Goal: Task Accomplishment & Management: Manage account settings

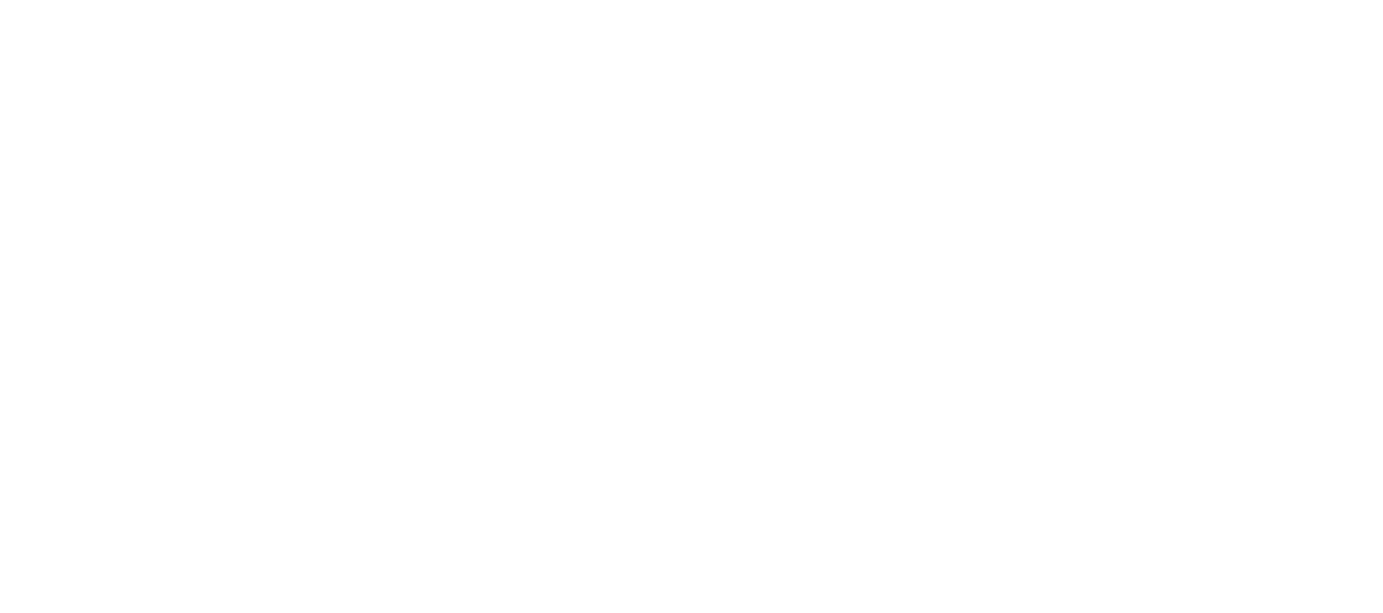
click at [395, 0] on html at bounding box center [691, 0] width 1383 height 0
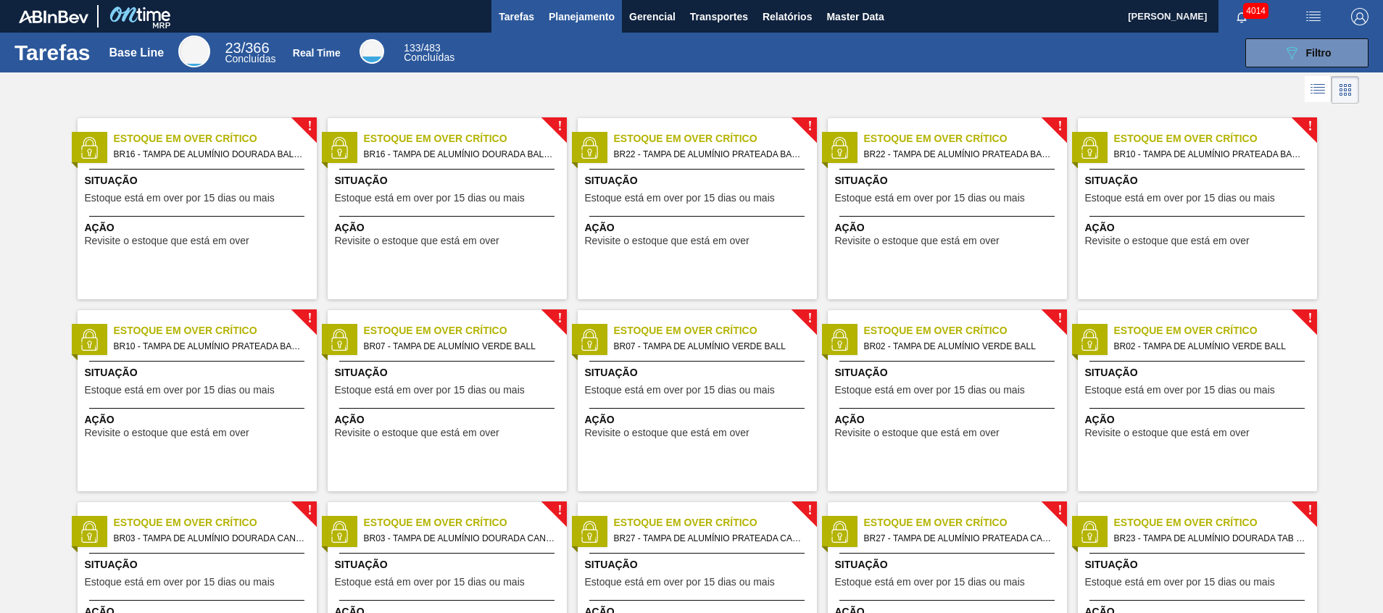
click at [567, 23] on span "Planejamento" at bounding box center [582, 16] width 66 height 17
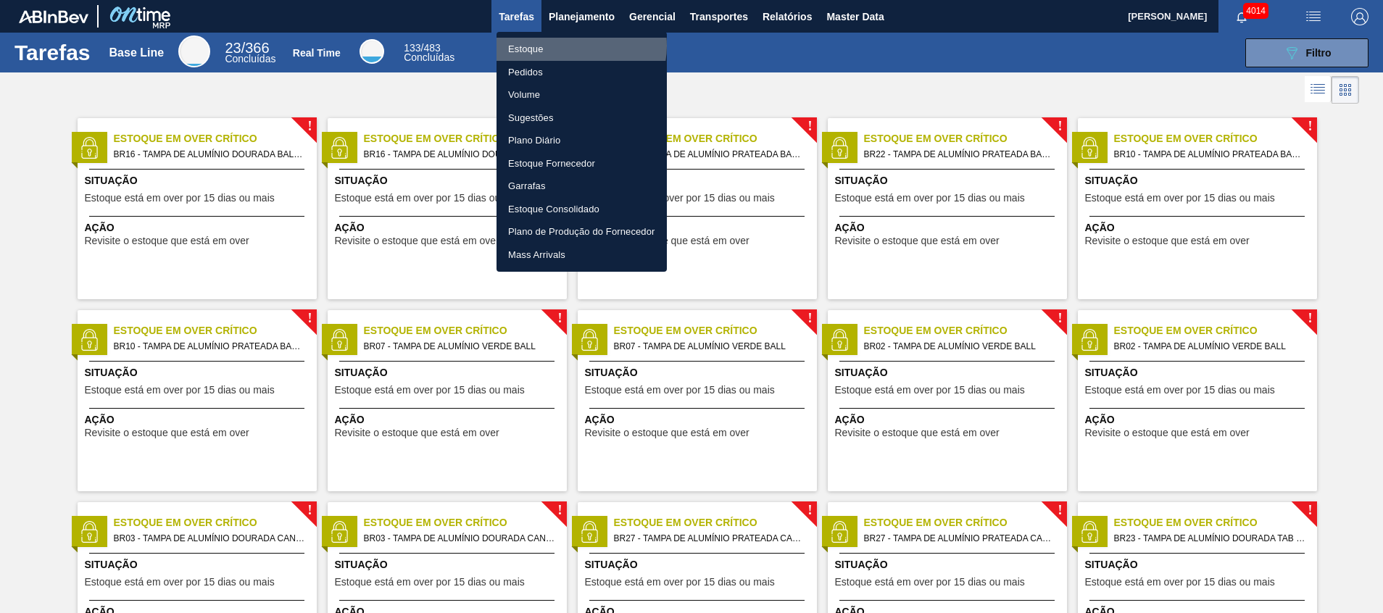
click at [572, 46] on li "Estoque" at bounding box center [581, 49] width 170 height 23
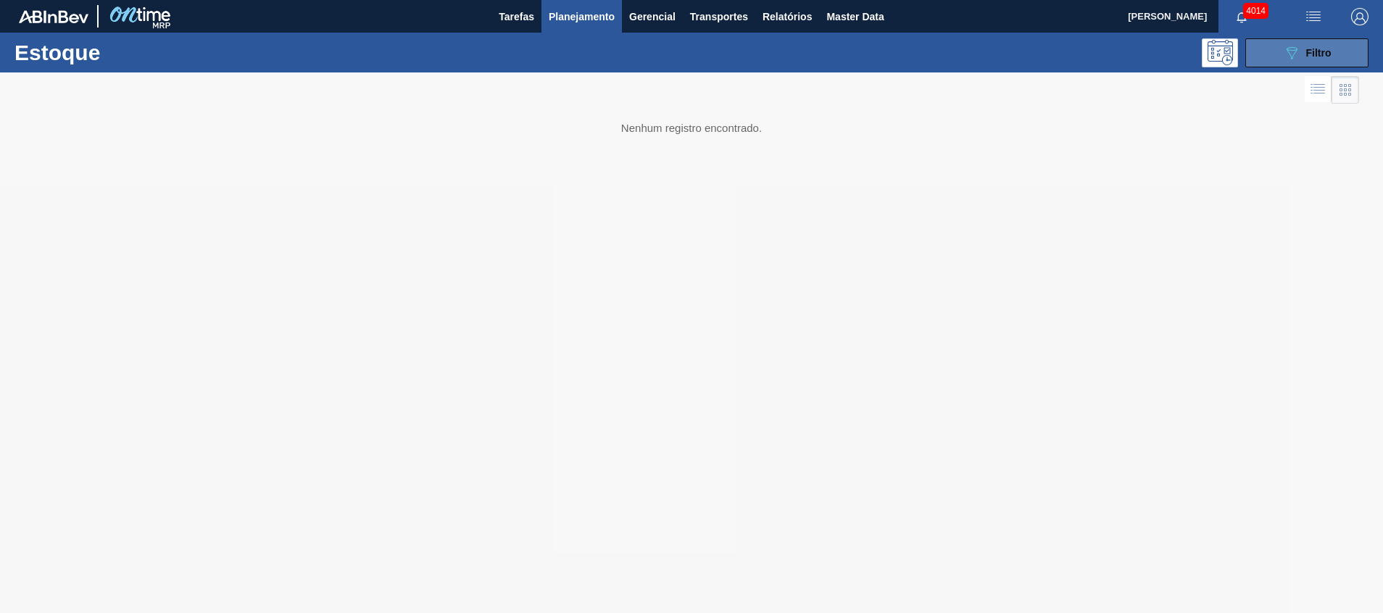
click at [1254, 38] on button "089F7B8B-B2A5-4AFE-B5C0-19BA573D28AC Filtro" at bounding box center [1306, 52] width 123 height 29
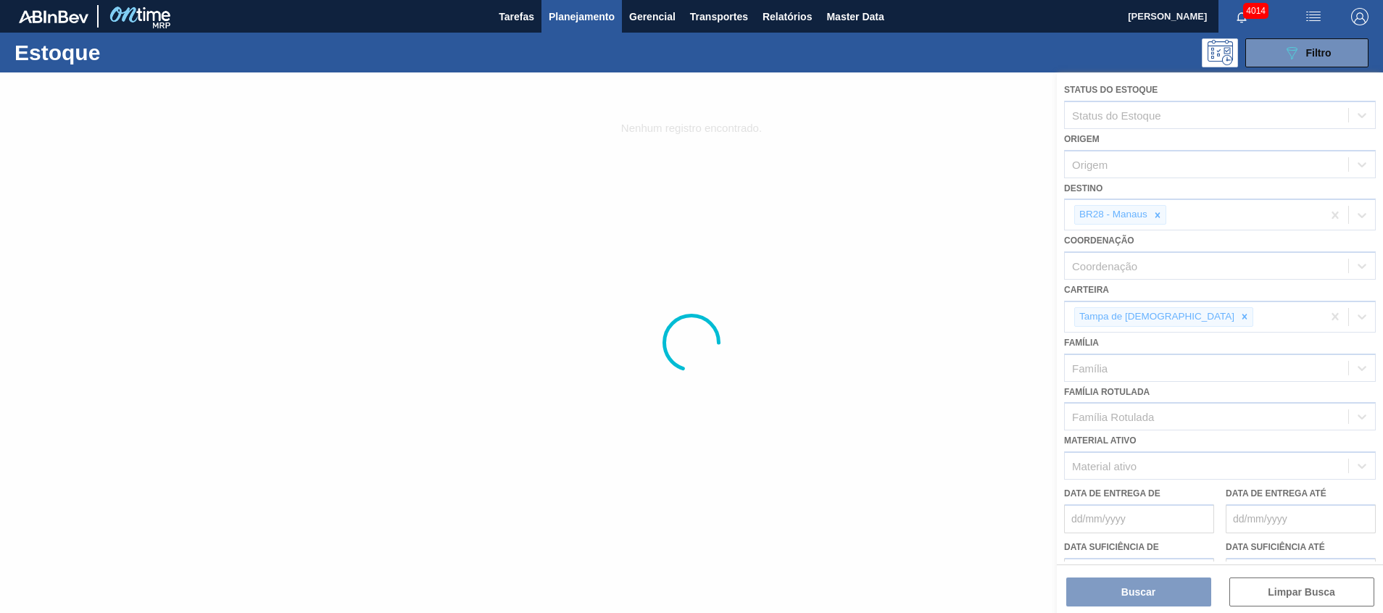
click at [1164, 212] on div at bounding box center [691, 342] width 1383 height 541
click at [1159, 214] on div at bounding box center [691, 342] width 1383 height 541
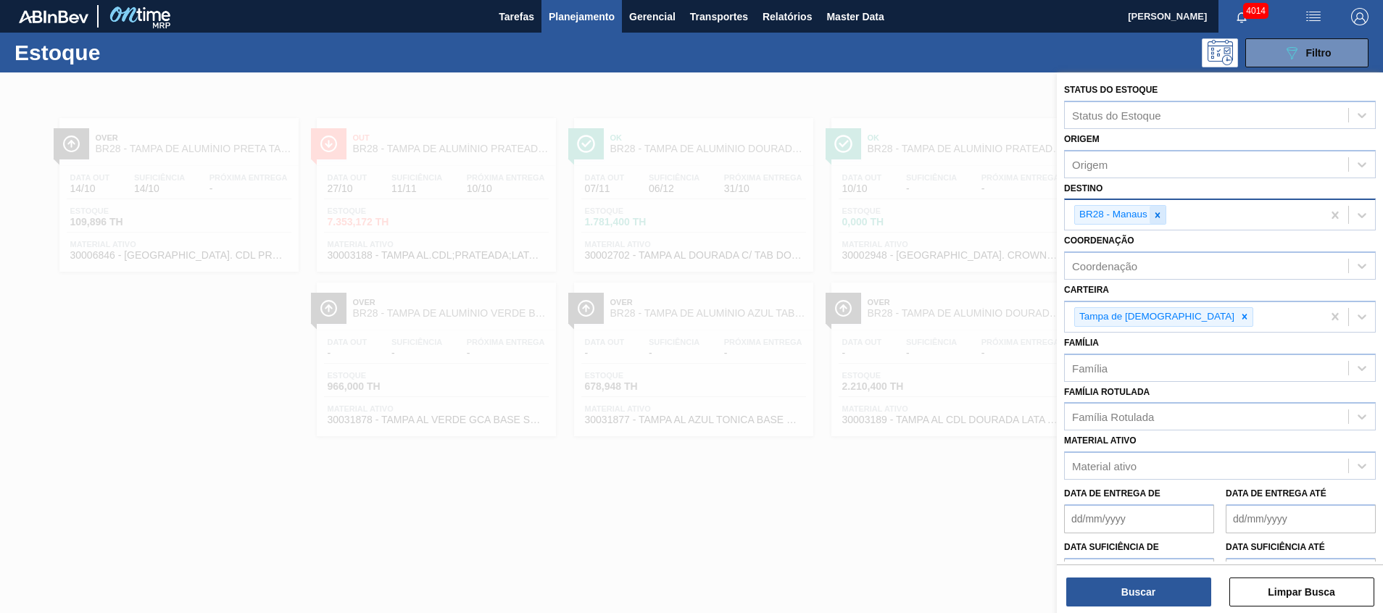
click at [1152, 220] on div at bounding box center [1157, 215] width 16 height 18
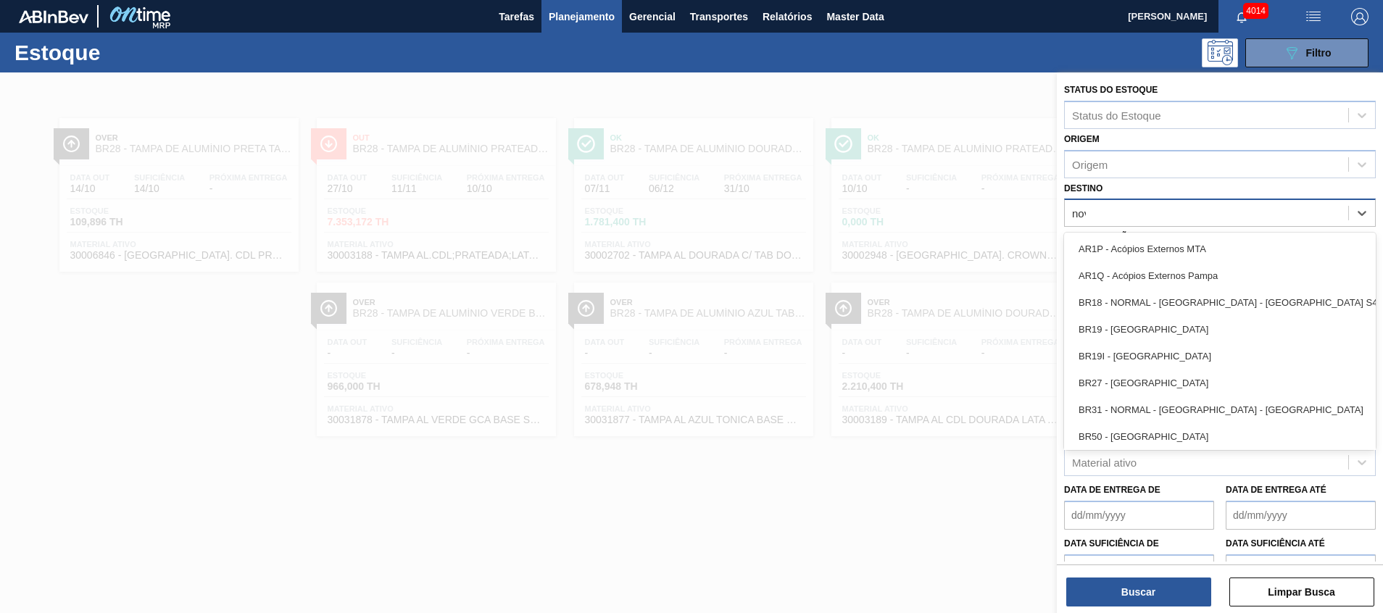
type input "nova"
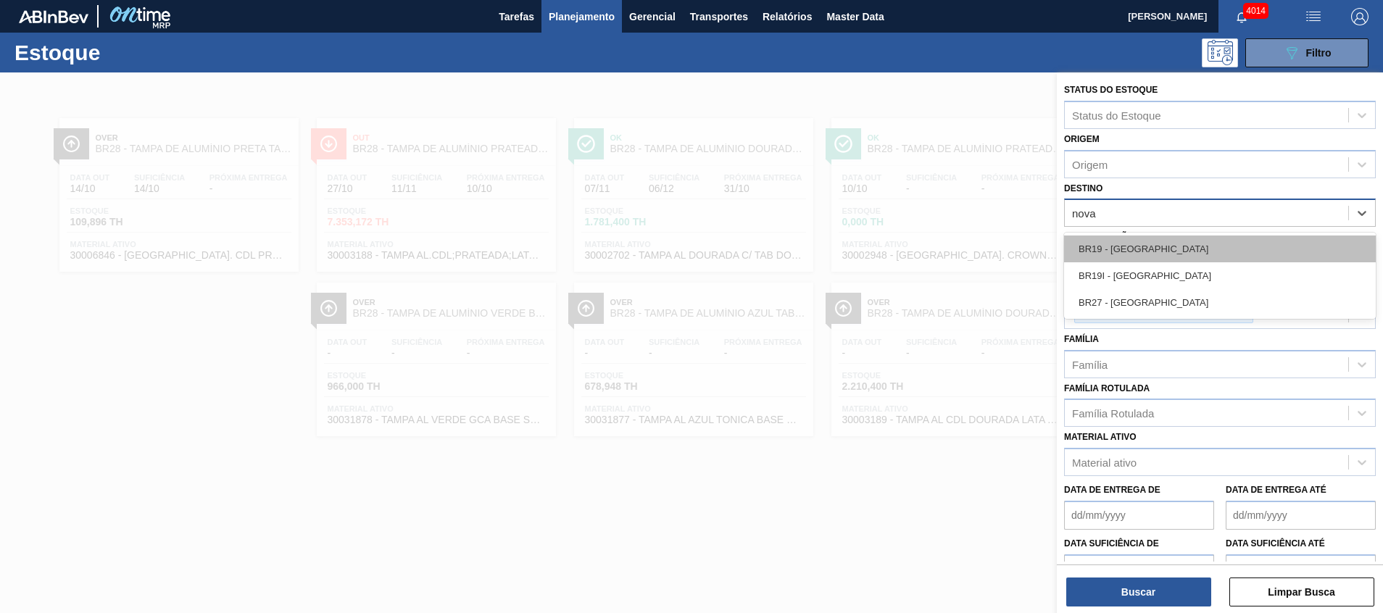
click at [1146, 253] on div "BR19 - [GEOGRAPHIC_DATA]" at bounding box center [1220, 248] width 312 height 27
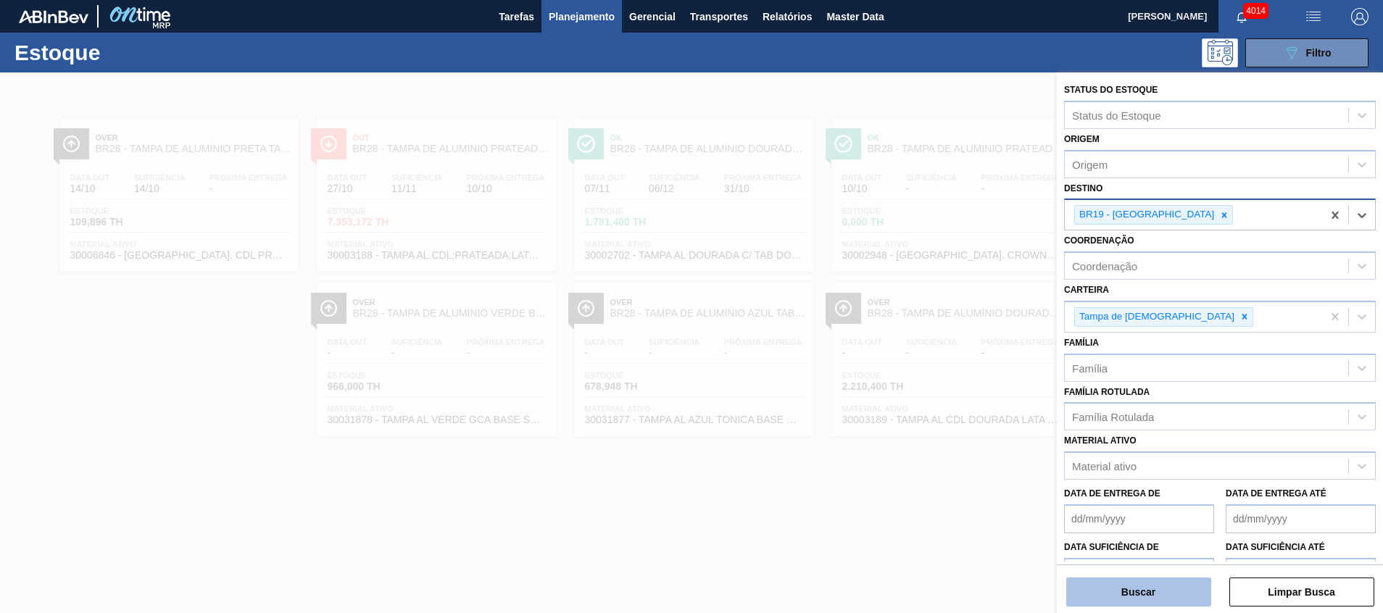
click at [1130, 593] on button "Buscar" at bounding box center [1138, 591] width 145 height 29
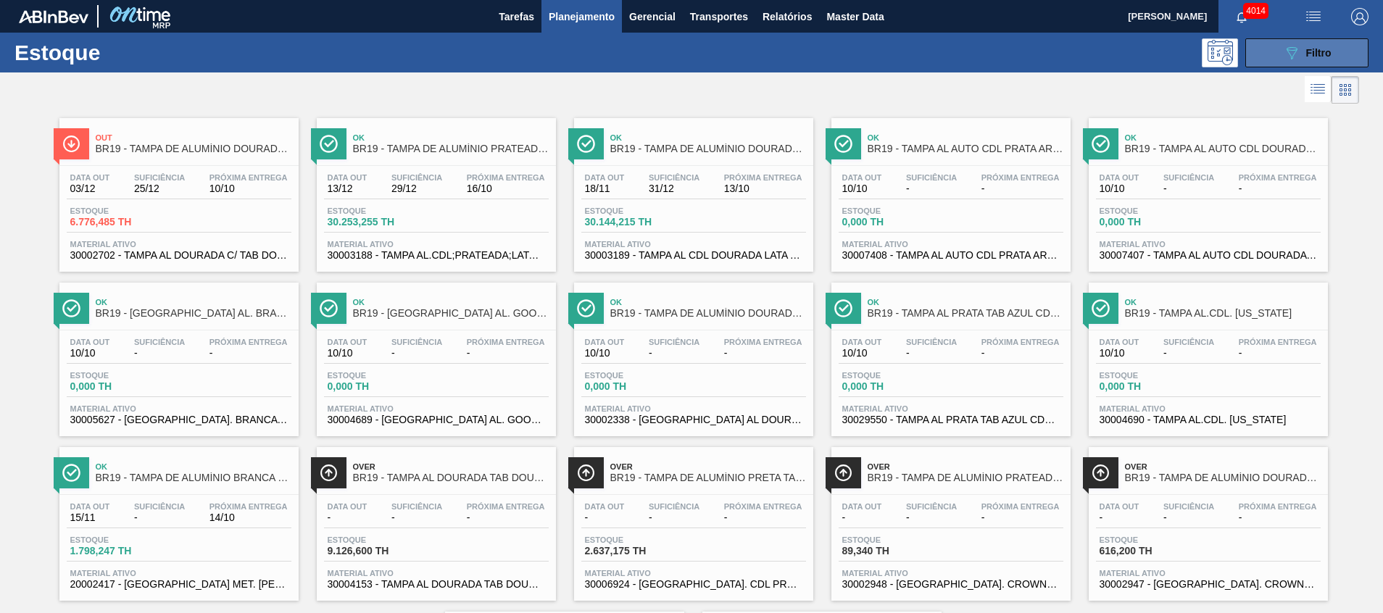
click at [1280, 52] on button "089F7B8B-B2A5-4AFE-B5C0-19BA573D28AC Filtro" at bounding box center [1306, 52] width 123 height 29
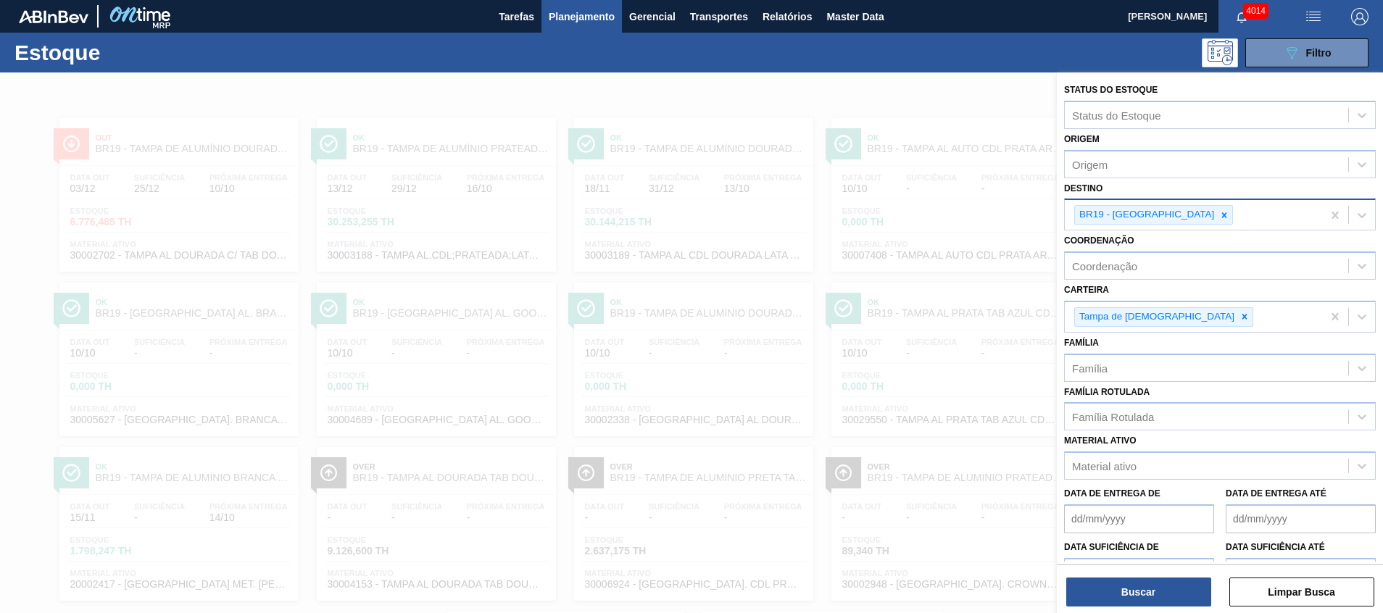
click at [638, 280] on div at bounding box center [691, 378] width 1383 height 613
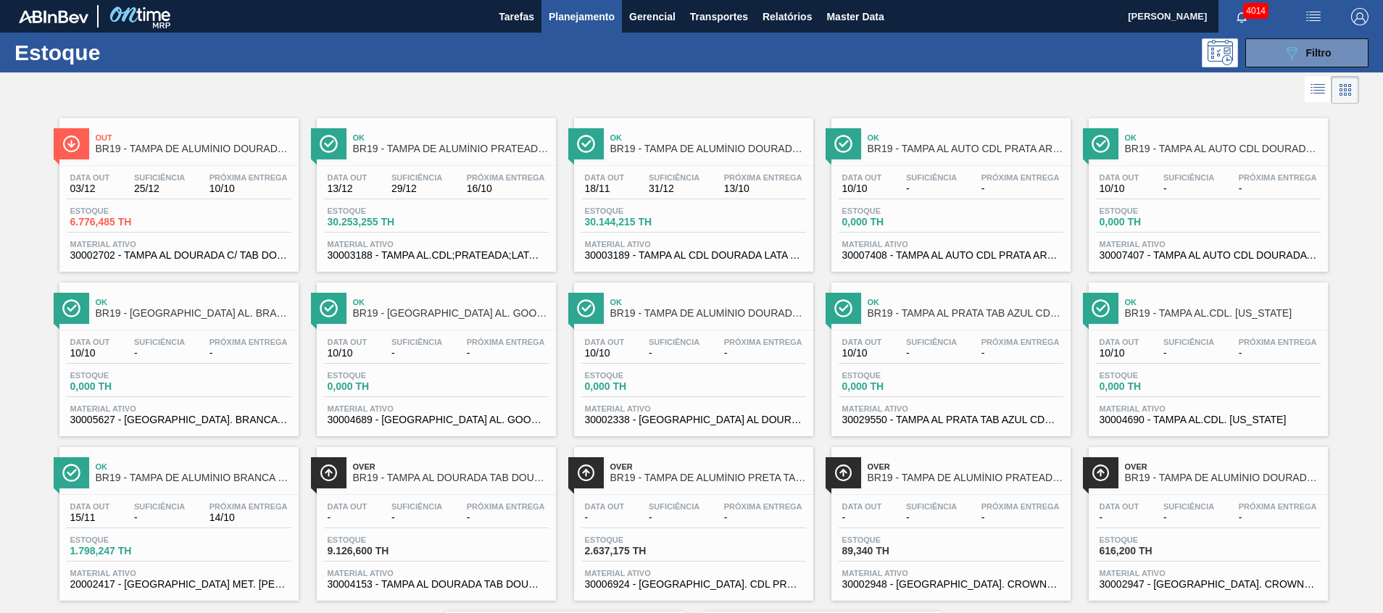
scroll to position [188, 0]
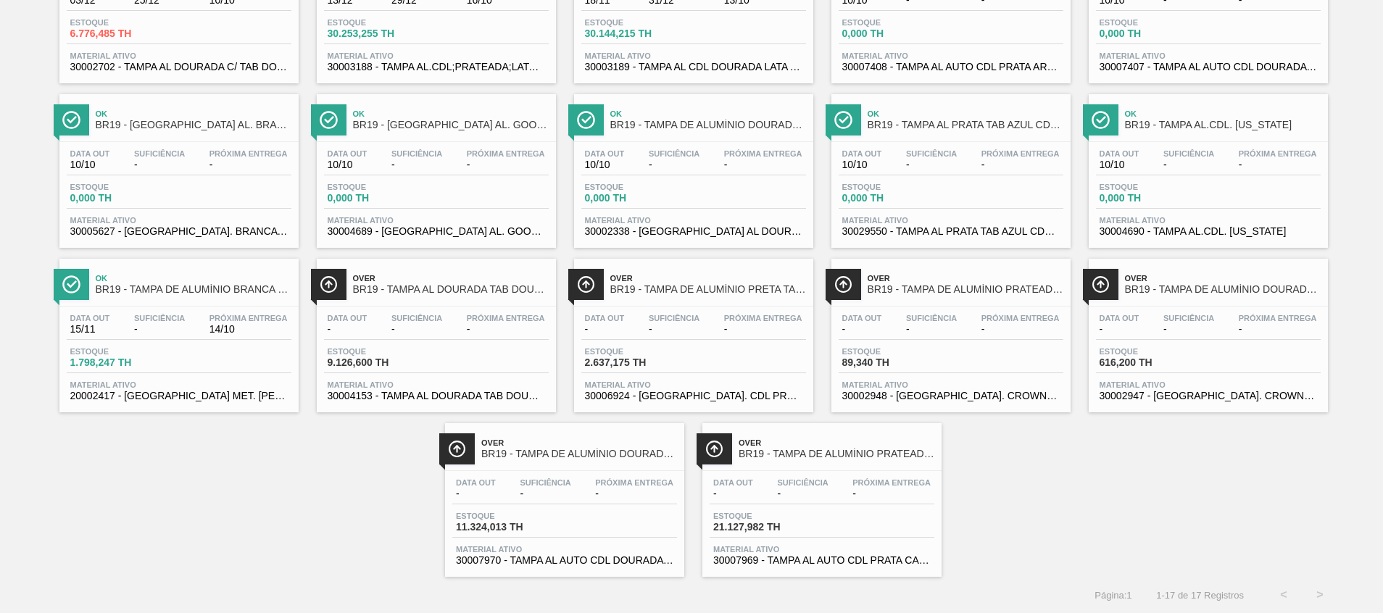
click at [404, 393] on span "30004153 - TAMPA AL DOURADA TAB DOURADO CDL CANPACK" at bounding box center [436, 396] width 217 height 11
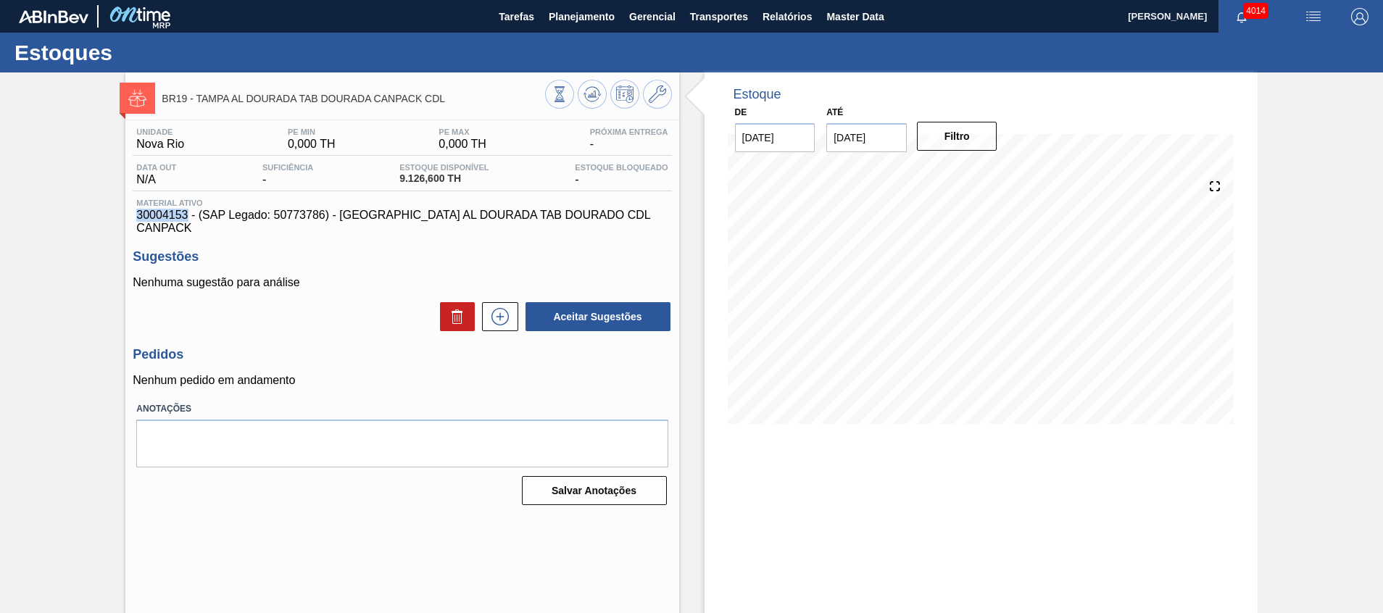
drag, startPoint x: 138, startPoint y: 217, endPoint x: 185, endPoint y: 216, distance: 47.1
click at [185, 216] on span "30004153 - (SAP Legado: 50773786) - [GEOGRAPHIC_DATA] AL DOURADA TAB DOURADO CD…" at bounding box center [401, 222] width 531 height 26
copy span "30004153"
click at [510, 312] on button at bounding box center [500, 316] width 36 height 29
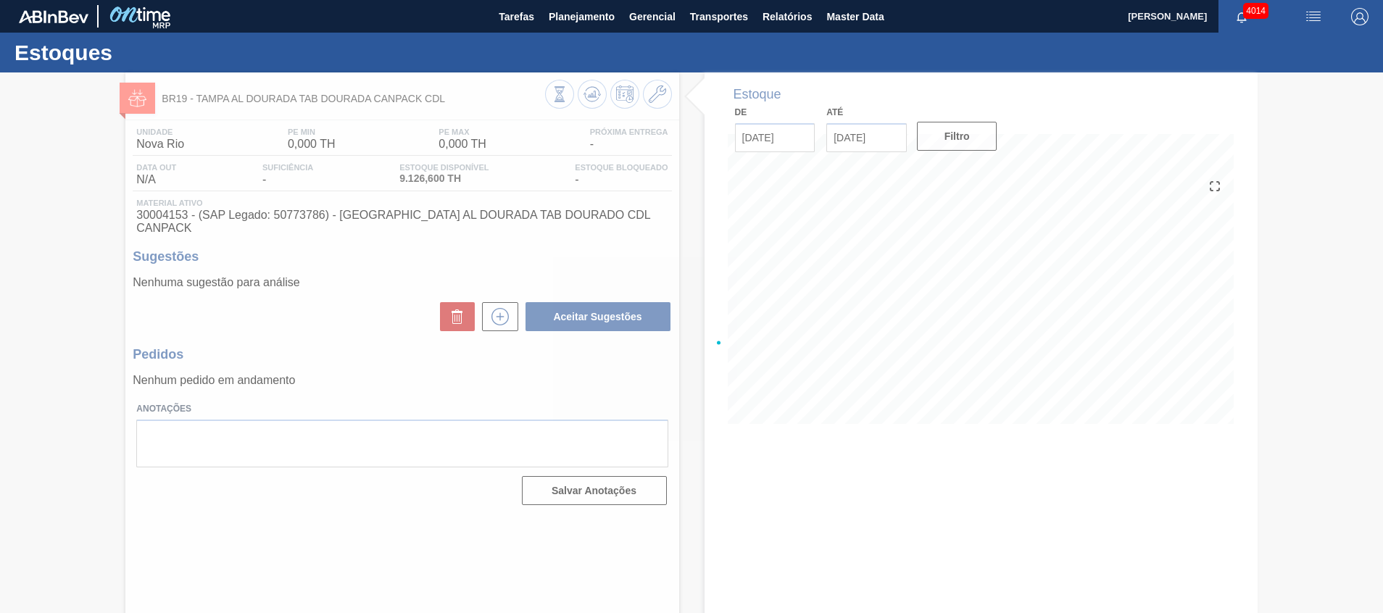
click at [701, 280] on div at bounding box center [691, 342] width 1383 height 541
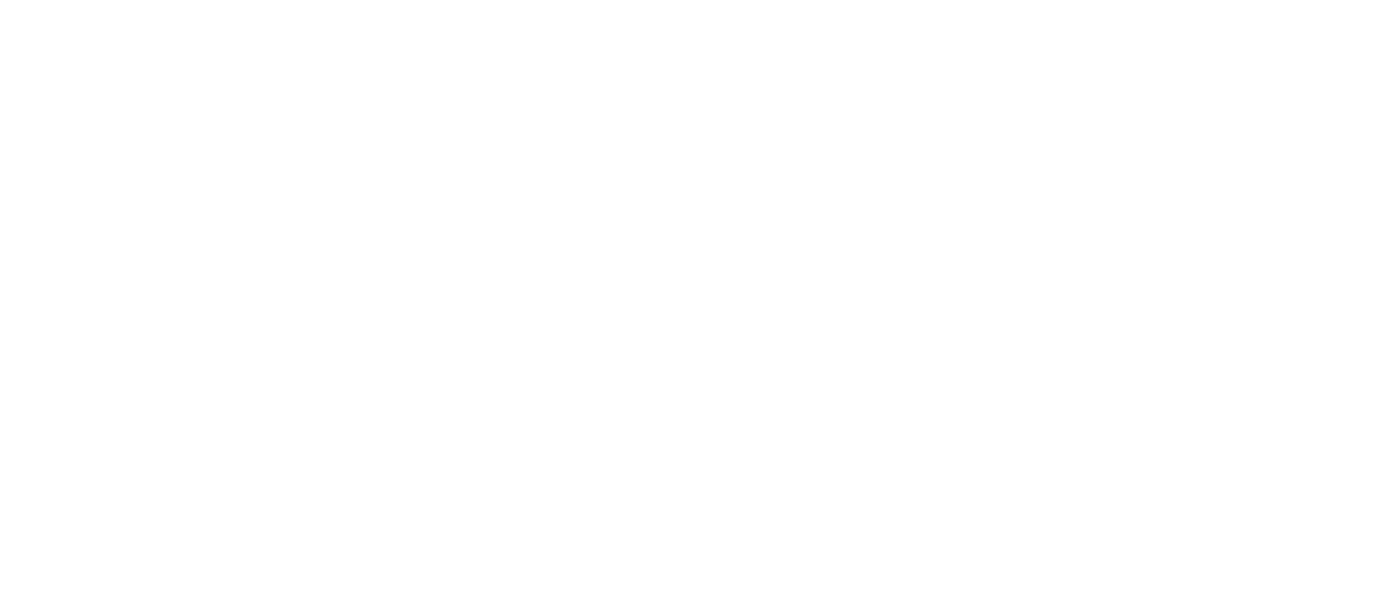
click at [1205, 0] on html at bounding box center [691, 0] width 1383 height 0
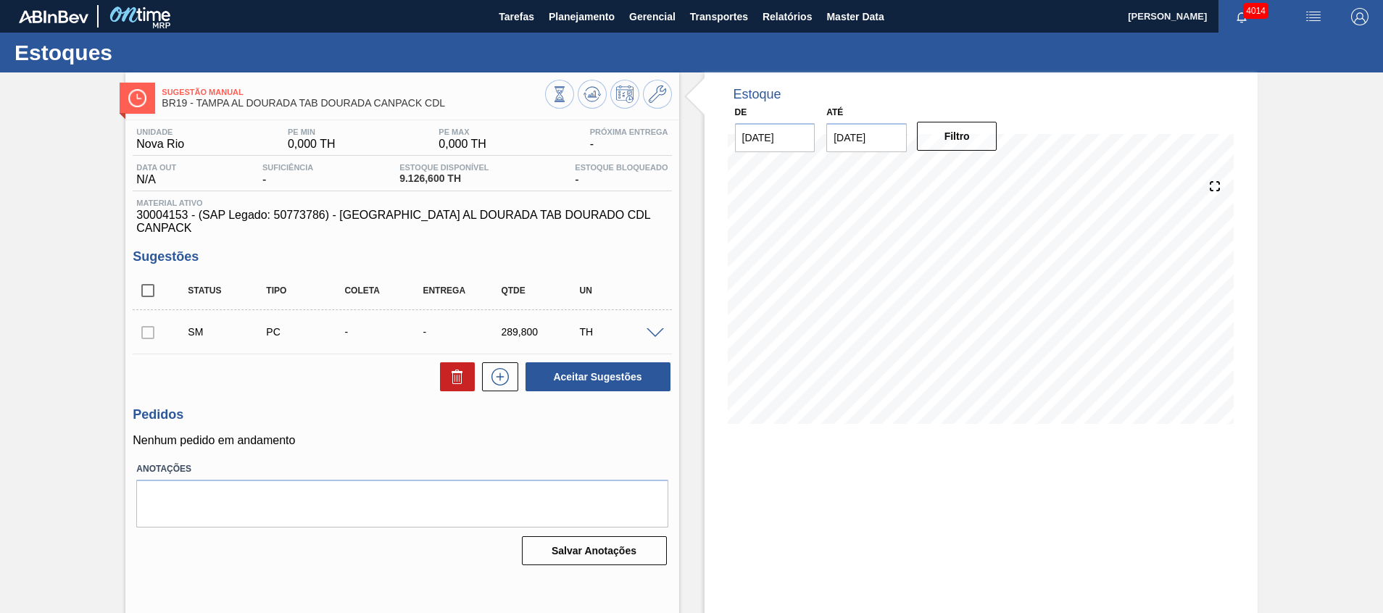
click at [657, 328] on span at bounding box center [654, 333] width 17 height 11
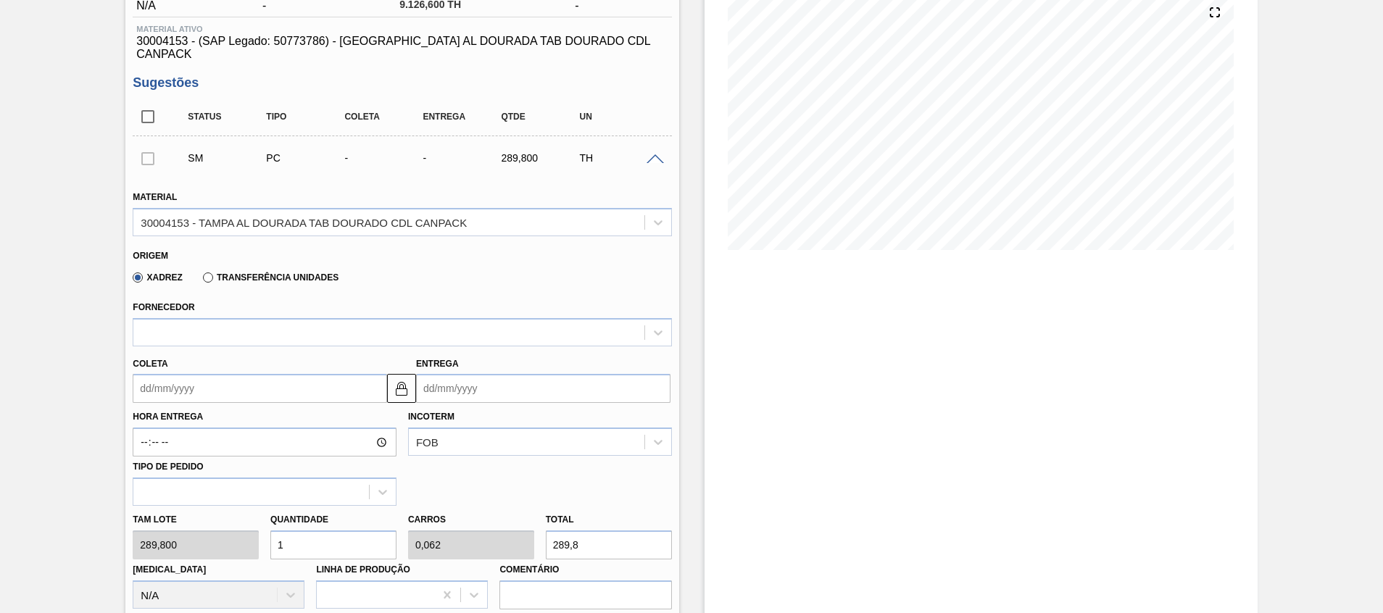
scroll to position [217, 0]
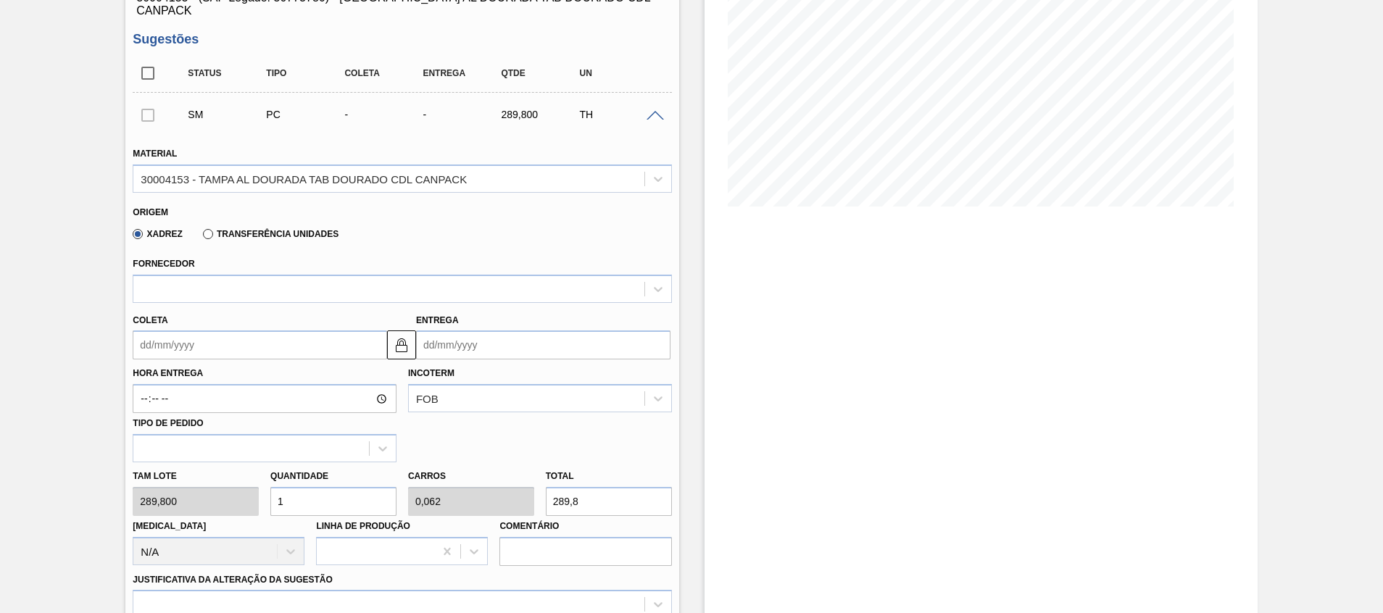
click at [181, 498] on div "Tam lote 289,800 Quantidade 1 Carros 0,062 Total 289,8 Doca N/A Linha de Produç…" at bounding box center [402, 514] width 550 height 104
type input "3"
type input "0,188"
type input "869,4"
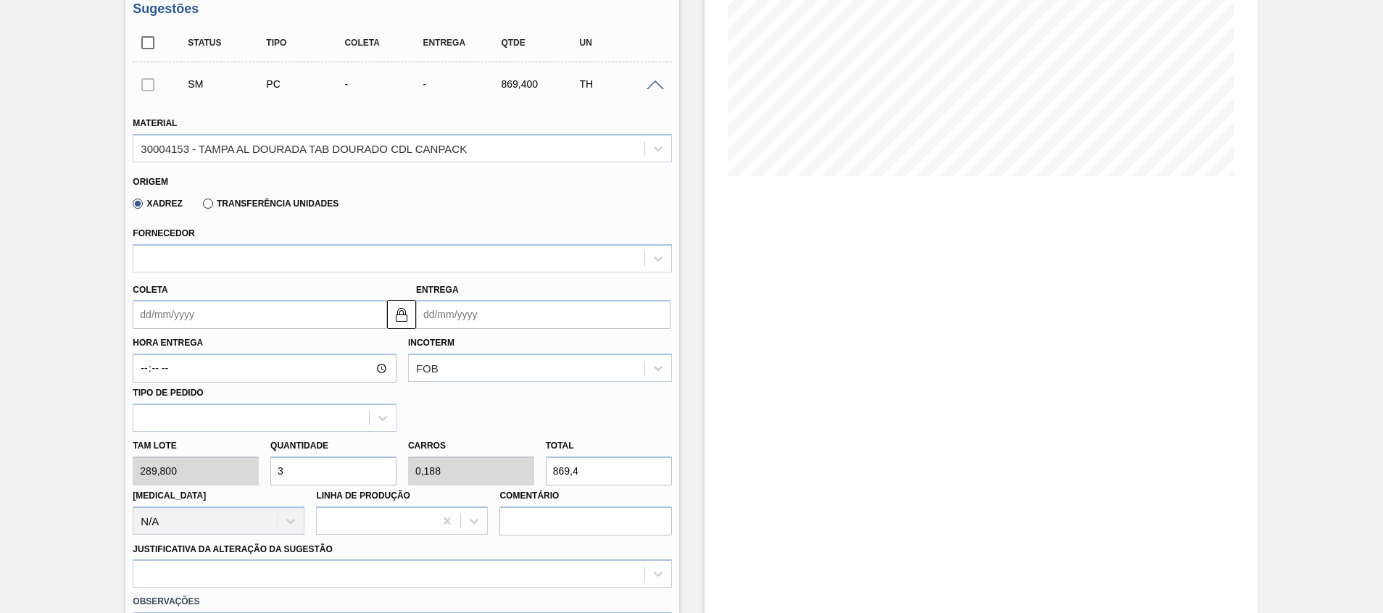
scroll to position [326, 0]
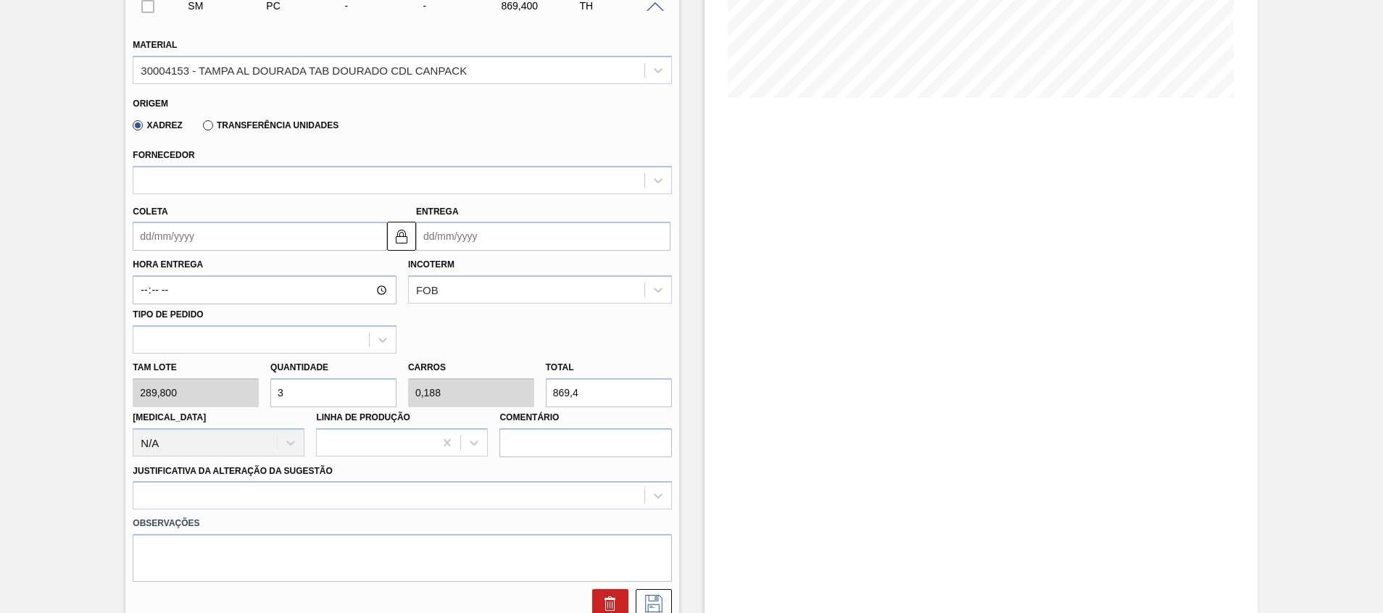
type input "3"
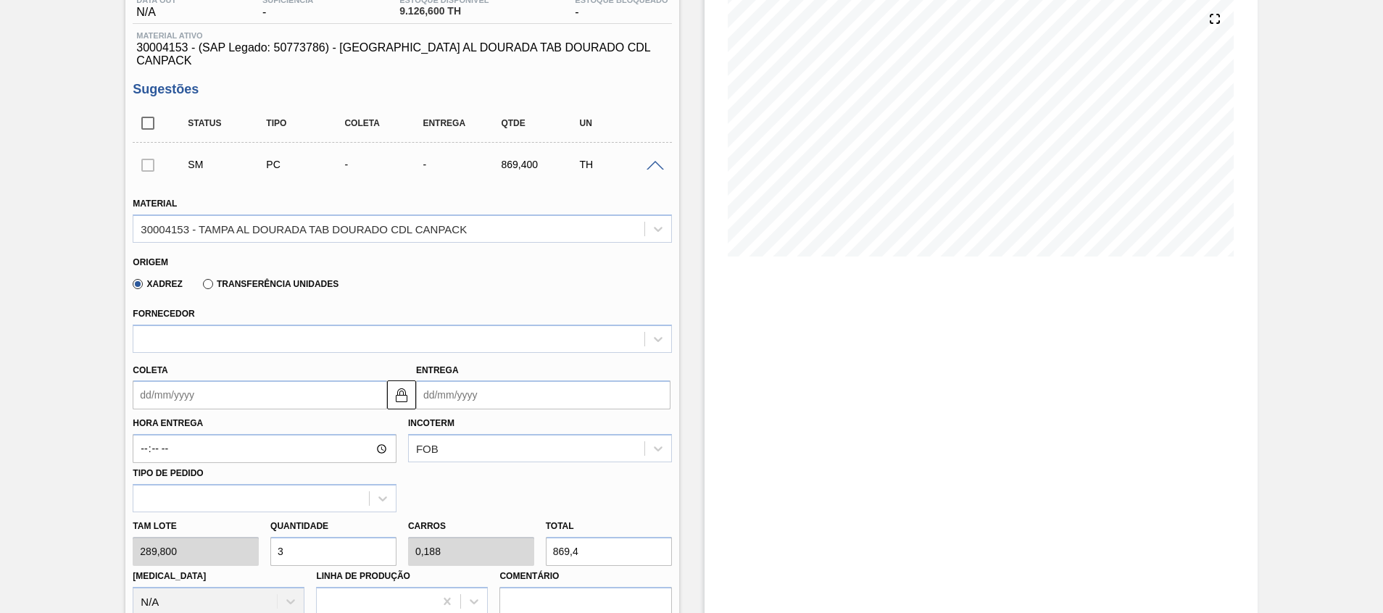
scroll to position [0, 0]
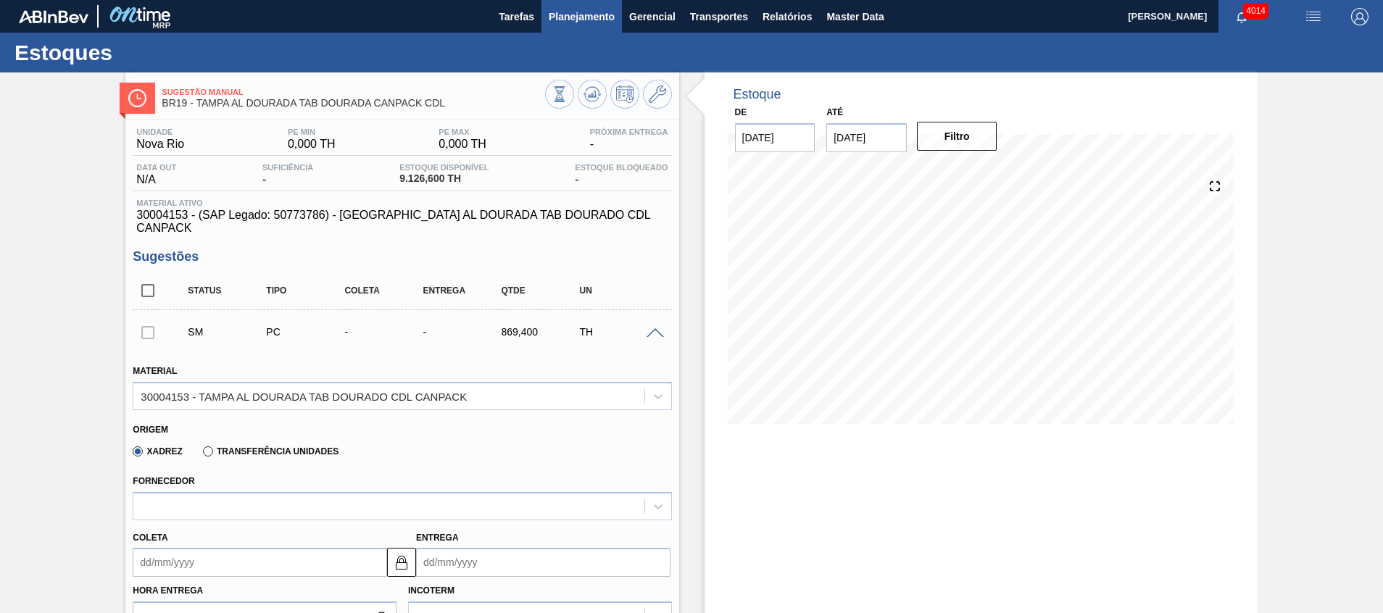
click at [590, 16] on span "Planejamento" at bounding box center [582, 16] width 66 height 17
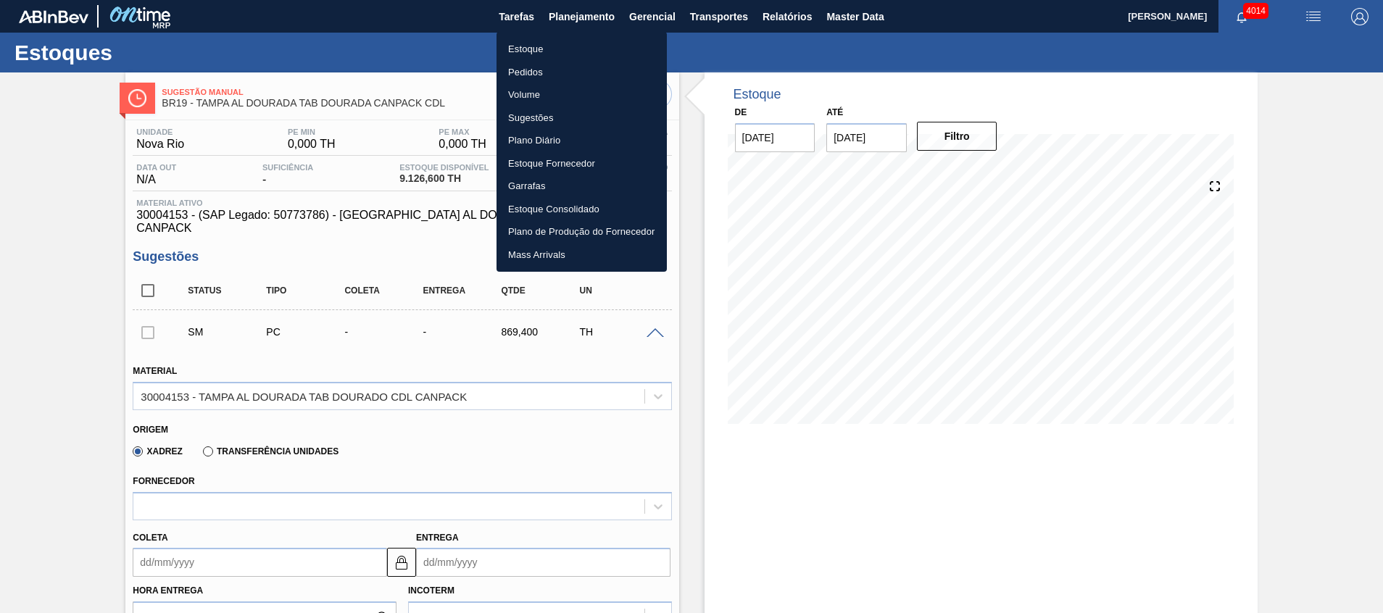
click at [567, 37] on ul "Estoque Pedidos Volume Sugestões Plano Diário Estoque Fornecedor Garrafas Estoq…" at bounding box center [581, 152] width 170 height 240
click at [561, 46] on li "Estoque" at bounding box center [581, 49] width 170 height 23
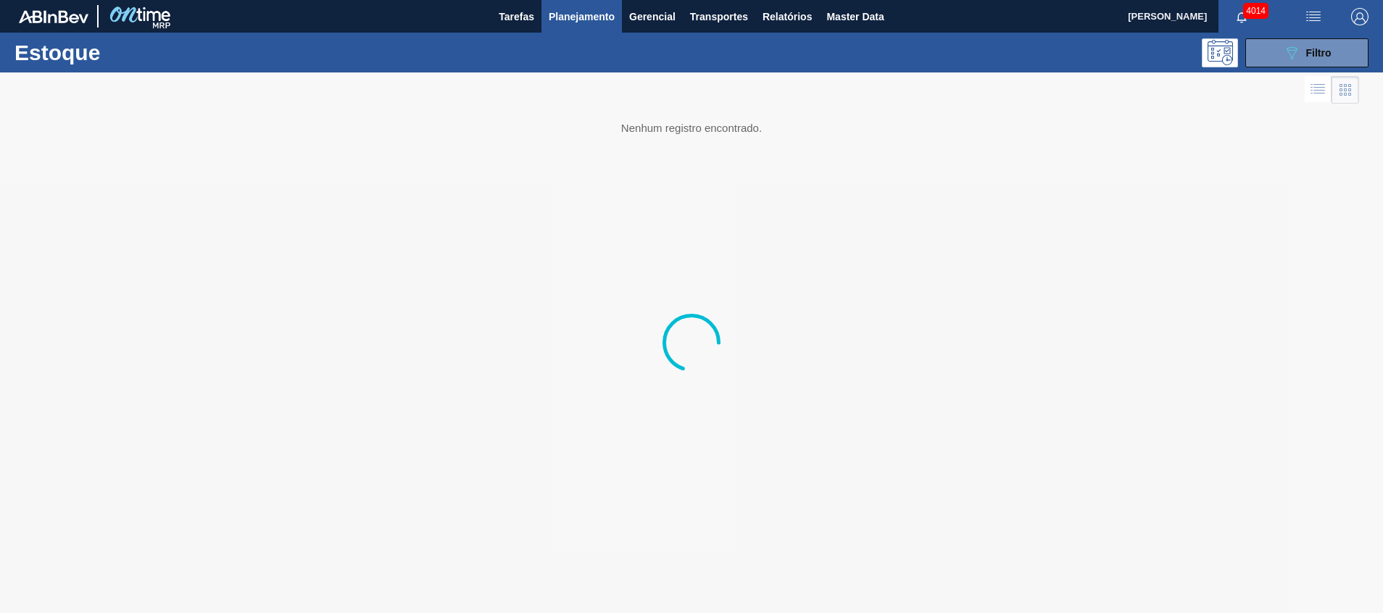
click at [736, 243] on div at bounding box center [691, 342] width 1383 height 541
click at [583, 15] on span "Planejamento" at bounding box center [582, 16] width 66 height 17
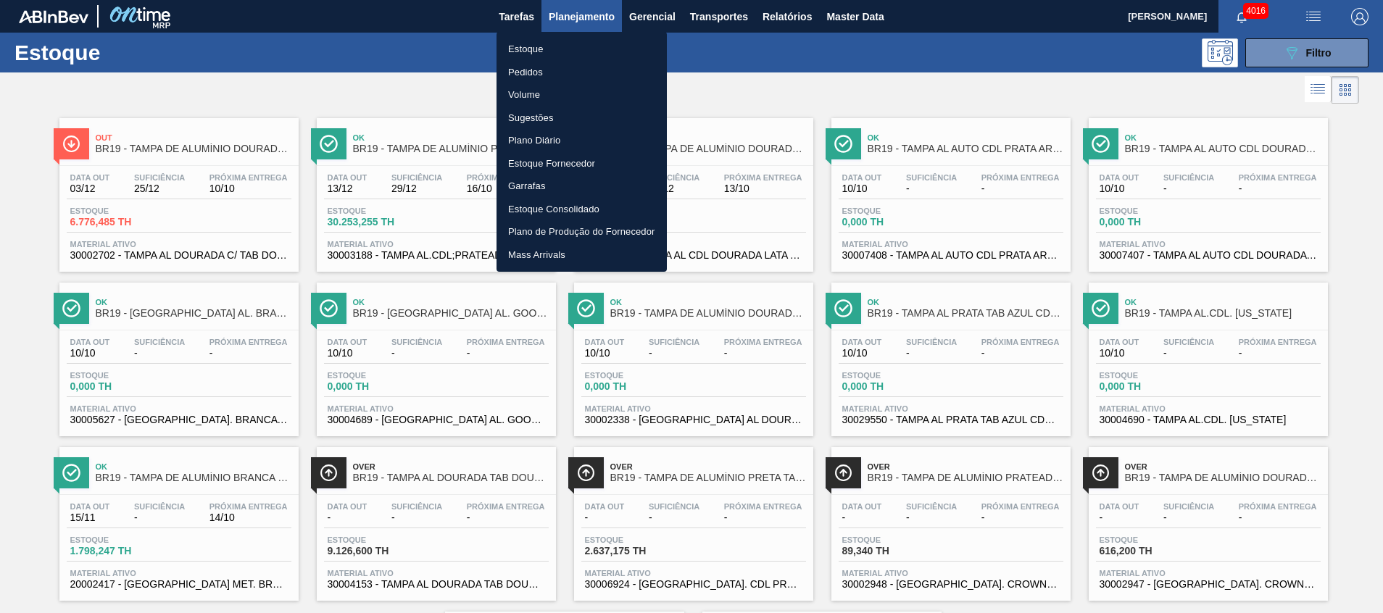
click at [1317, 64] on div at bounding box center [691, 306] width 1383 height 613
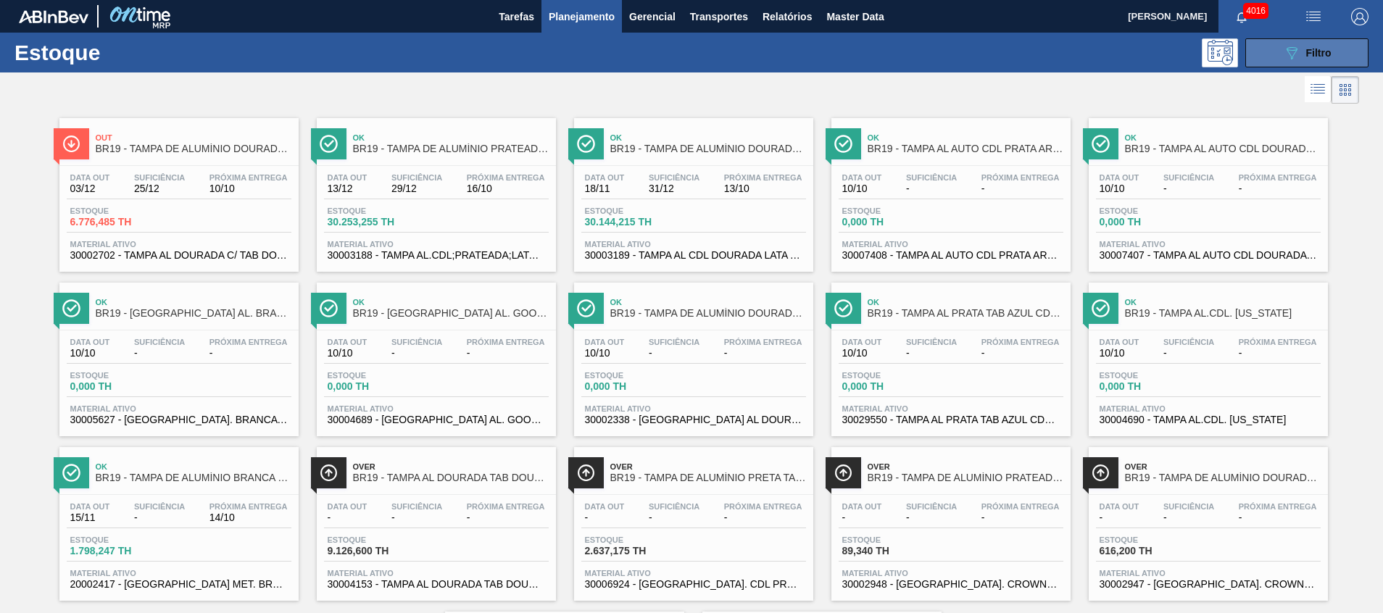
drag, startPoint x: 1282, startPoint y: 56, endPoint x: 1274, endPoint y: 63, distance: 10.8
click at [1283, 56] on icon "089F7B8B-B2A5-4AFE-B5C0-19BA573D28AC" at bounding box center [1291, 52] width 17 height 17
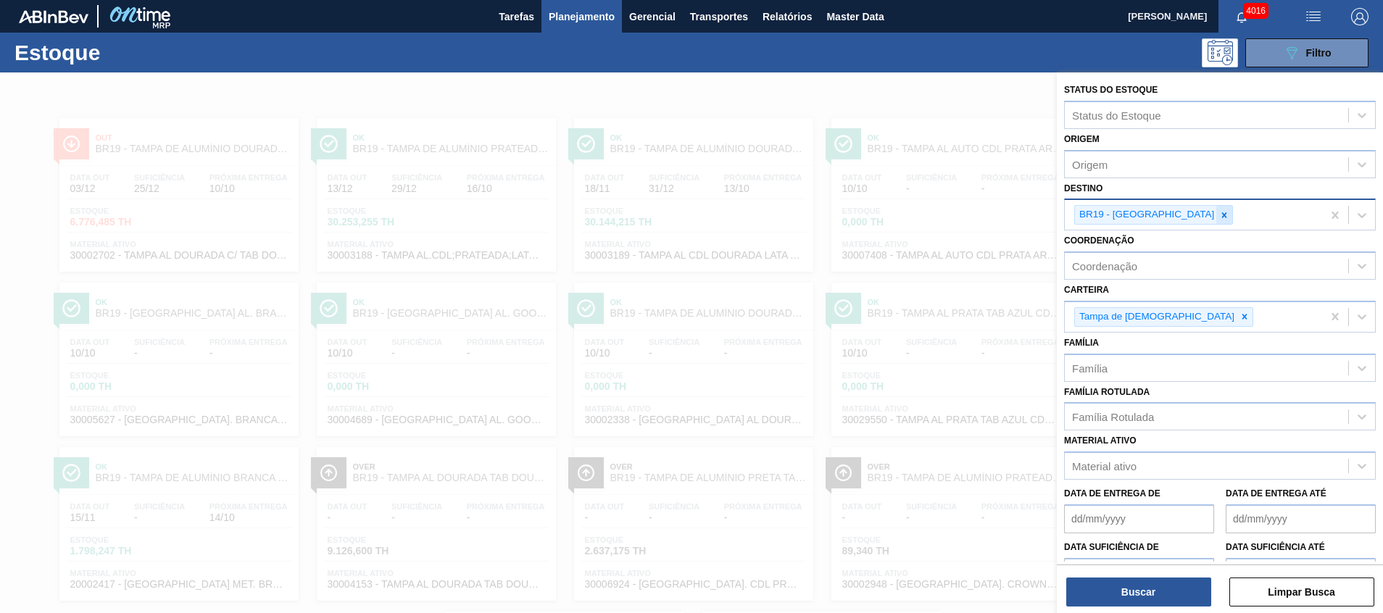
click at [1219, 210] on icon at bounding box center [1224, 215] width 10 height 10
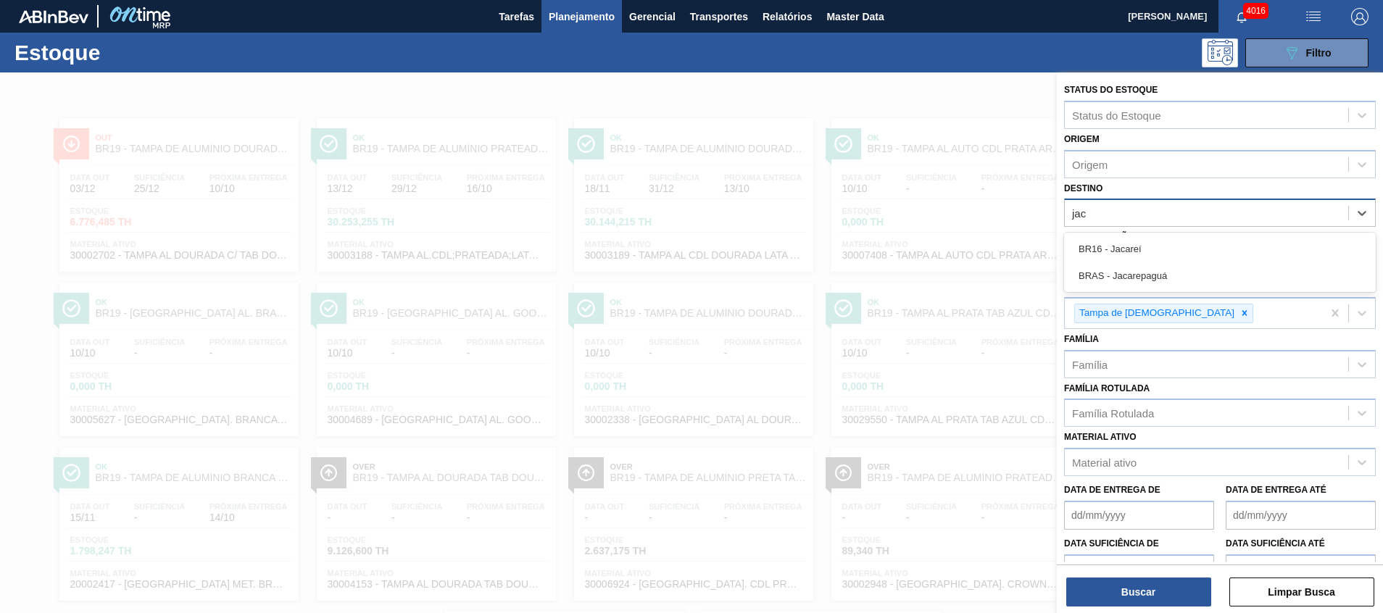
type input "jaca"
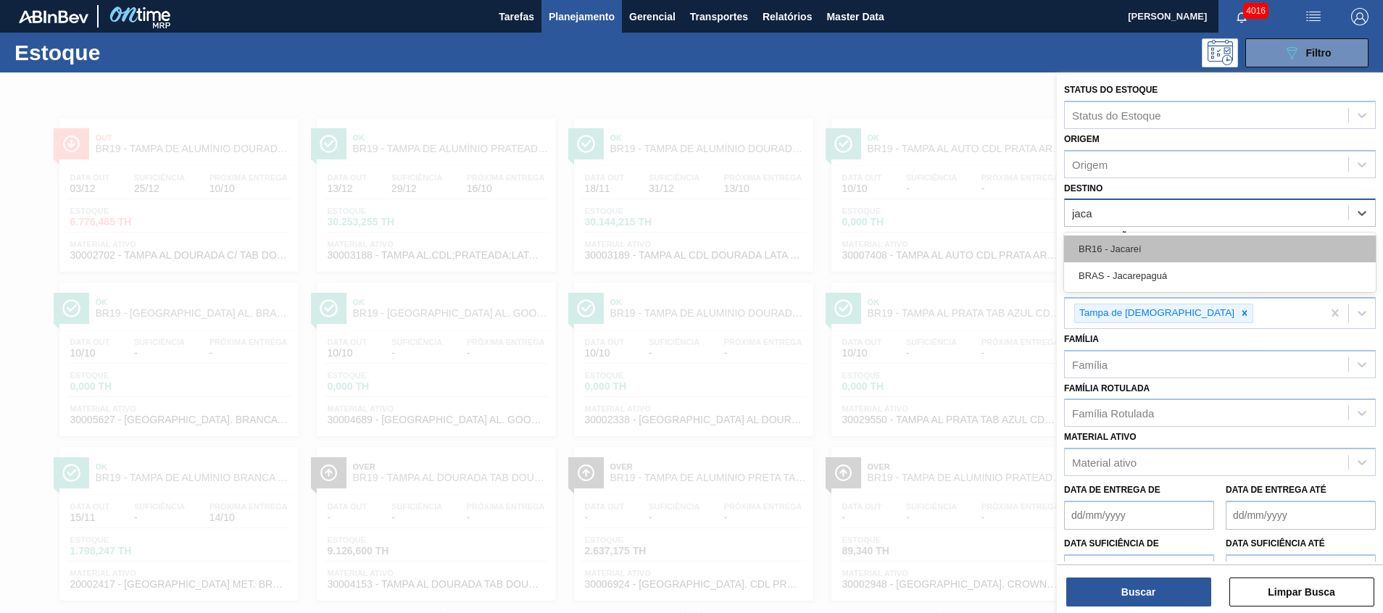
click at [1143, 246] on div "BR16 - Jacareí" at bounding box center [1220, 248] width 312 height 27
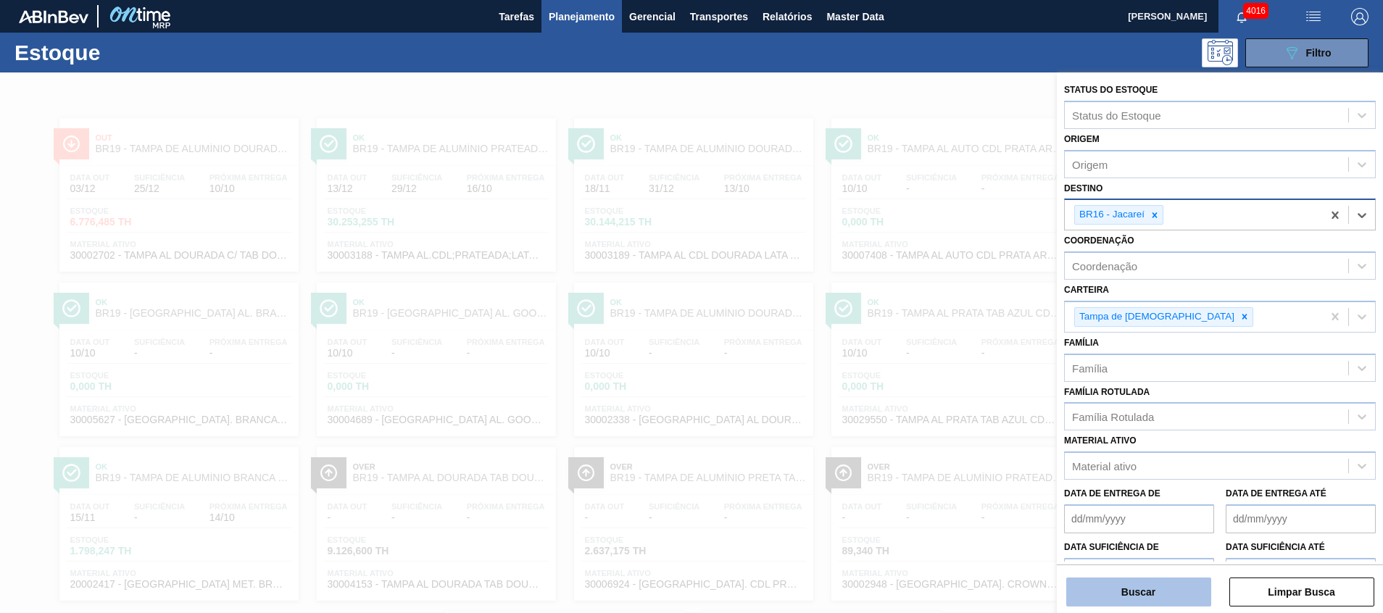
click at [1104, 600] on button "Buscar" at bounding box center [1138, 591] width 145 height 29
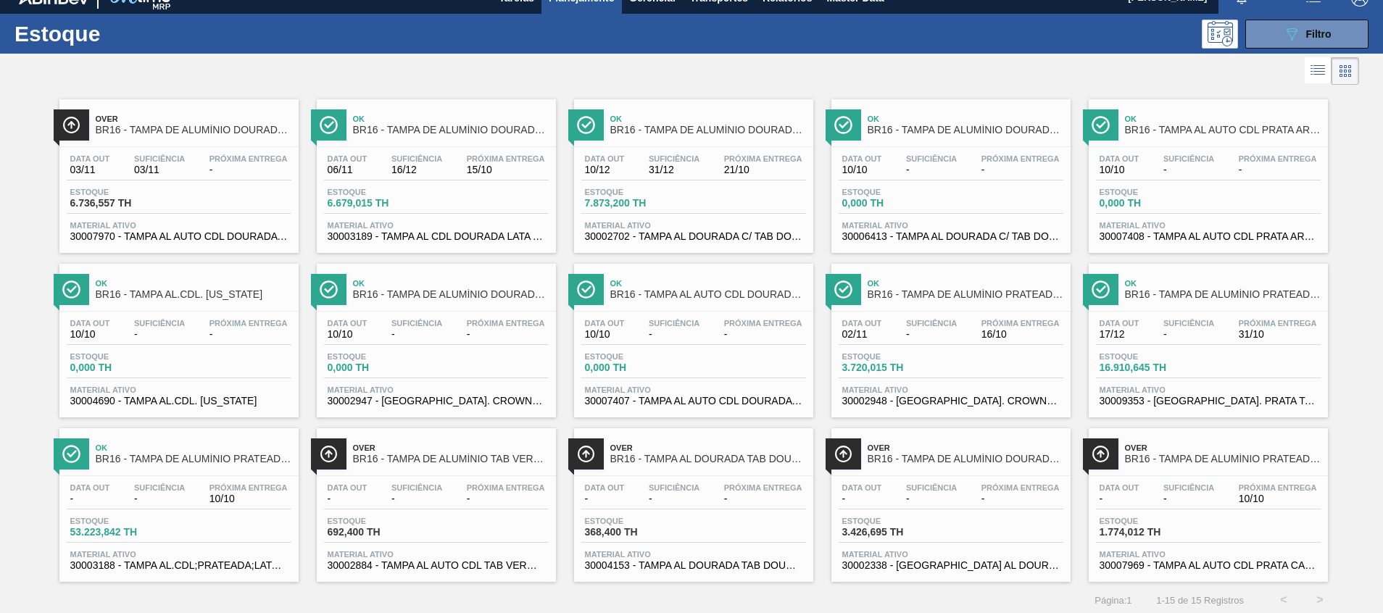
scroll to position [24, 0]
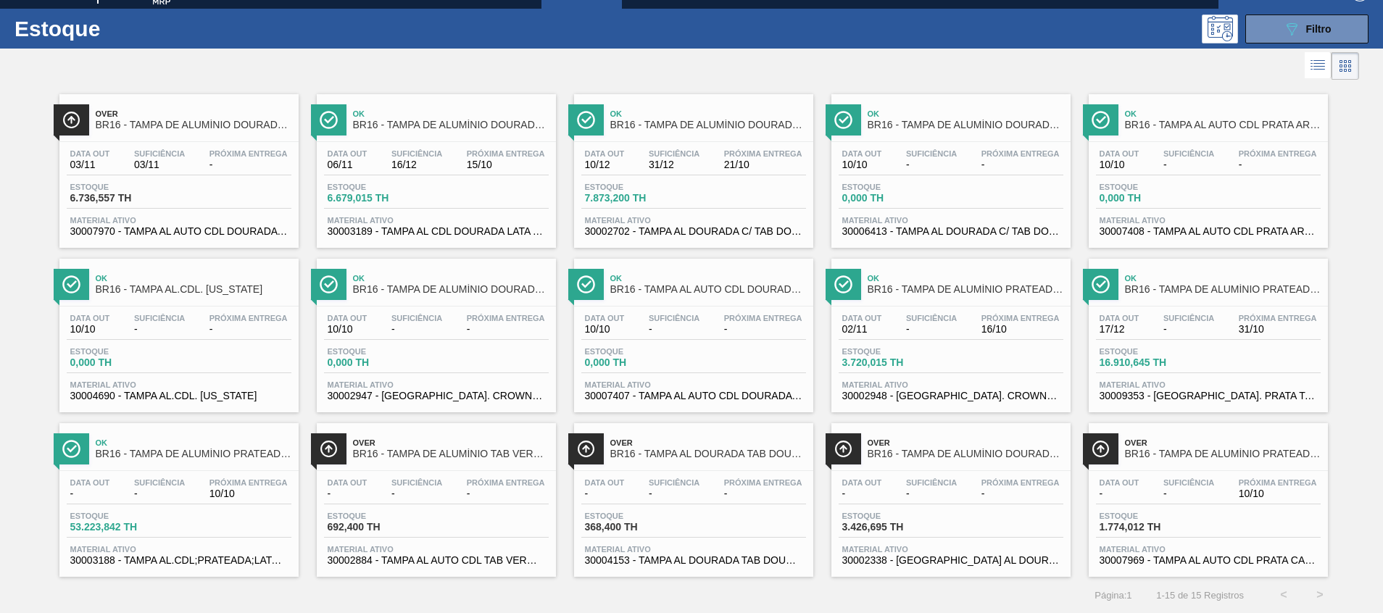
click at [977, 338] on div "Data out 02/11 Suficiência - Próxima Entrega 16/10" at bounding box center [950, 327] width 225 height 26
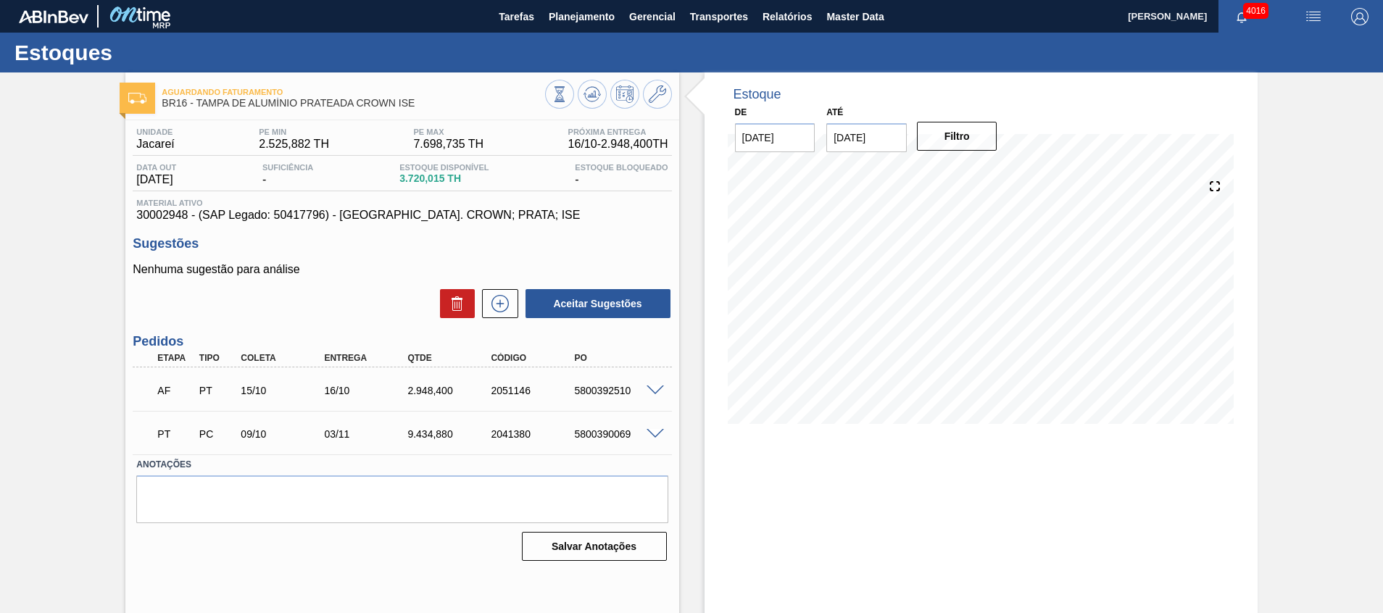
click at [652, 430] on span at bounding box center [654, 434] width 17 height 11
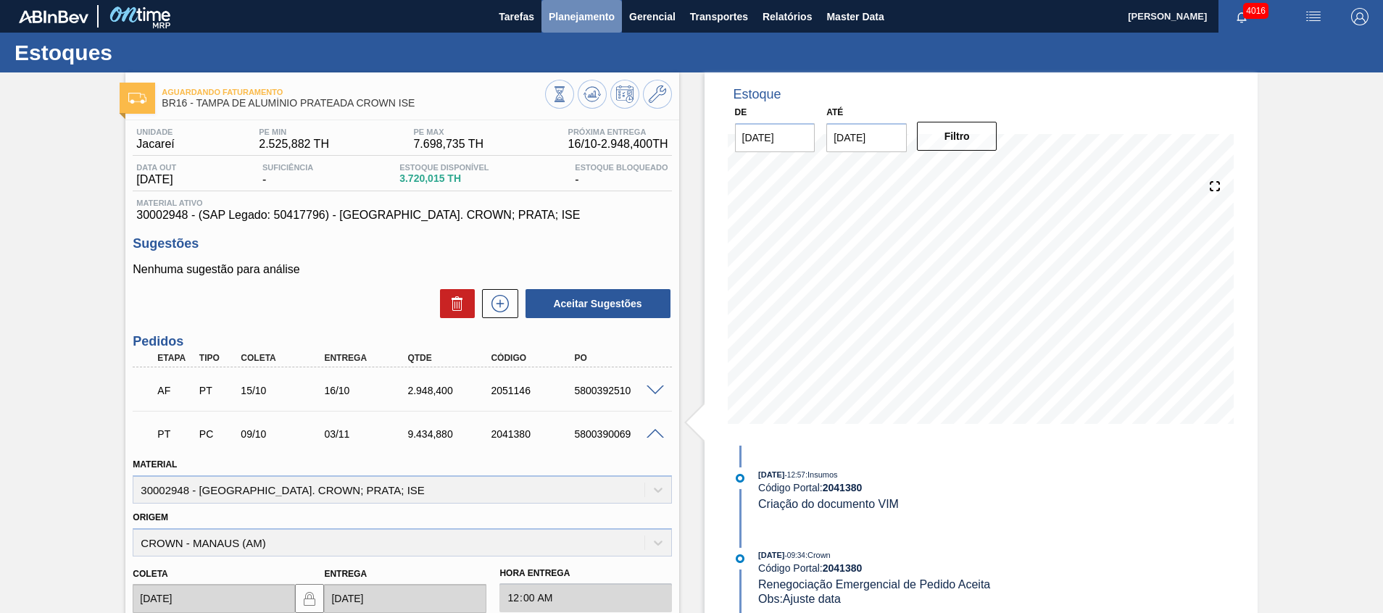
click at [606, 14] on span "Planejamento" at bounding box center [582, 16] width 66 height 17
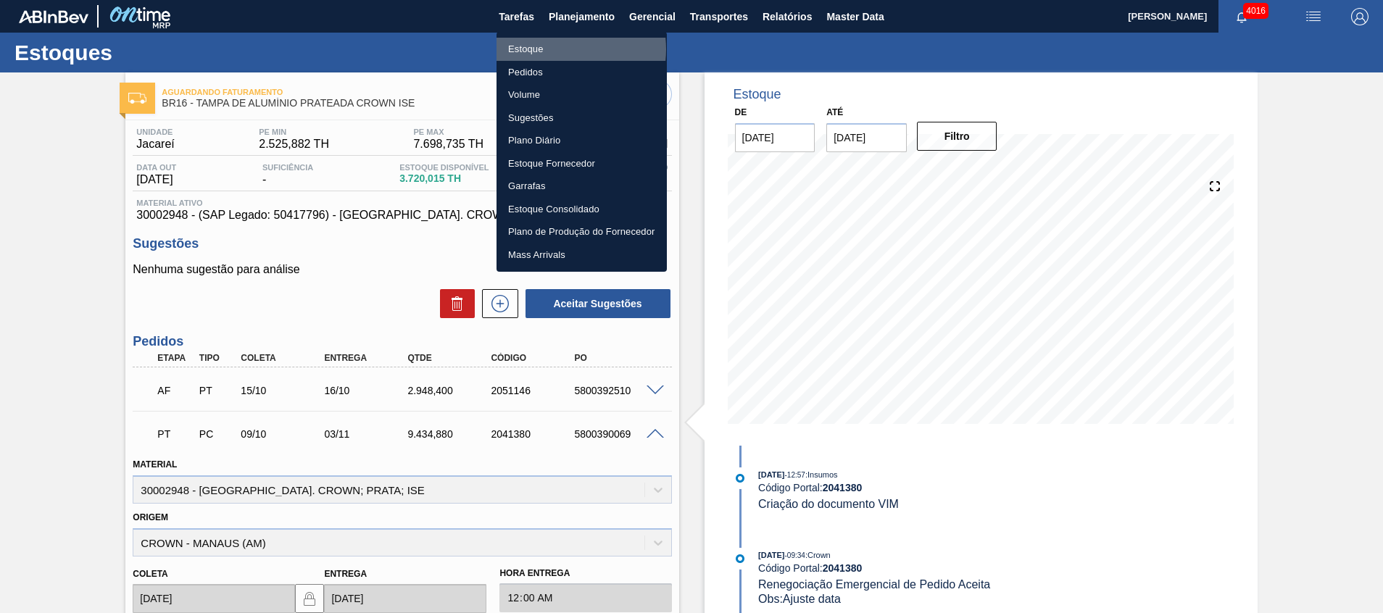
click at [556, 49] on li "Estoque" at bounding box center [581, 49] width 170 height 23
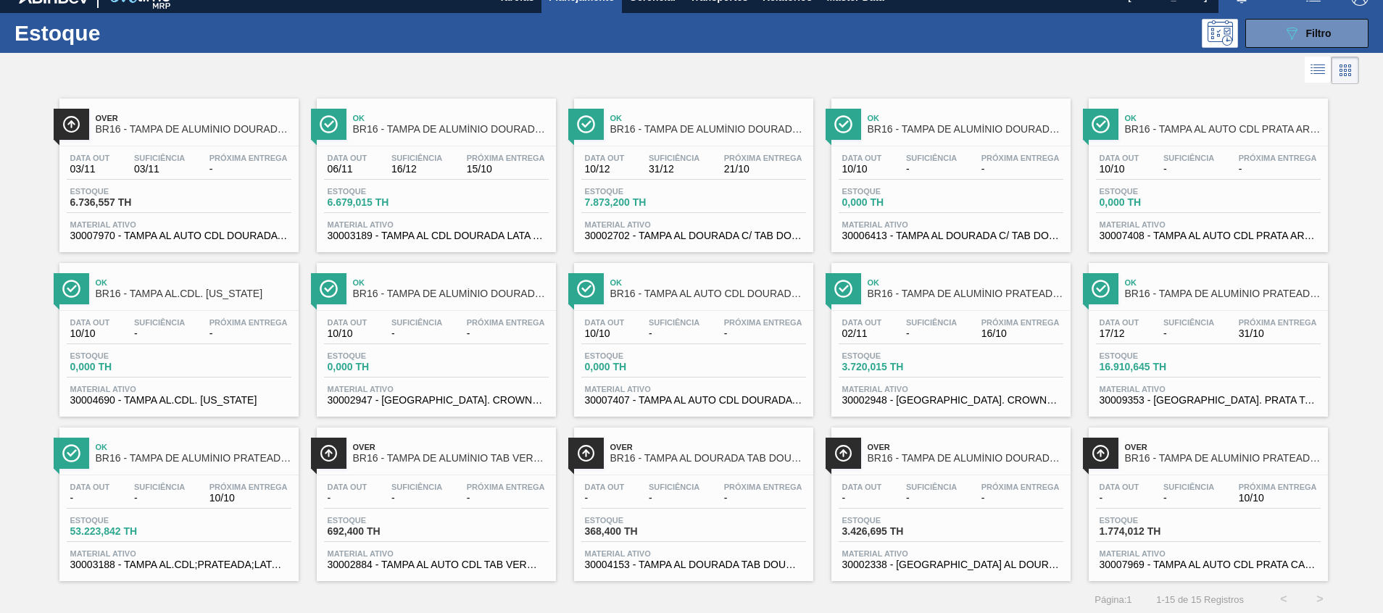
scroll to position [24, 0]
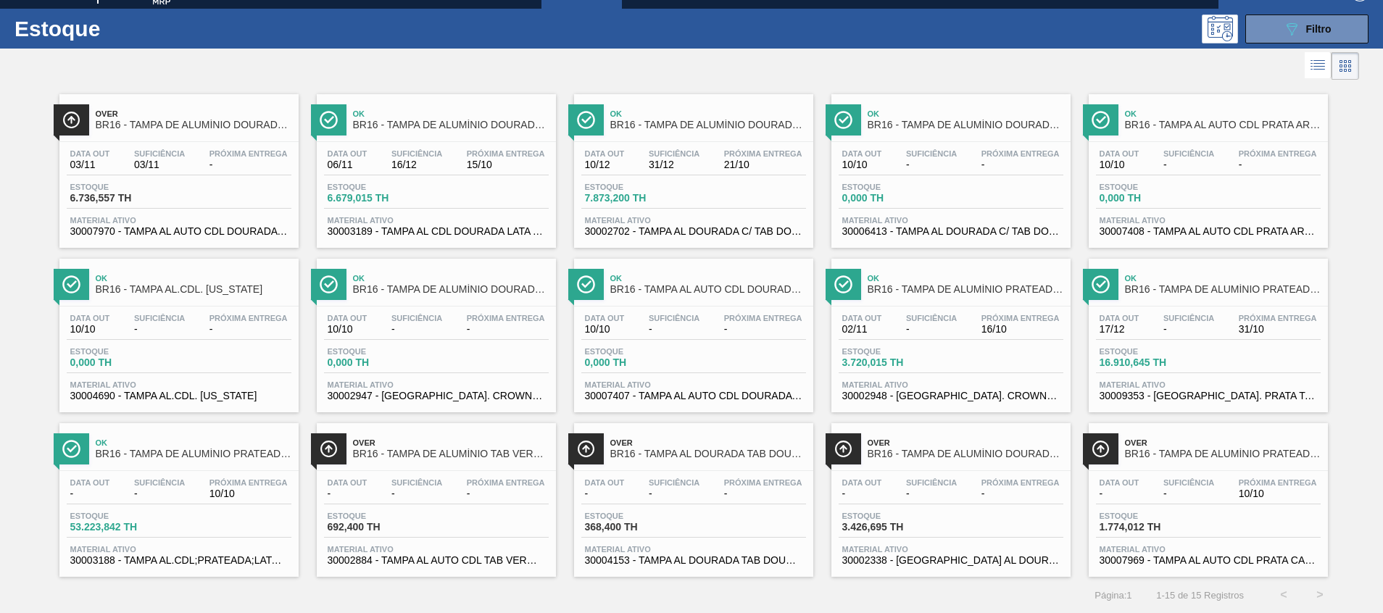
click at [662, 564] on span "30004153 - TAMPA AL DOURADA TAB DOURADO CDL CANPACK" at bounding box center [693, 560] width 217 height 11
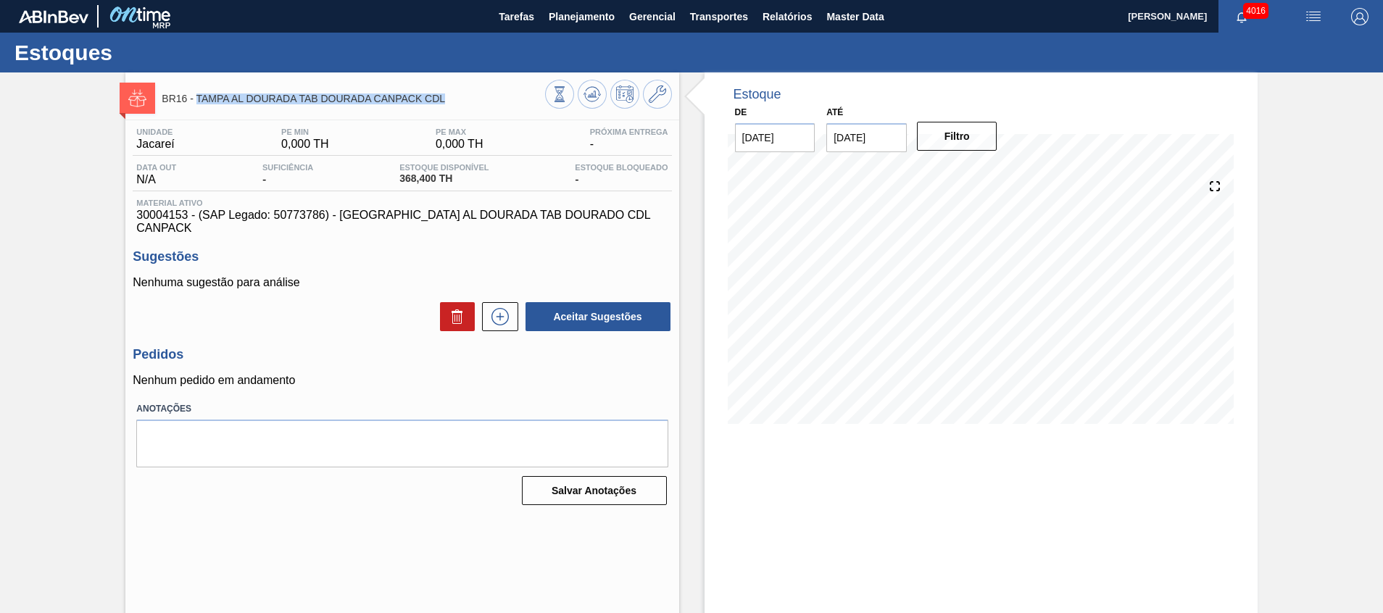
drag, startPoint x: 446, startPoint y: 103, endPoint x: 195, endPoint y: 106, distance: 251.4
click at [195, 106] on div "BR16 - TAMPA AL DOURADA TAB DOURADA CANPACK CDL" at bounding box center [353, 98] width 383 height 33
copy span "TAMPA AL DOURADA TAB DOURADA CANPACK CDL"
drag, startPoint x: 189, startPoint y: 218, endPoint x: 138, endPoint y: 221, distance: 50.8
click at [138, 221] on span "30004153 - (SAP Legado: 50773786) - [GEOGRAPHIC_DATA] AL DOURADA TAB DOURADO CD…" at bounding box center [401, 222] width 531 height 26
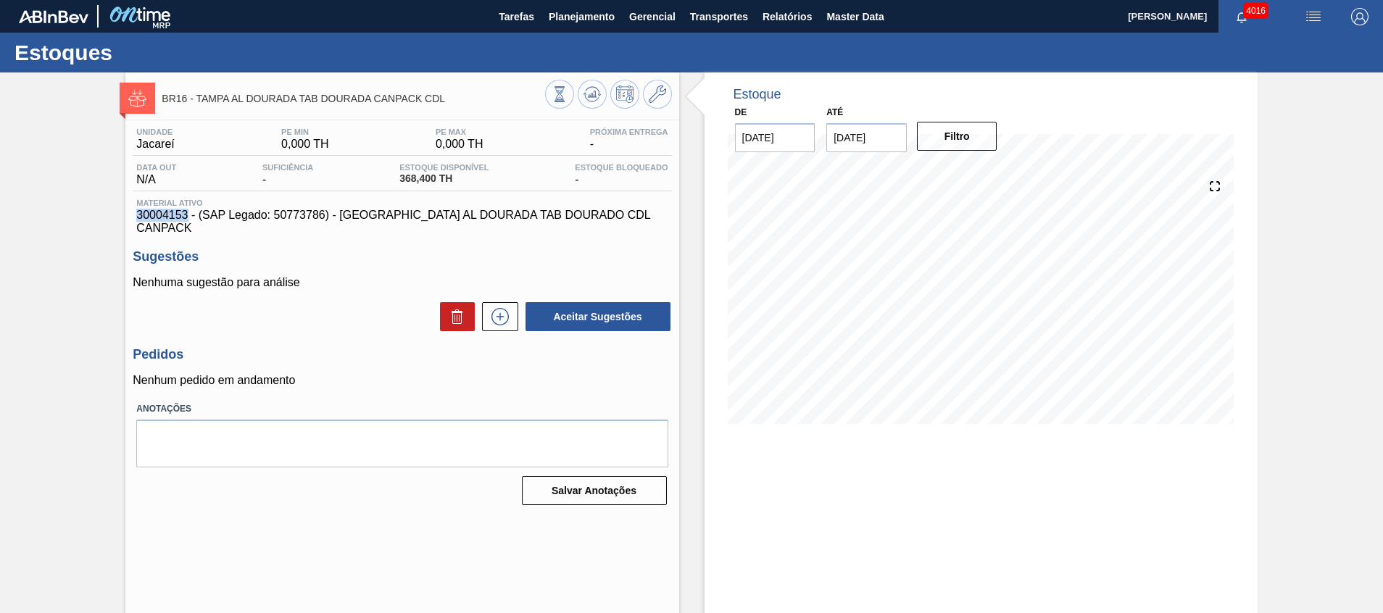
copy span "30004153"
click at [525, 19] on span "Tarefas" at bounding box center [517, 16] width 36 height 17
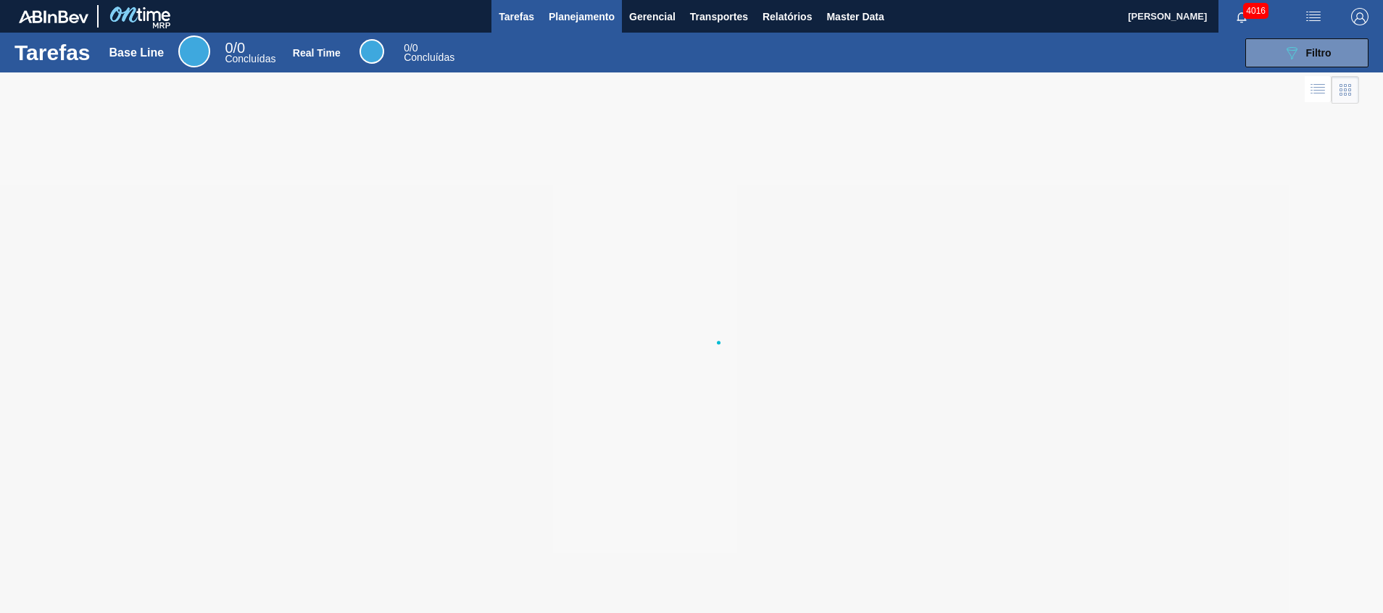
click at [570, 20] on span "Planejamento" at bounding box center [582, 16] width 66 height 17
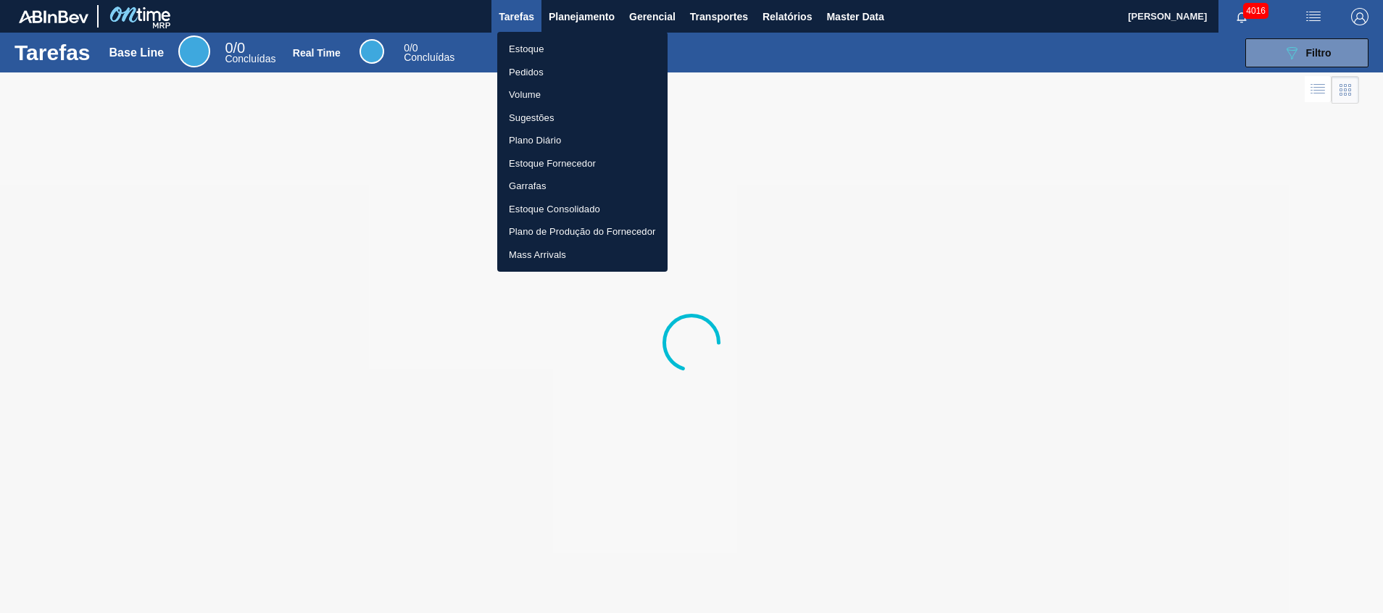
click at [583, 51] on li "Estoque" at bounding box center [582, 49] width 170 height 23
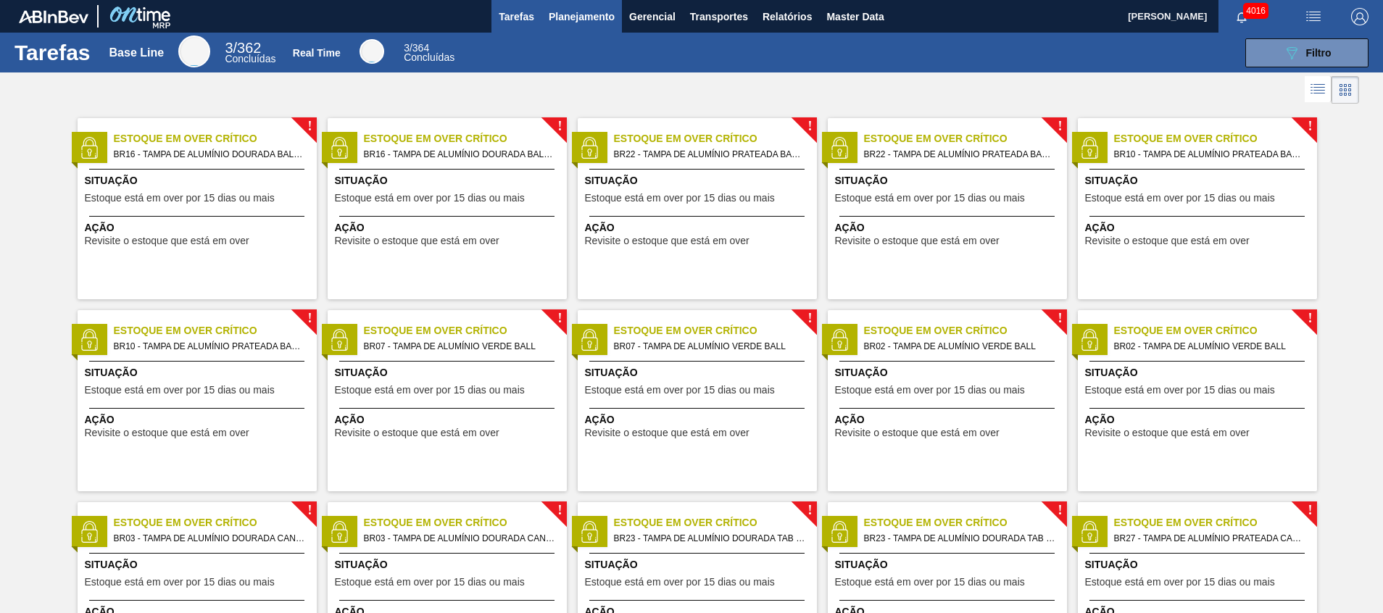
click at [586, 18] on span "Planejamento" at bounding box center [582, 16] width 66 height 17
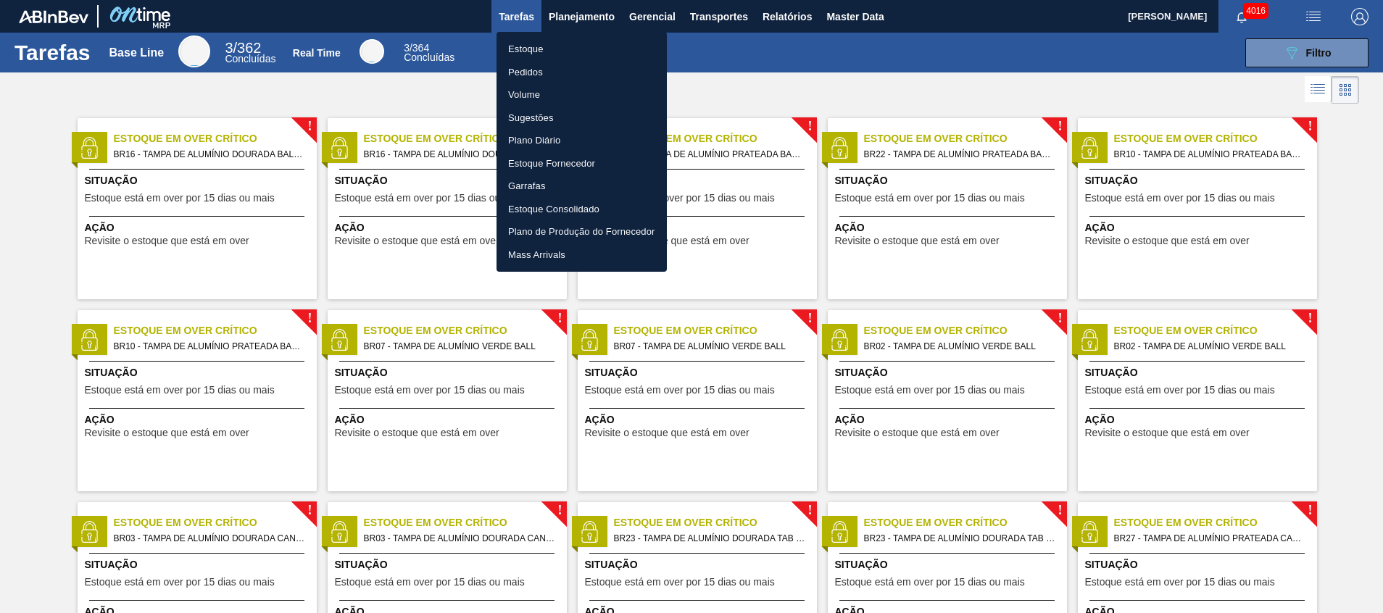
click at [575, 47] on li "Estoque" at bounding box center [581, 49] width 170 height 23
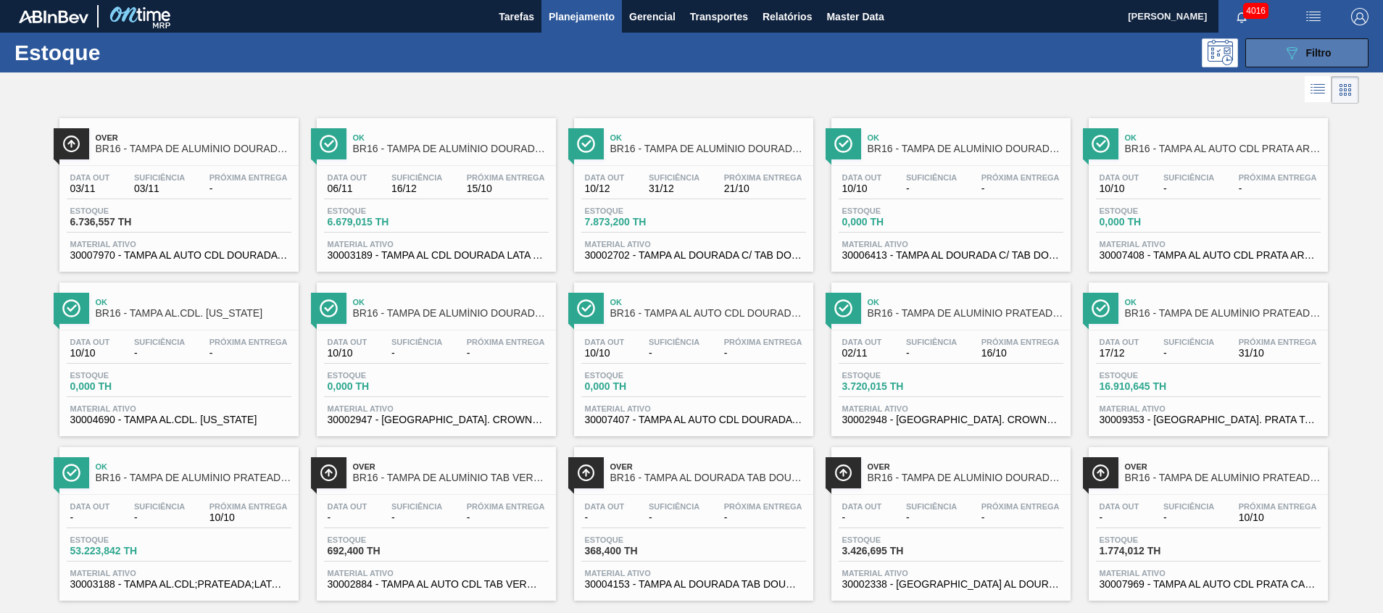
click at [1246, 48] on button "089F7B8B-B2A5-4AFE-B5C0-19BA573D28AC Filtro" at bounding box center [1306, 52] width 123 height 29
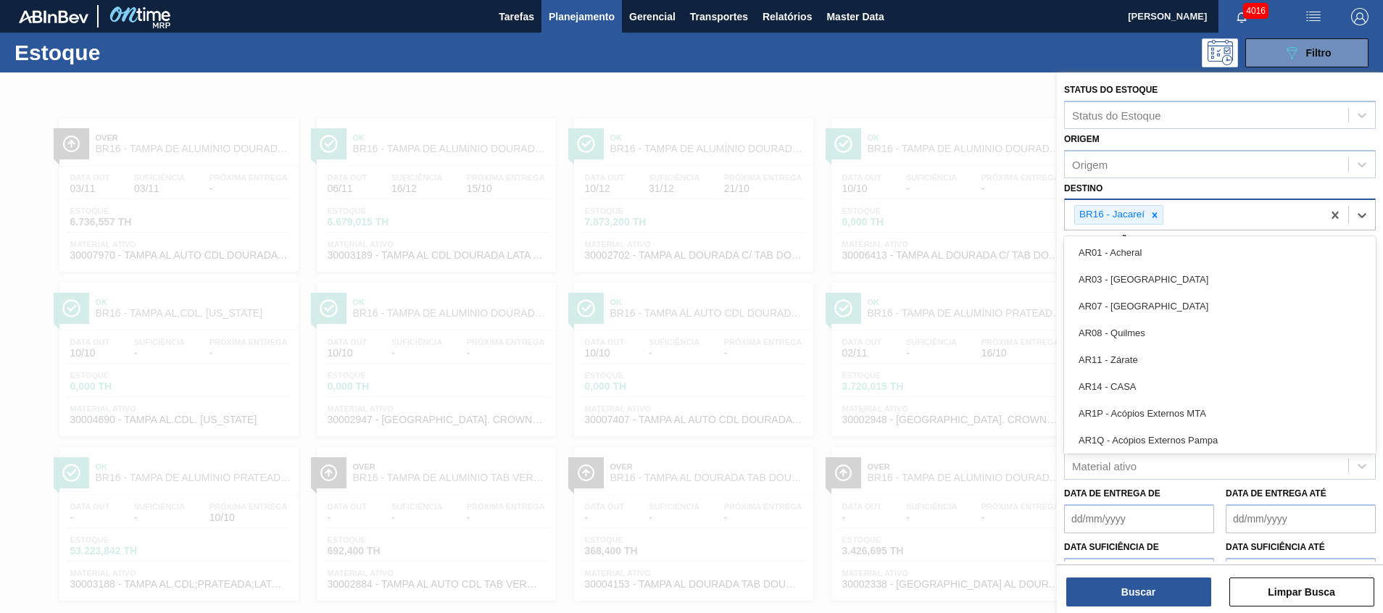
click at [1146, 220] on div "BR16 - Jacareí" at bounding box center [1111, 215] width 72 height 18
click at [1159, 219] on icon at bounding box center [1154, 215] width 10 height 10
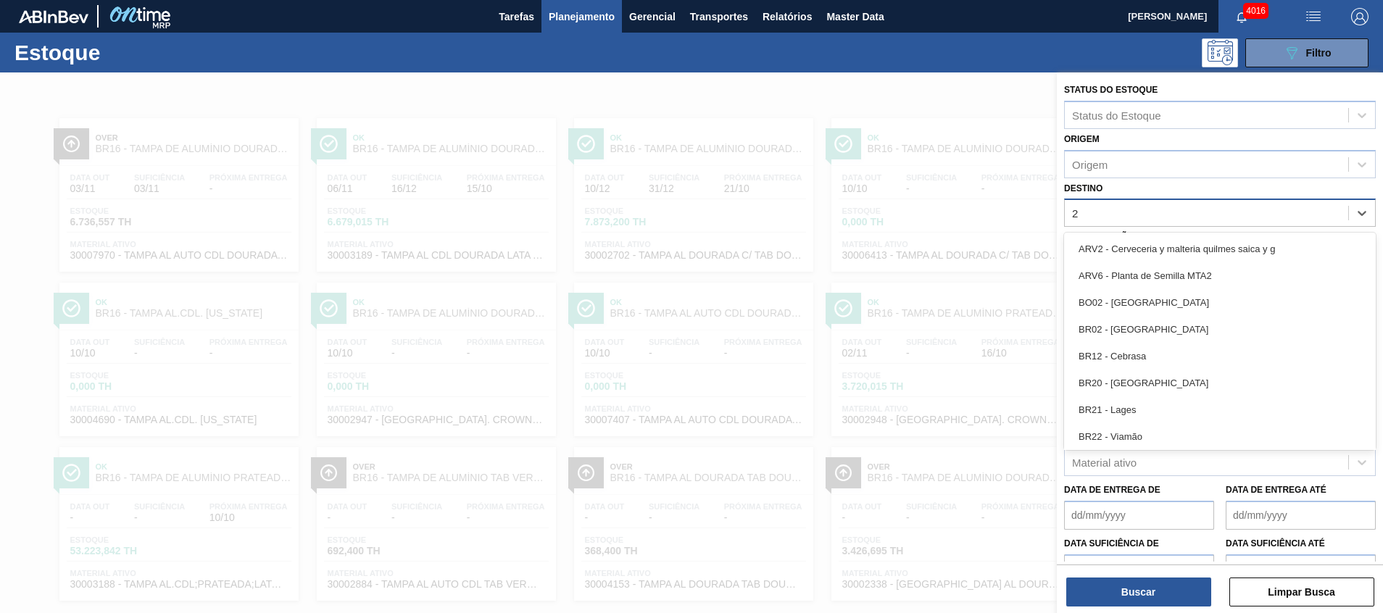
type input "24"
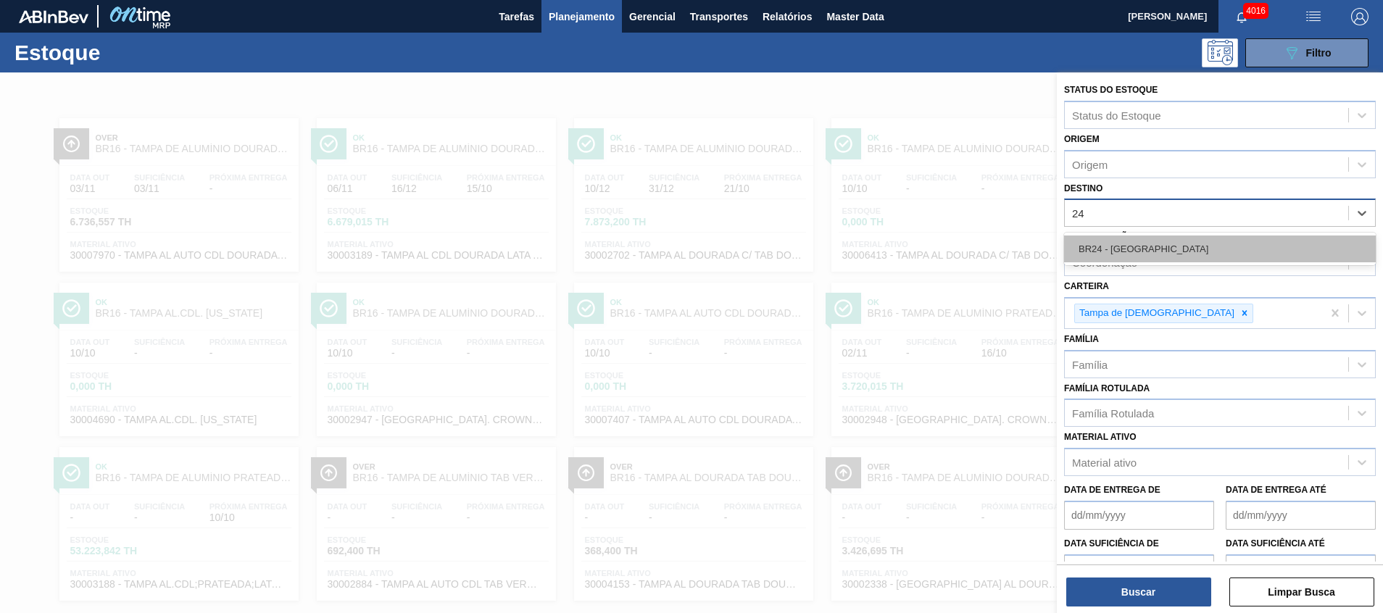
click at [1147, 251] on div "BR24 - [GEOGRAPHIC_DATA]" at bounding box center [1220, 248] width 312 height 27
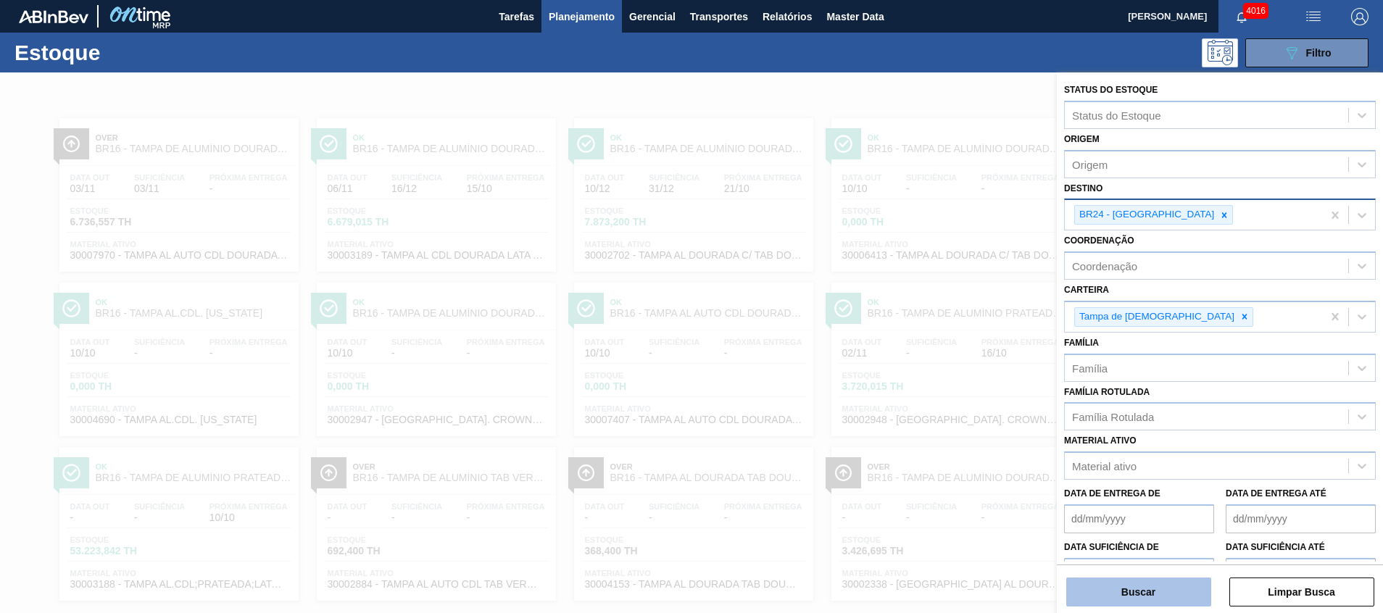
click at [1149, 600] on button "Buscar" at bounding box center [1138, 591] width 145 height 29
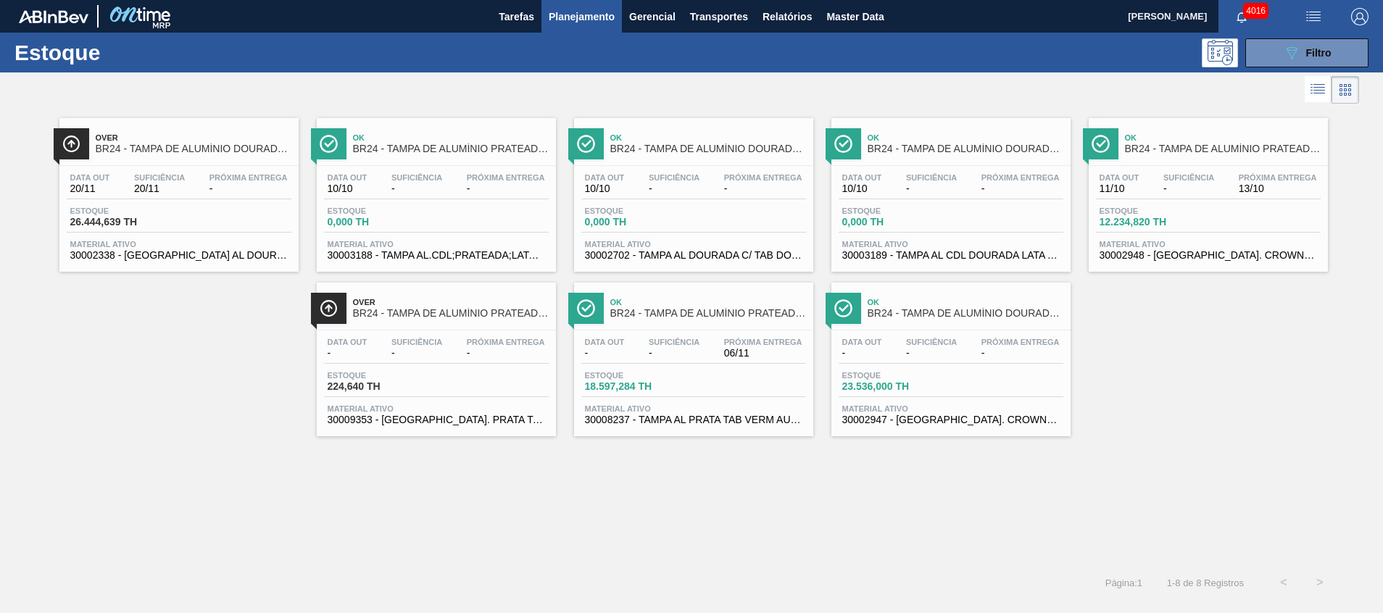
click at [388, 467] on div "Over BR24 - TAMPA DE ALUMÍNIO DOURADA TAB DOURADO CROWN Data out 20/11 Suficiên…" at bounding box center [691, 335] width 1383 height 457
drag, startPoint x: 1293, startPoint y: 57, endPoint x: 1283, endPoint y: 64, distance: 12.5
click at [1293, 57] on icon "089F7B8B-B2A5-4AFE-B5C0-19BA573D28AC" at bounding box center [1291, 52] width 17 height 17
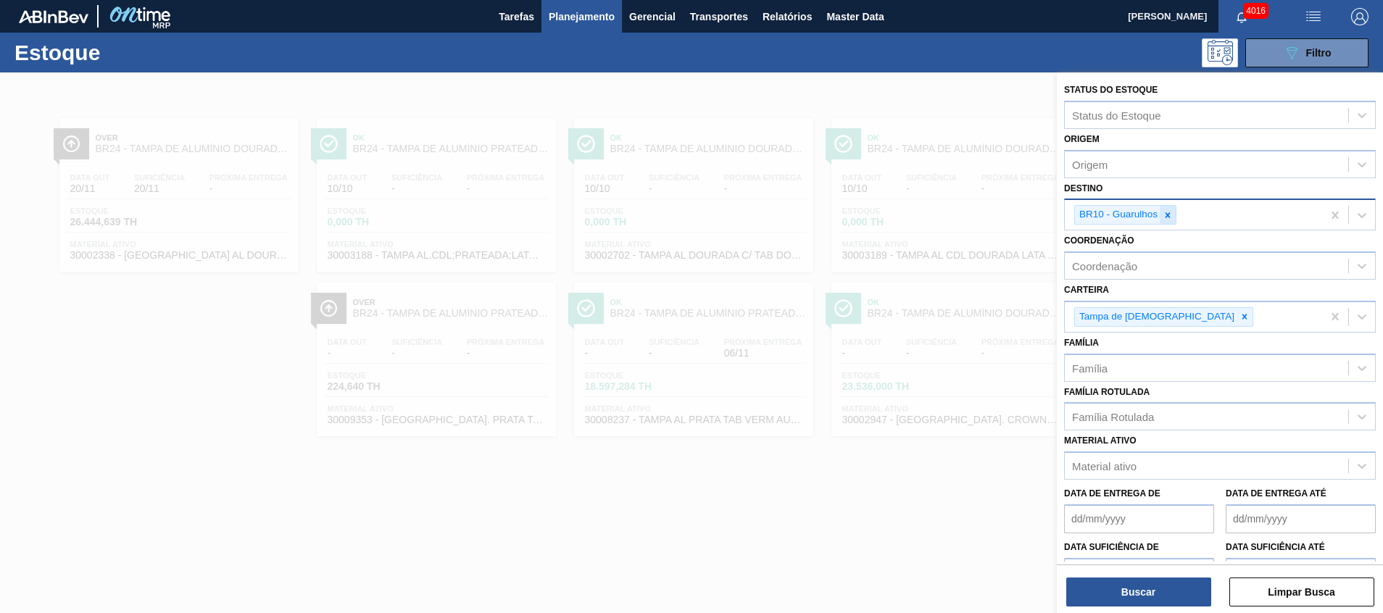
click at [1167, 212] on icon at bounding box center [1167, 215] width 10 height 10
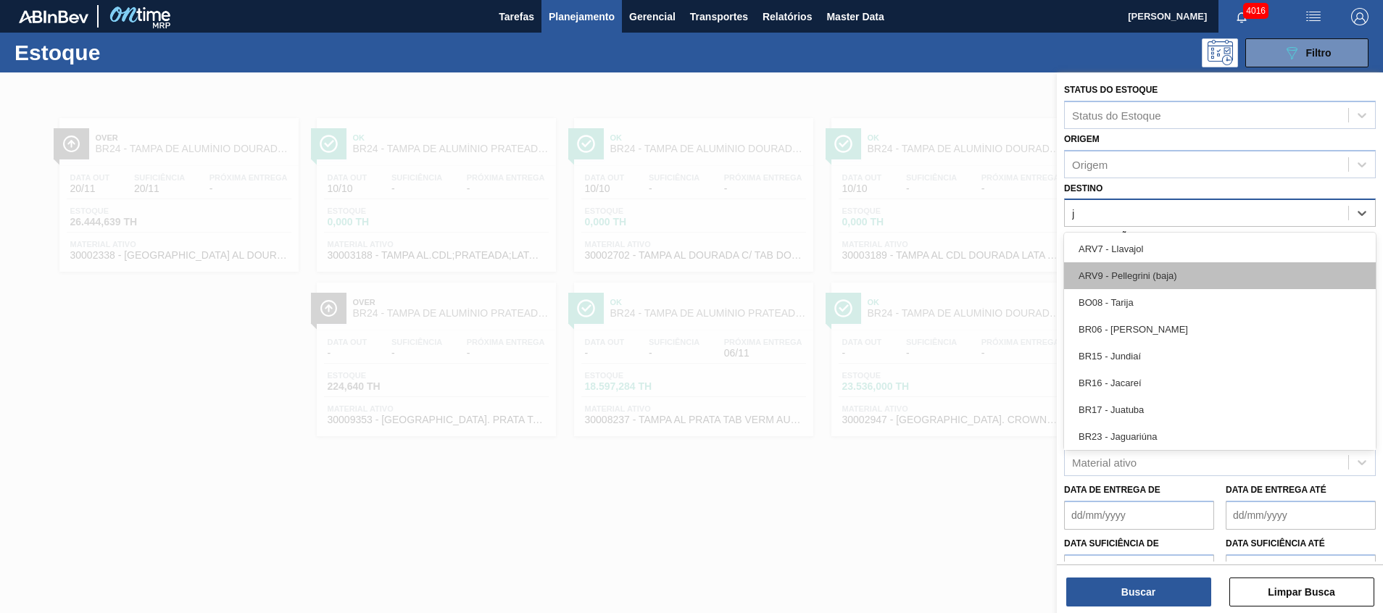
type input "ja"
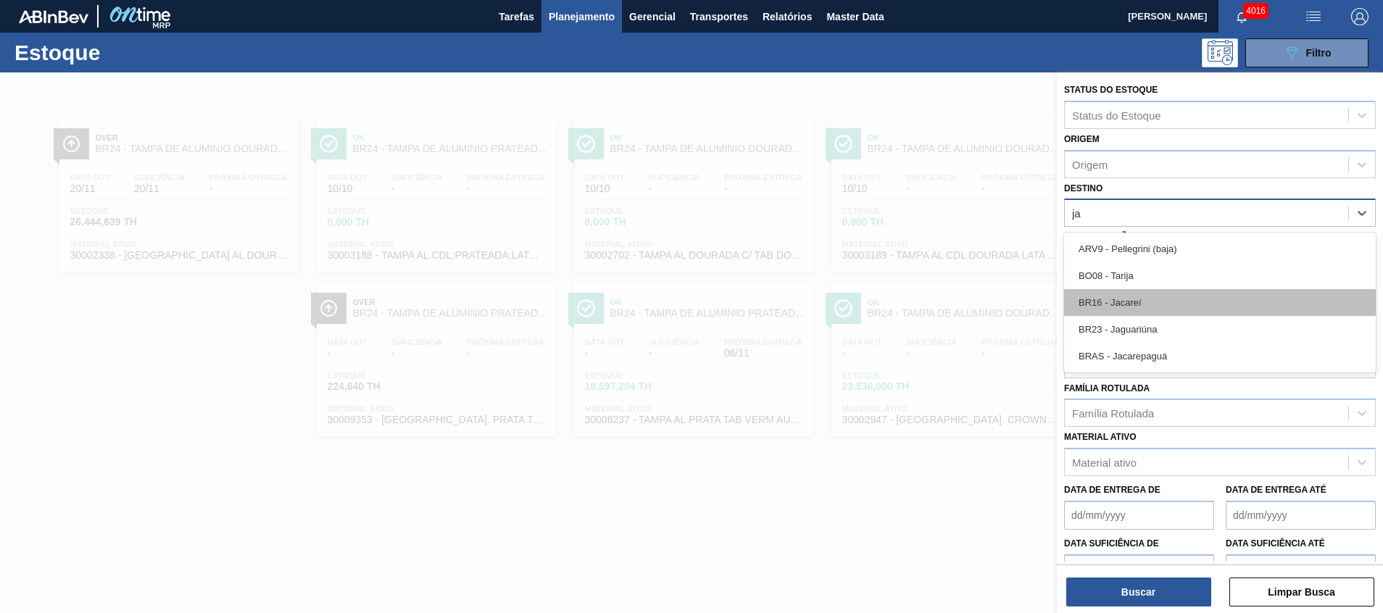
click at [1154, 309] on div "BR16 - Jacareí" at bounding box center [1220, 302] width 312 height 27
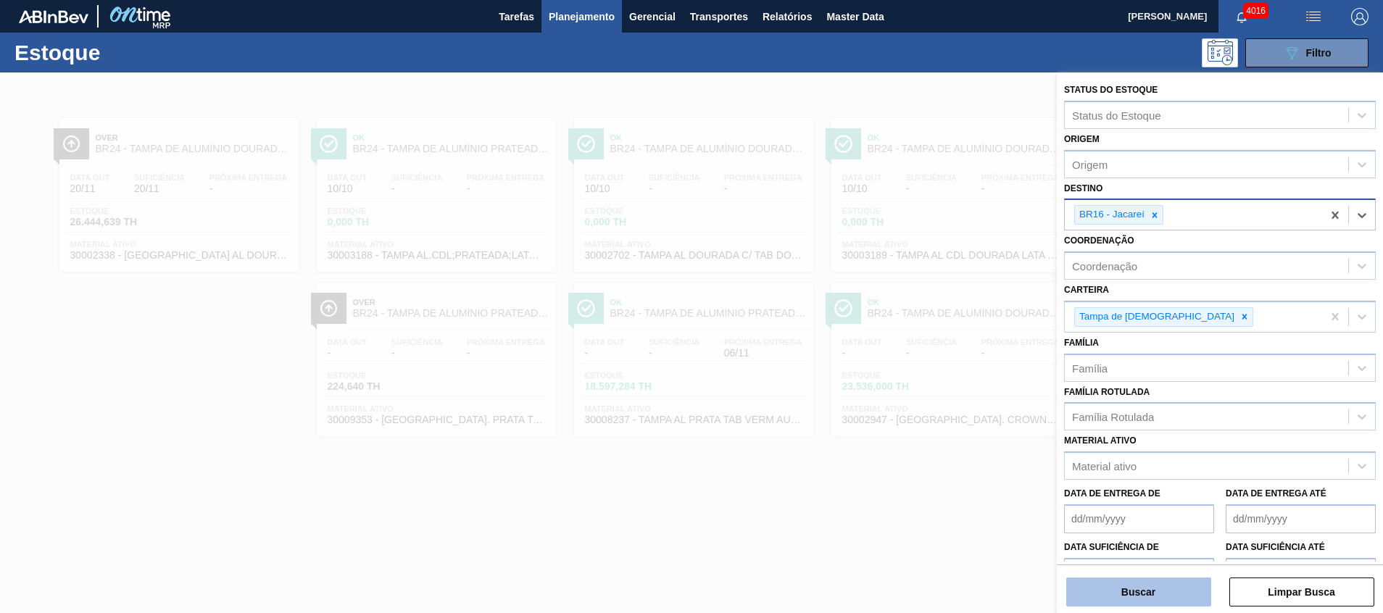
click at [1121, 583] on button "Buscar" at bounding box center [1138, 591] width 145 height 29
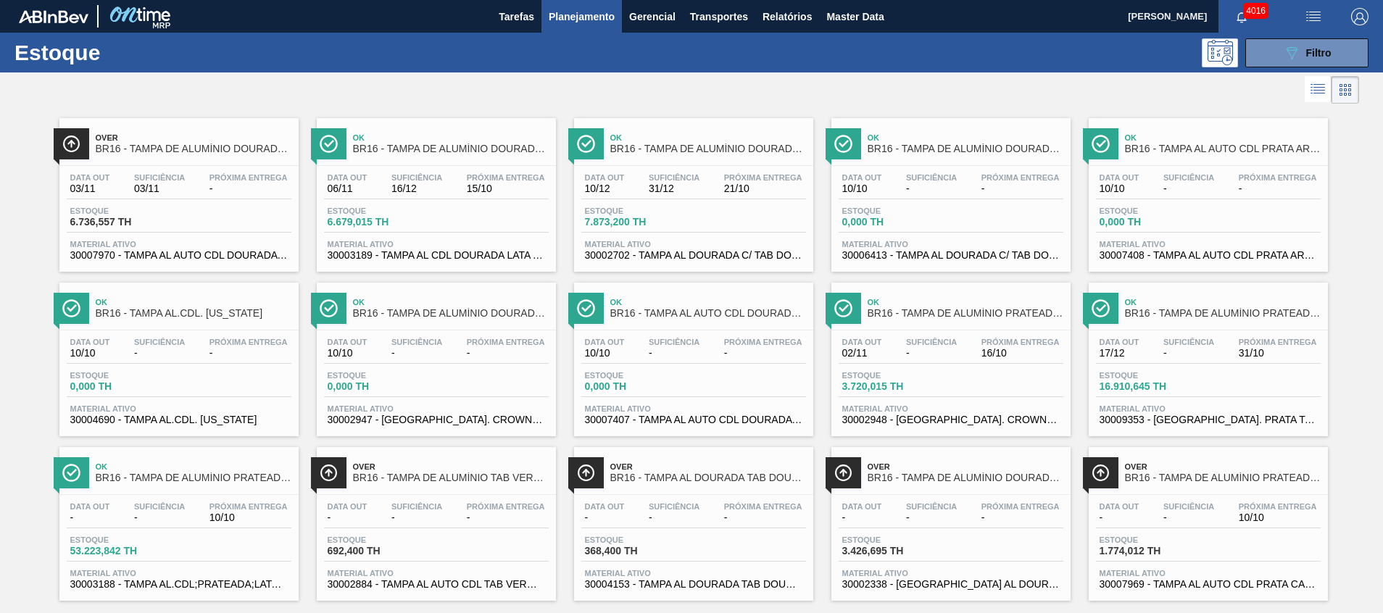
click at [758, 262] on div "Data out 10/12 Suficiência 31/12 Próxima Entrega 21/10 Estoque 7.873,200 TH Mat…" at bounding box center [693, 215] width 239 height 99
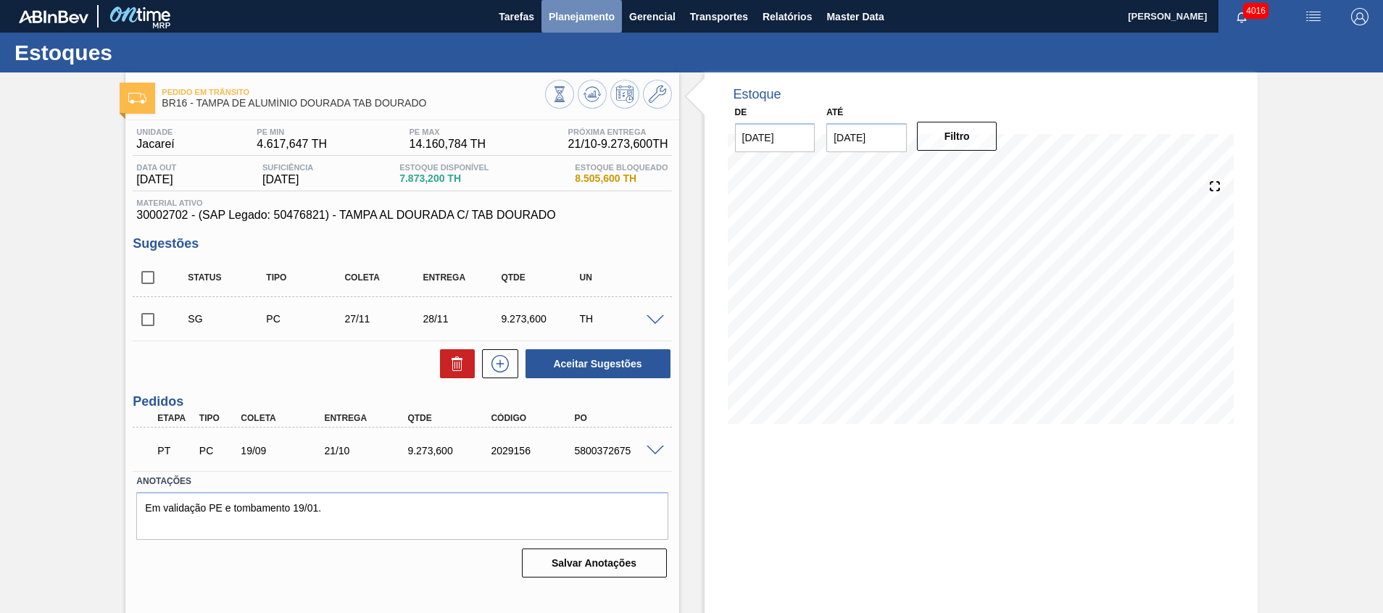
click at [591, 14] on span "Planejamento" at bounding box center [582, 16] width 66 height 17
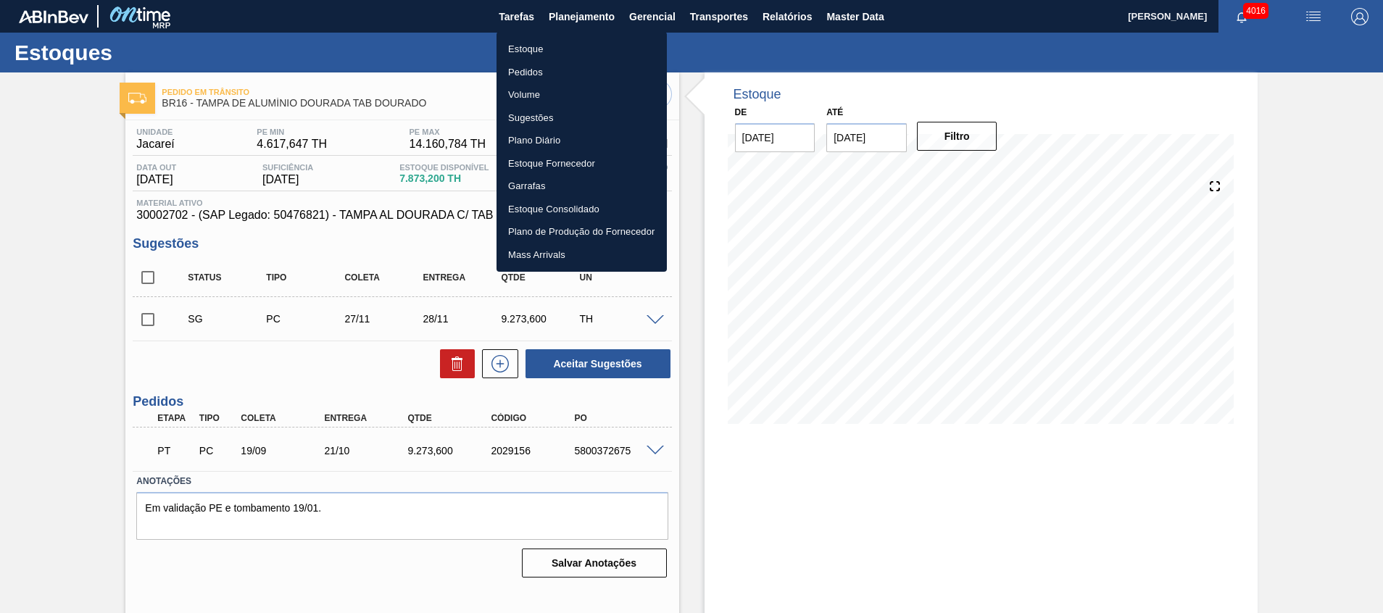
click at [572, 51] on li "Estoque" at bounding box center [581, 49] width 170 height 23
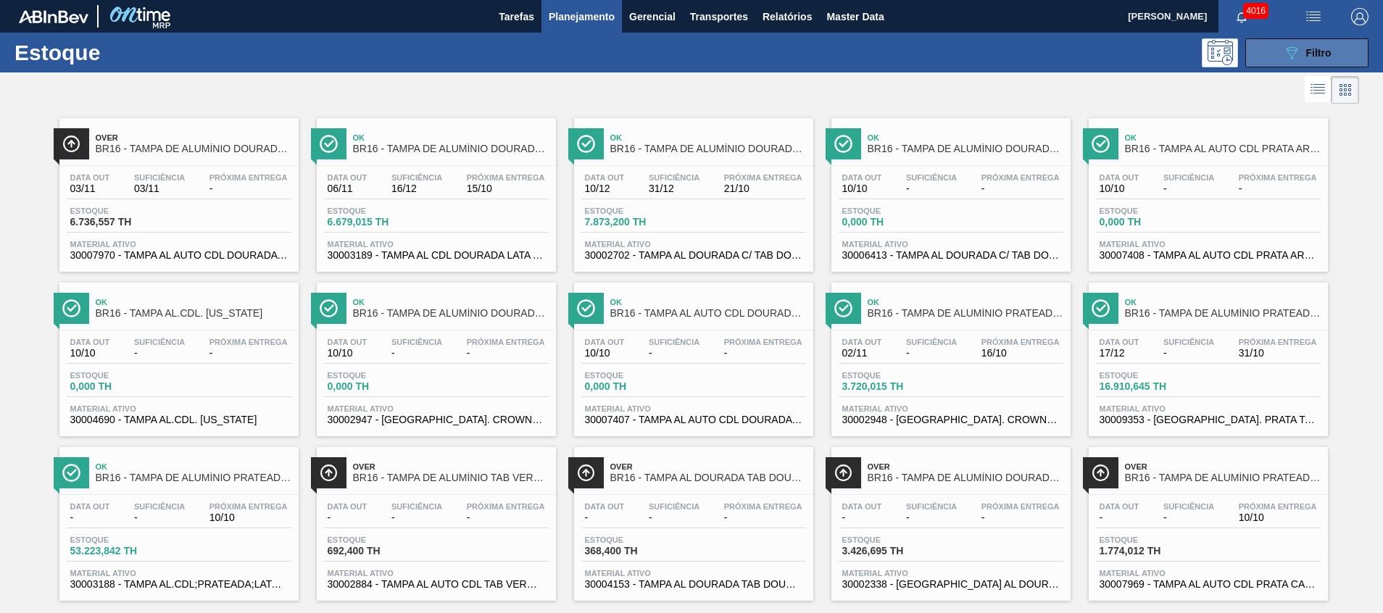
click at [1296, 52] on icon "089F7B8B-B2A5-4AFE-B5C0-19BA573D28AC" at bounding box center [1291, 52] width 17 height 17
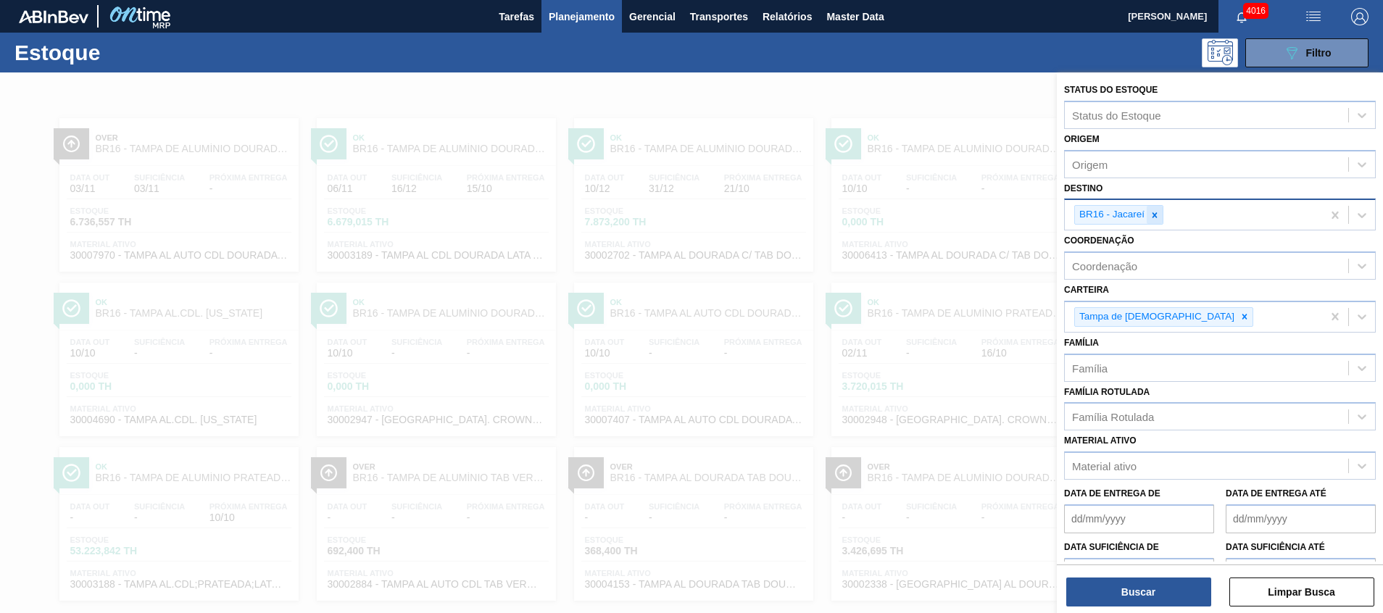
click at [1156, 218] on icon at bounding box center [1154, 215] width 10 height 10
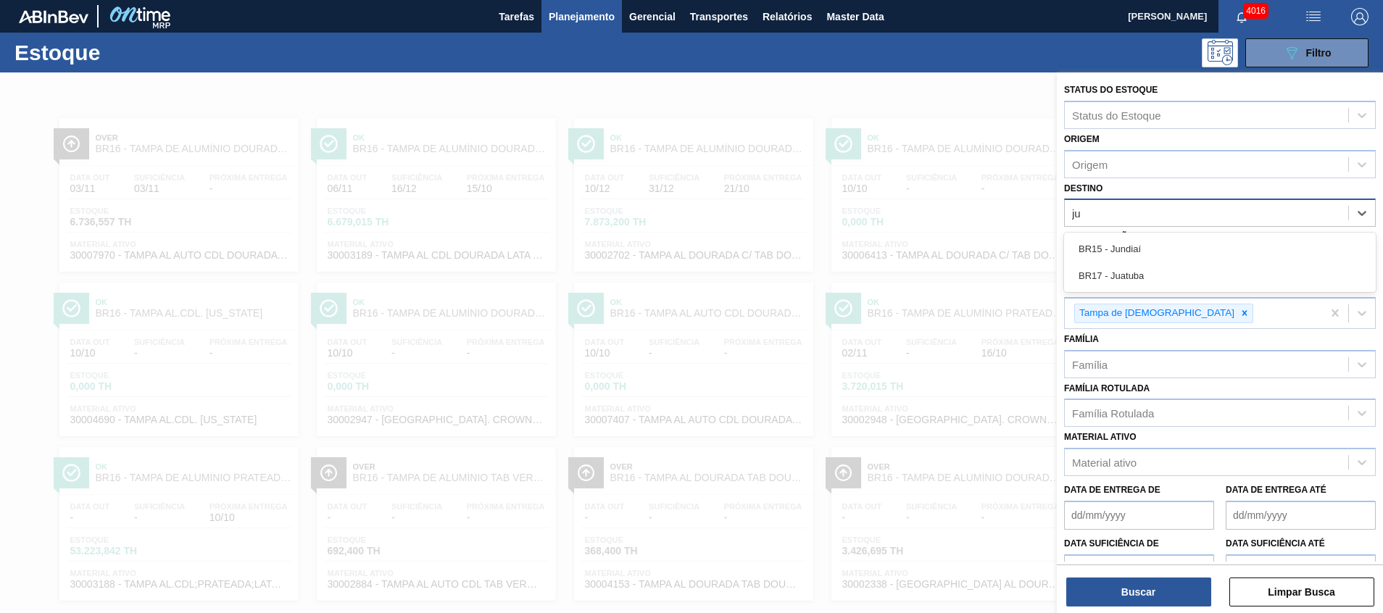
type input "jun"
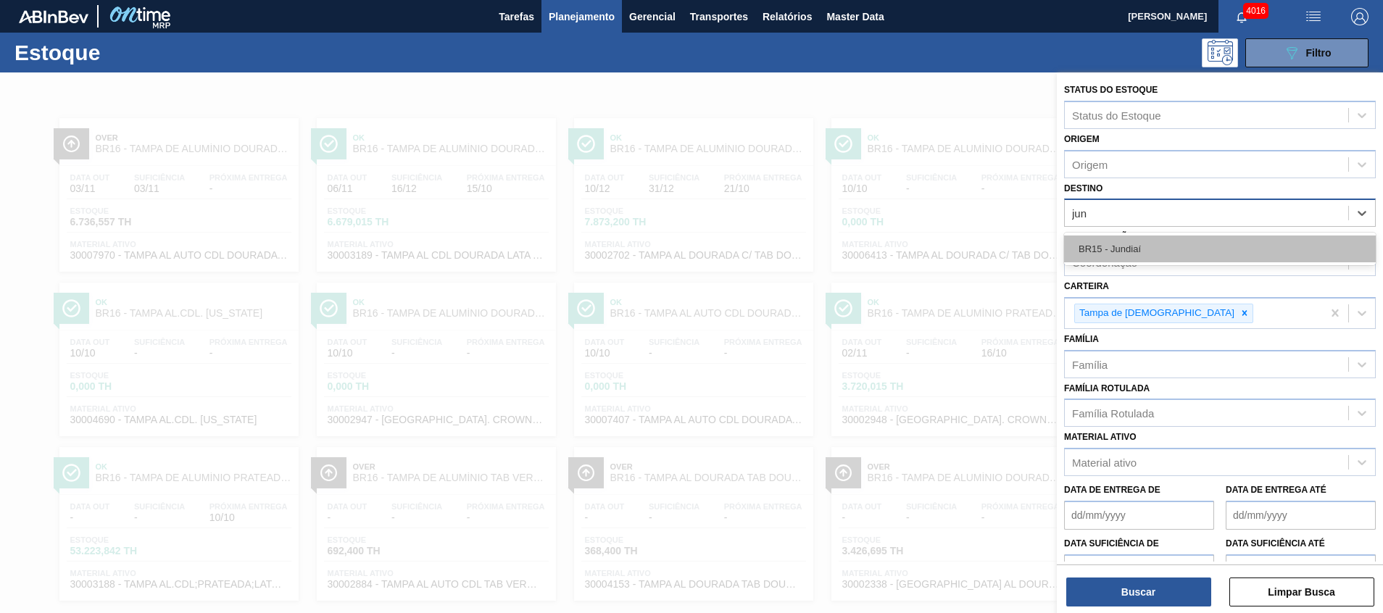
click at [1146, 251] on div "BR15 - Jundiaí" at bounding box center [1220, 248] width 312 height 27
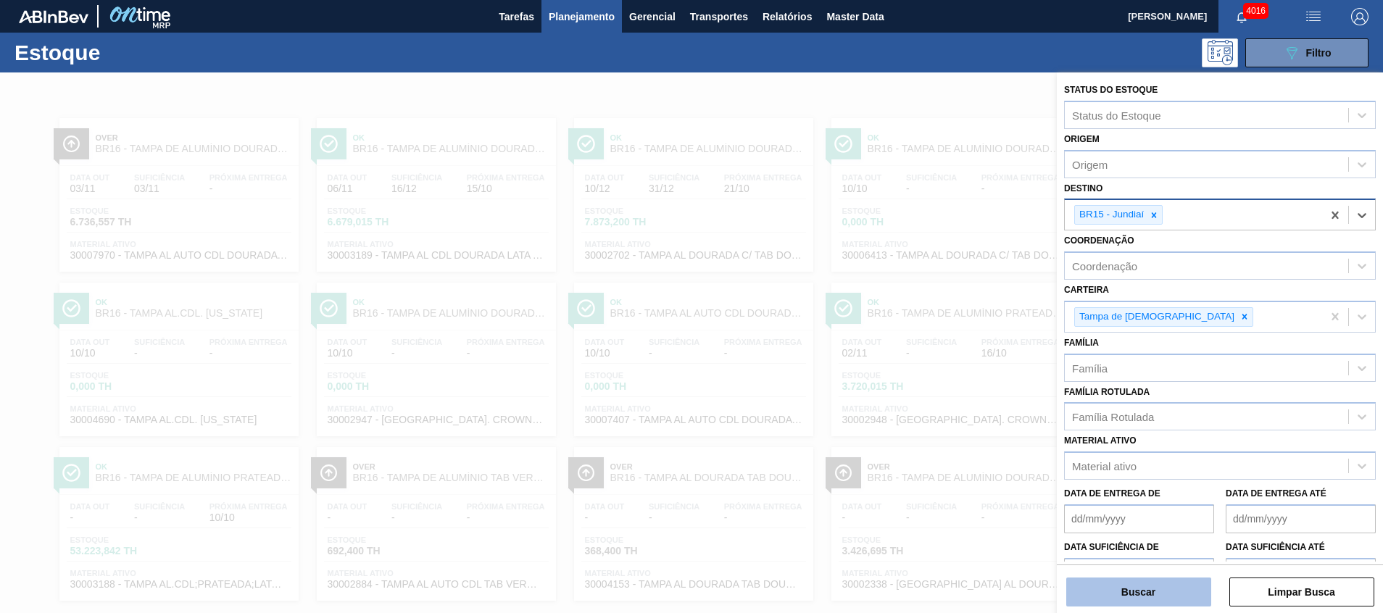
click at [1164, 587] on button "Buscar" at bounding box center [1138, 591] width 145 height 29
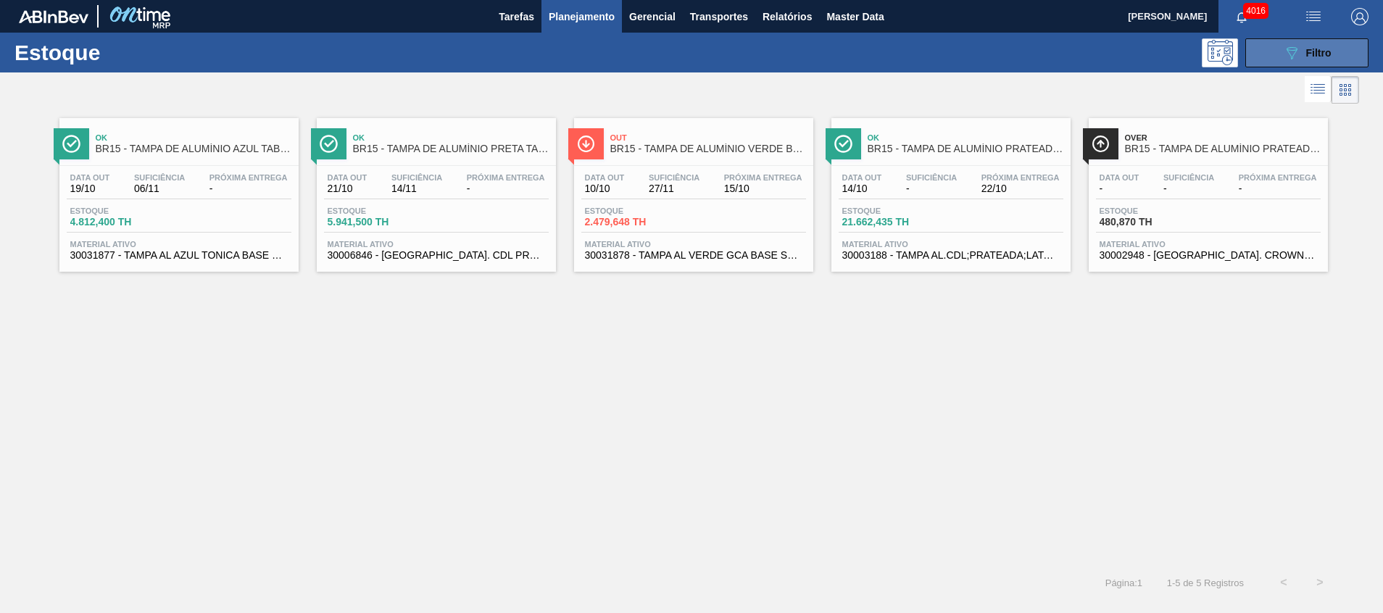
click at [1267, 60] on button "089F7B8B-B2A5-4AFE-B5C0-19BA573D28AC Filtro" at bounding box center [1306, 52] width 123 height 29
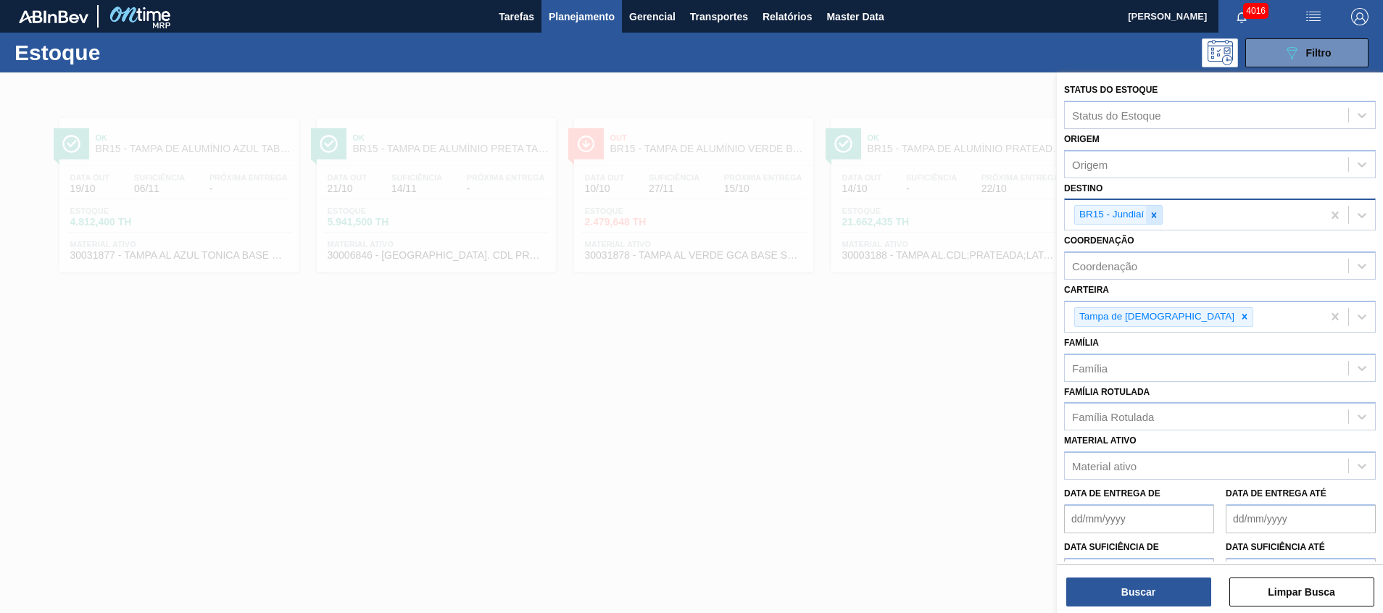
click at [1152, 213] on icon at bounding box center [1153, 214] width 5 height 5
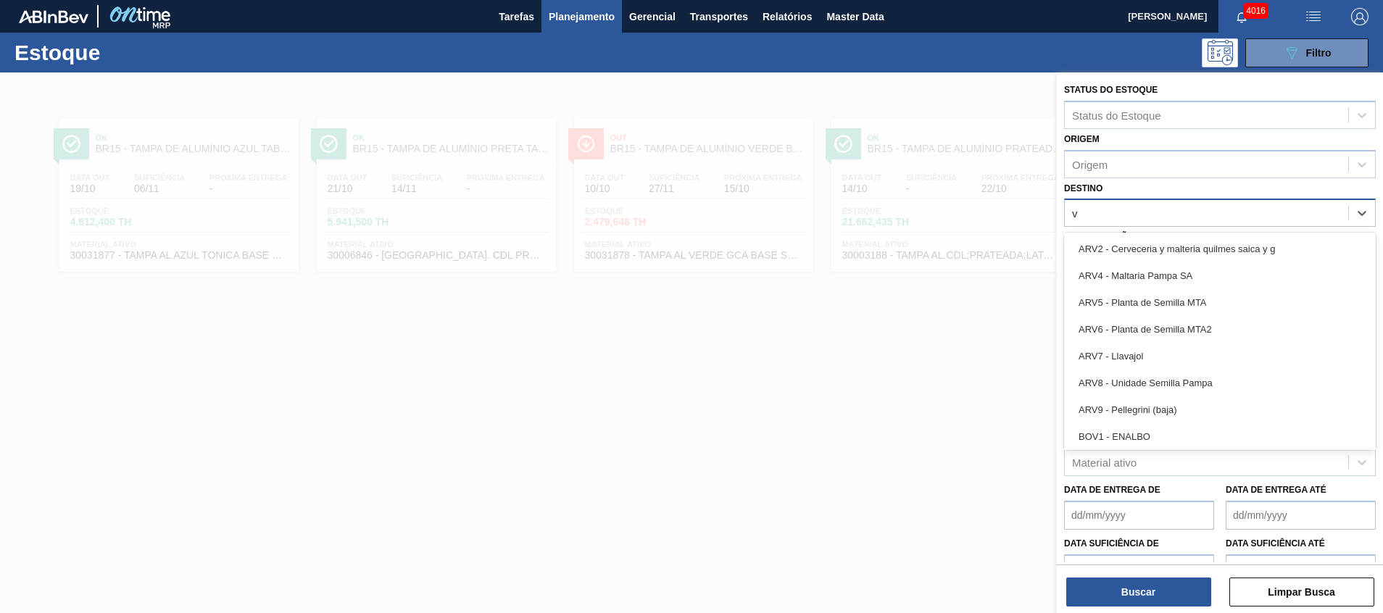
type input "vi"
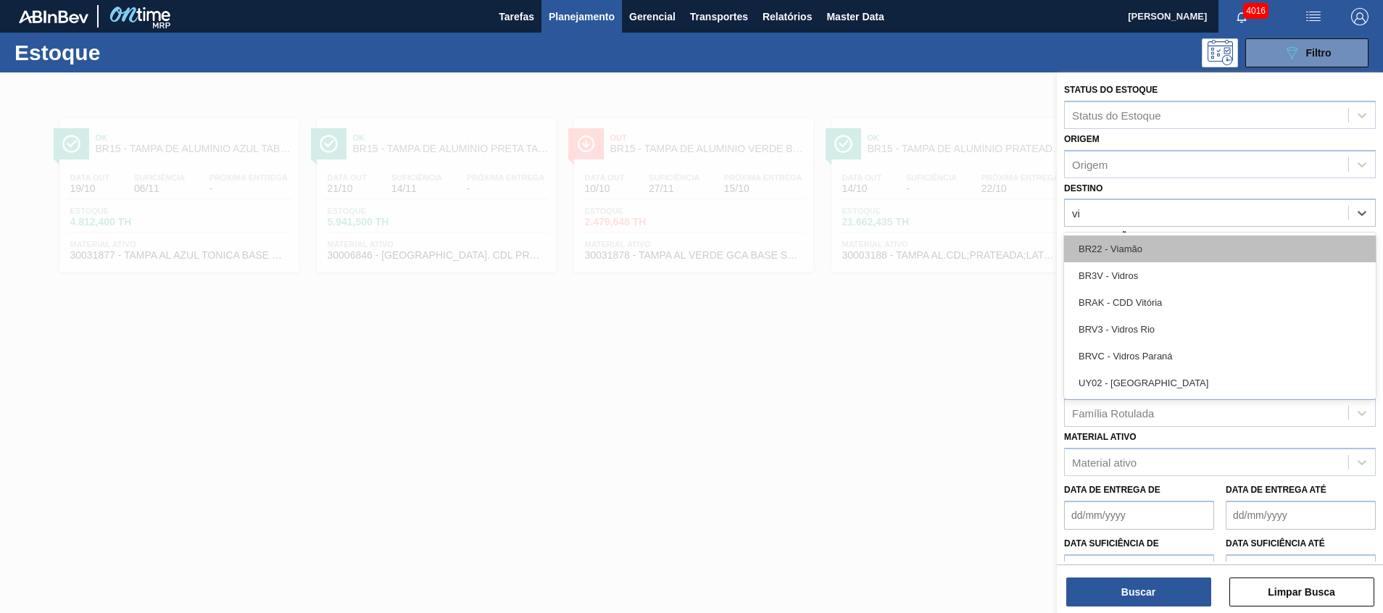
click at [1146, 257] on div "BR22 - Viamão" at bounding box center [1220, 248] width 312 height 27
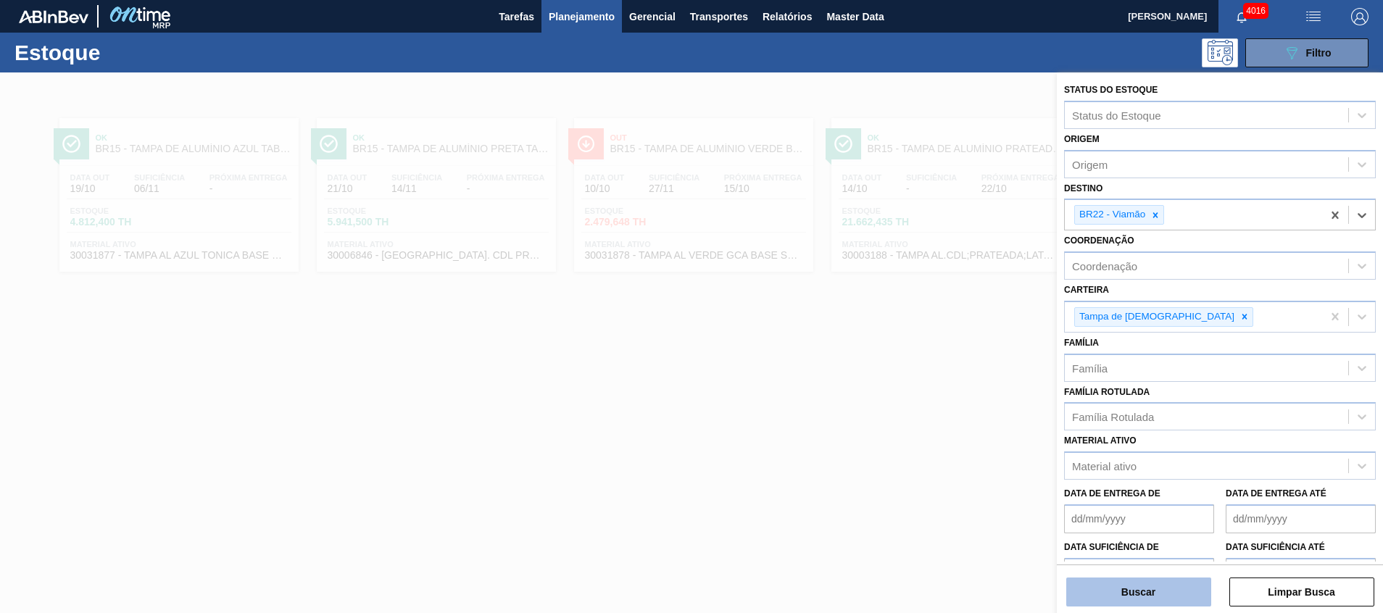
click at [1109, 587] on button "Buscar" at bounding box center [1138, 591] width 145 height 29
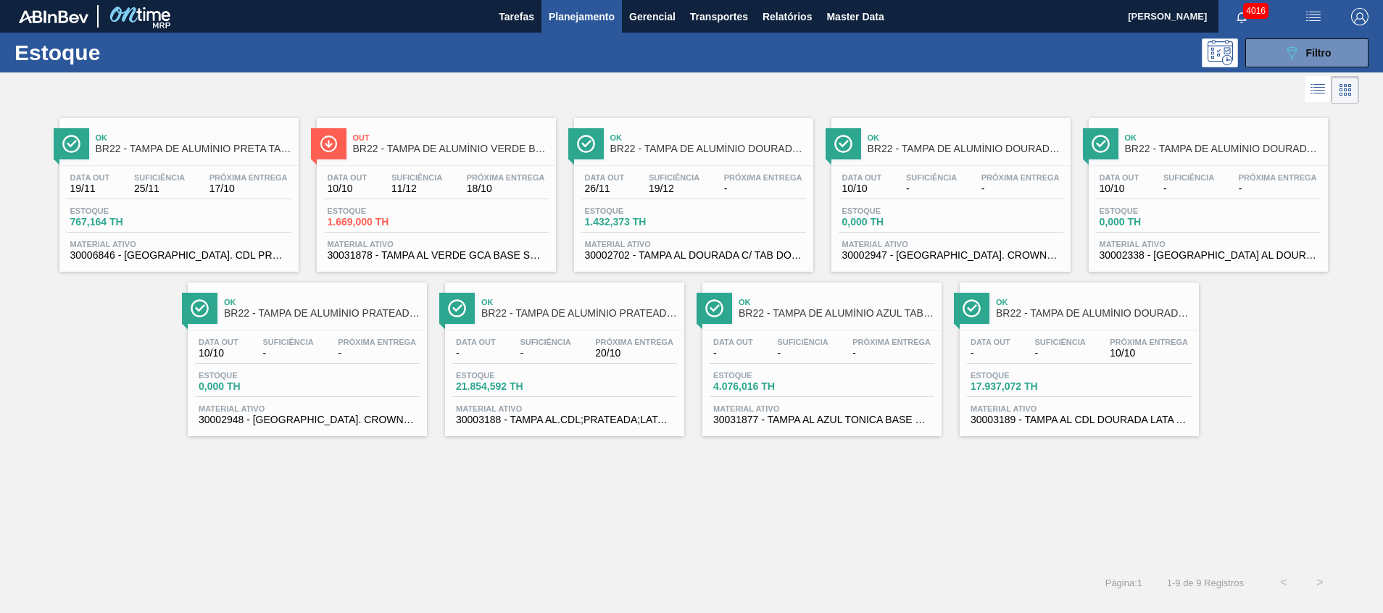
click at [473, 228] on div "Estoque 1.669,000 TH" at bounding box center [436, 220] width 225 height 26
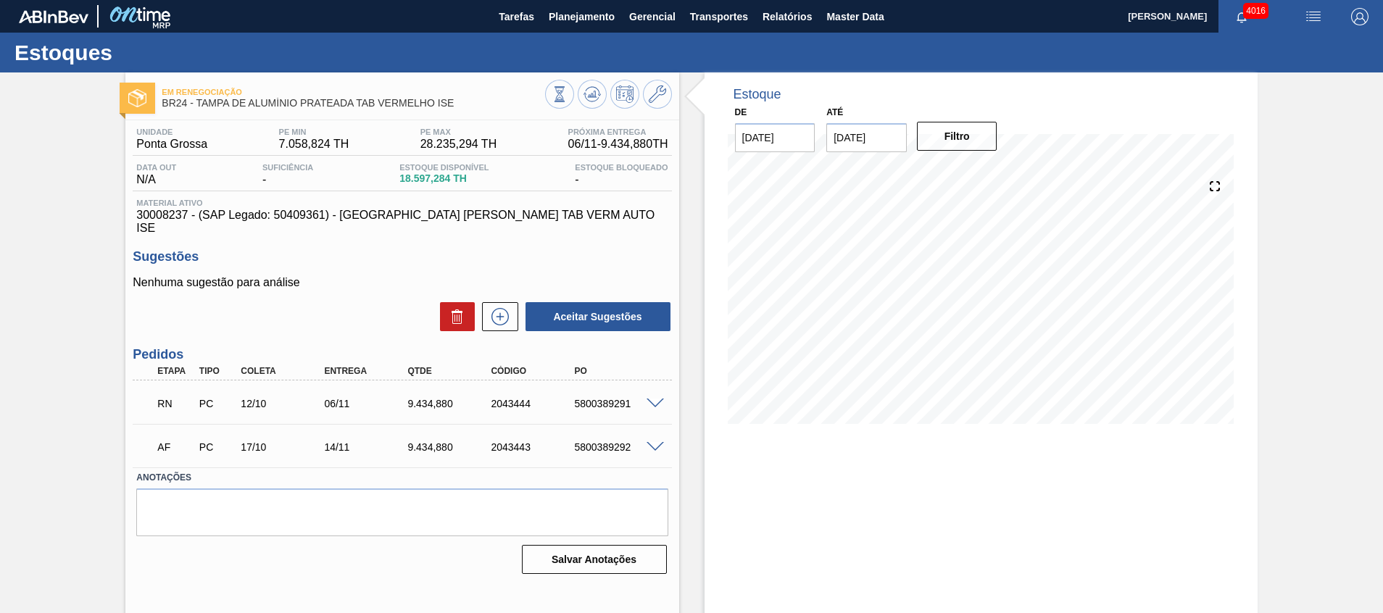
click at [659, 399] on span at bounding box center [654, 404] width 17 height 11
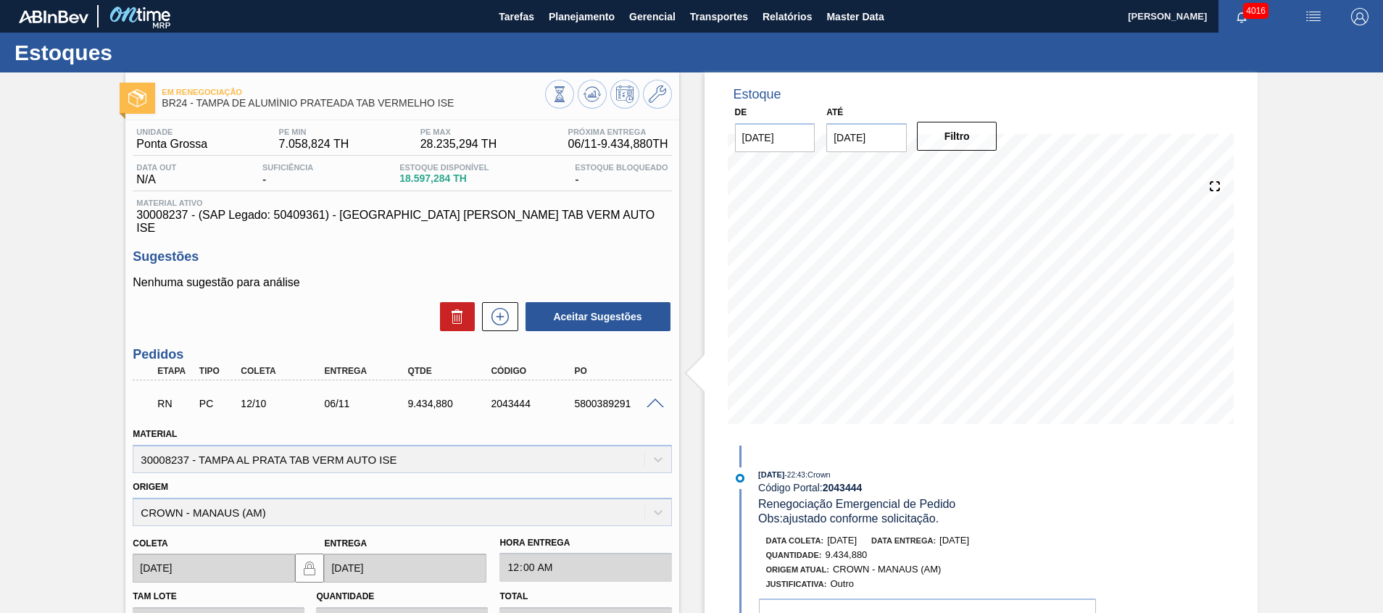
scroll to position [109, 0]
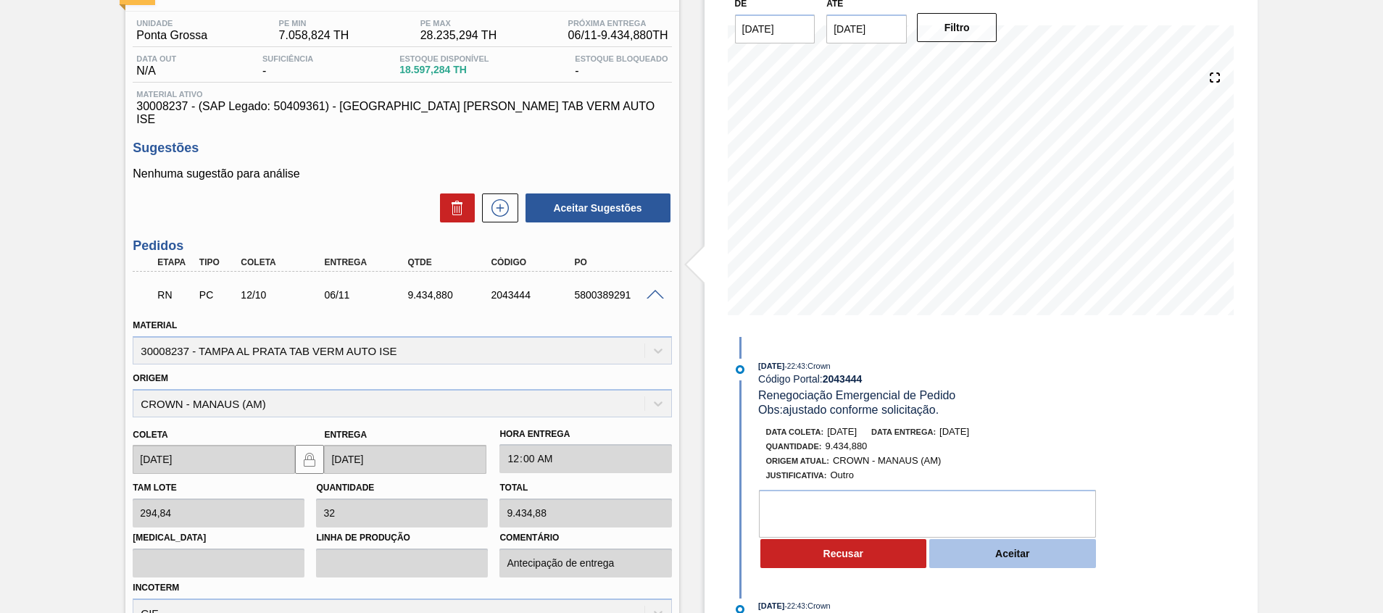
click at [1054, 547] on button "Aceitar" at bounding box center [1012, 553] width 167 height 29
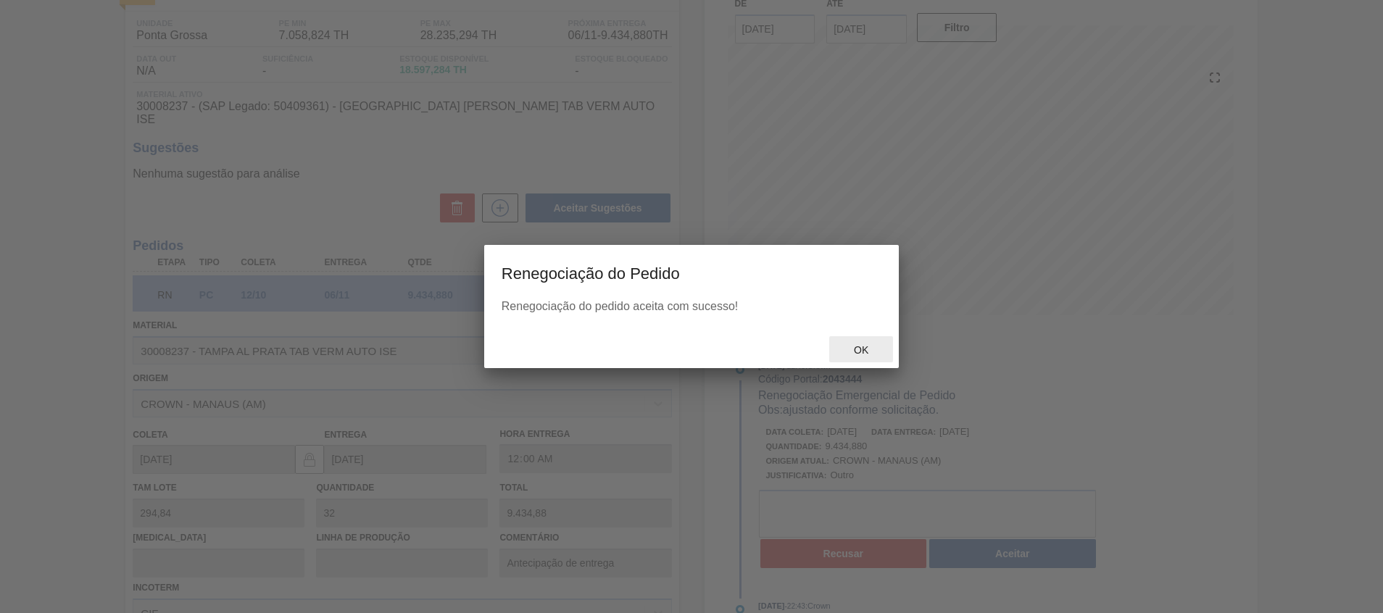
click at [868, 346] on span "Ok" at bounding box center [861, 350] width 38 height 12
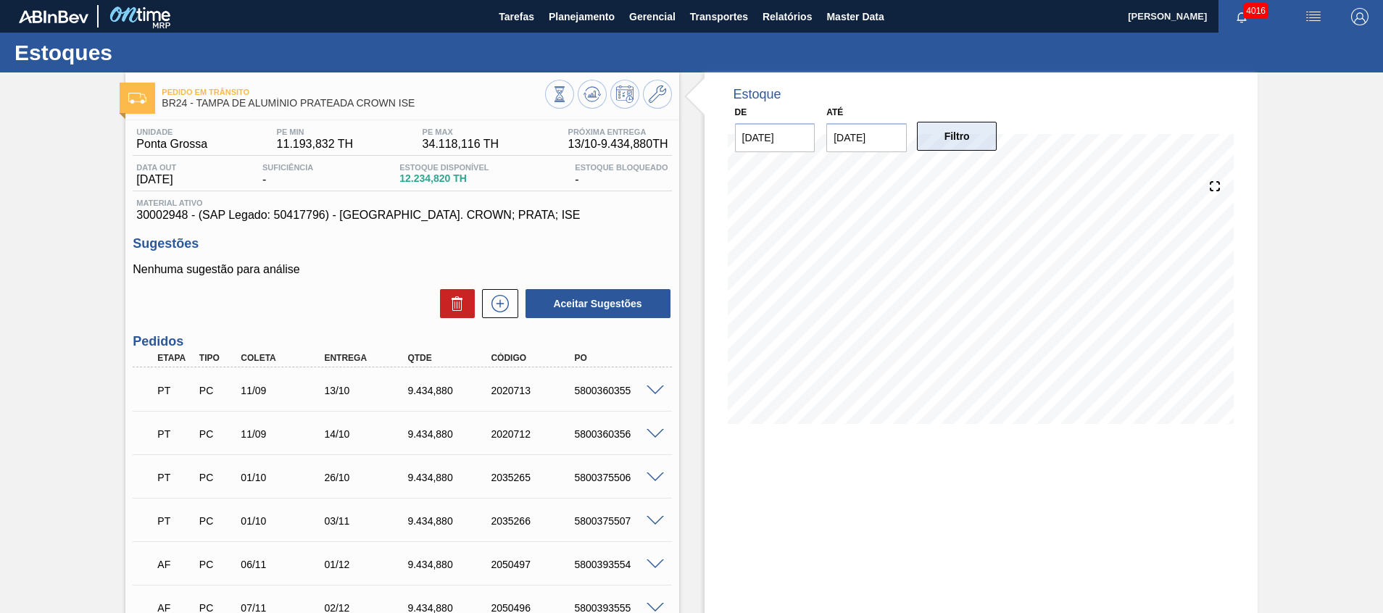
click at [944, 138] on button "Filtro" at bounding box center [957, 136] width 80 height 29
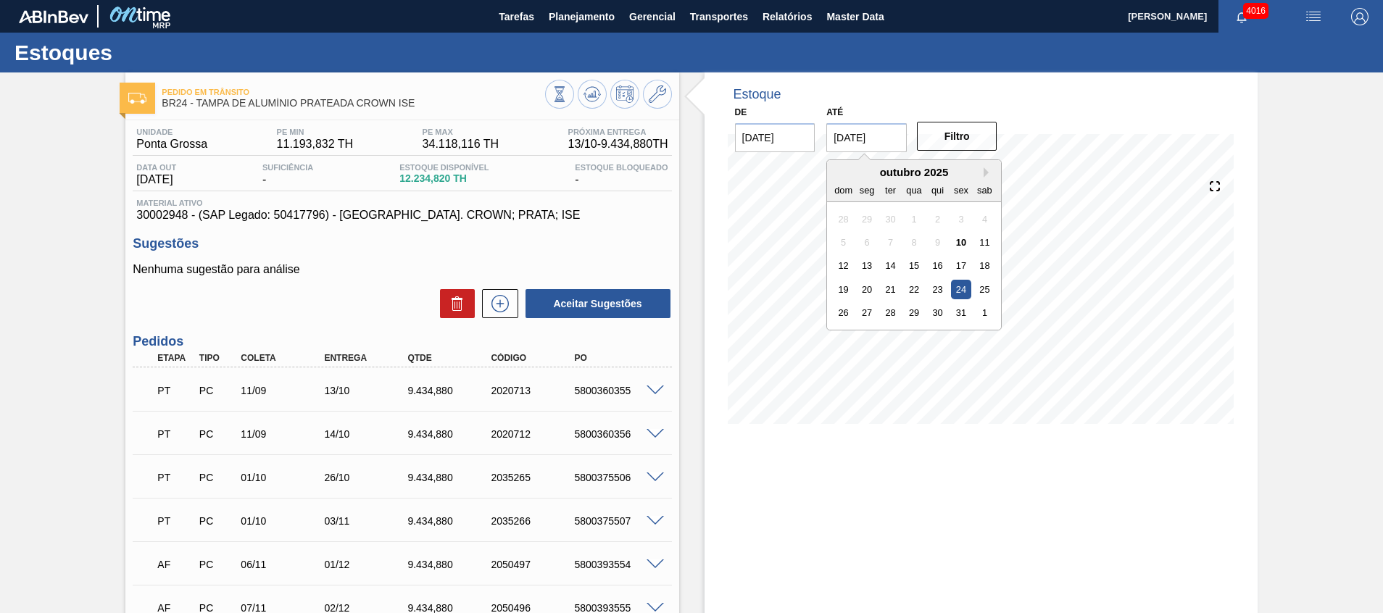
click at [881, 146] on input "24/10/2025" at bounding box center [866, 137] width 80 height 29
click at [989, 170] on button "Next Month" at bounding box center [988, 172] width 10 height 10
click at [909, 320] on div "31" at bounding box center [914, 313] width 20 height 20
type input "[DATE]"
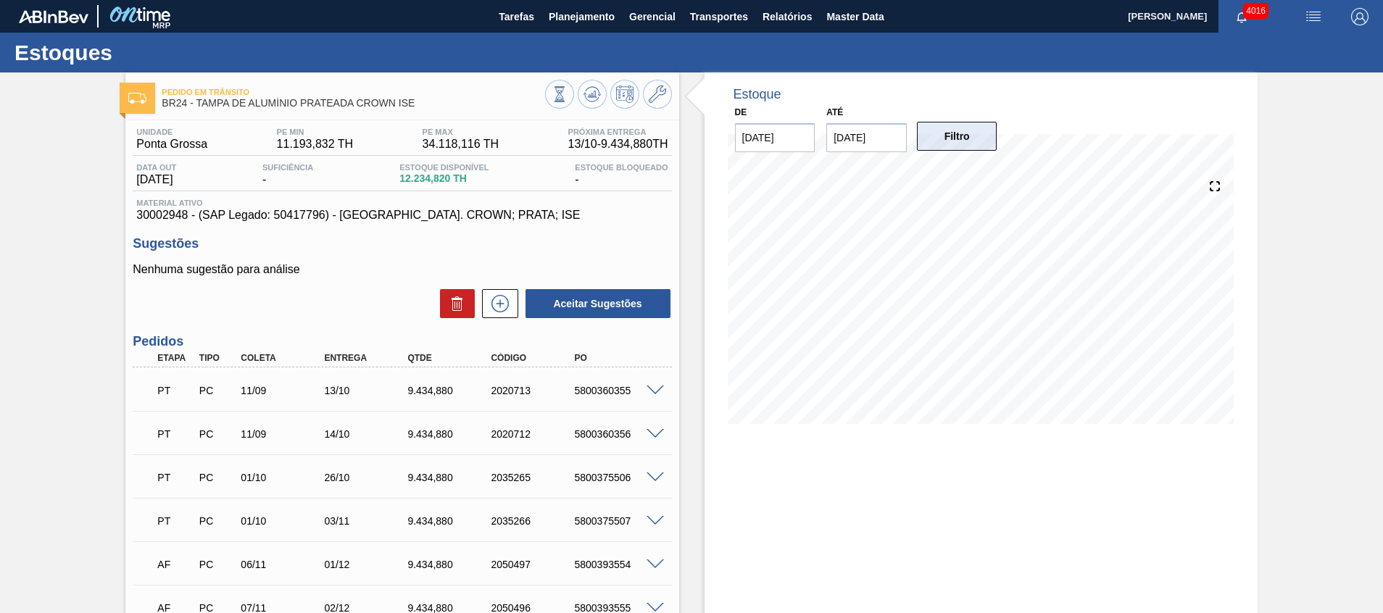
click at [964, 143] on button "Filtro" at bounding box center [957, 136] width 80 height 29
click at [594, 96] on icon at bounding box center [591, 94] width 17 height 17
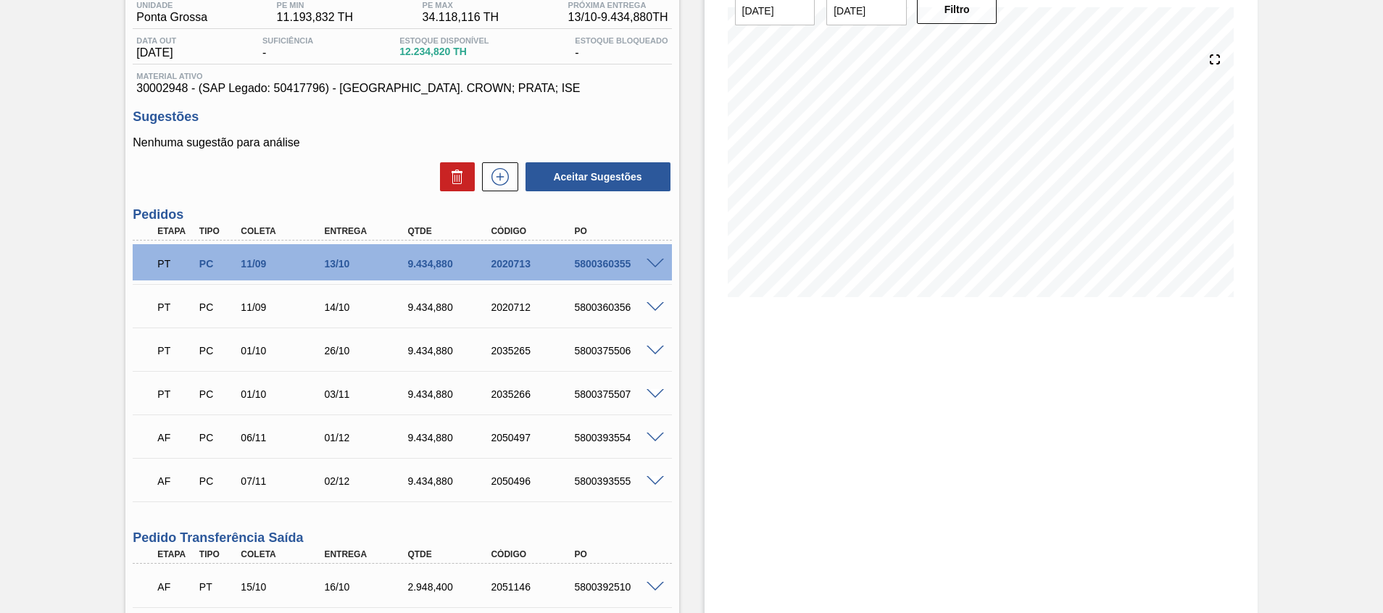
scroll to position [18, 0]
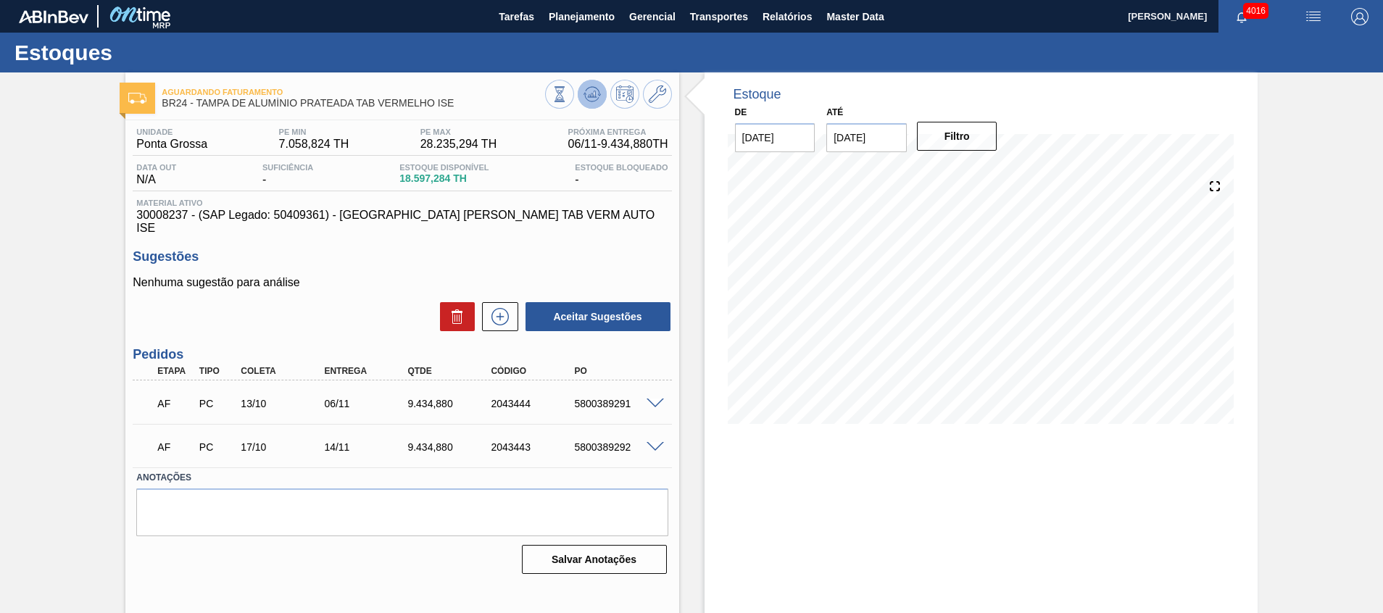
click at [596, 97] on icon at bounding box center [591, 94] width 17 height 17
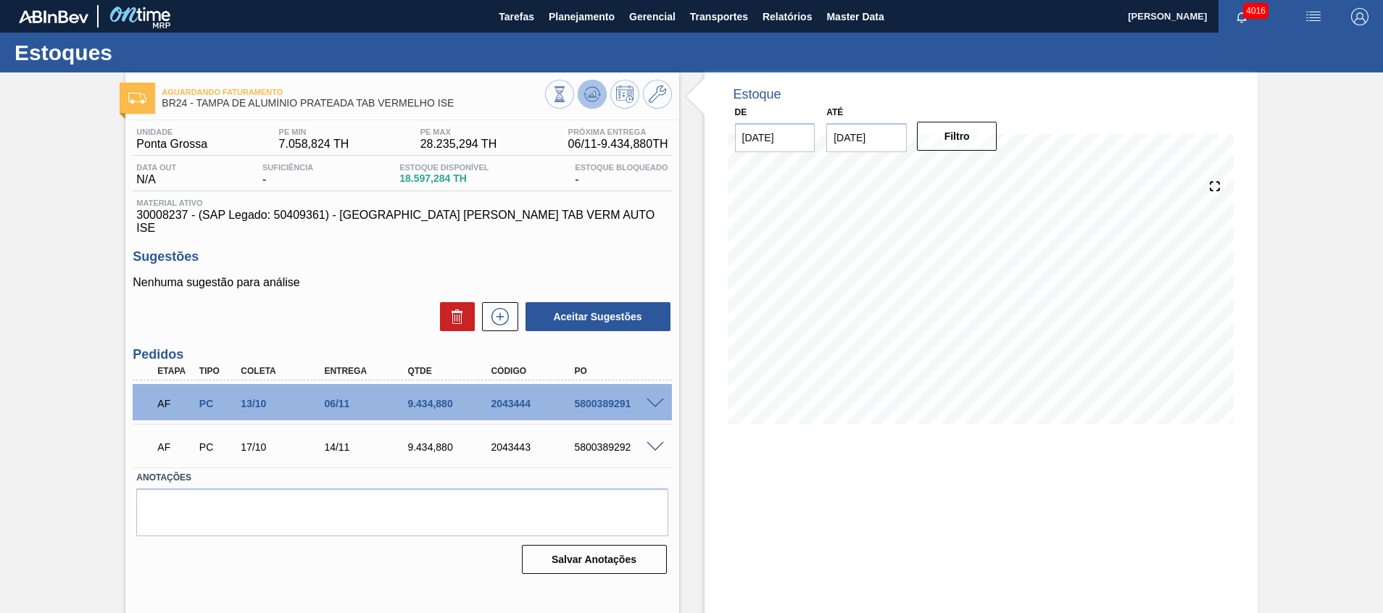
click at [589, 92] on icon at bounding box center [591, 94] width 17 height 17
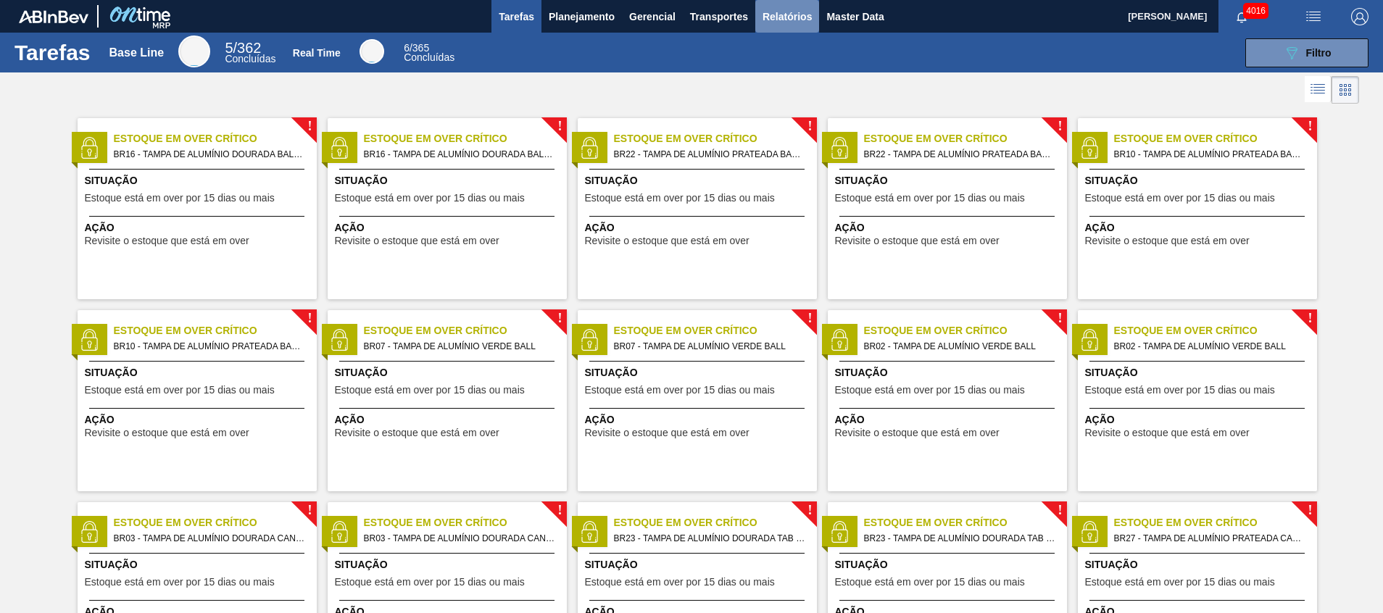
click at [778, 14] on span "Relatórios" at bounding box center [786, 16] width 49 height 17
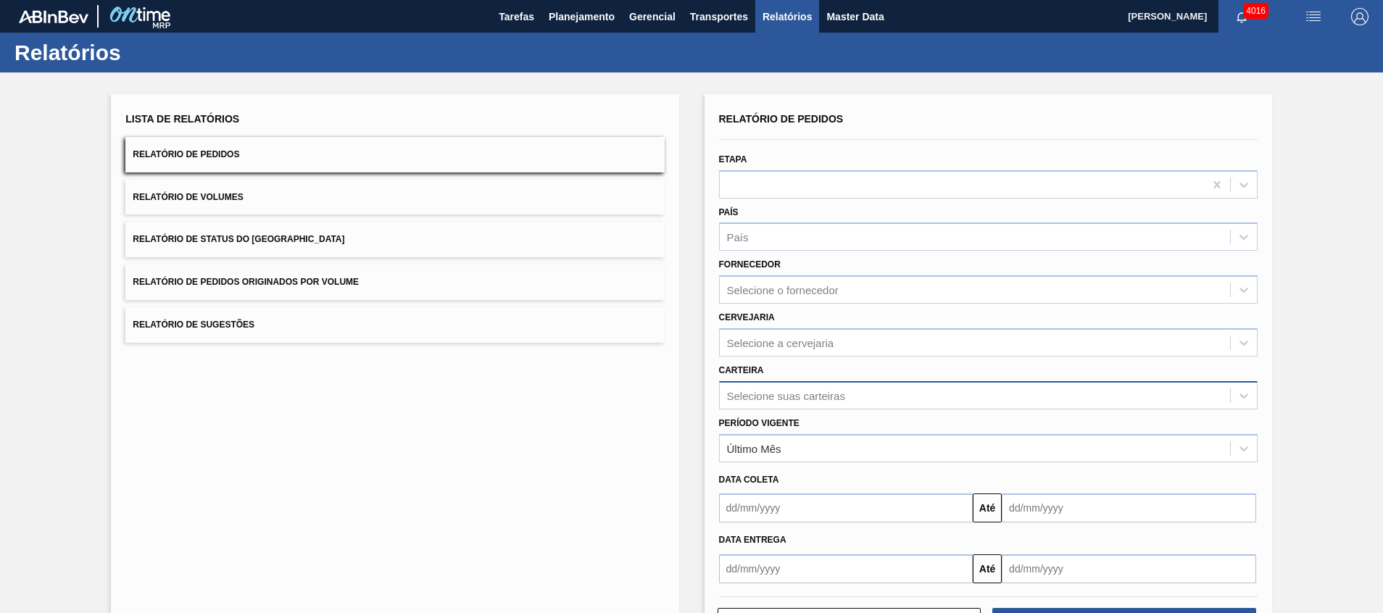
click at [788, 396] on div "Selecione suas carteiras" at bounding box center [988, 395] width 538 height 28
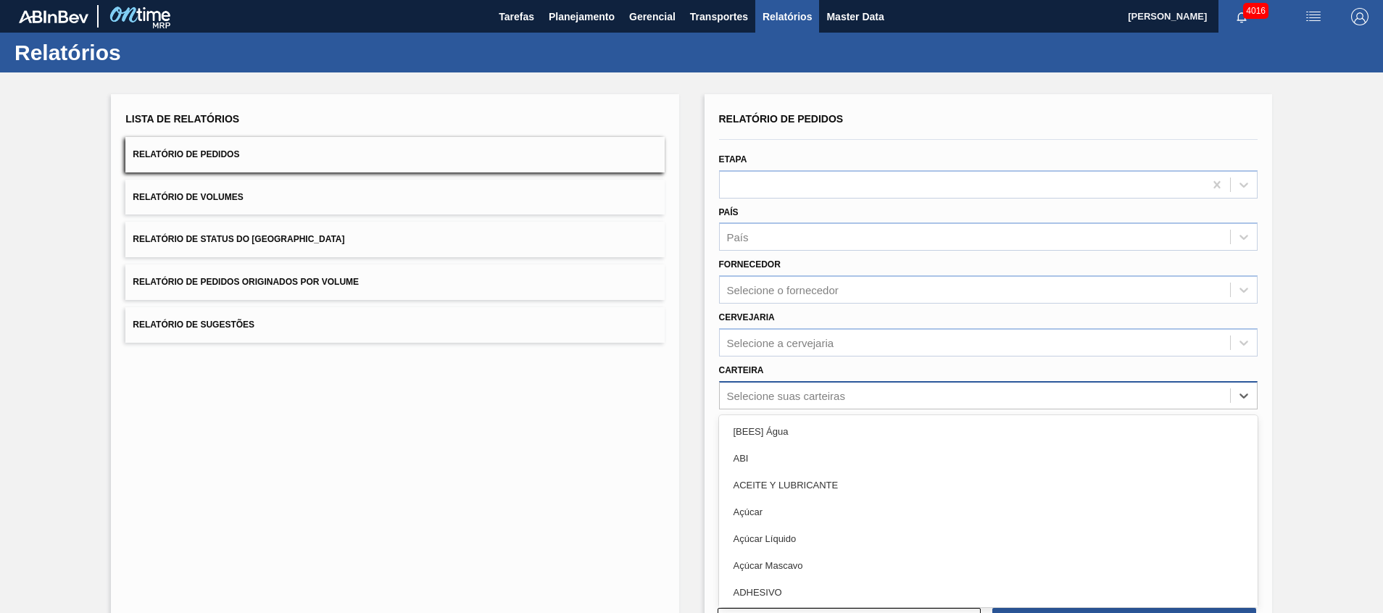
scroll to position [25, 0]
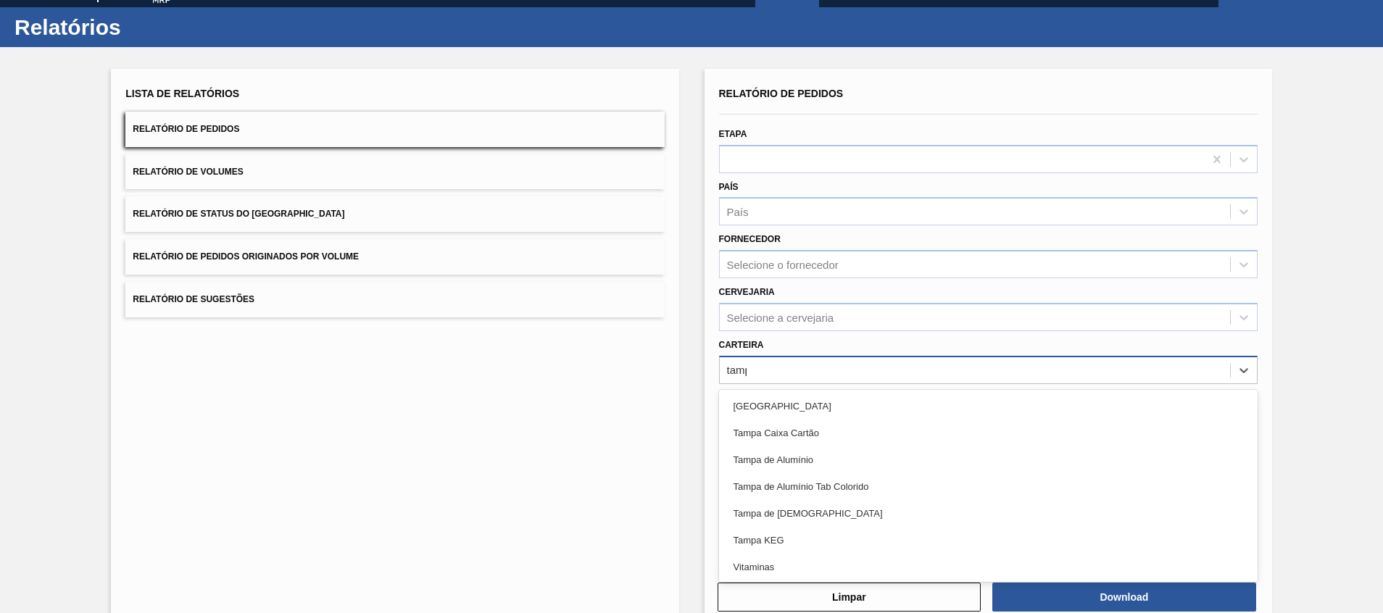
type input "[GEOGRAPHIC_DATA]"
drag, startPoint x: 803, startPoint y: 510, endPoint x: 801, endPoint y: 501, distance: 9.0
click at [804, 512] on div "Tampa de [DEMOGRAPHIC_DATA]" at bounding box center [988, 513] width 538 height 27
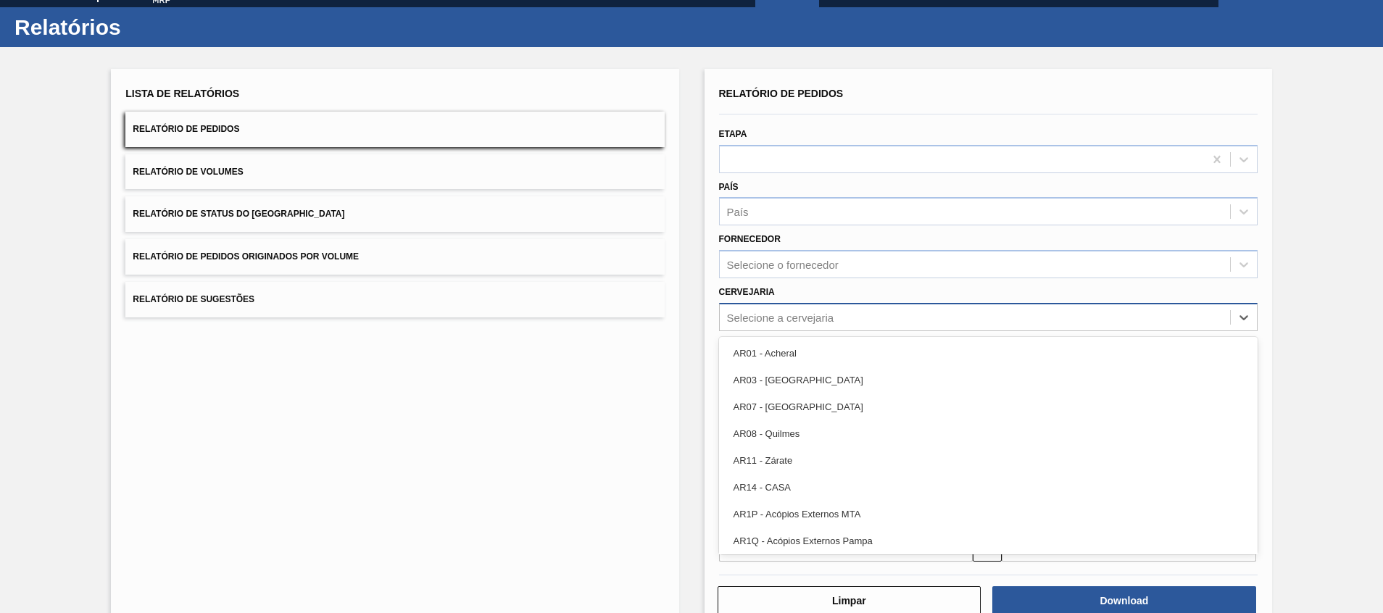
click at [785, 311] on div "Selecione a cervejaria" at bounding box center [780, 317] width 107 height 12
click at [641, 353] on div "Lista de Relatórios Relatório de Pedidos Relatório de Volumes Relatório de Stat…" at bounding box center [394, 350] width 567 height 562
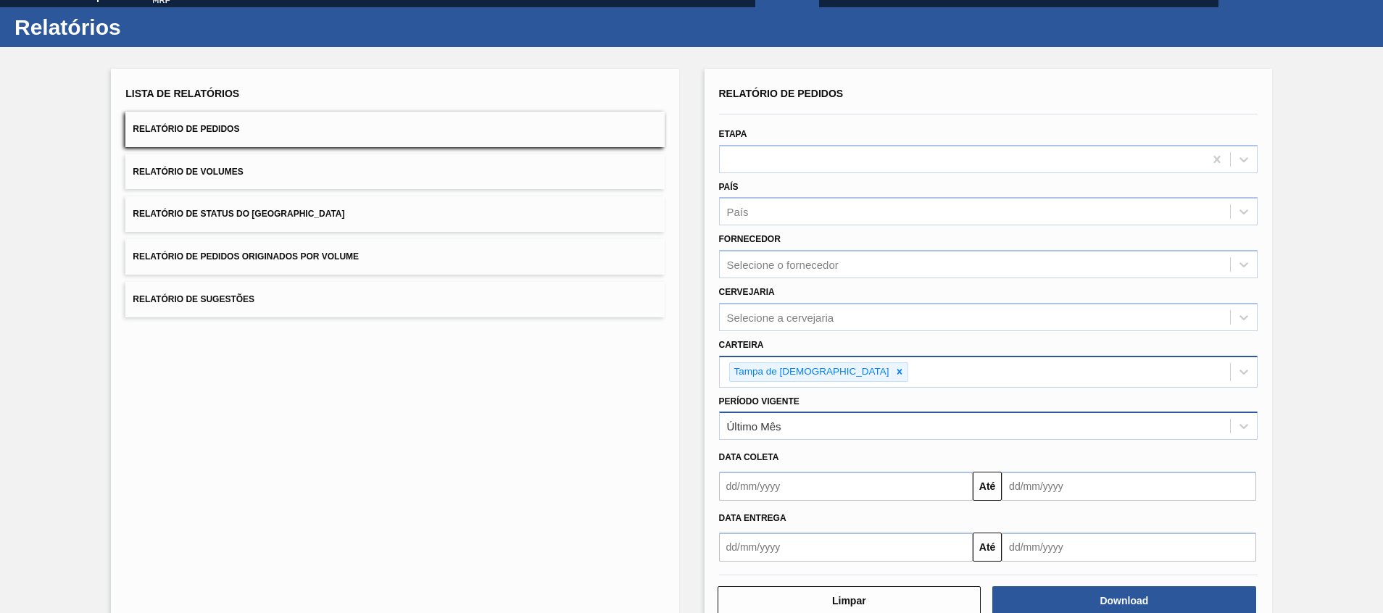
click at [775, 428] on div "Último Mês" at bounding box center [754, 426] width 54 height 12
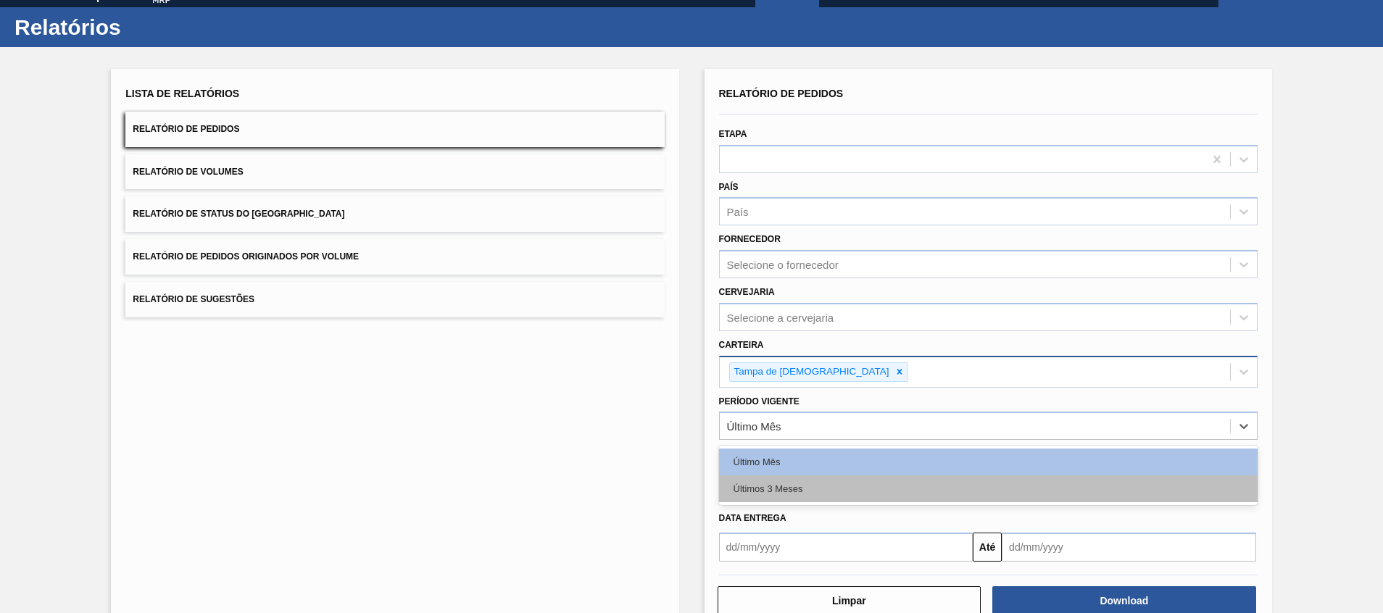
click at [772, 489] on div "Últimos 3 Meses" at bounding box center [988, 488] width 538 height 27
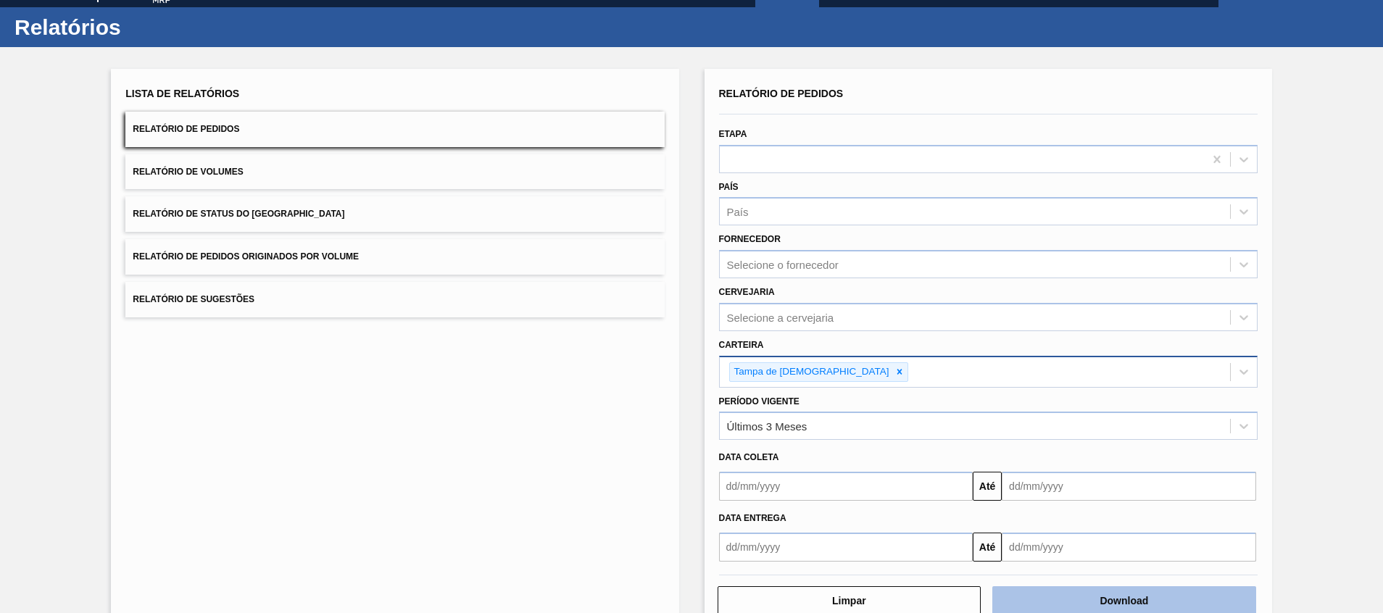
click at [1050, 600] on button "Download" at bounding box center [1124, 600] width 264 height 29
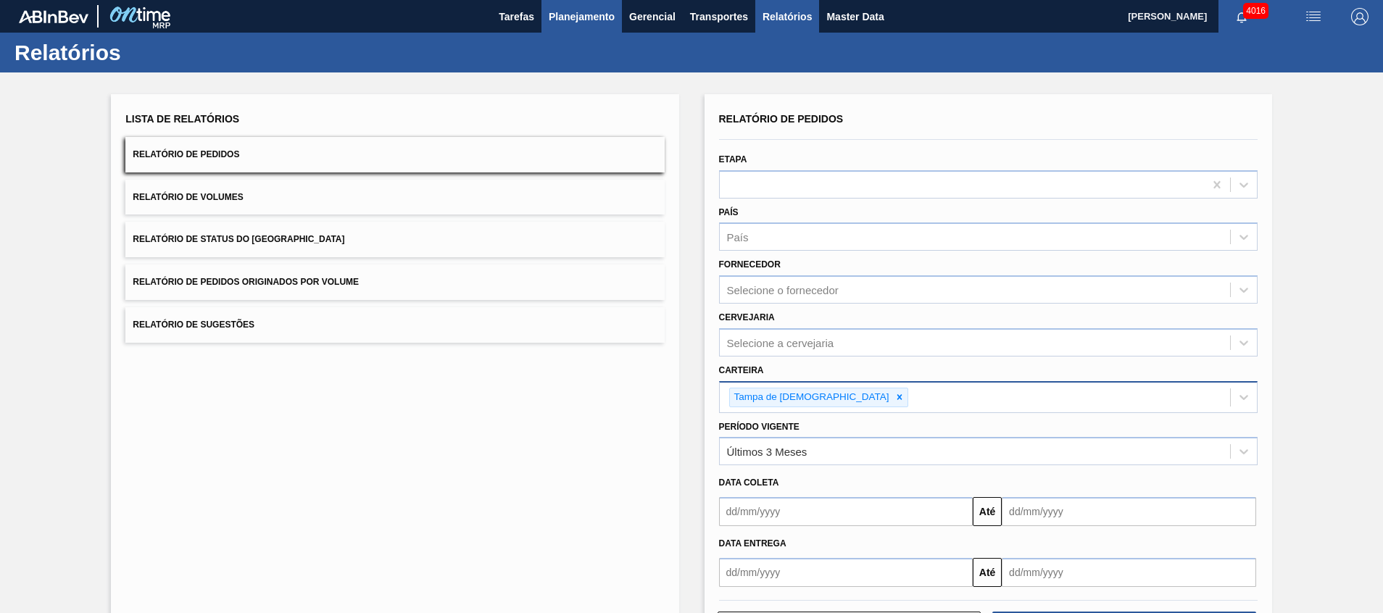
click at [560, 11] on span "Planejamento" at bounding box center [582, 16] width 66 height 17
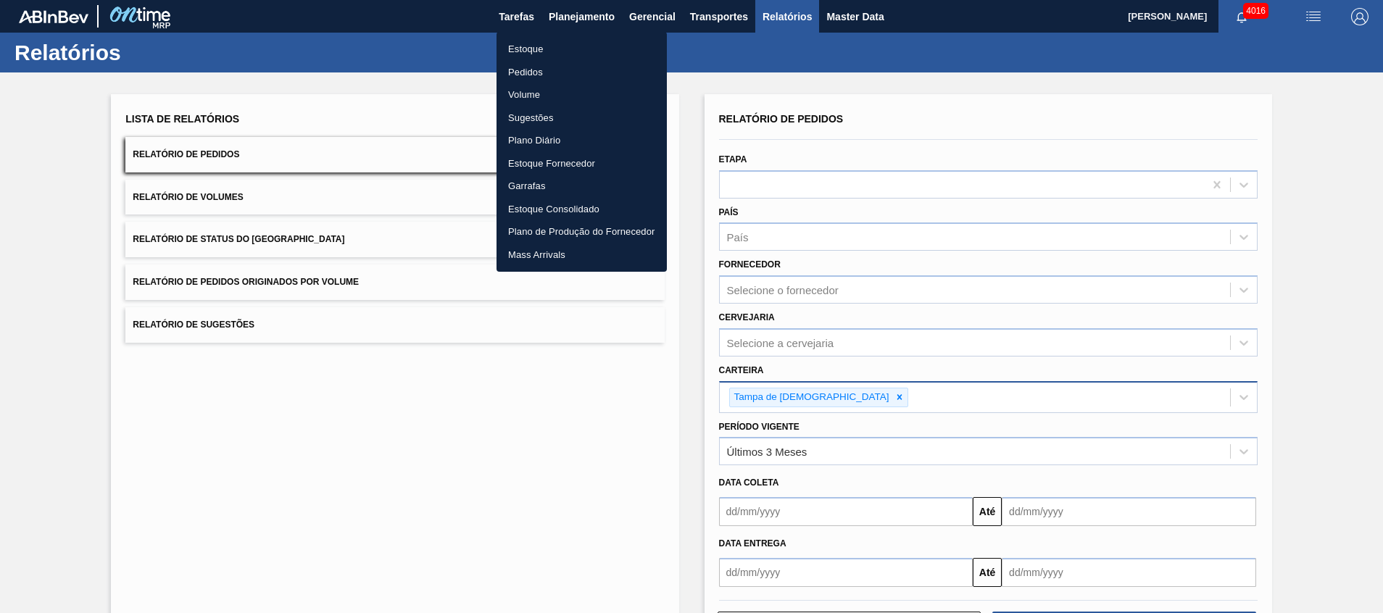
click at [575, 47] on li "Estoque" at bounding box center [581, 49] width 170 height 23
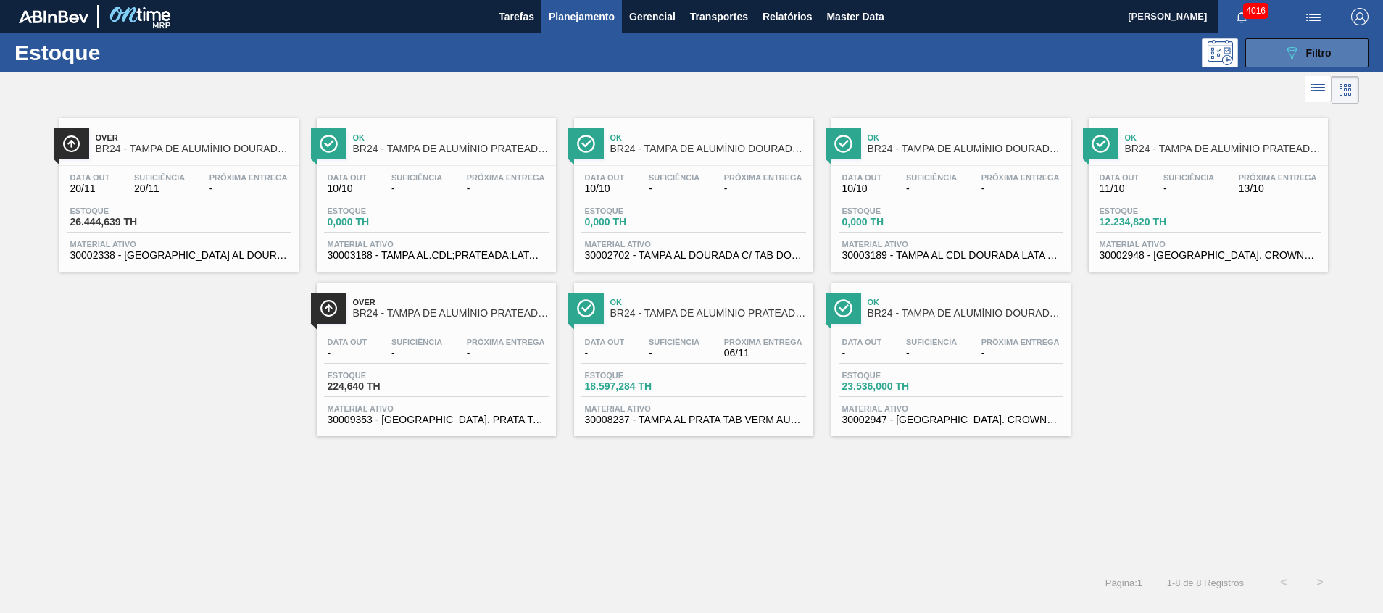
drag, startPoint x: 1325, startPoint y: 53, endPoint x: 1313, endPoint y: 60, distance: 13.7
click at [1325, 52] on span "Filtro" at bounding box center [1318, 53] width 25 height 12
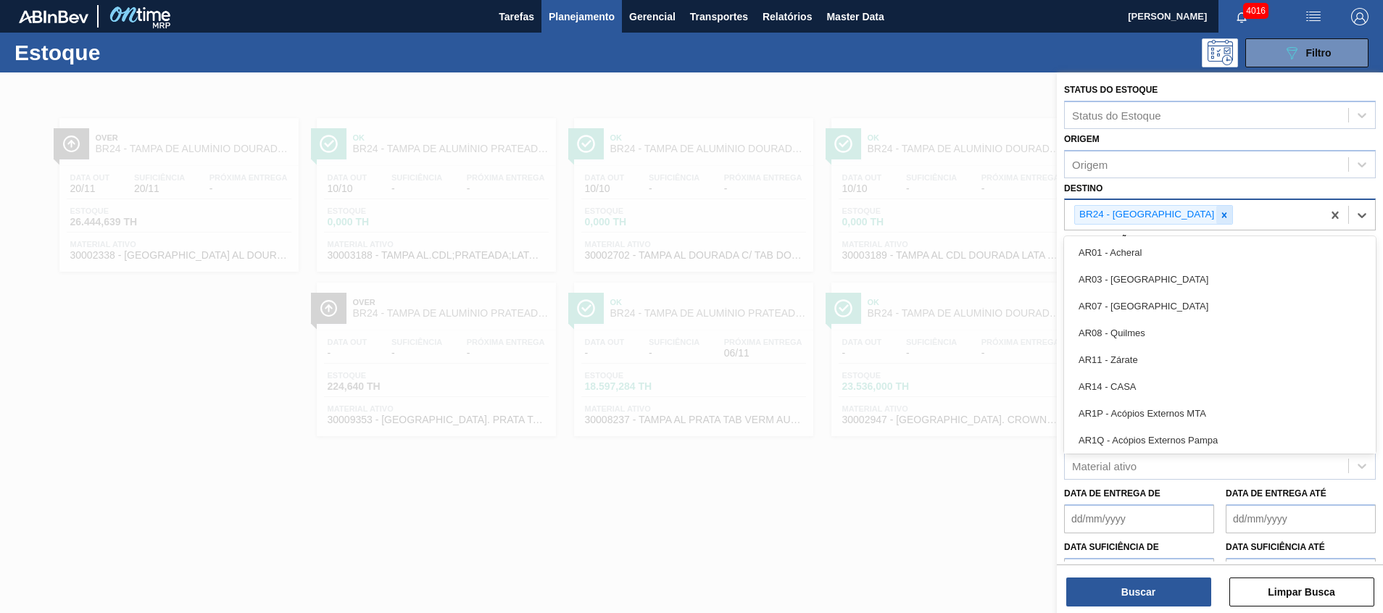
click at [1185, 217] on div "BR24 - Ponta Grossa" at bounding box center [1153, 215] width 159 height 20
click at [1219, 217] on icon at bounding box center [1224, 215] width 10 height 10
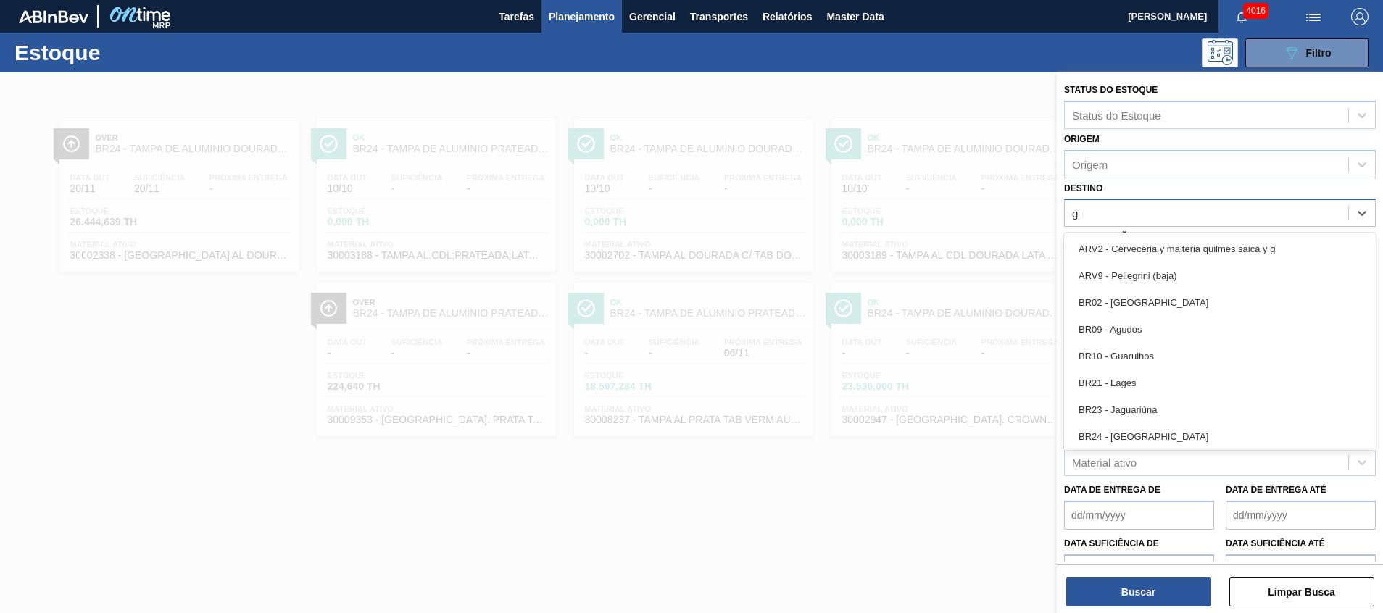
type input "guar"
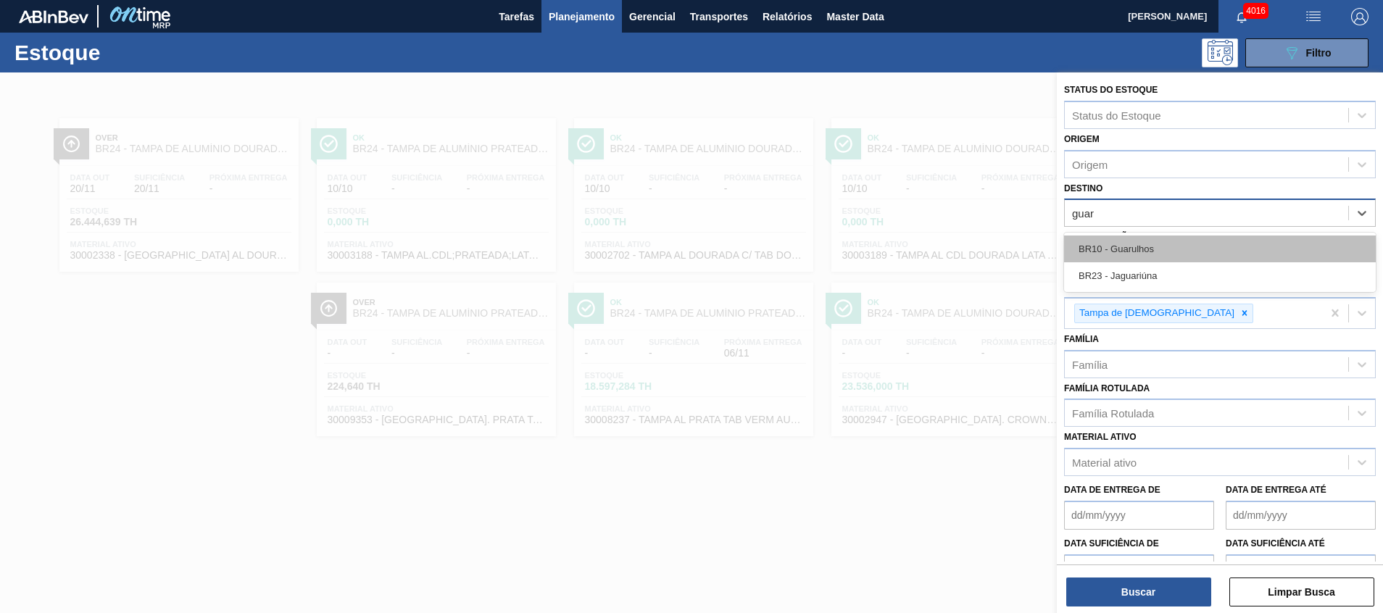
click at [1184, 239] on div "BR10 - Guarulhos" at bounding box center [1220, 248] width 312 height 27
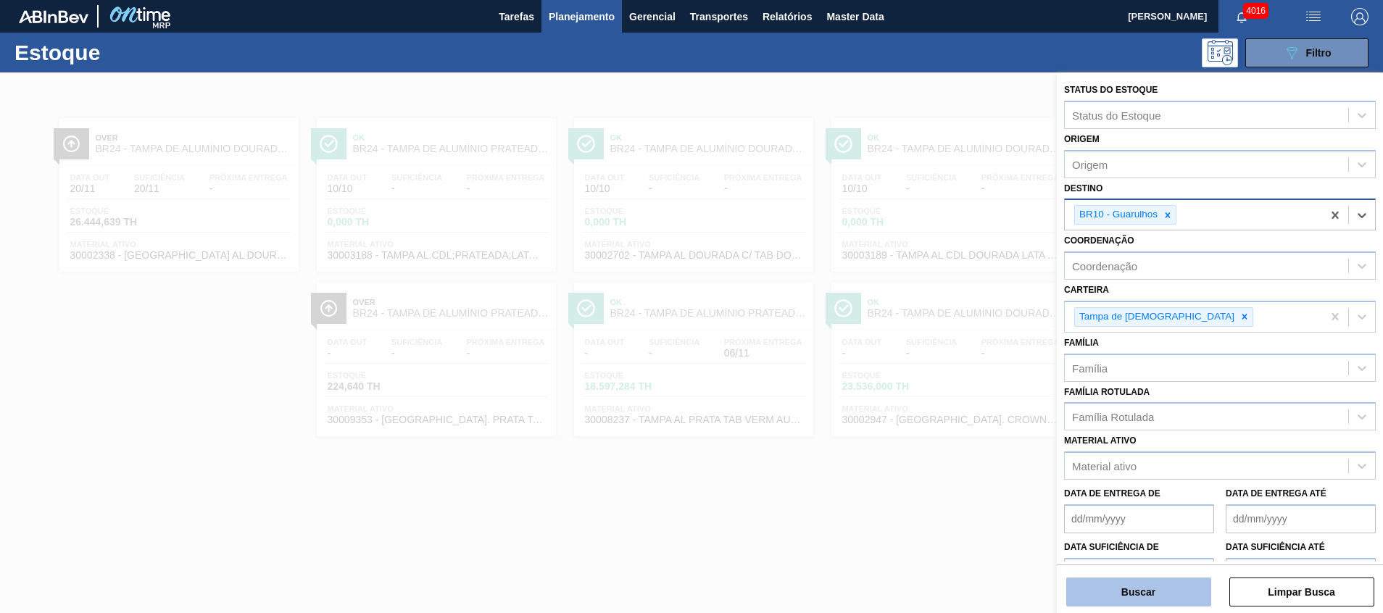
click at [1099, 578] on button "Buscar" at bounding box center [1138, 591] width 145 height 29
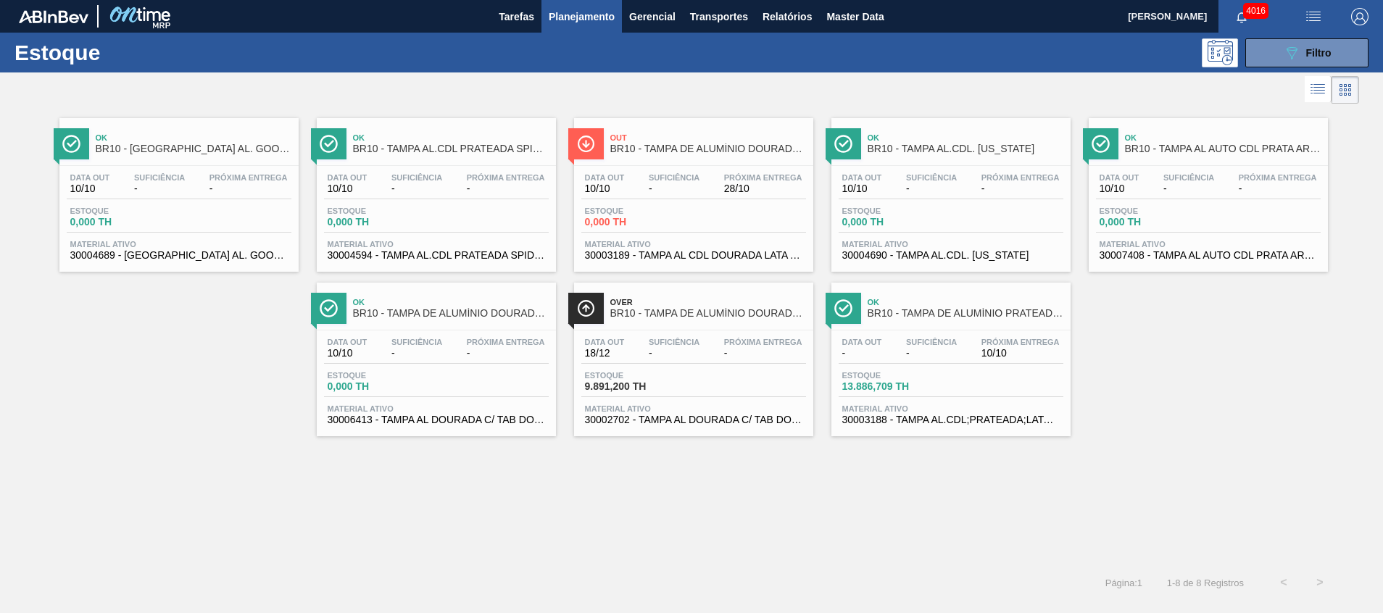
click at [685, 250] on span "30003189 - TAMPA AL CDL DOURADA LATA AUTOMATICA" at bounding box center [693, 255] width 217 height 11
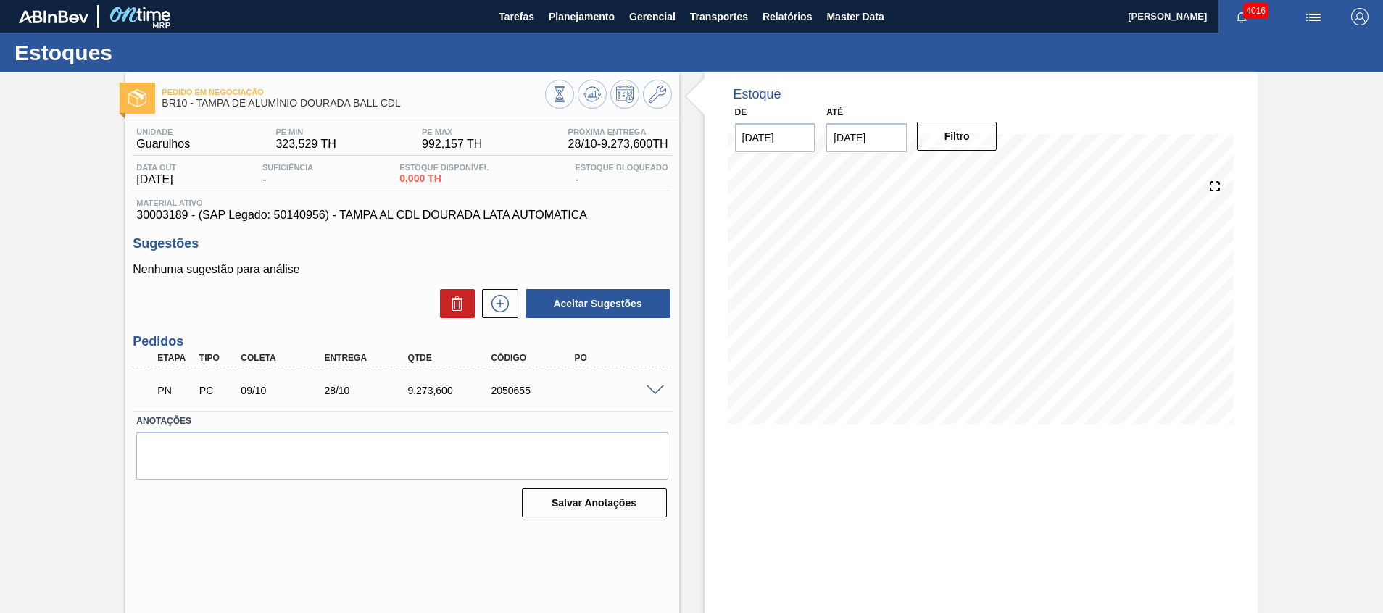
click at [656, 389] on span at bounding box center [654, 390] width 17 height 11
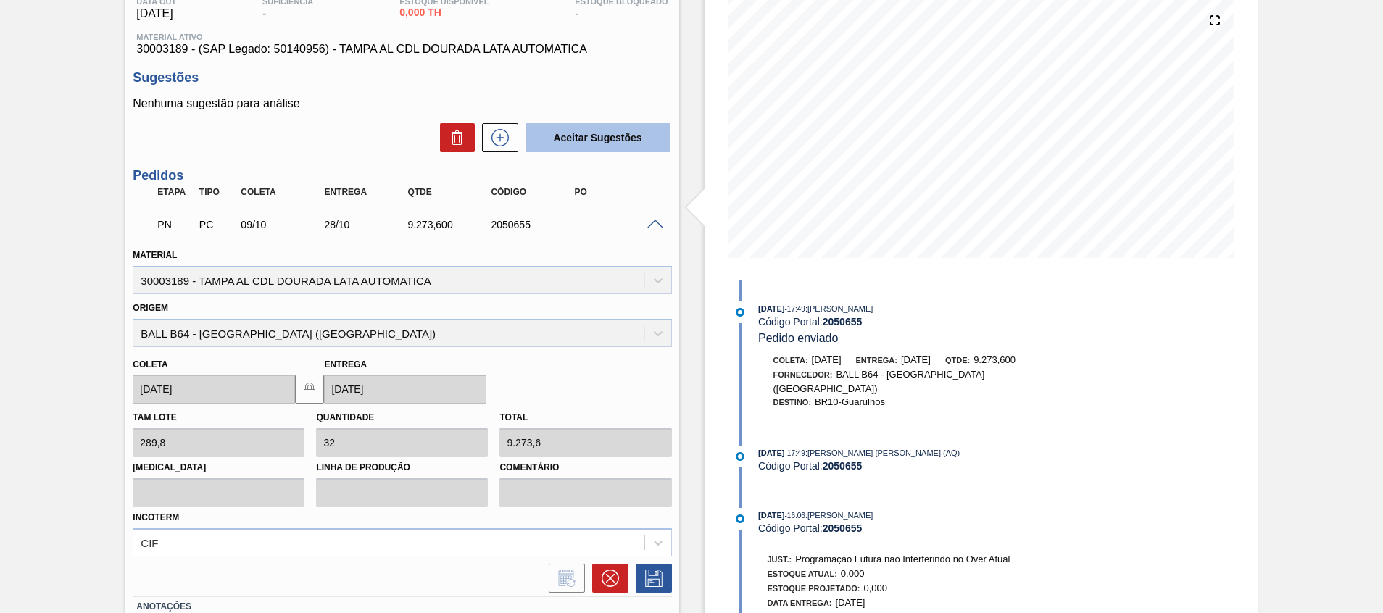
scroll to position [51, 0]
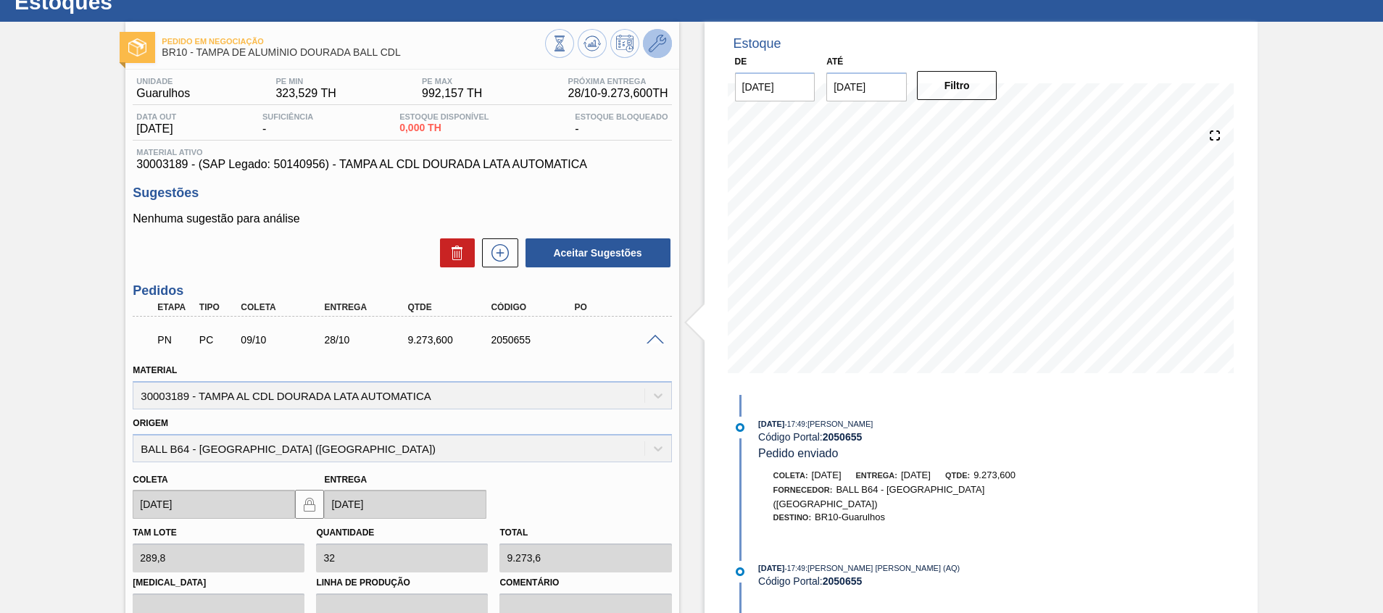
click at [651, 41] on icon at bounding box center [657, 43] width 17 height 17
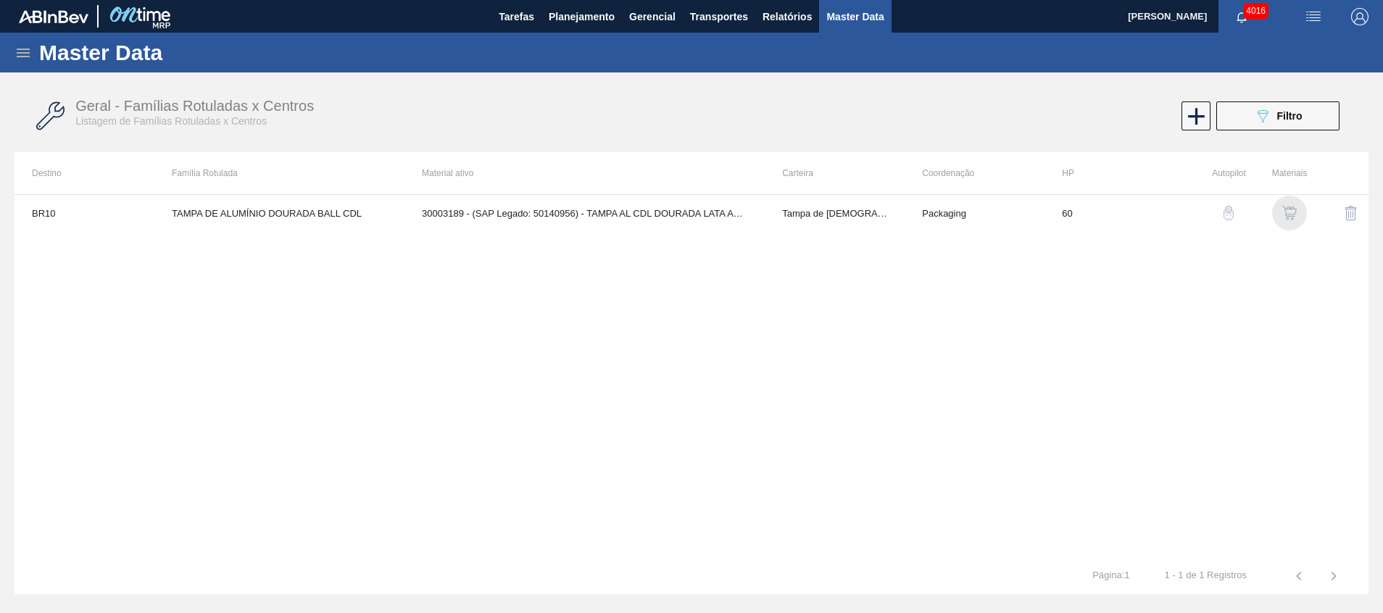
click at [1297, 211] on div "button" at bounding box center [1288, 213] width 17 height 14
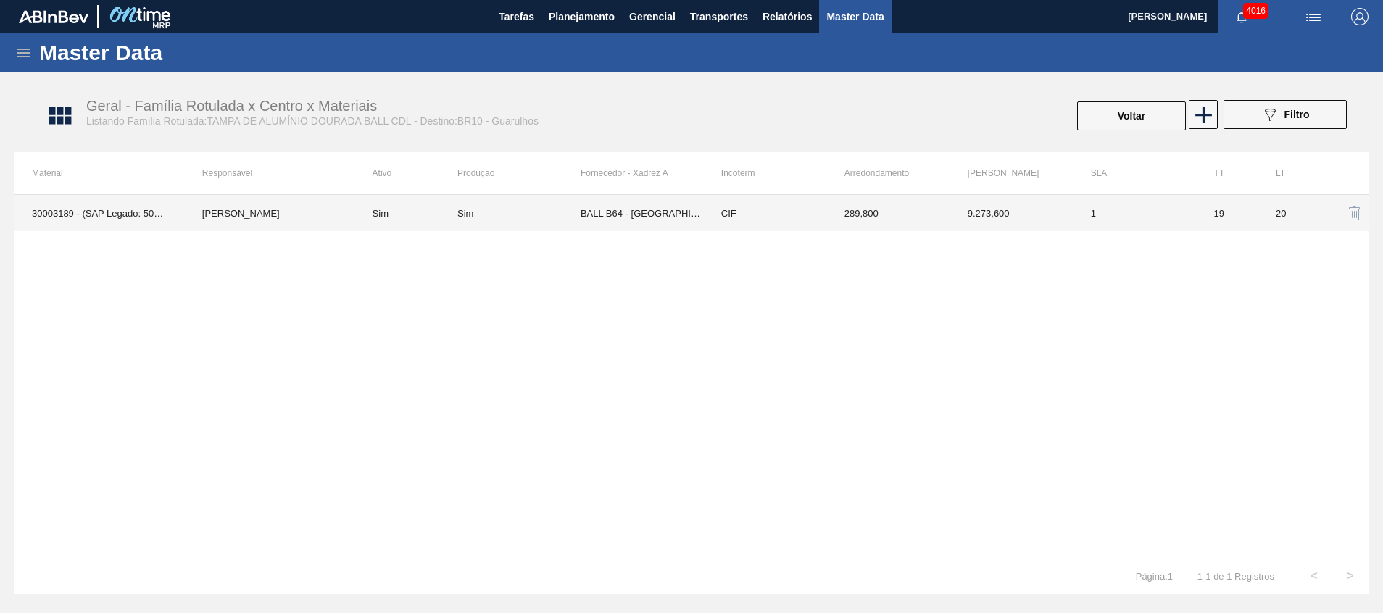
click at [625, 216] on td "BALL B64 - RECIFE (PE)" at bounding box center [641, 213] width 123 height 36
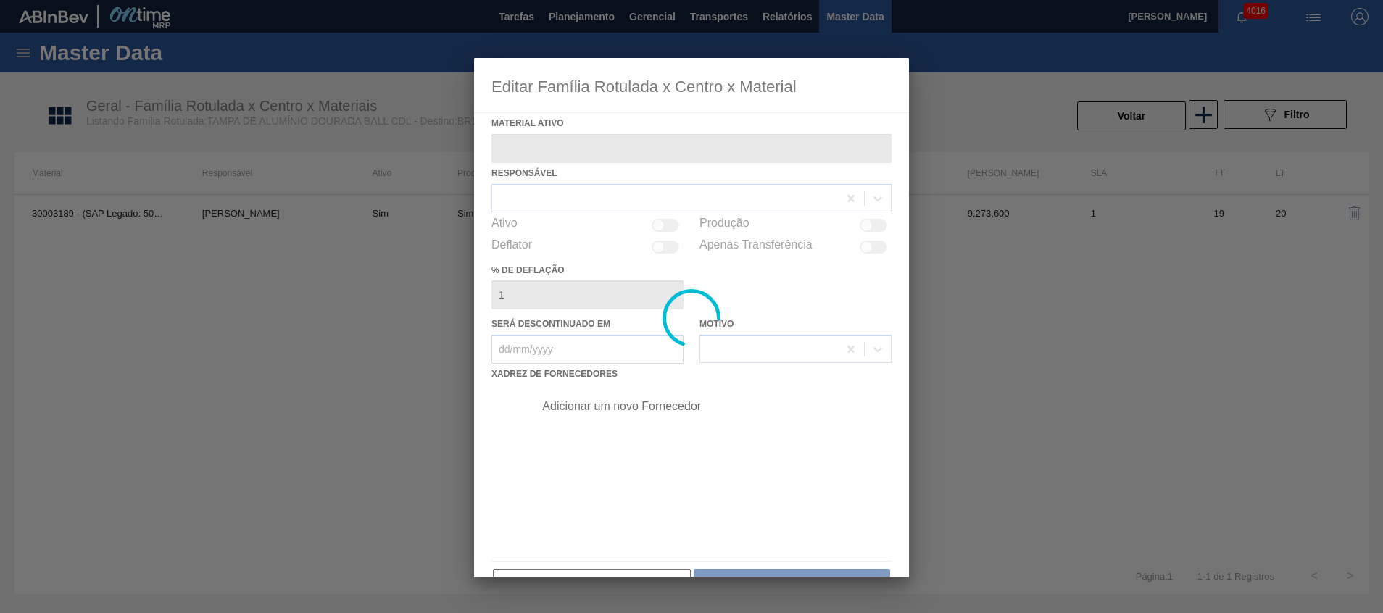
type ativo "30003189 - (SAP Legado: 50140956) - TAMPA AL CDL DOURADA LATA AUTOMATICA"
checkbox input "true"
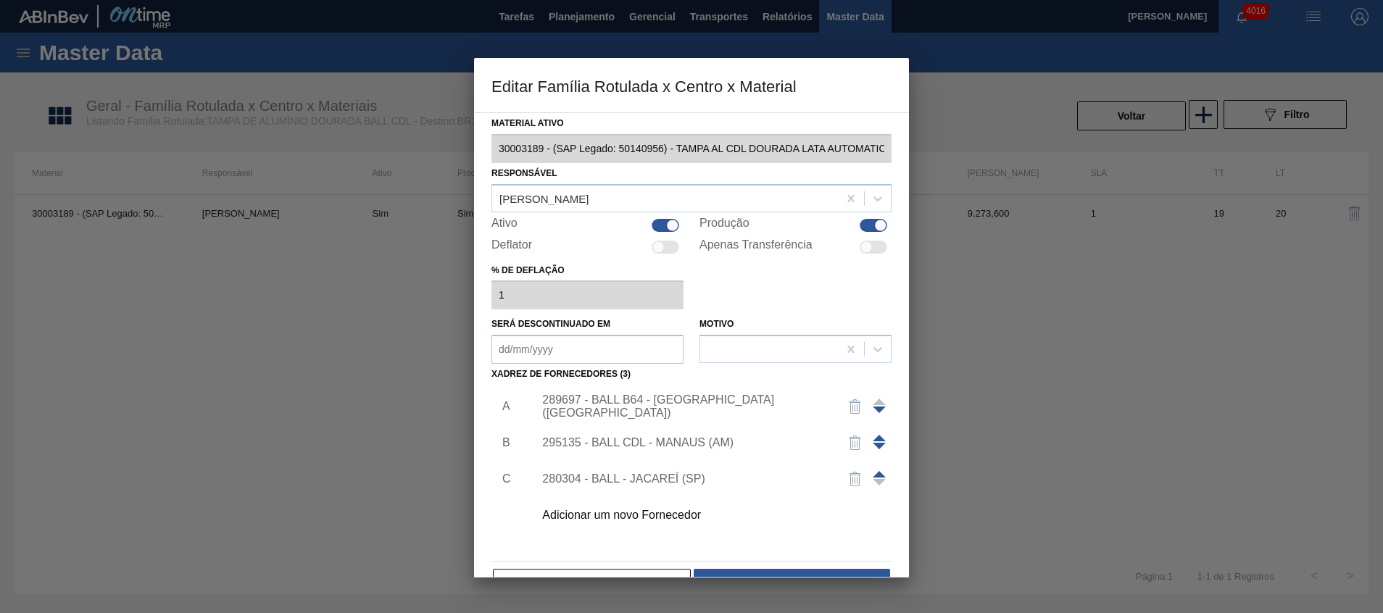
click at [701, 402] on div "289697 - BALL B64 - RECIFE (PE)" at bounding box center [684, 406] width 284 height 26
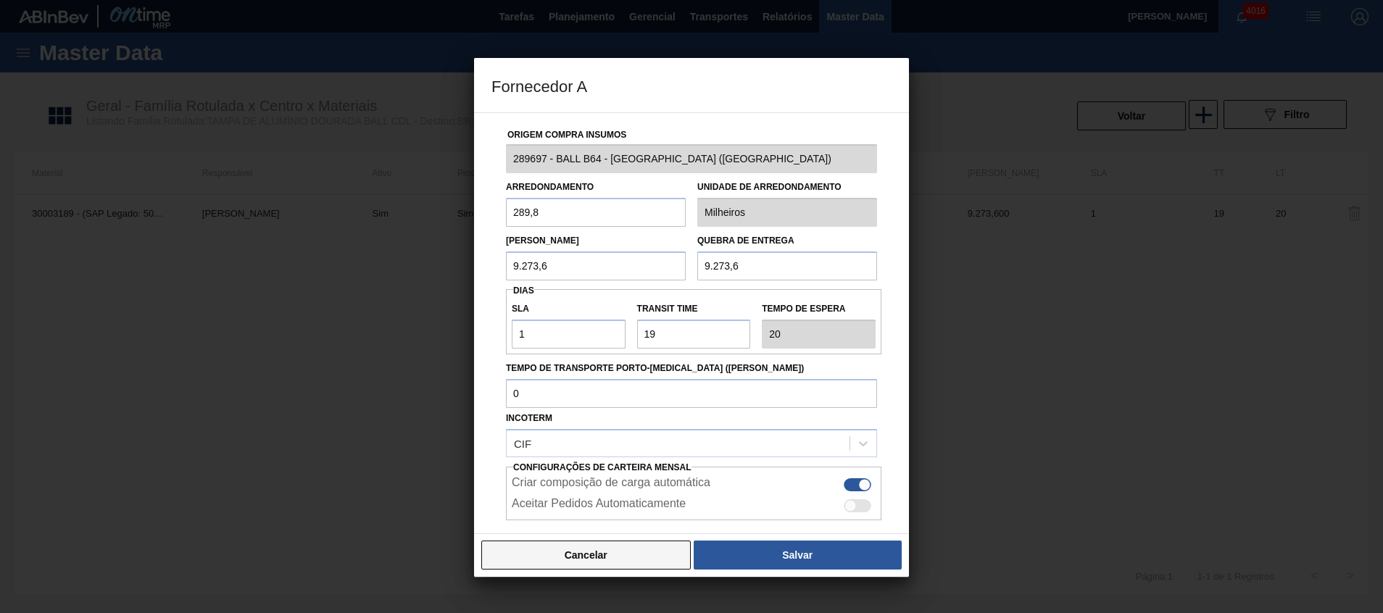
click at [600, 561] on button "Cancelar" at bounding box center [585, 555] width 209 height 29
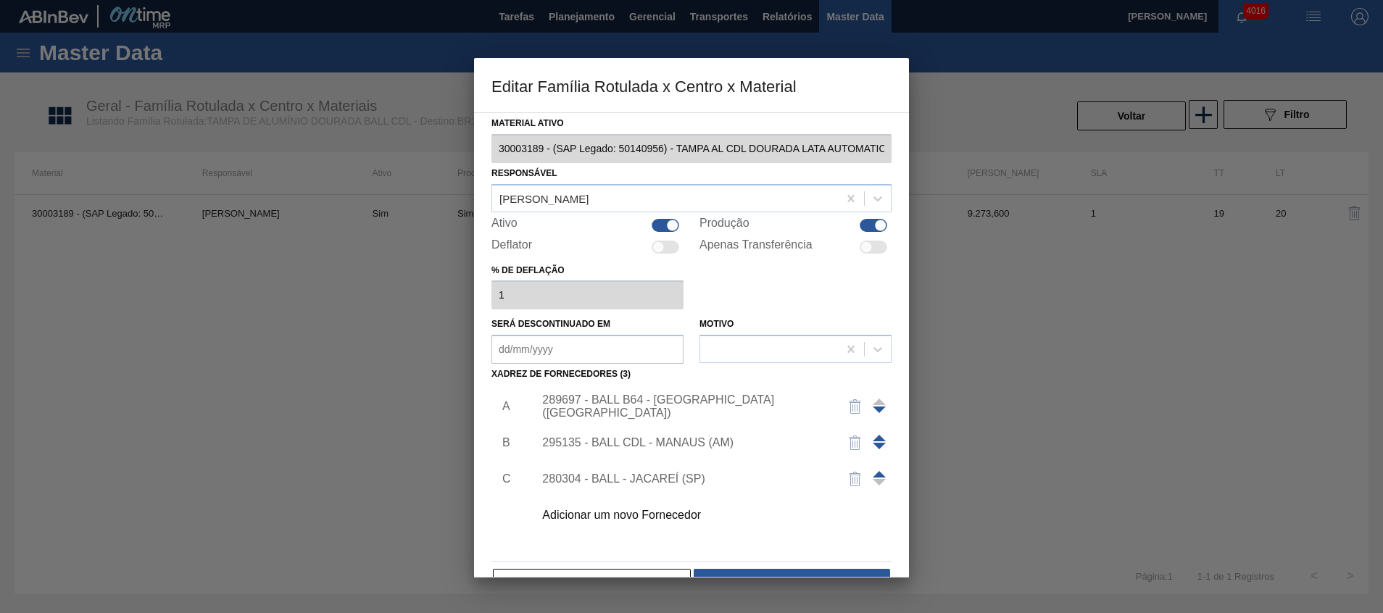
click at [620, 525] on div "Adicionar um novo Fornecedor" at bounding box center [708, 515] width 366 height 36
click at [601, 525] on div "Adicionar um novo Fornecedor" at bounding box center [708, 515] width 366 height 36
click at [601, 514] on div "Adicionar um novo Fornecedor" at bounding box center [684, 515] width 284 height 13
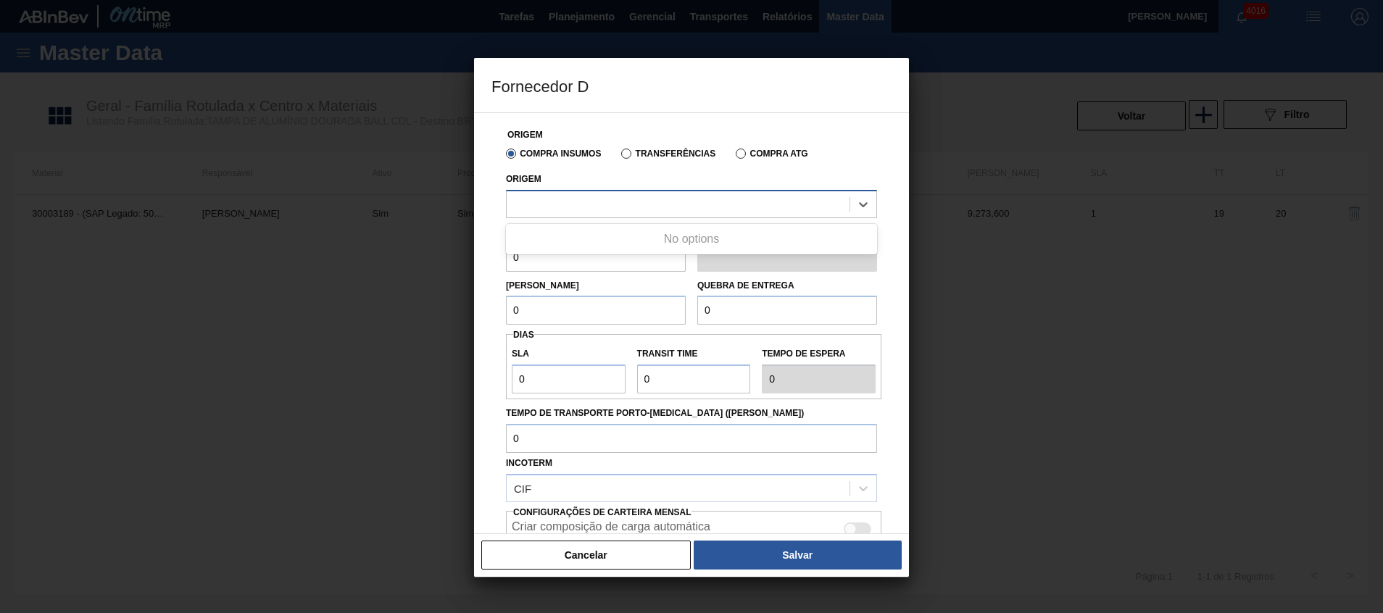
click at [614, 201] on div at bounding box center [677, 203] width 343 height 21
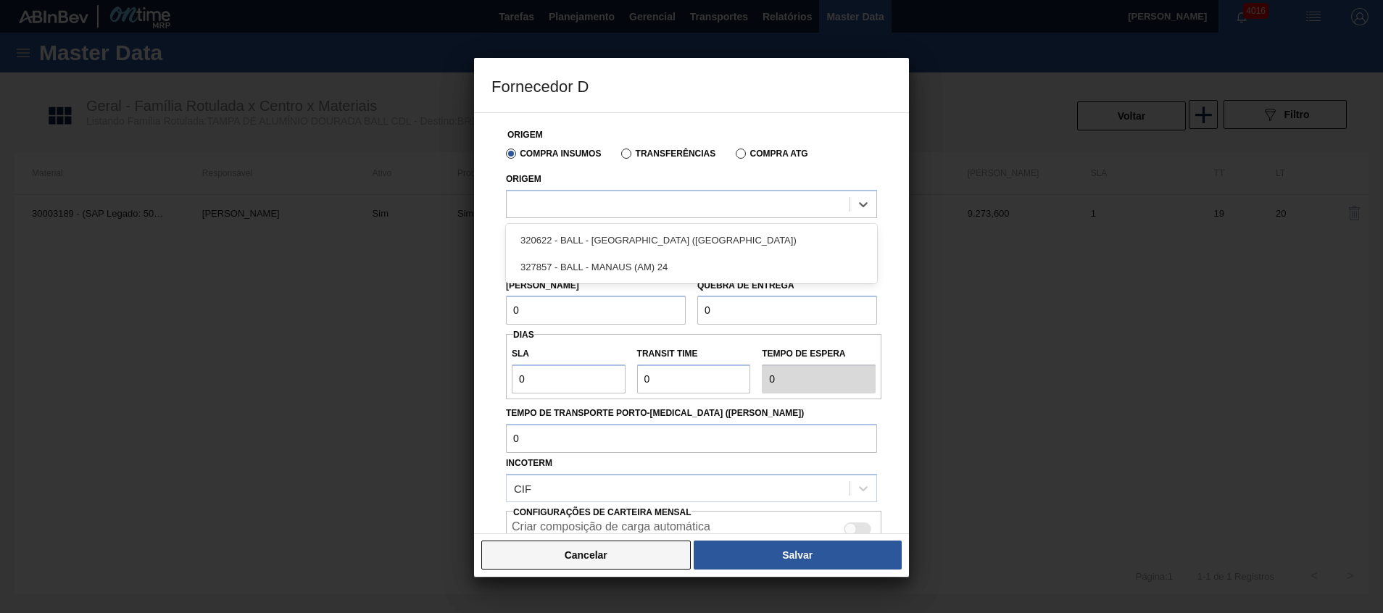
click at [583, 554] on button "Cancelar" at bounding box center [585, 555] width 209 height 29
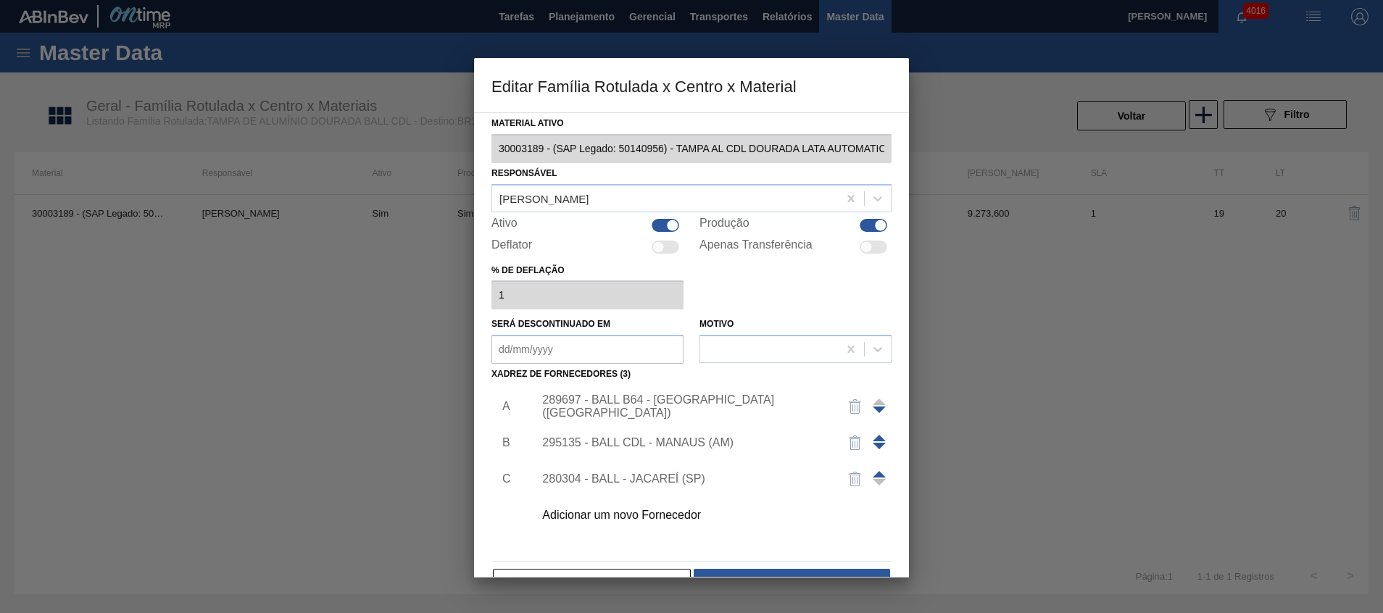
click at [645, 407] on div "289697 - BALL B64 - [GEOGRAPHIC_DATA] ([GEOGRAPHIC_DATA])" at bounding box center [684, 406] width 284 height 26
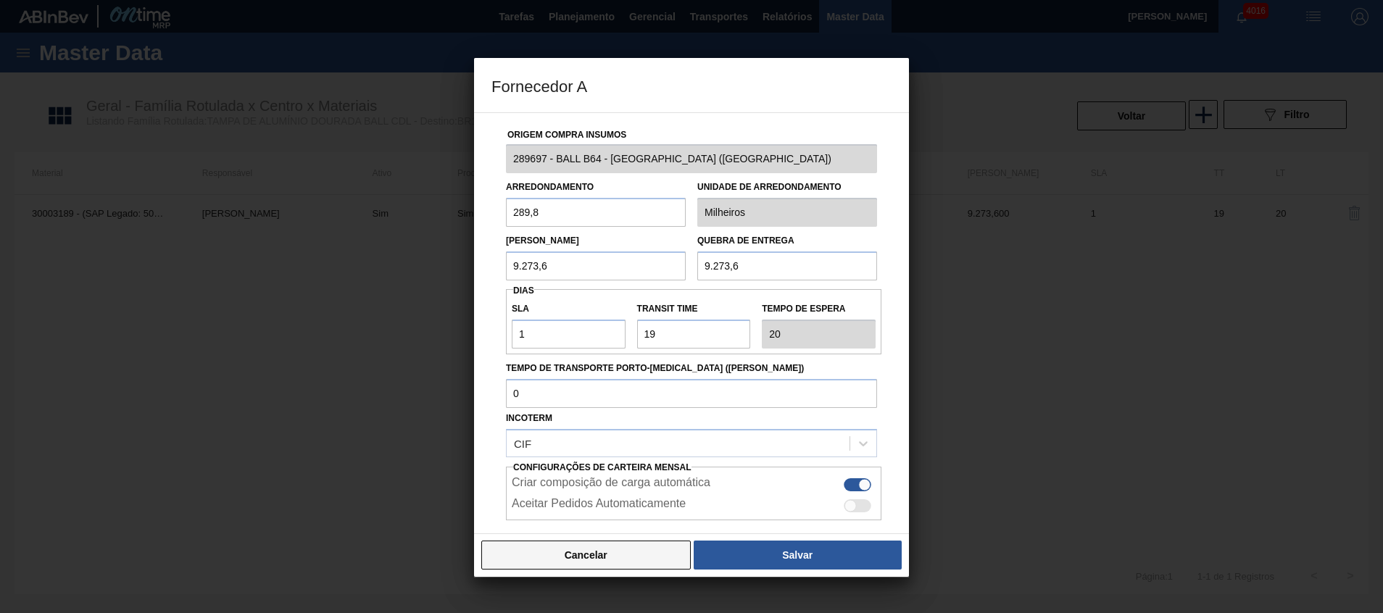
click at [578, 560] on button "Cancelar" at bounding box center [585, 555] width 209 height 29
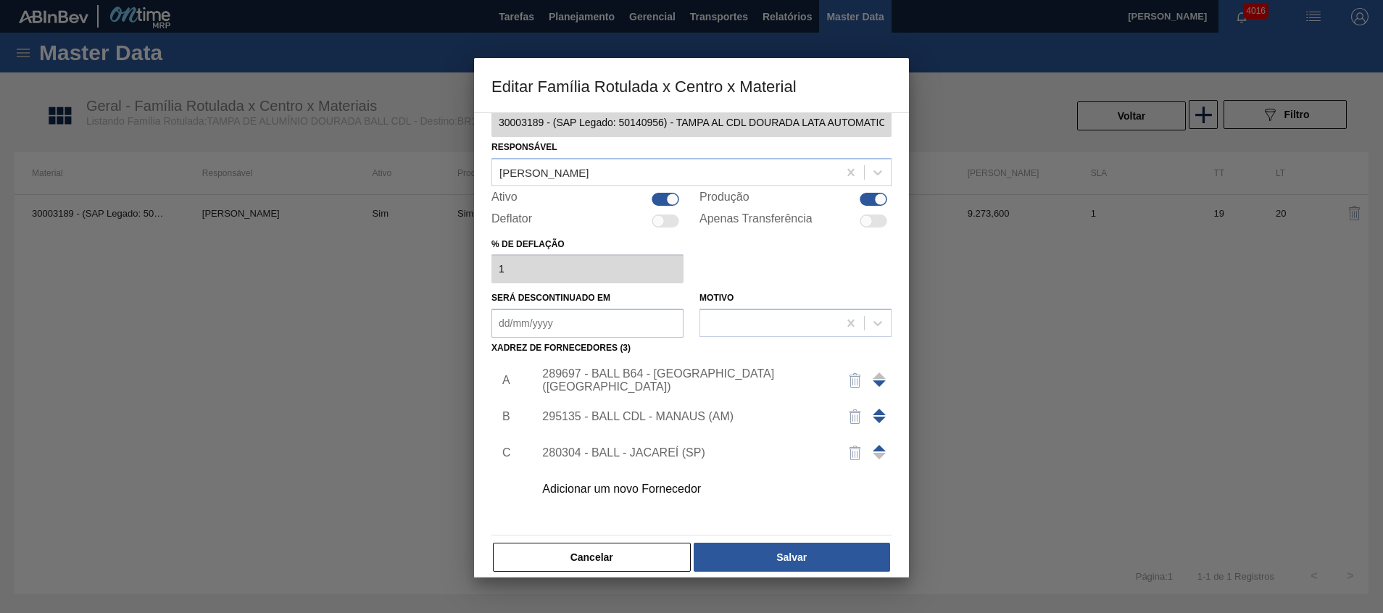
scroll to position [40, 0]
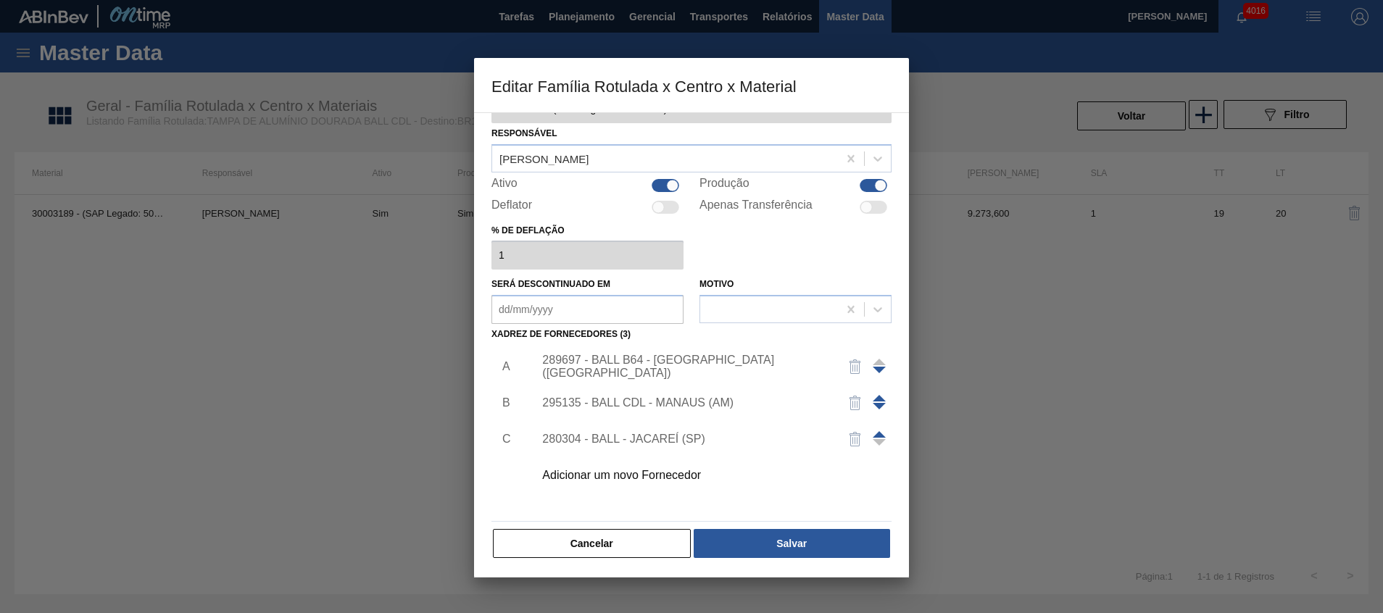
click at [661, 471] on div "Adicionar um novo Fornecedor" at bounding box center [684, 475] width 284 height 13
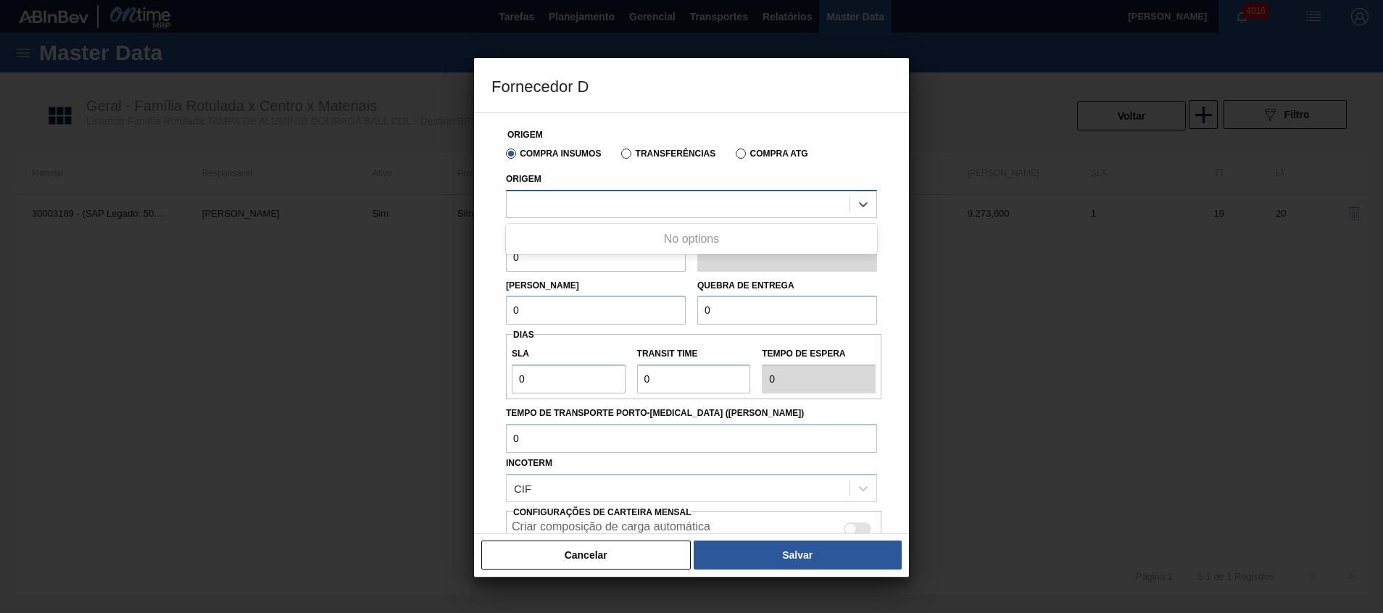
click at [608, 217] on div at bounding box center [691, 204] width 371 height 28
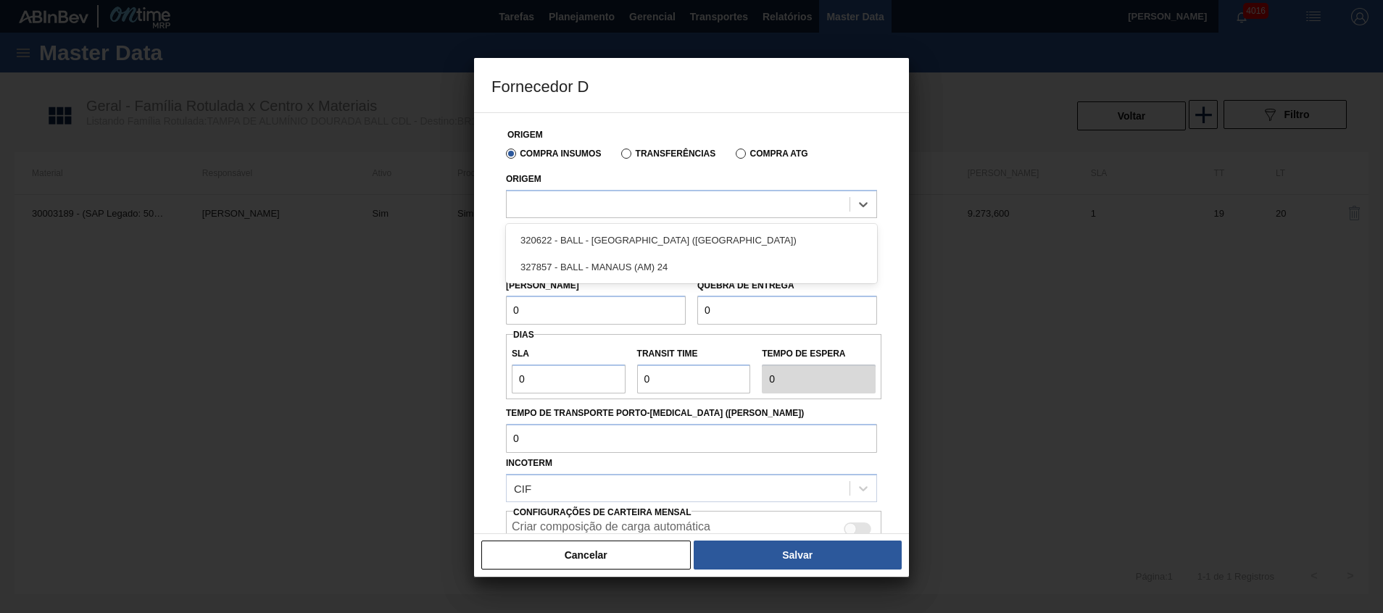
click at [614, 225] on div "320622 - BALL - RECIFE (PE) 327857 - BALL - MANAUS (AM) 24" at bounding box center [691, 253] width 371 height 59
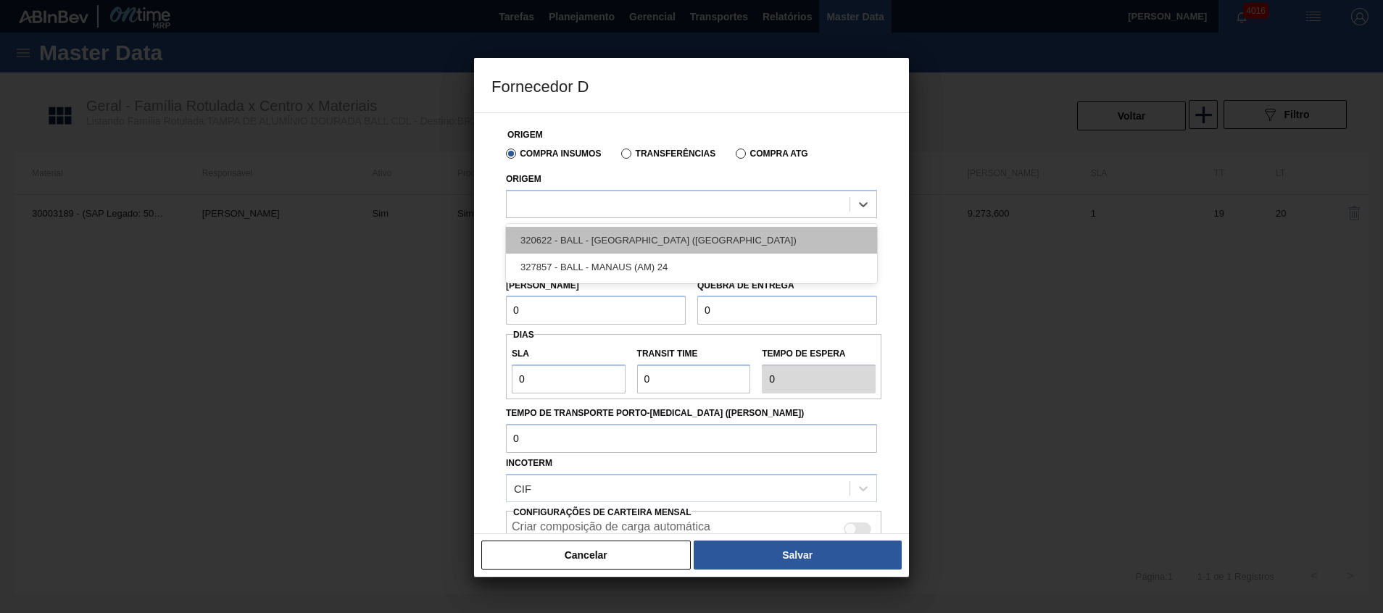
click at [614, 233] on div "320622 - BALL - [GEOGRAPHIC_DATA] ([GEOGRAPHIC_DATA])" at bounding box center [691, 240] width 371 height 27
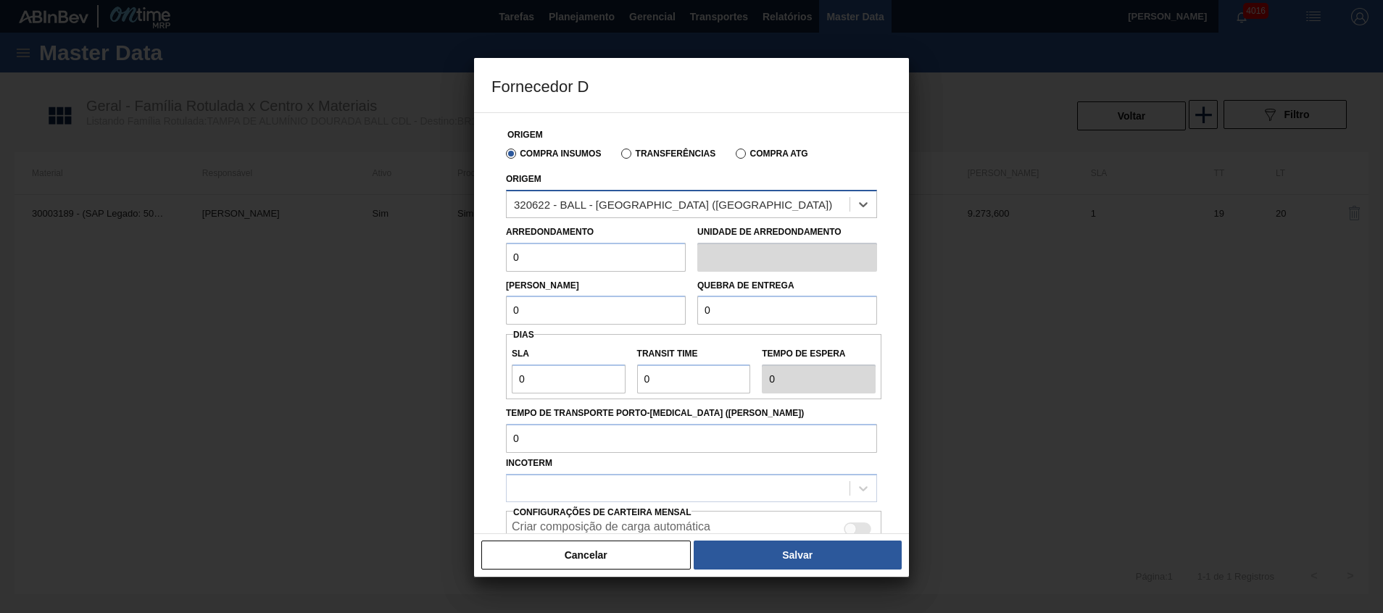
click at [648, 190] on div "320622 - BALL - [GEOGRAPHIC_DATA] ([GEOGRAPHIC_DATA])" at bounding box center [691, 204] width 371 height 28
click at [598, 545] on button "Cancelar" at bounding box center [585, 555] width 209 height 29
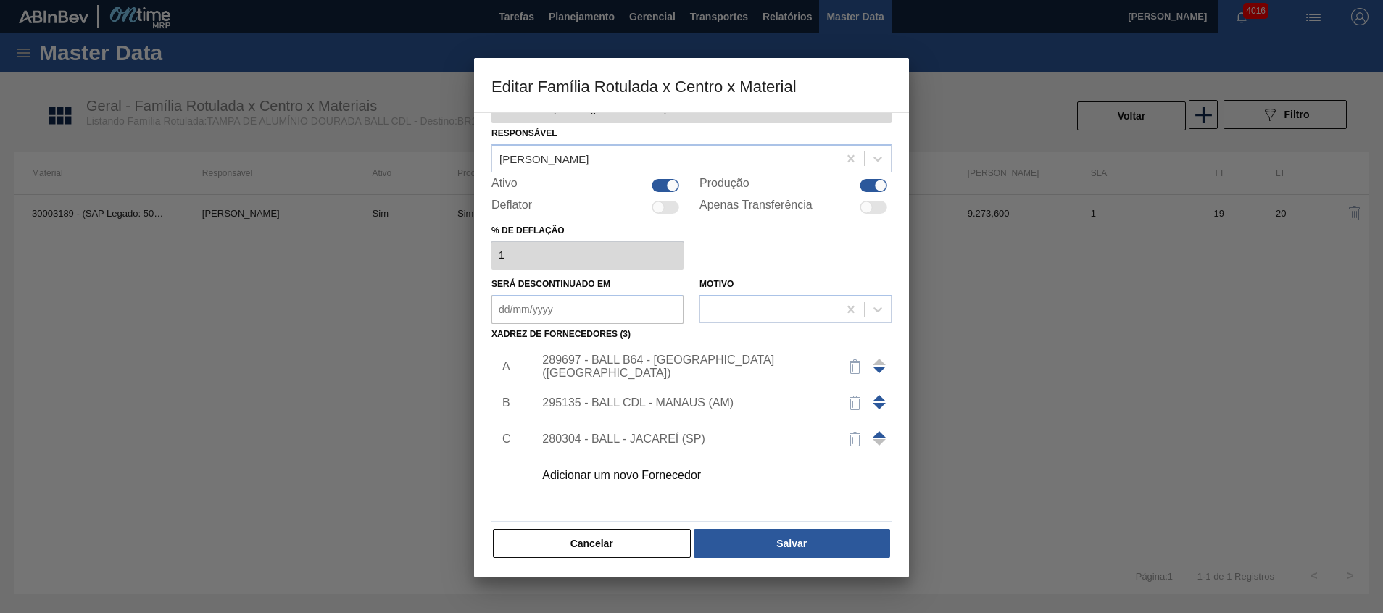
scroll to position [0, 0]
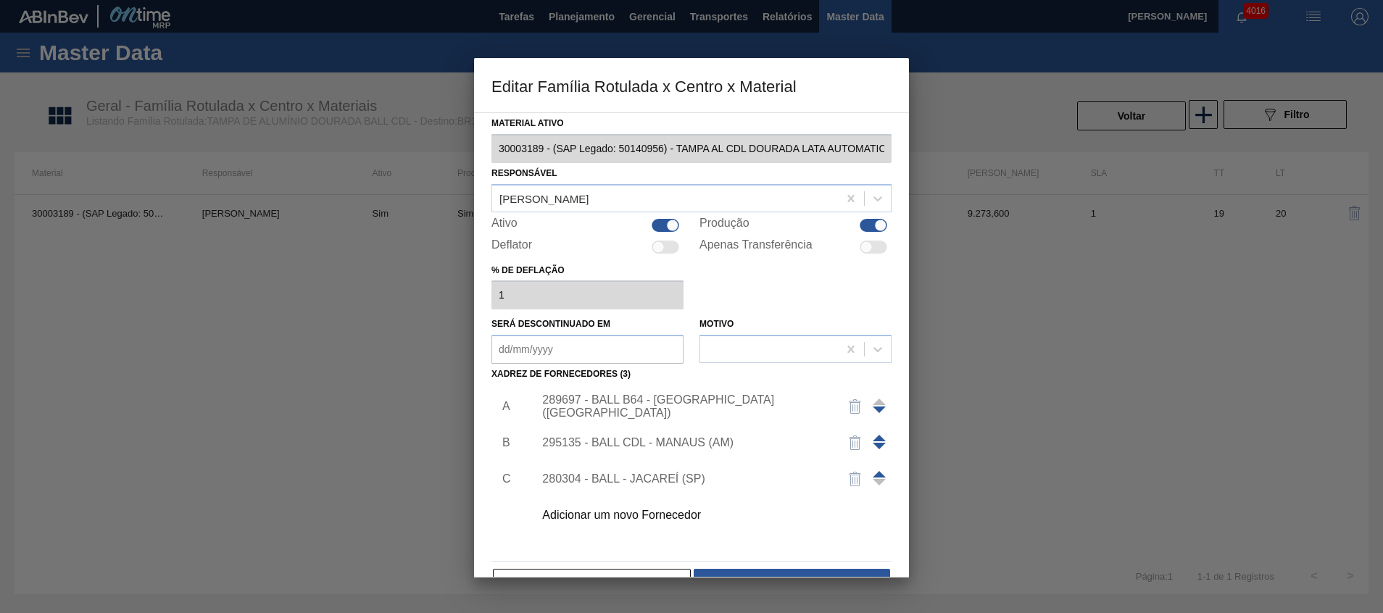
click at [668, 521] on div "Adicionar um novo Fornecedor" at bounding box center [684, 515] width 284 height 13
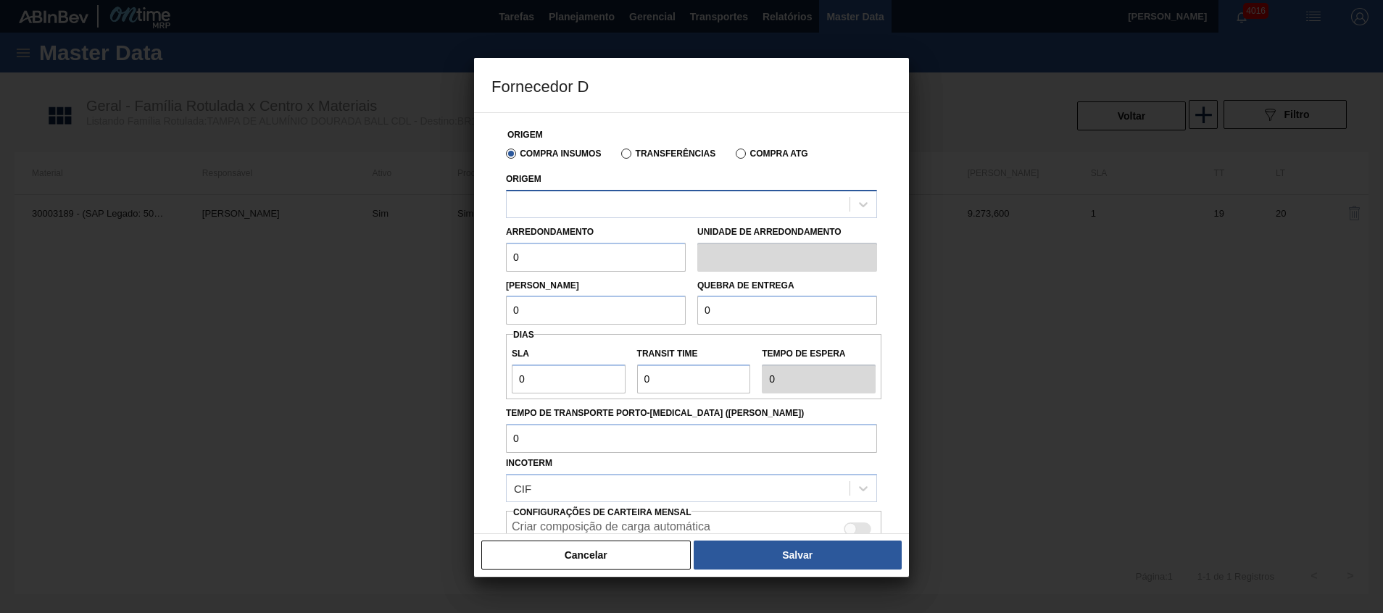
click at [671, 201] on div at bounding box center [677, 203] width 343 height 21
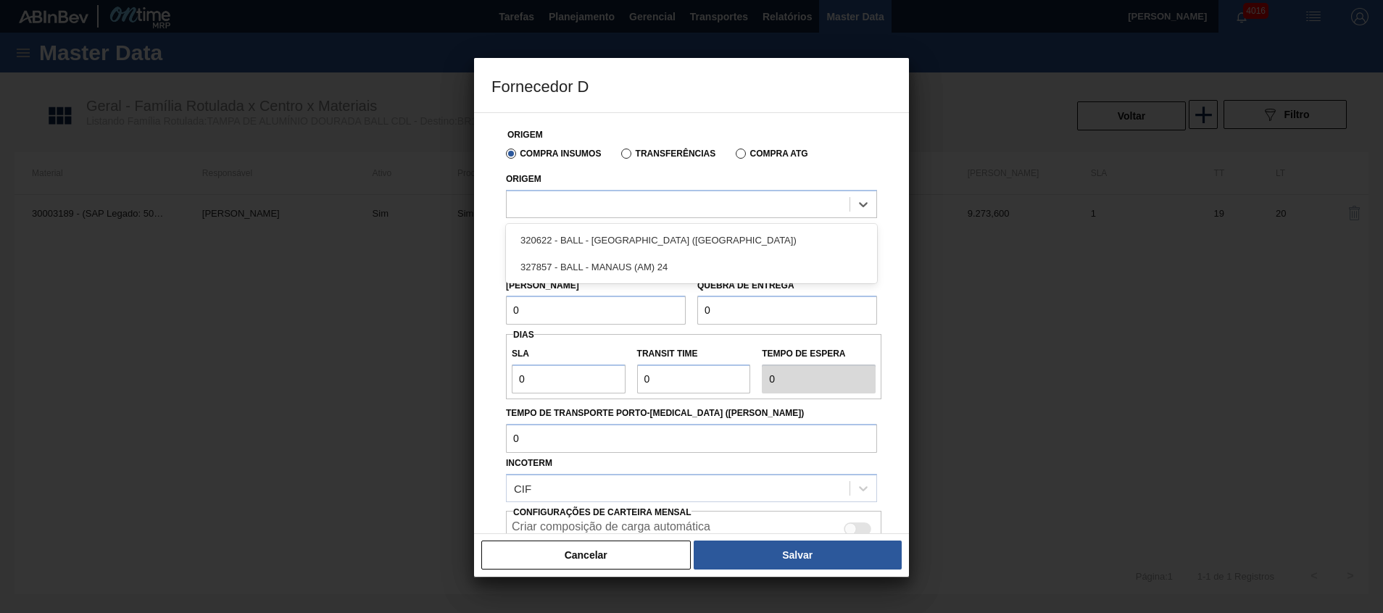
click at [661, 248] on div "320622 - BALL - [GEOGRAPHIC_DATA] ([GEOGRAPHIC_DATA])" at bounding box center [691, 240] width 371 height 27
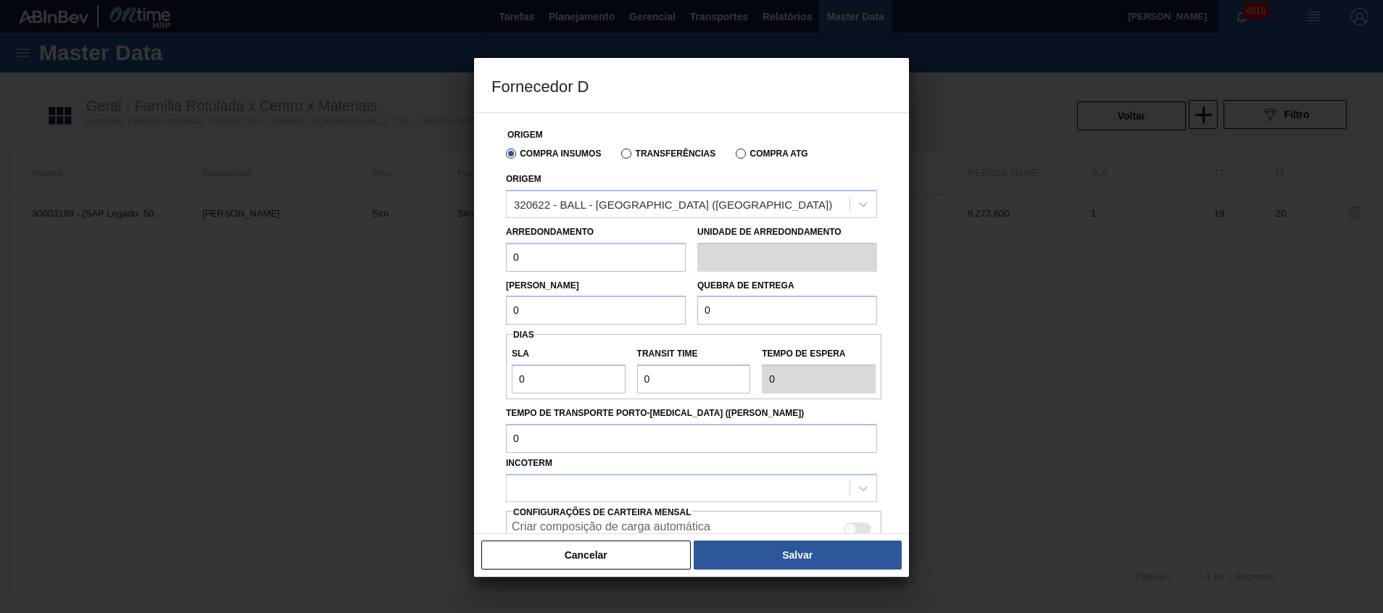
click at [614, 251] on input "0" at bounding box center [596, 257] width 180 height 29
type input "289,8"
drag, startPoint x: 541, startPoint y: 303, endPoint x: 442, endPoint y: 297, distance: 99.4
click at [442, 297] on div "Fornecedor D Origem Compra Insumos Transferências Compra ATG Origem 320622 - BA…" at bounding box center [691, 306] width 1383 height 613
type input "9.273,6"
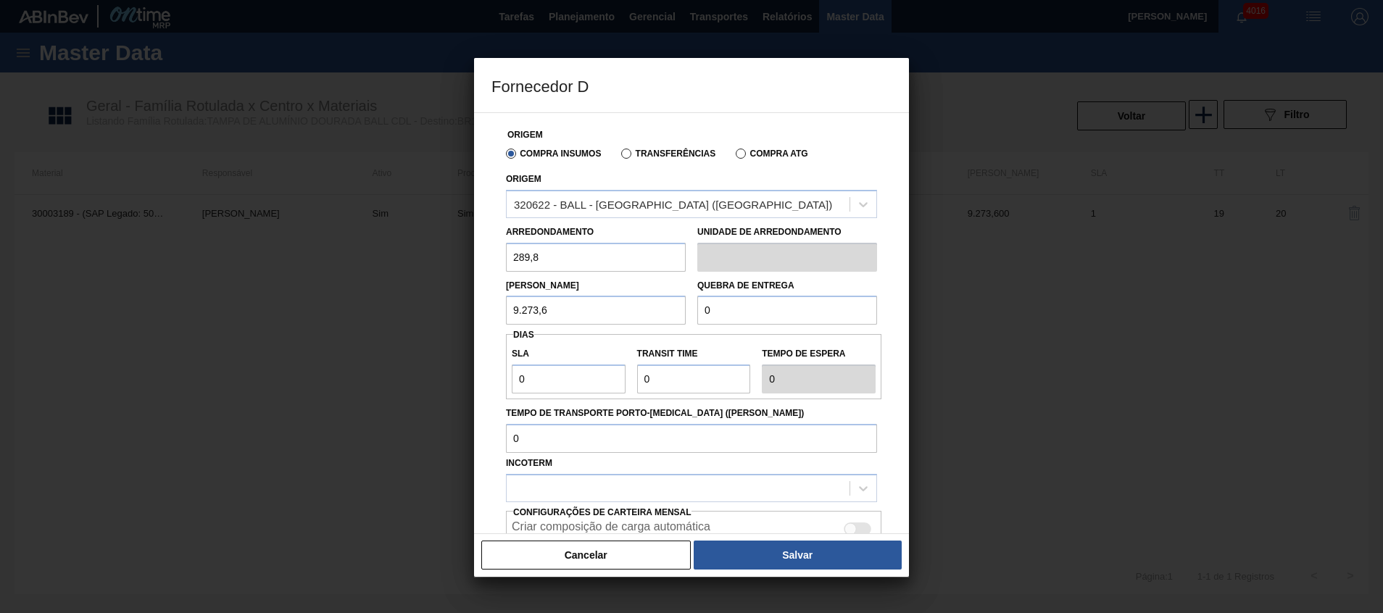
drag, startPoint x: 564, startPoint y: 320, endPoint x: 415, endPoint y: 312, distance: 148.8
click at [415, 312] on div "Fornecedor D Origem Compra Insumos Transferências Compra ATG Origem 320622 - BA…" at bounding box center [691, 306] width 1383 height 613
drag, startPoint x: 754, startPoint y: 300, endPoint x: 584, endPoint y: 291, distance: 170.5
click at [600, 296] on div "Lote Mínimo 9.273,6 Quebra de entrega 0" at bounding box center [691, 299] width 383 height 54
paste input "9.273,6"
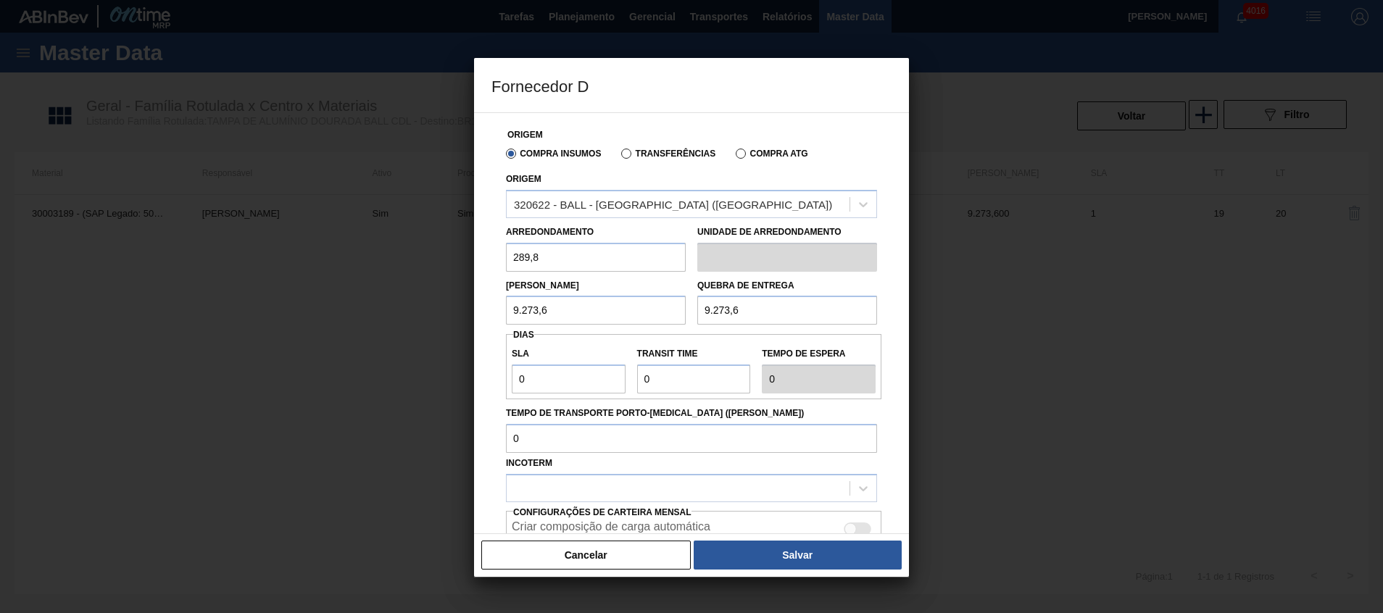
type input "9.273,6"
click at [587, 383] on input "0" at bounding box center [569, 378] width 114 height 29
drag, startPoint x: 670, startPoint y: 377, endPoint x: 612, endPoint y: 375, distance: 58.7
click at [615, 376] on div "SLA 0 Transit Time Tempo de espera 0" at bounding box center [693, 367] width 375 height 54
type input "7"
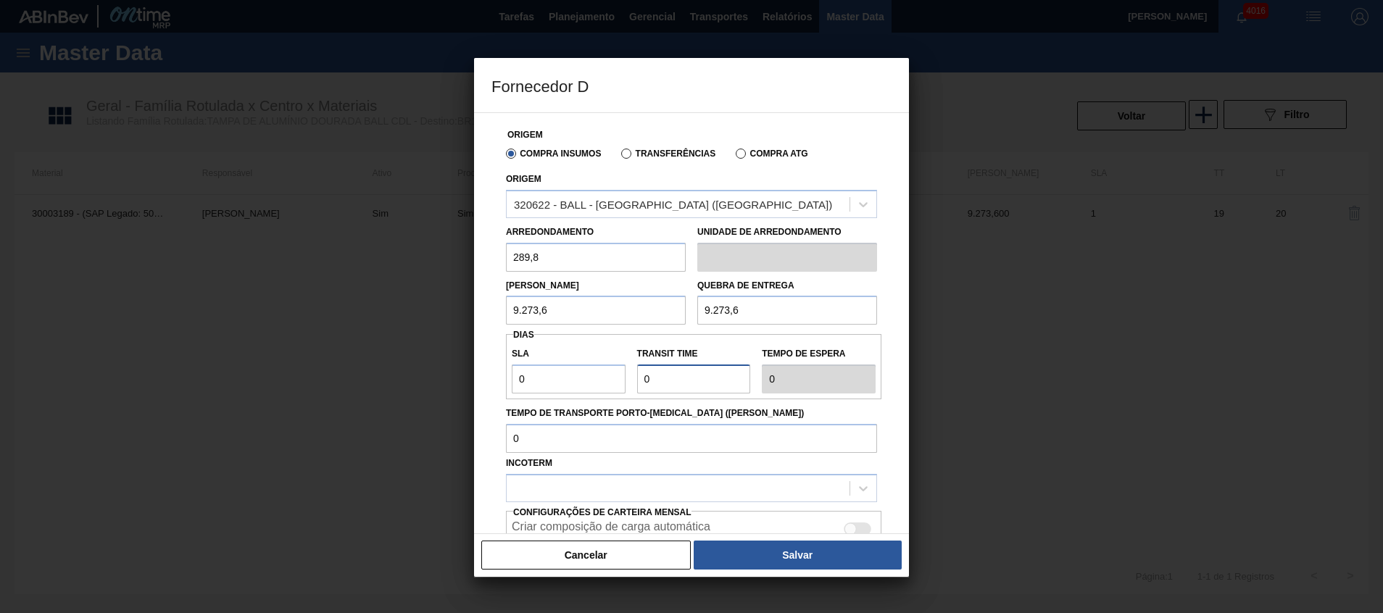
type input "7"
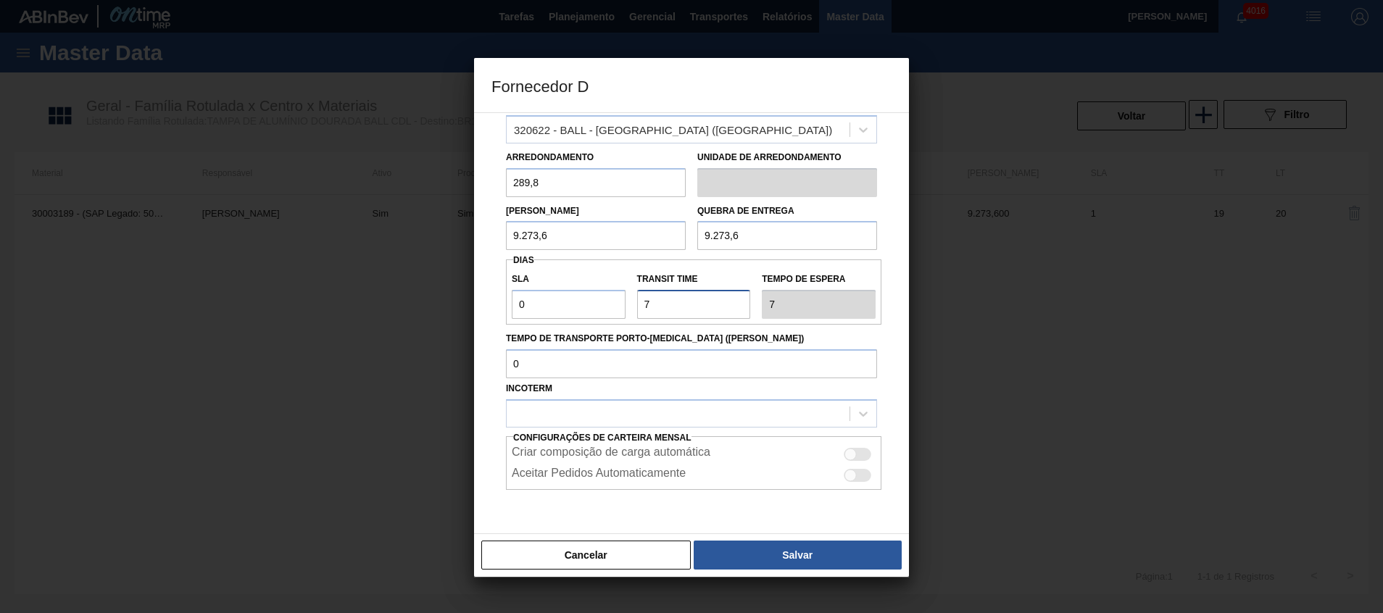
scroll to position [109, 0]
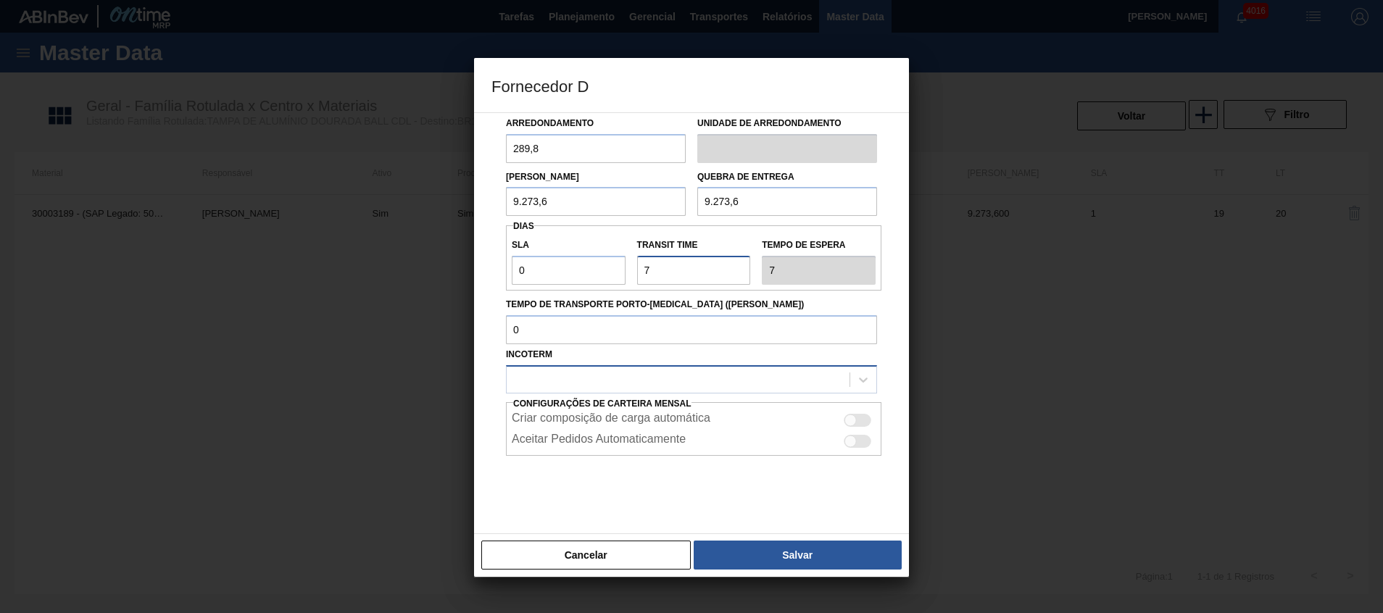
type input "7"
click at [593, 378] on div at bounding box center [677, 379] width 343 height 21
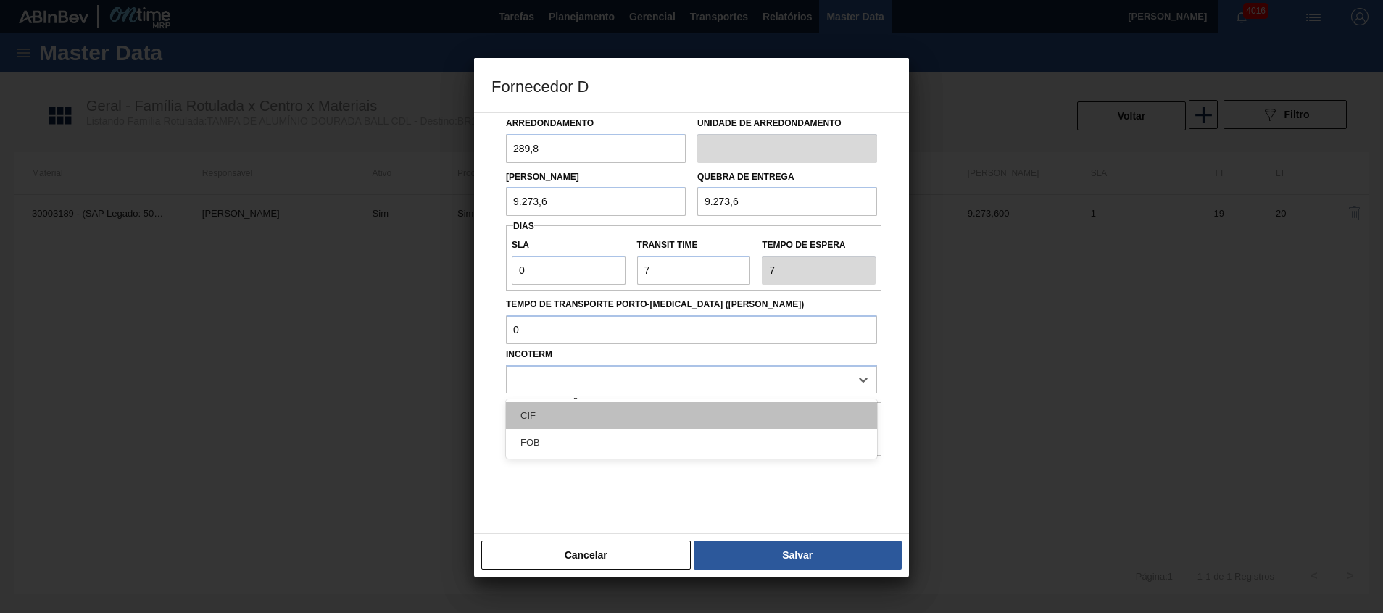
click at [567, 413] on div "CIF" at bounding box center [691, 415] width 371 height 27
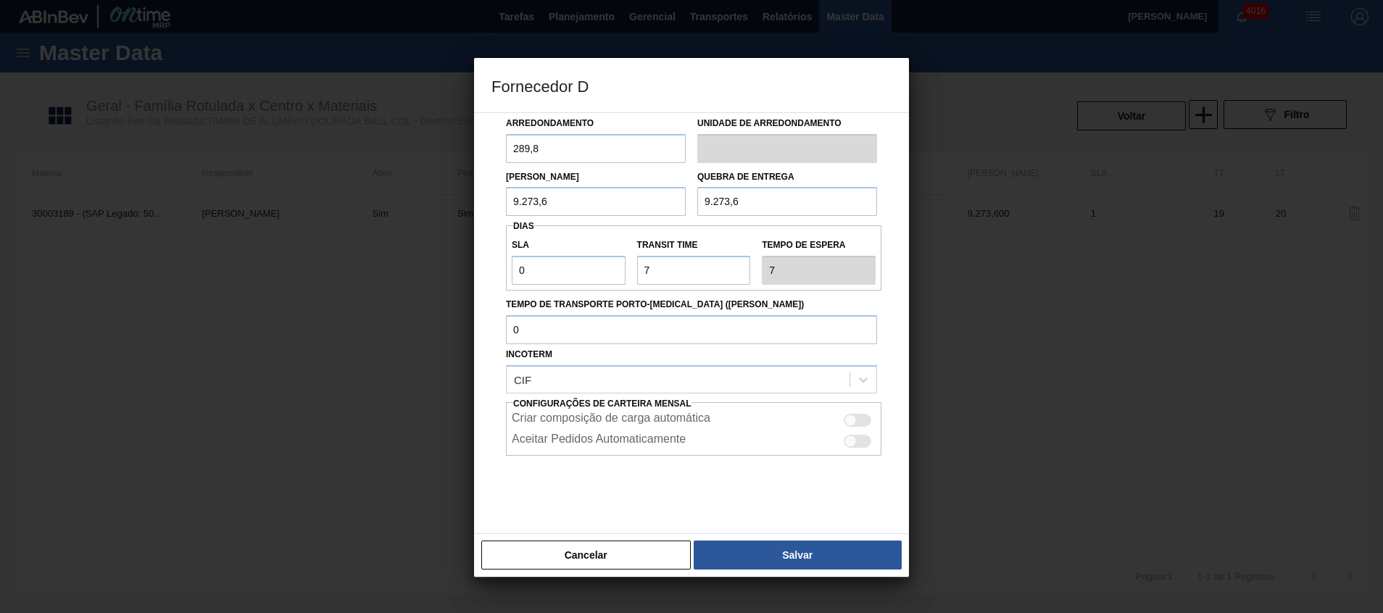
click at [856, 424] on div at bounding box center [857, 420] width 28 height 13
checkbox input "true"
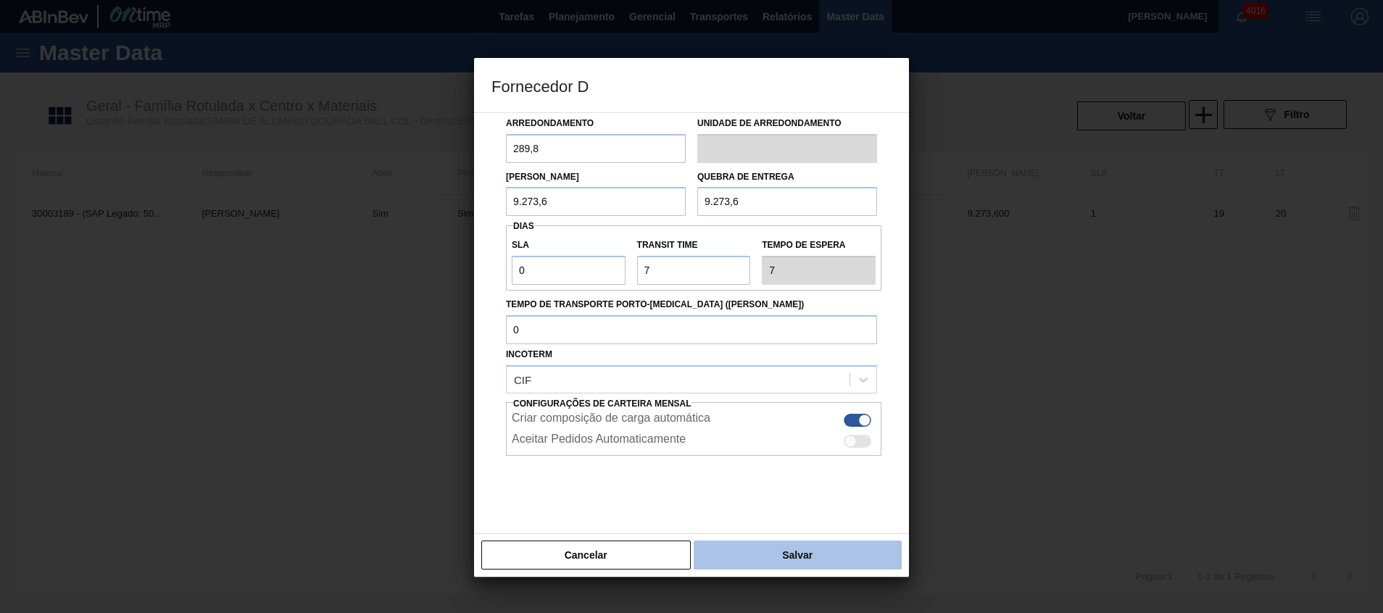
click at [780, 557] on button "Salvar" at bounding box center [797, 555] width 208 height 29
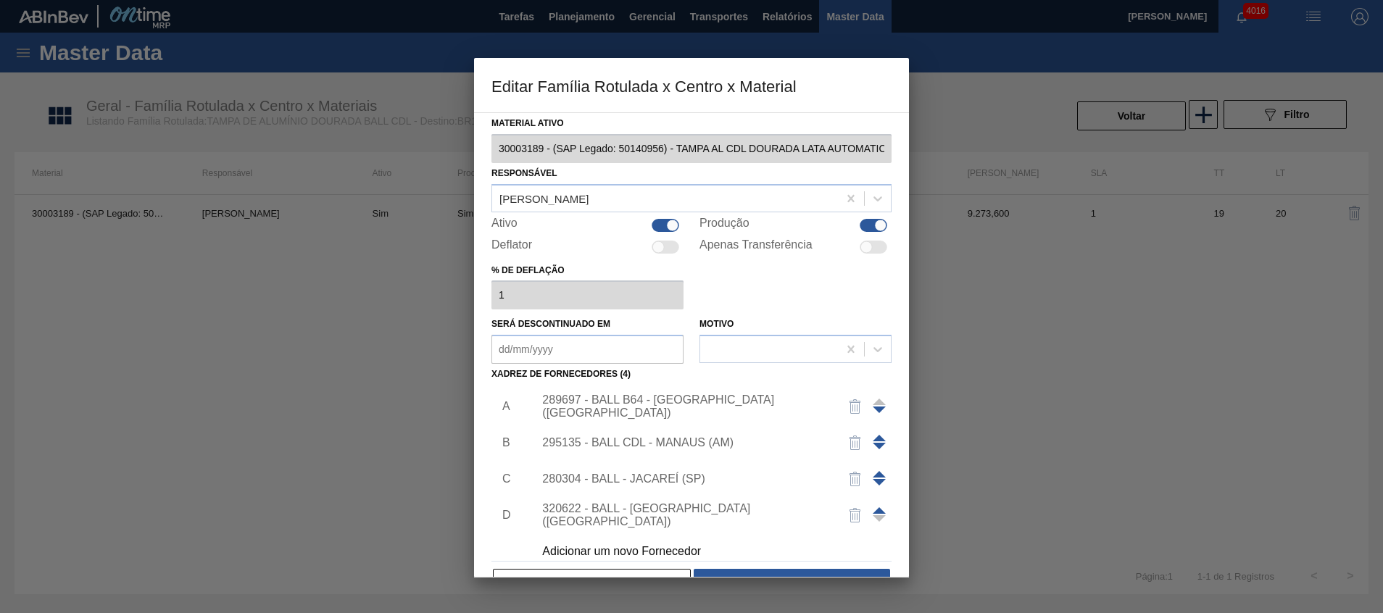
click at [875, 508] on span at bounding box center [878, 510] width 13 height 7
click at [877, 473] on span at bounding box center [878, 474] width 13 height 7
click at [874, 437] on span at bounding box center [878, 438] width 13 height 7
click at [850, 476] on img "button" at bounding box center [854, 478] width 17 height 17
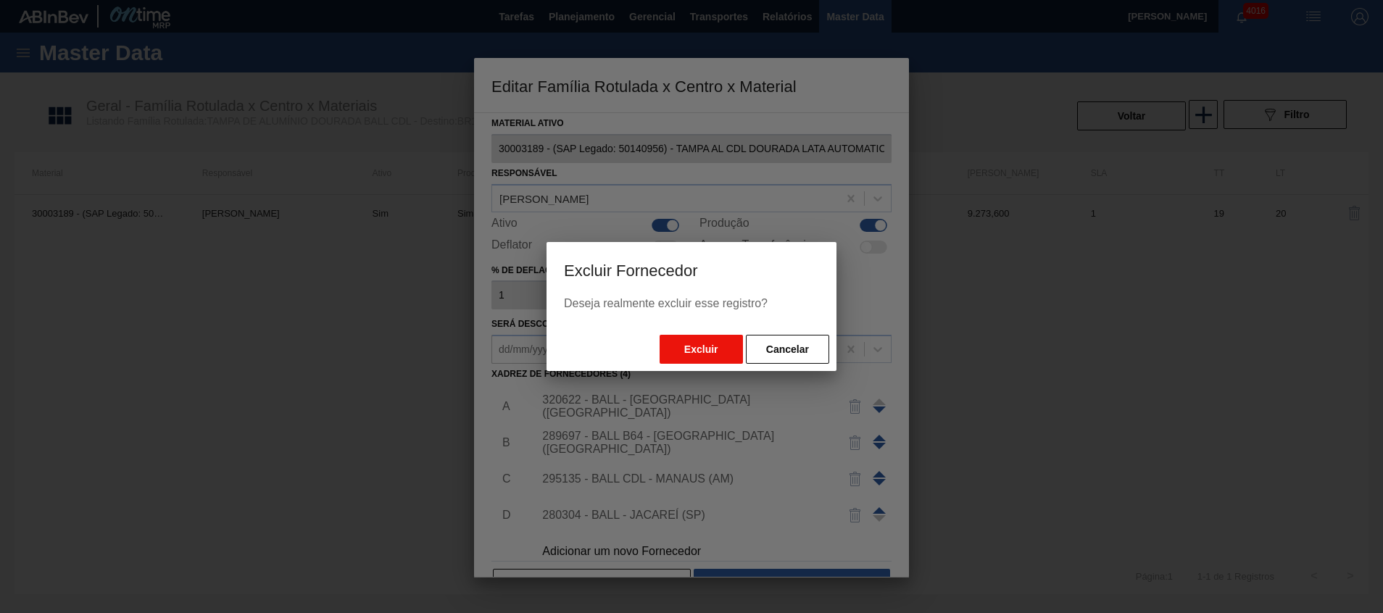
click at [705, 346] on button "Excluir" at bounding box center [700, 349] width 83 height 29
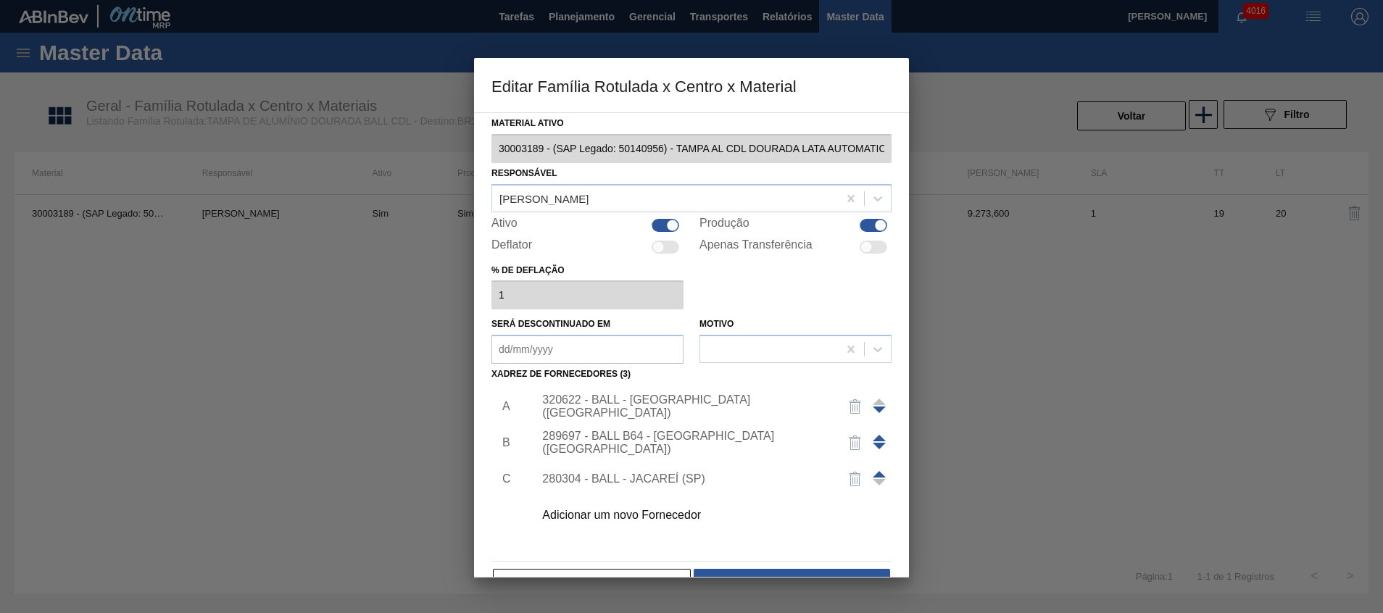
click at [637, 509] on div "Adicionar um novo Fornecedor" at bounding box center [684, 515] width 284 height 13
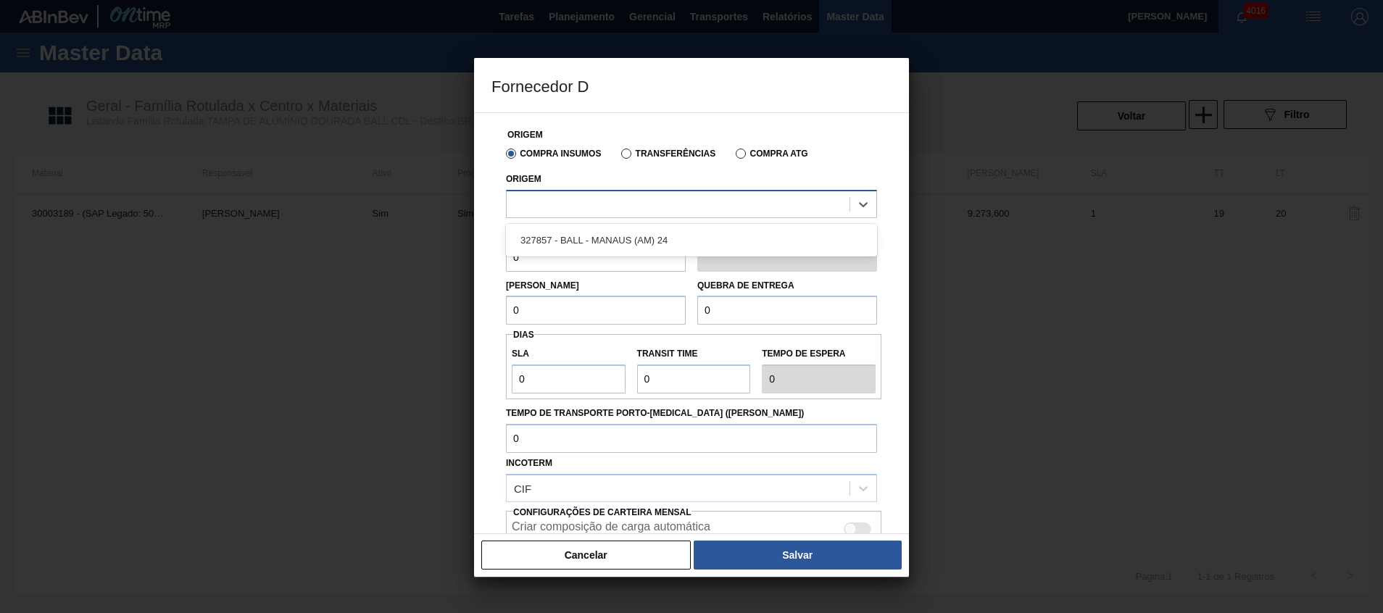
click at [628, 207] on div at bounding box center [677, 203] width 343 height 21
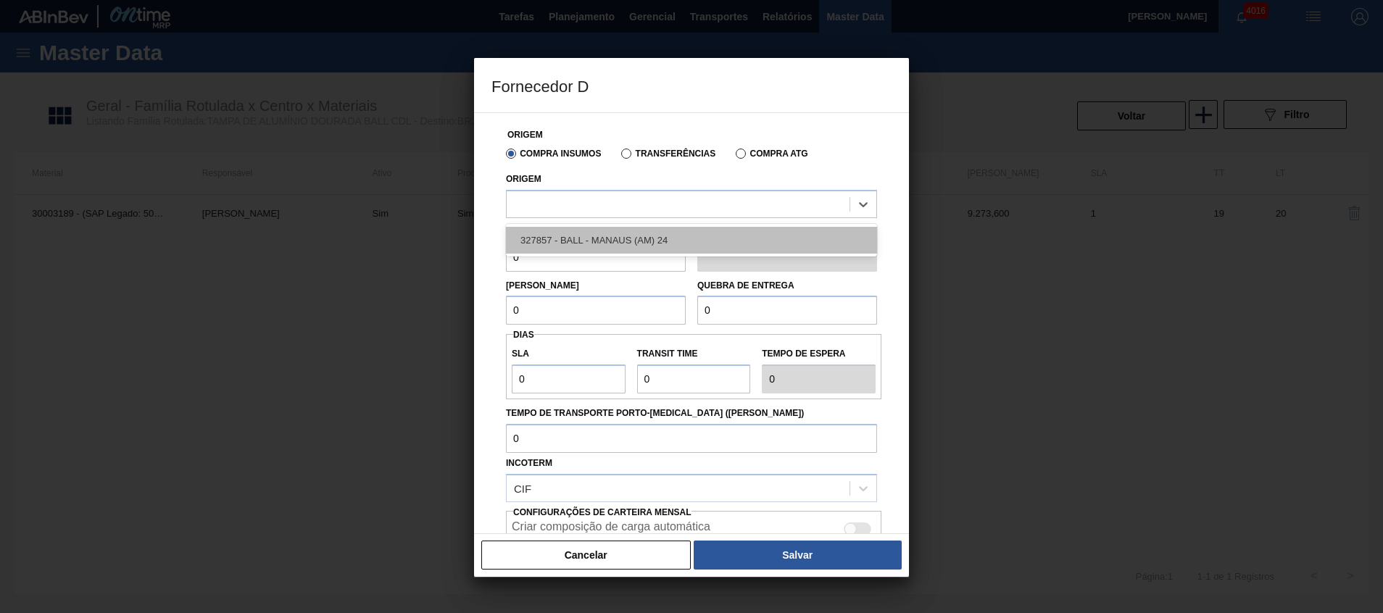
click at [627, 242] on div "327857 - BALL - MANAUS (AM) 24" at bounding box center [691, 240] width 371 height 27
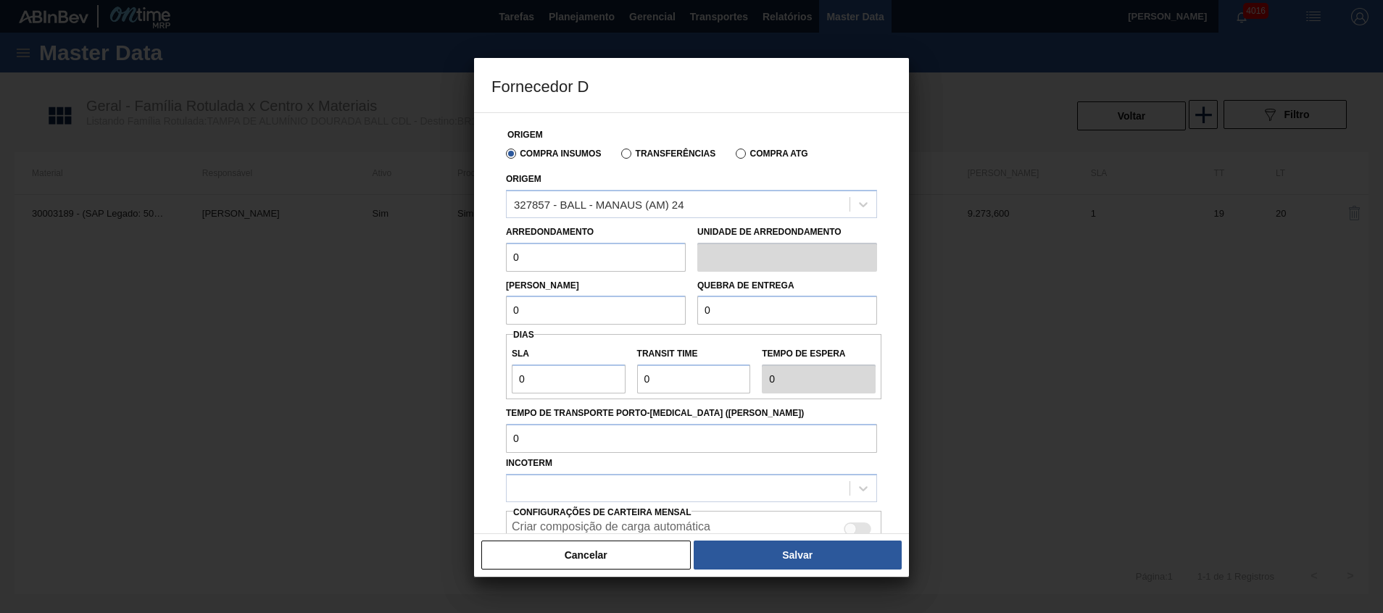
drag, startPoint x: 581, startPoint y: 264, endPoint x: 375, endPoint y: 244, distance: 206.7
click at [378, 245] on div "Fornecedor D Origem Compra Insumos Transferências Compra ATG Origem 327857 - BA…" at bounding box center [691, 306] width 1383 height 613
type input "289,8"
drag, startPoint x: 571, startPoint y: 322, endPoint x: 352, endPoint y: 314, distance: 218.9
click at [443, 318] on div "Fornecedor D Origem Compra Insumos Transferências Compra ATG Origem 327857 - BA…" at bounding box center [691, 306] width 1383 height 613
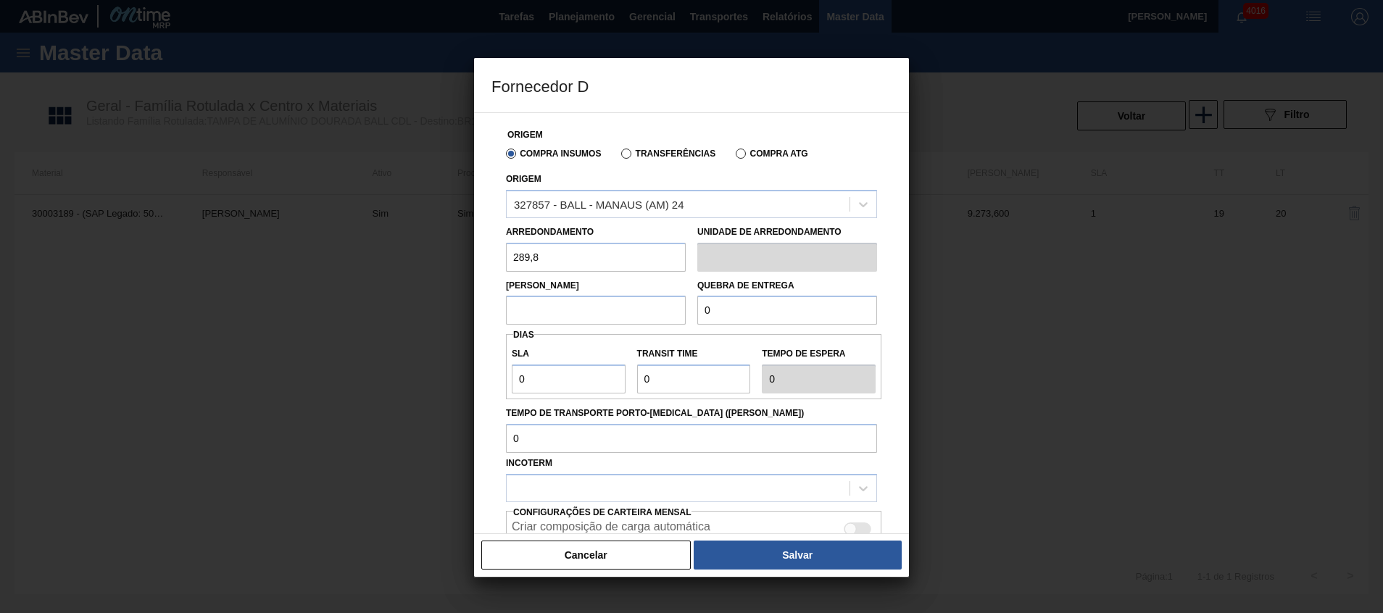
type input "9.273,6"
drag, startPoint x: 601, startPoint y: 318, endPoint x: 326, endPoint y: 290, distance: 276.1
click at [326, 290] on div "Fornecedor D Origem Compra Insumos Transferências Compra ATG Origem 327857 - BA…" at bounding box center [691, 306] width 1383 height 613
drag, startPoint x: 750, startPoint y: 314, endPoint x: 638, endPoint y: 288, distance: 115.5
click at [683, 299] on div "Lote Mínimo 9.273,6 Quebra de entrega 0" at bounding box center [691, 299] width 383 height 54
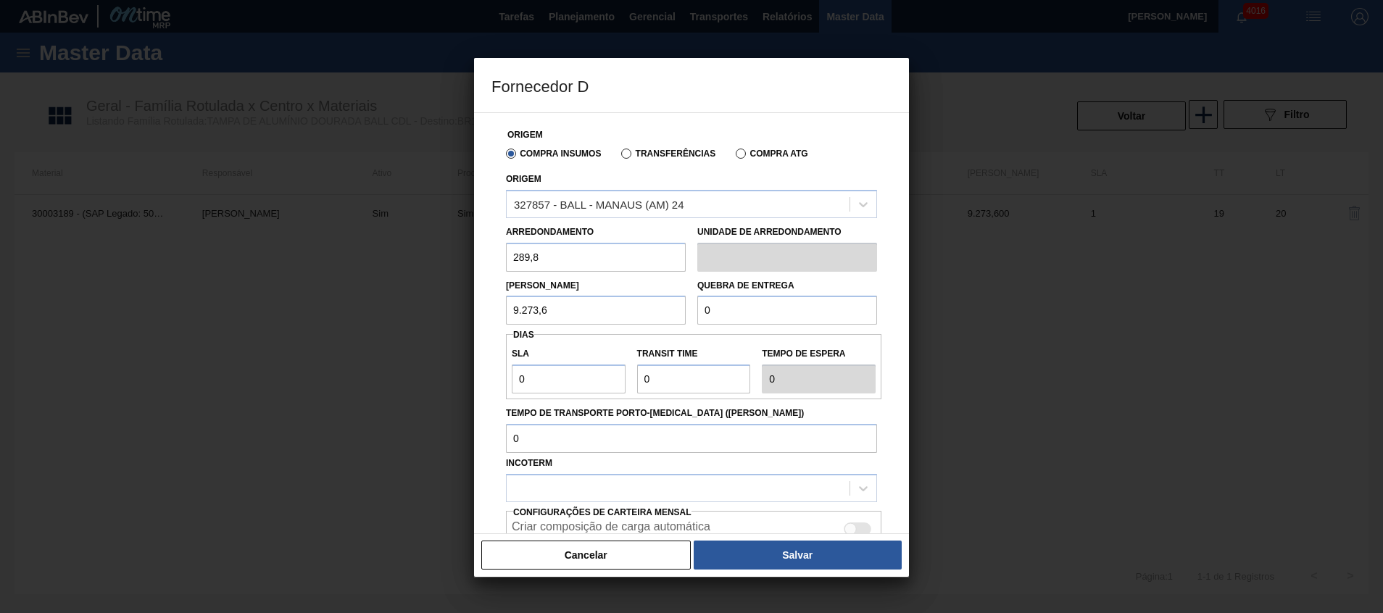
paste input "9.273,6"
type input "9.273,6"
click at [636, 482] on div at bounding box center [677, 488] width 343 height 21
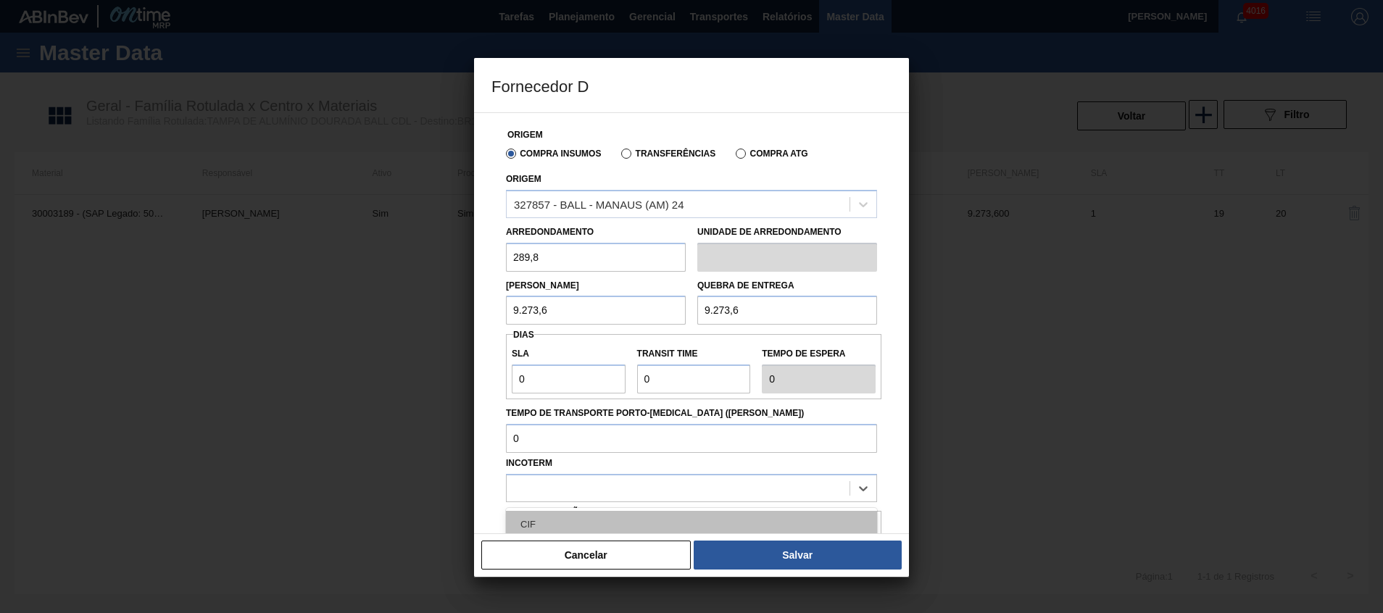
click at [618, 516] on div "CIF" at bounding box center [691, 524] width 371 height 27
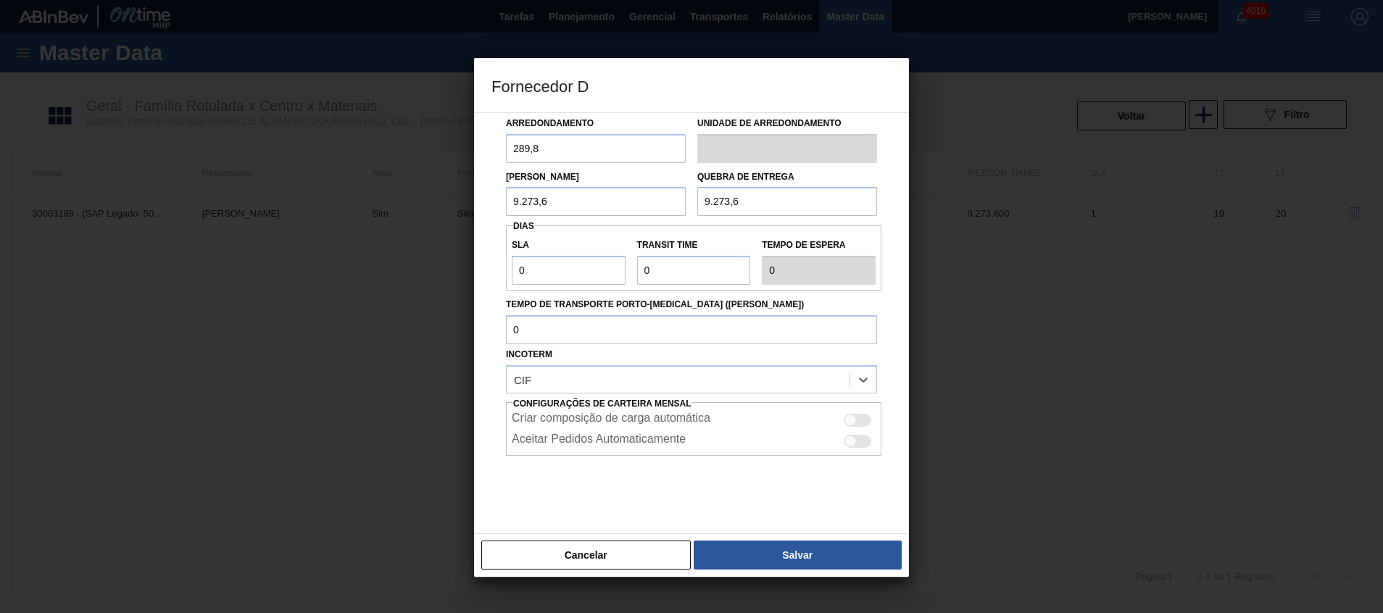
drag, startPoint x: 852, startPoint y: 417, endPoint x: 829, endPoint y: 471, distance: 59.1
click at [852, 417] on div at bounding box center [850, 420] width 12 height 12
checkbox input "true"
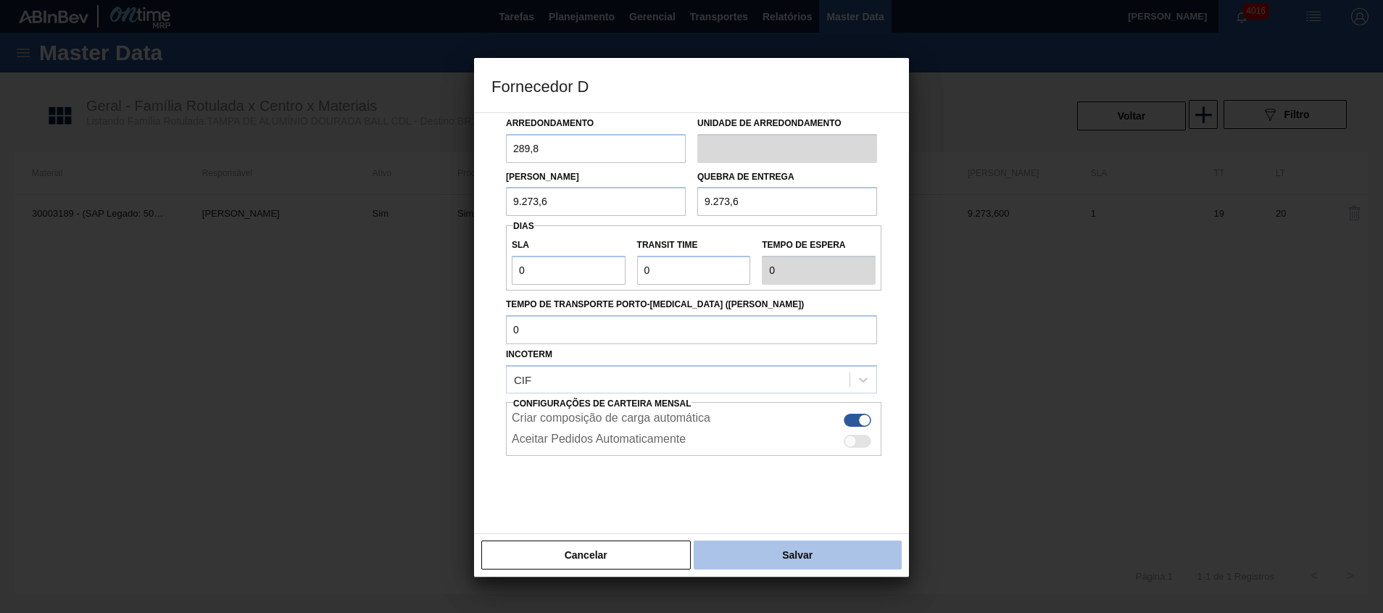
click at [779, 555] on button "Salvar" at bounding box center [797, 555] width 208 height 29
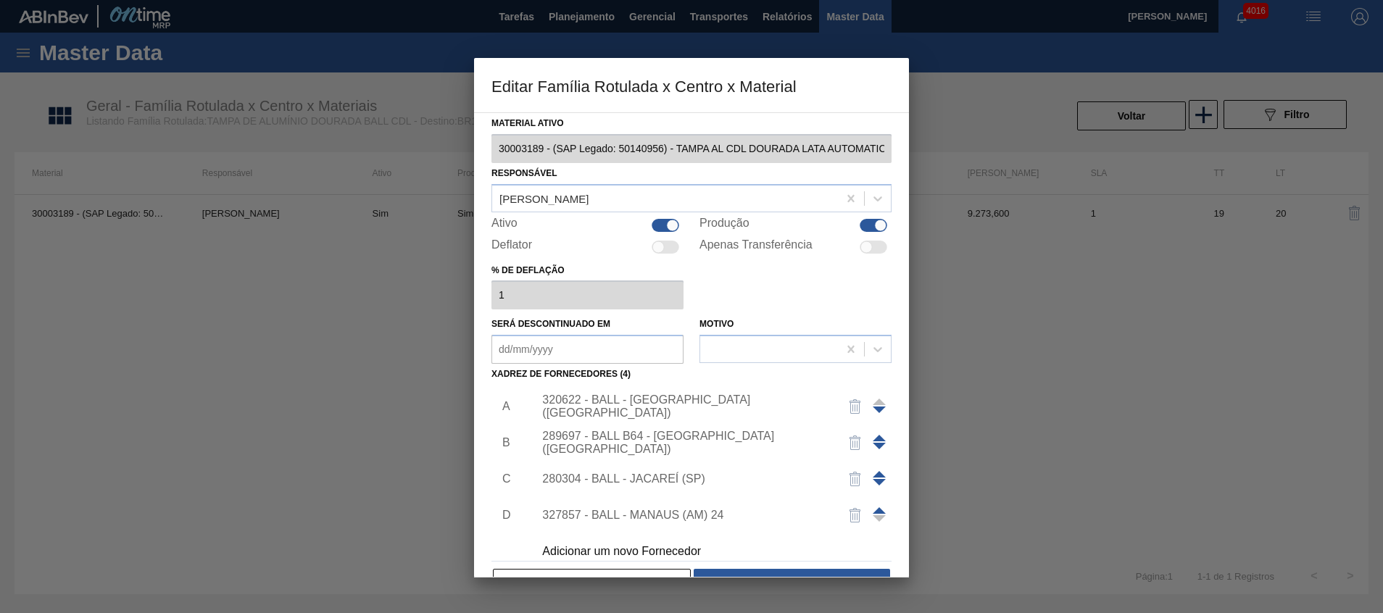
click at [876, 507] on span at bounding box center [878, 510] width 13 height 7
click at [876, 467] on div at bounding box center [878, 479] width 13 height 35
click at [877, 473] on span at bounding box center [878, 474] width 13 height 7
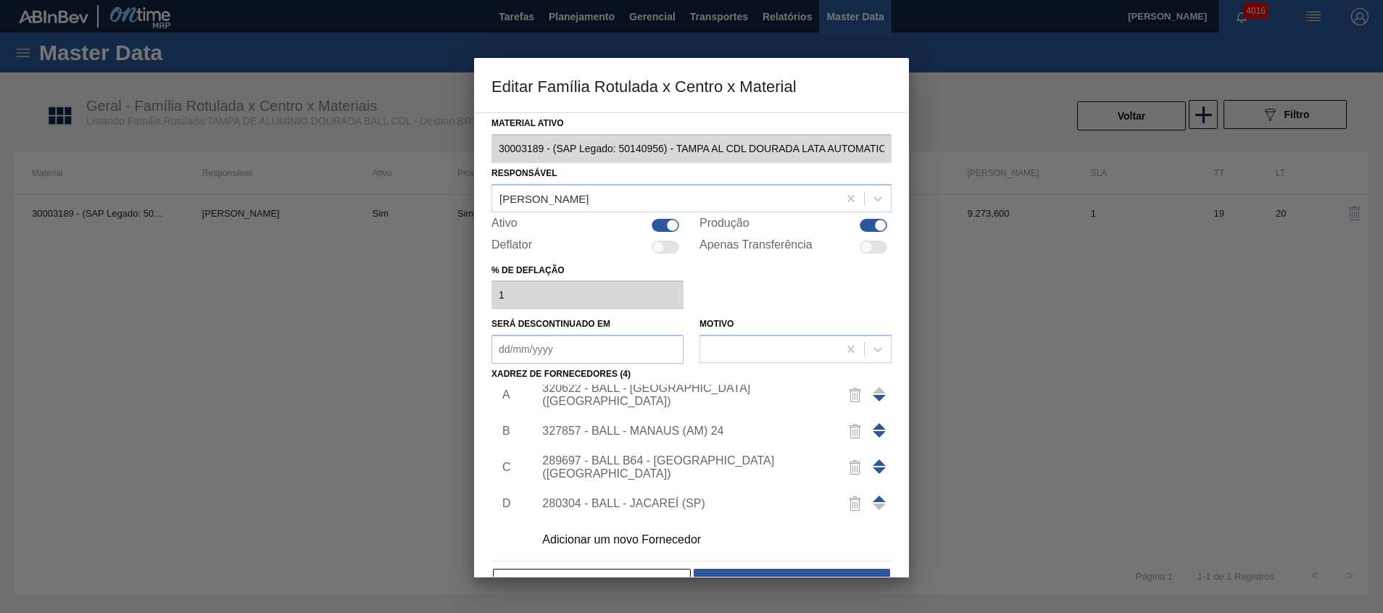
scroll to position [14, 0]
click at [788, 574] on button "Salvar" at bounding box center [791, 583] width 196 height 29
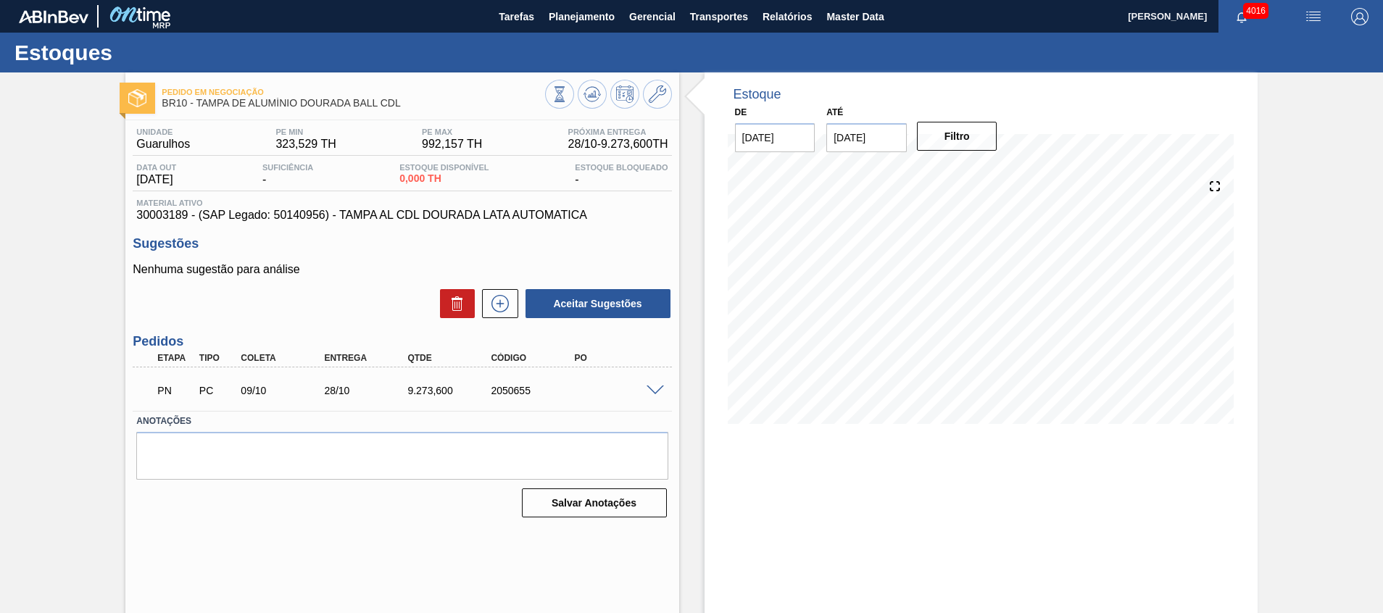
click at [653, 385] on span at bounding box center [654, 390] width 17 height 11
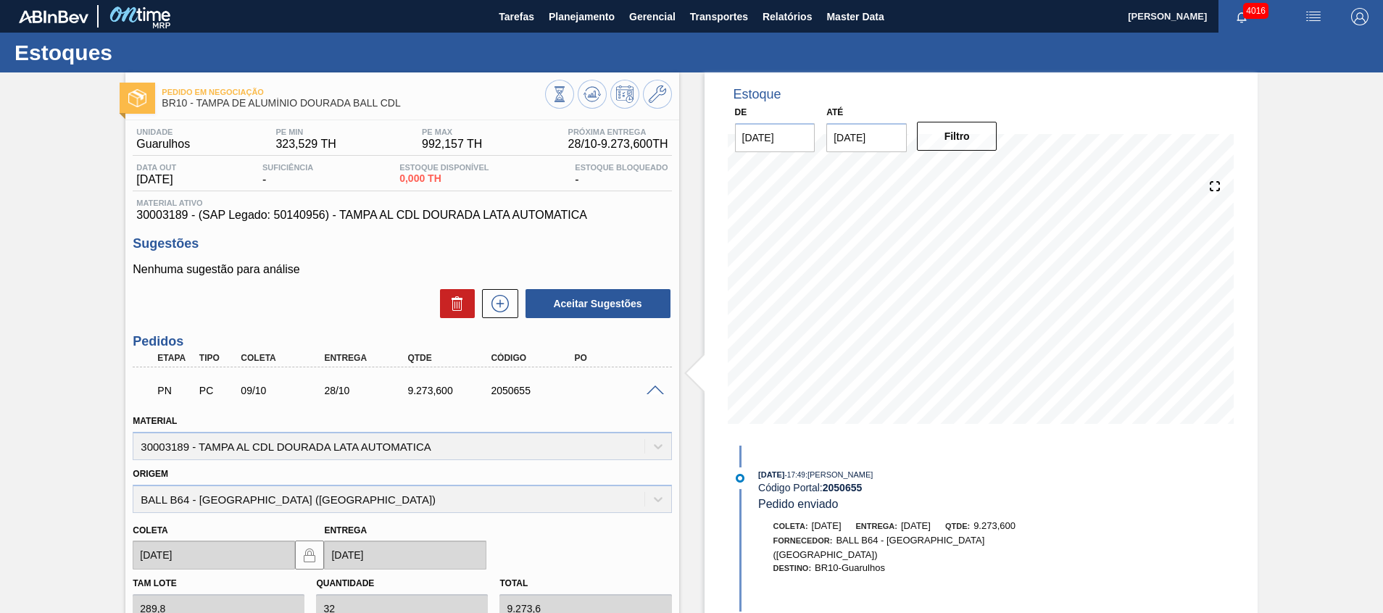
click at [653, 385] on span at bounding box center [654, 390] width 17 height 11
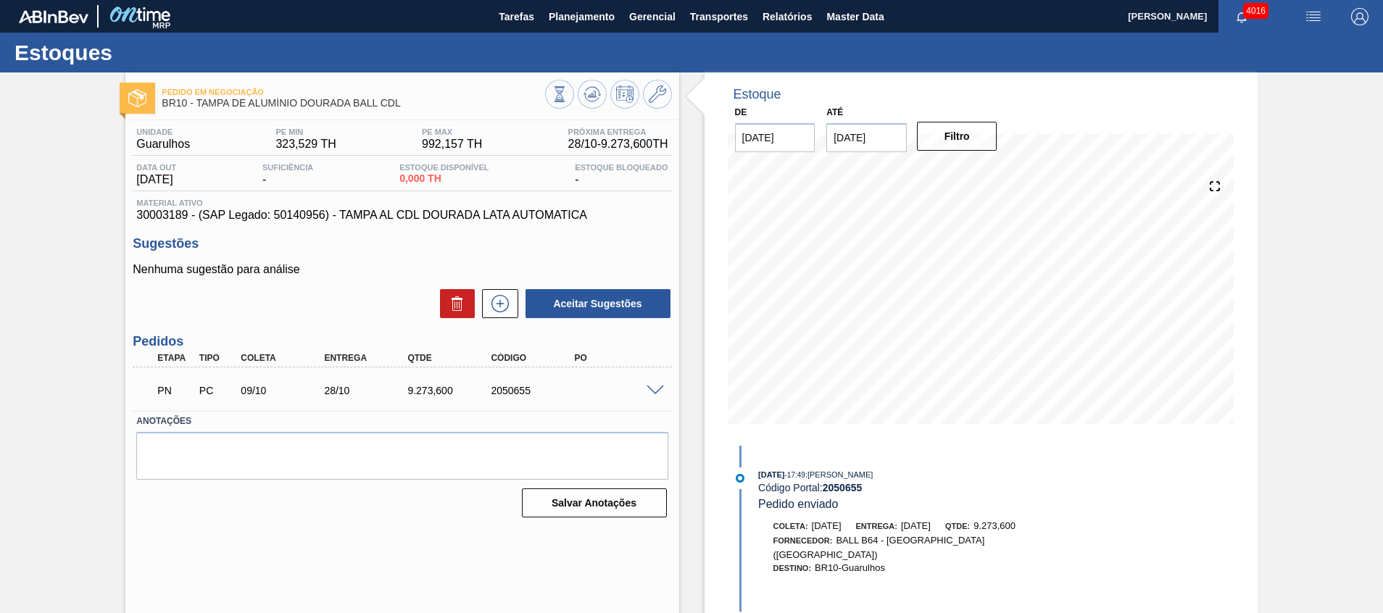
click at [512, 387] on div "2050655" at bounding box center [533, 391] width 93 height 12
copy div "2050655"
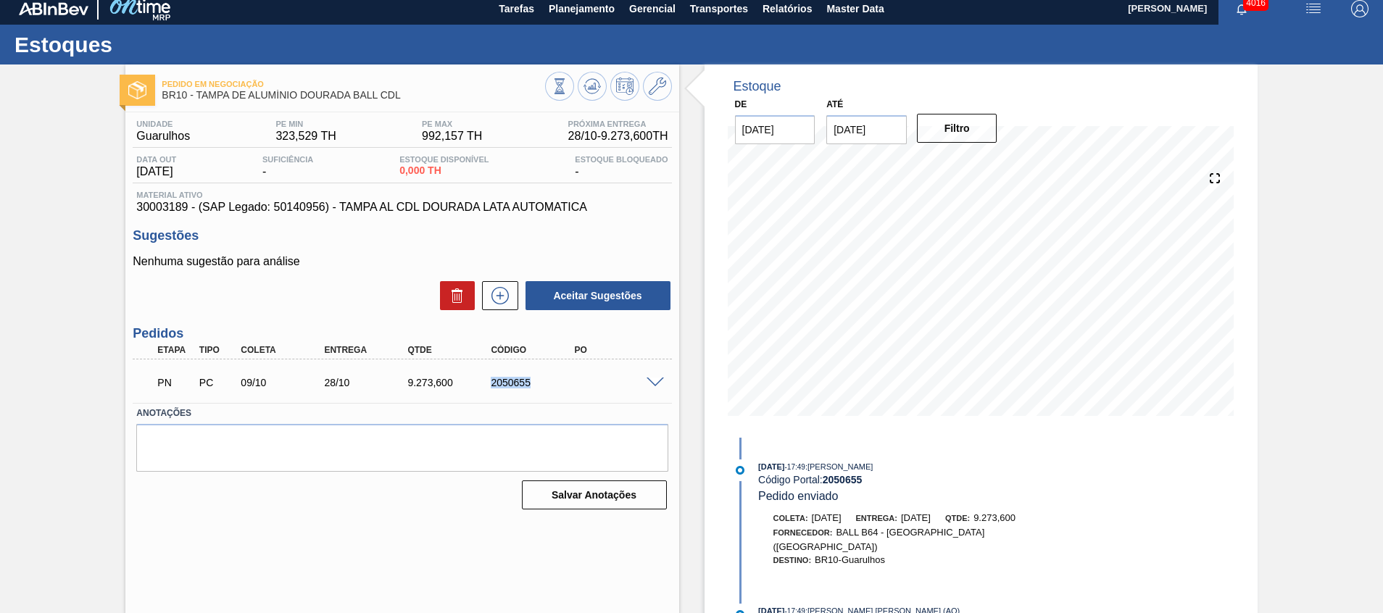
scroll to position [10, 0]
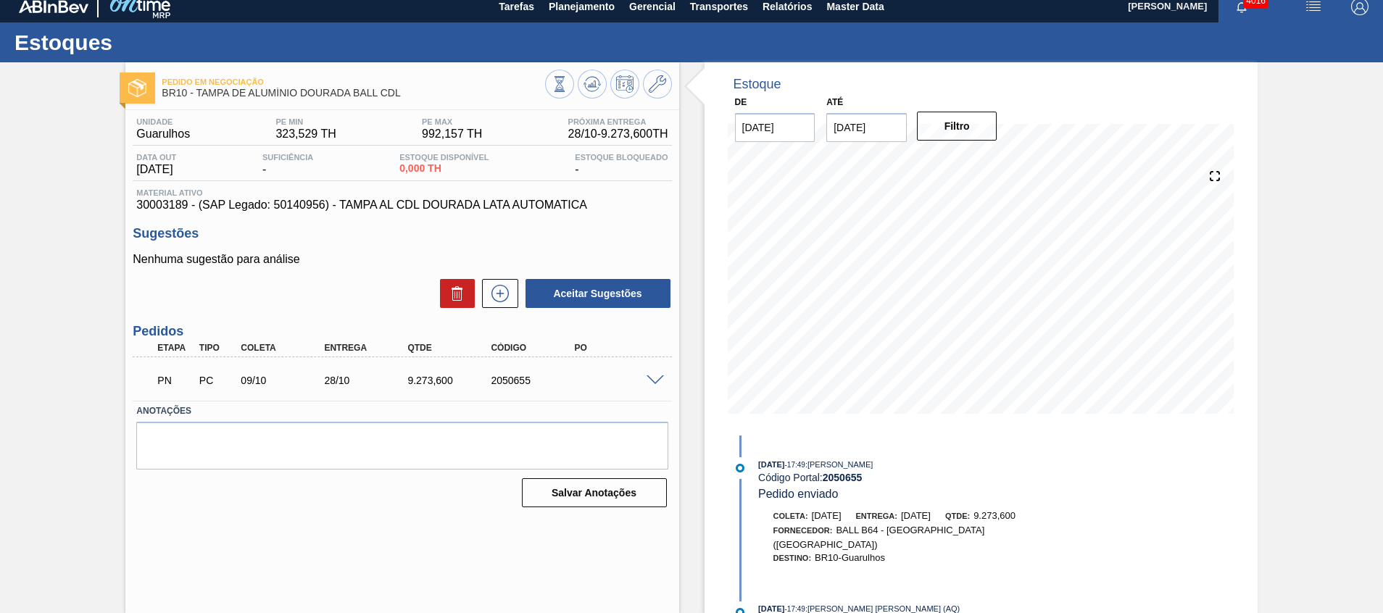
click at [689, 370] on div "Estoque De 10/10/2025 Até 31/12/2025 Filtro 10/10 Projeção de Estoque 0 Nec.SAP…" at bounding box center [968, 337] width 578 height 551
click at [656, 377] on span at bounding box center [654, 380] width 17 height 11
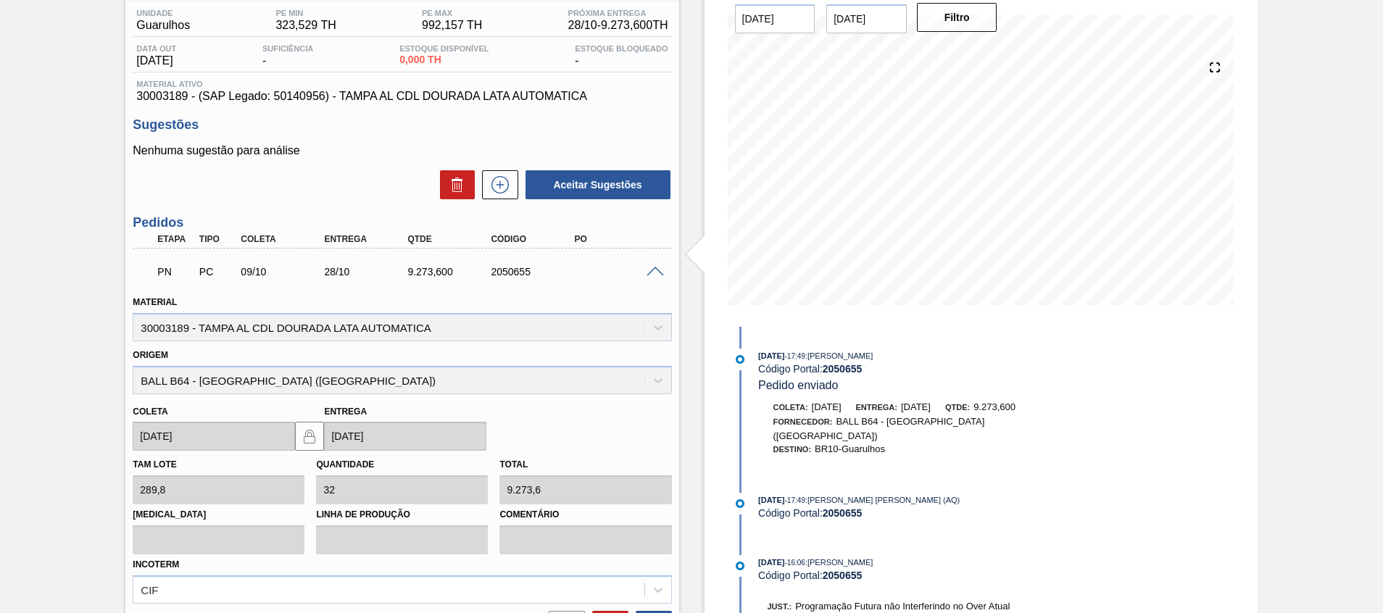
scroll to position [268, 0]
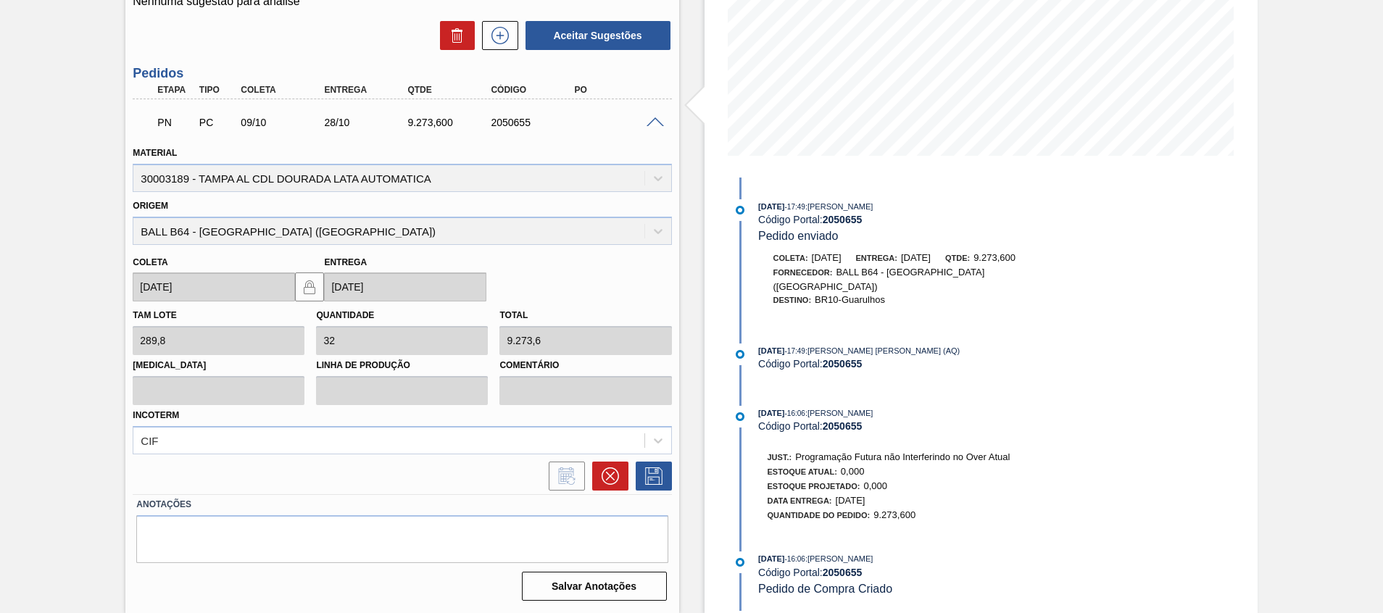
click at [658, 125] on span at bounding box center [654, 122] width 17 height 11
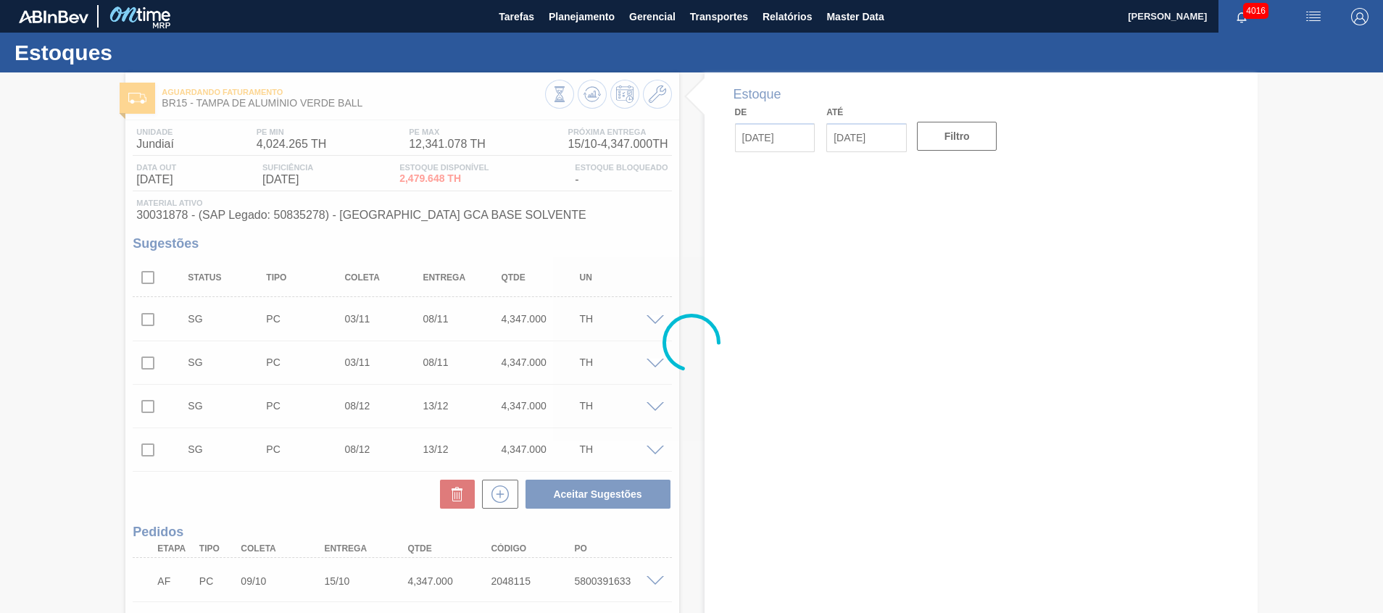
type input "[DATE]"
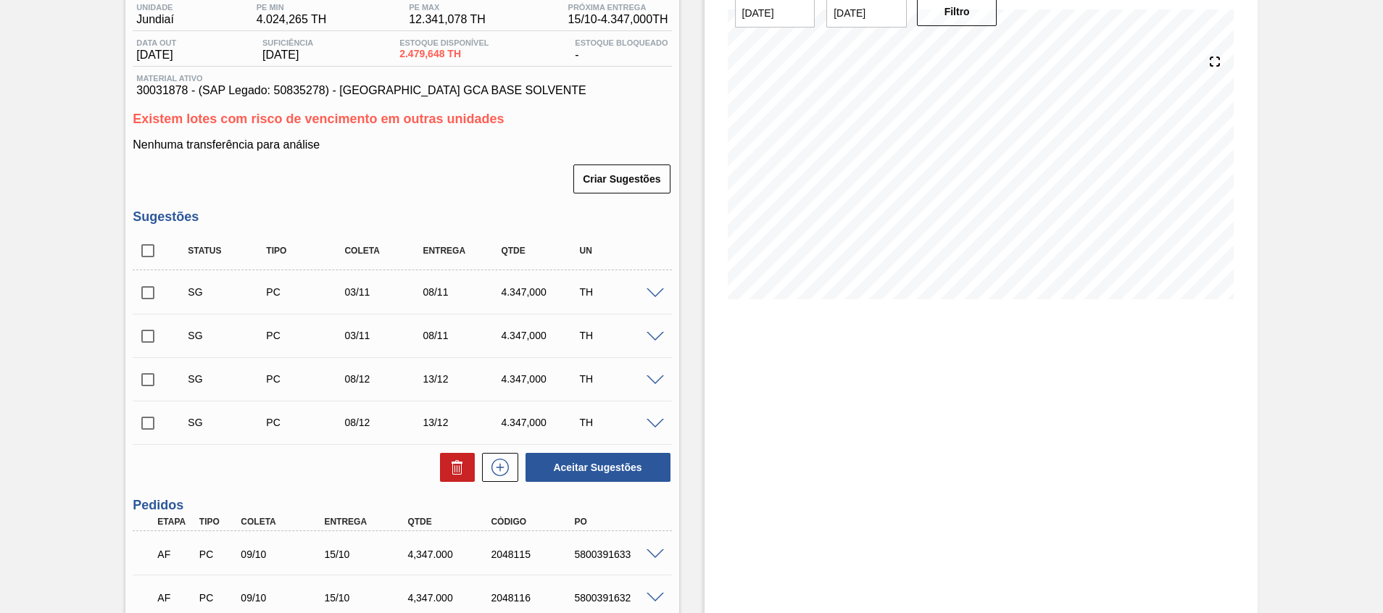
scroll to position [109, 0]
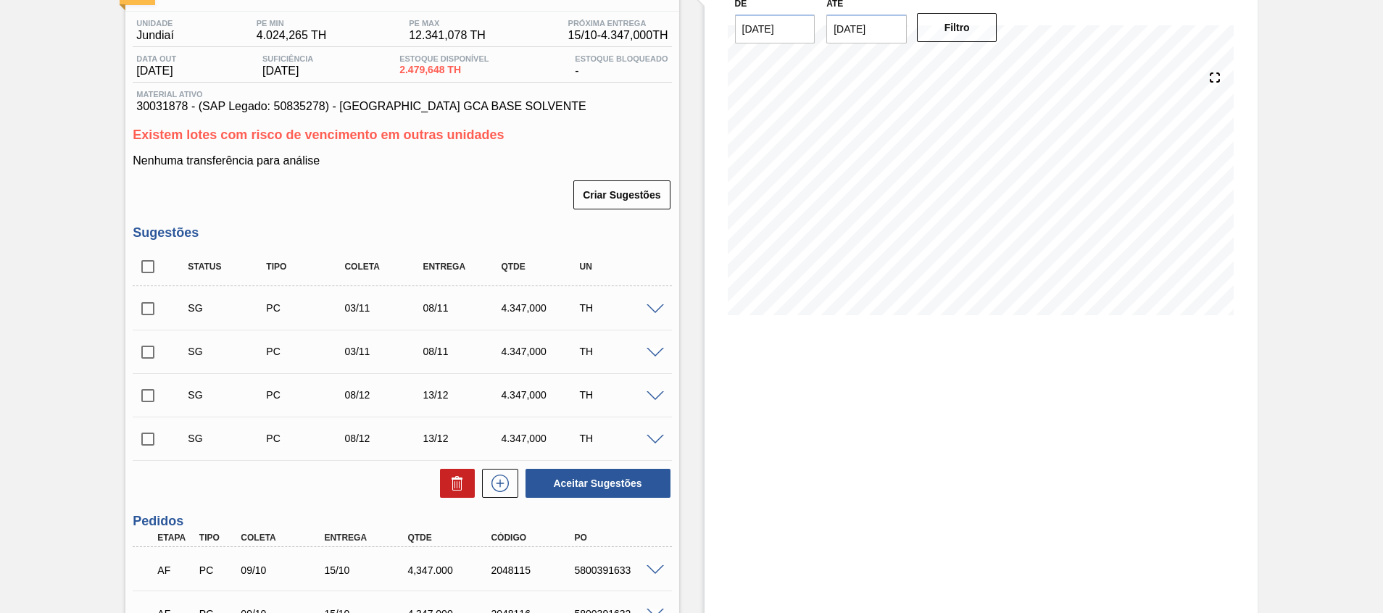
click at [151, 269] on input "checkbox" at bounding box center [148, 266] width 30 height 30
checkbox input "true"
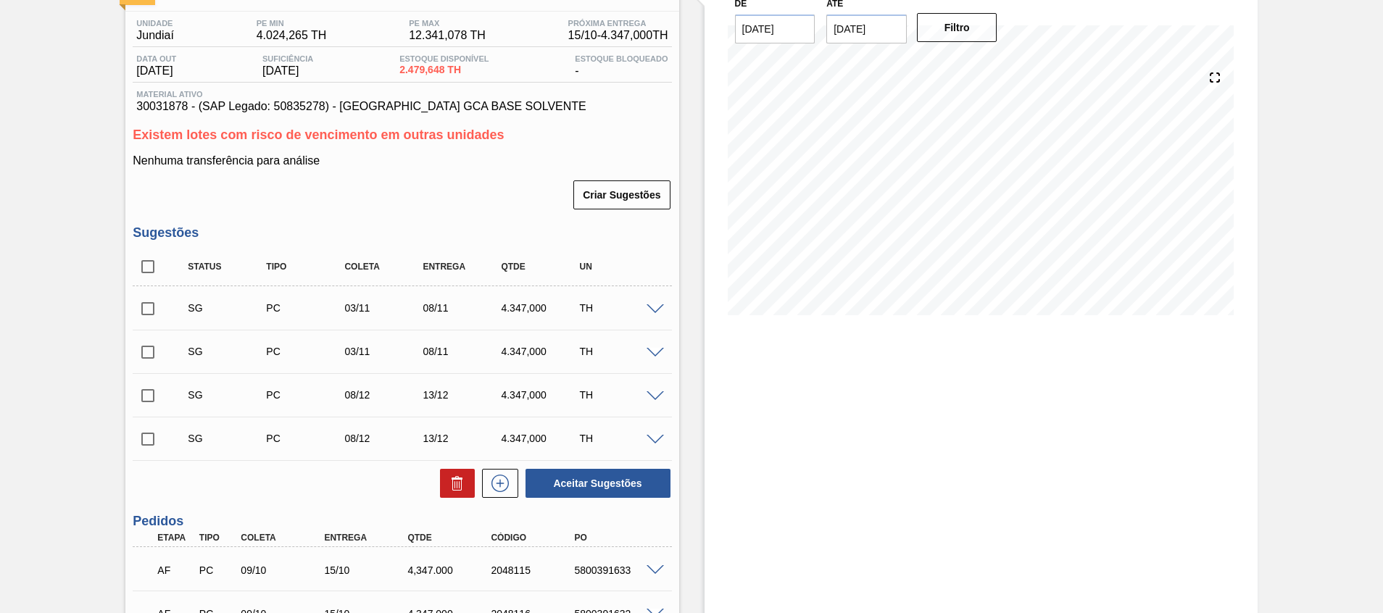
checkbox input "true"
click at [444, 485] on button at bounding box center [457, 483] width 35 height 29
checkbox input "false"
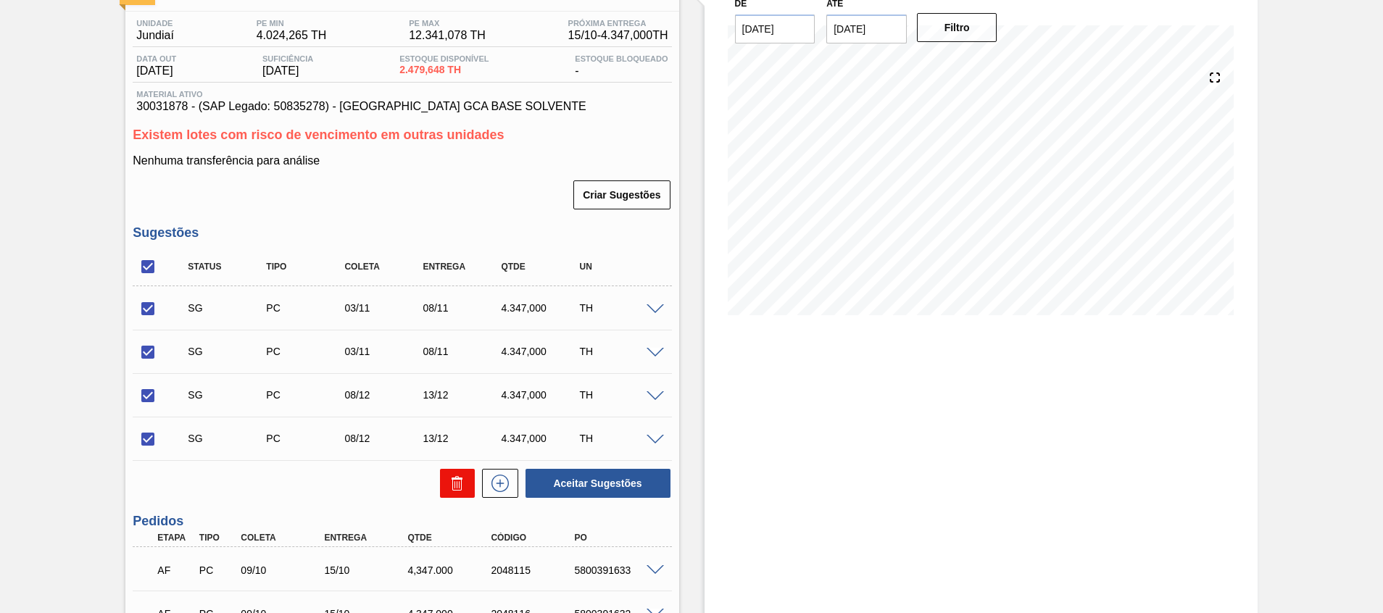
checkbox input "false"
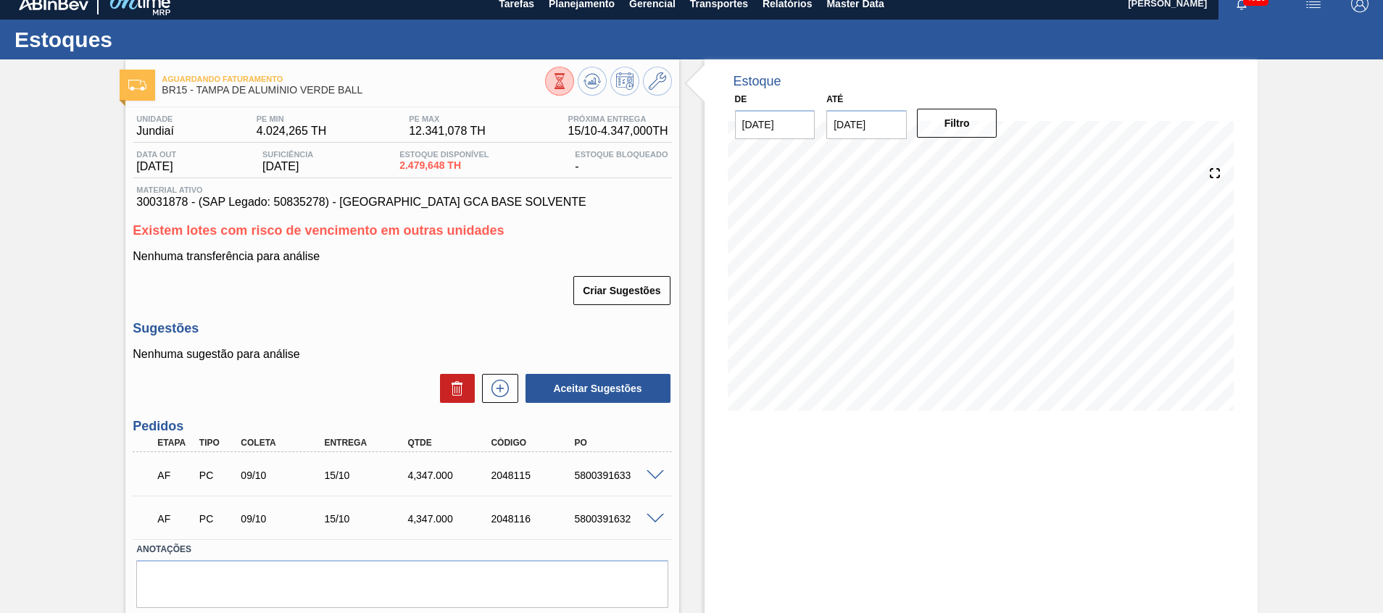
scroll to position [0, 0]
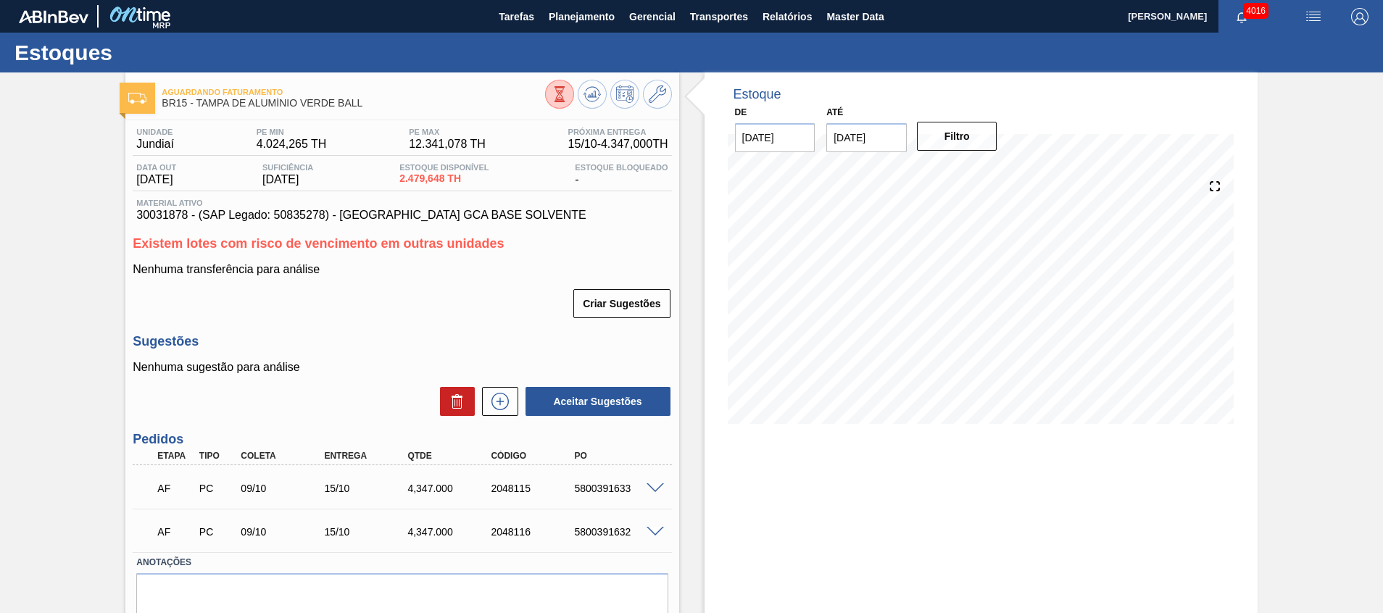
click at [654, 484] on span at bounding box center [654, 488] width 17 height 11
type input "289,8"
type input "4.347"
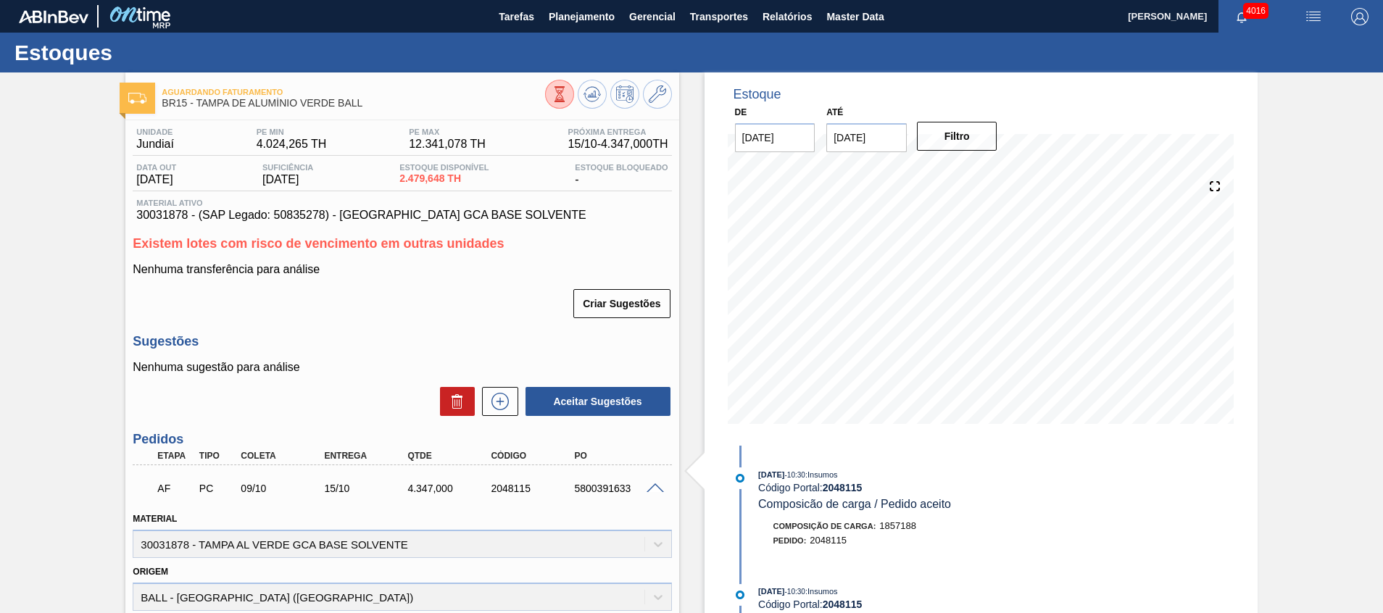
click at [654, 484] on span at bounding box center [654, 488] width 17 height 11
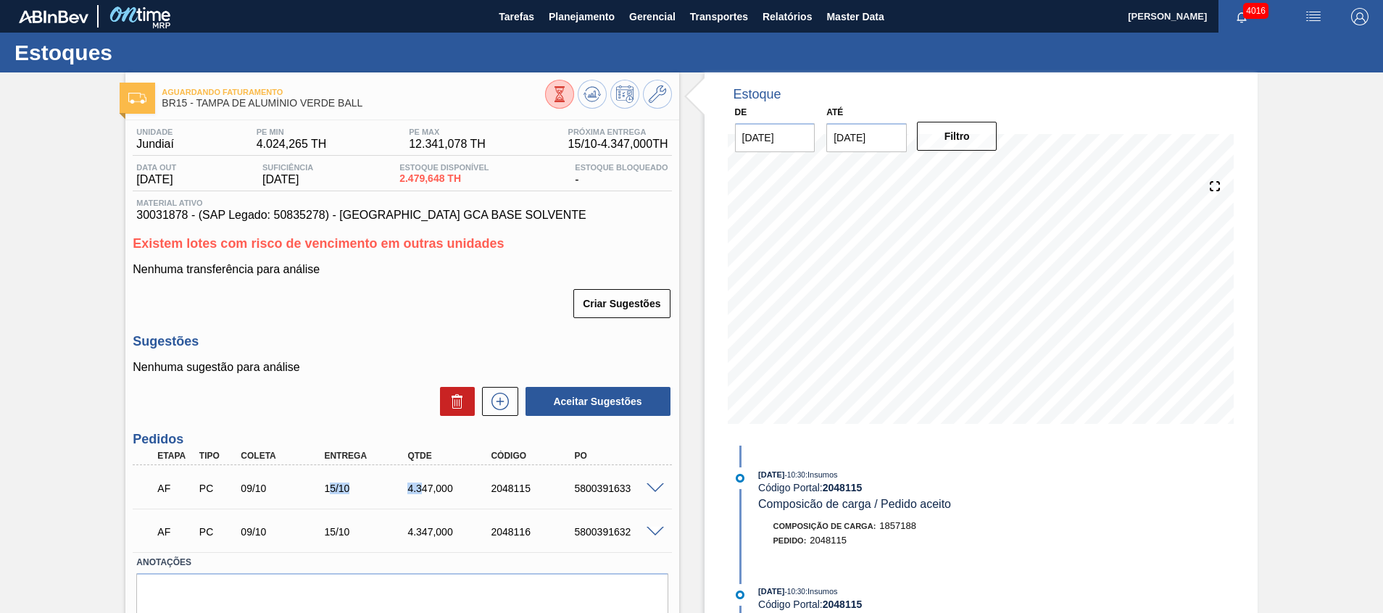
drag, startPoint x: 331, startPoint y: 481, endPoint x: 420, endPoint y: 482, distance: 88.4
click at [420, 482] on div "AF PC 09/10 15/10 4.347,000 2048115 5800391633" at bounding box center [398, 486] width 500 height 29
click at [358, 496] on div "AF PC 09/10 15/10 4.347,000 2048115 5800391633" at bounding box center [398, 486] width 500 height 29
click at [649, 493] on div "5800391633" at bounding box center [616, 489] width 93 height 12
click at [649, 485] on span at bounding box center [654, 488] width 17 height 11
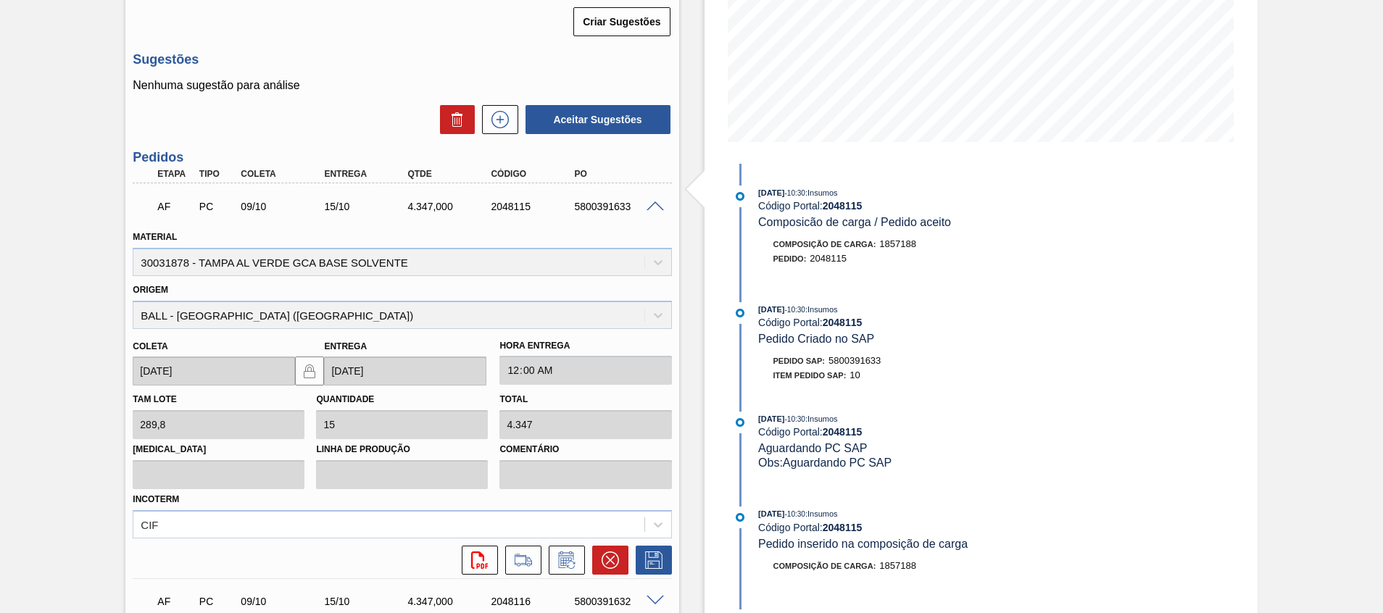
scroll to position [326, 0]
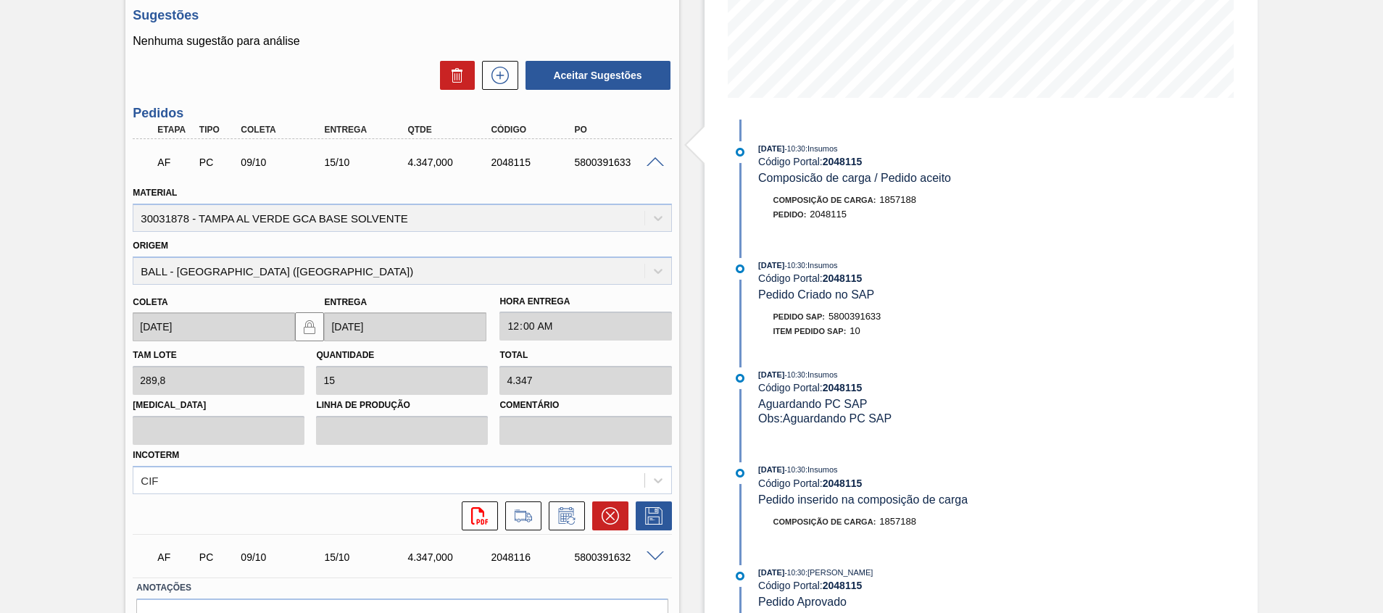
click at [652, 169] on div "AF PC 09/10 15/10 4.347,000 2048115 5800391633" at bounding box center [402, 161] width 538 height 36
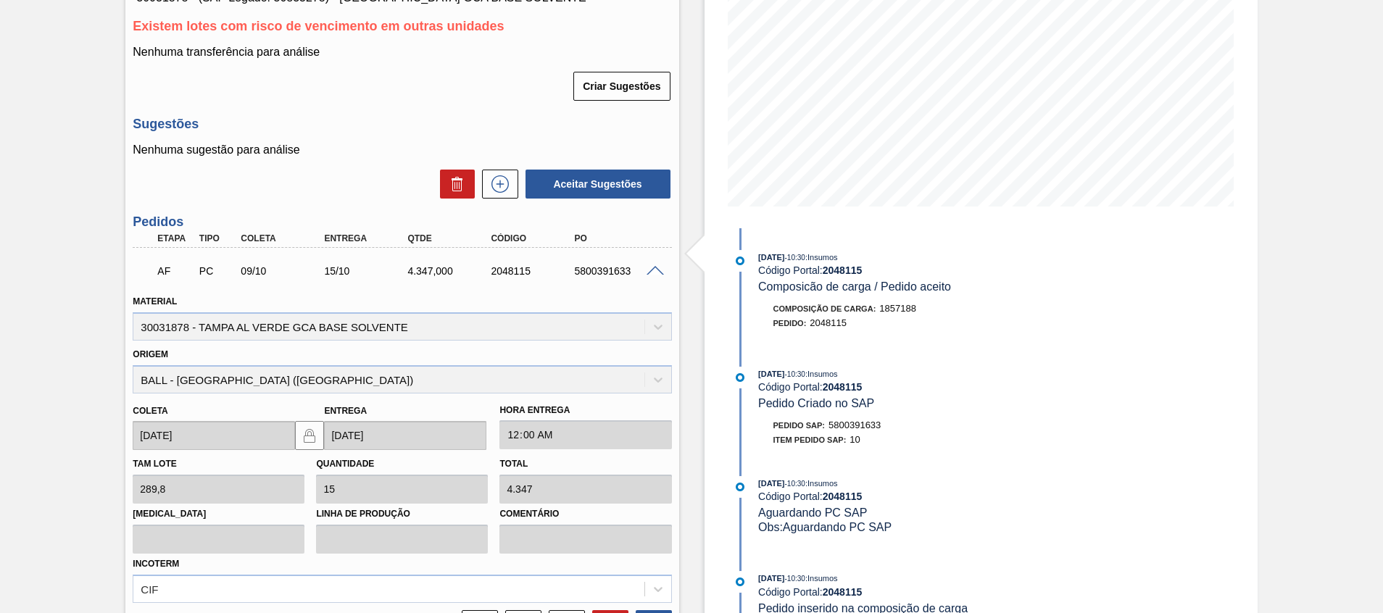
click at [660, 267] on span at bounding box center [654, 271] width 17 height 11
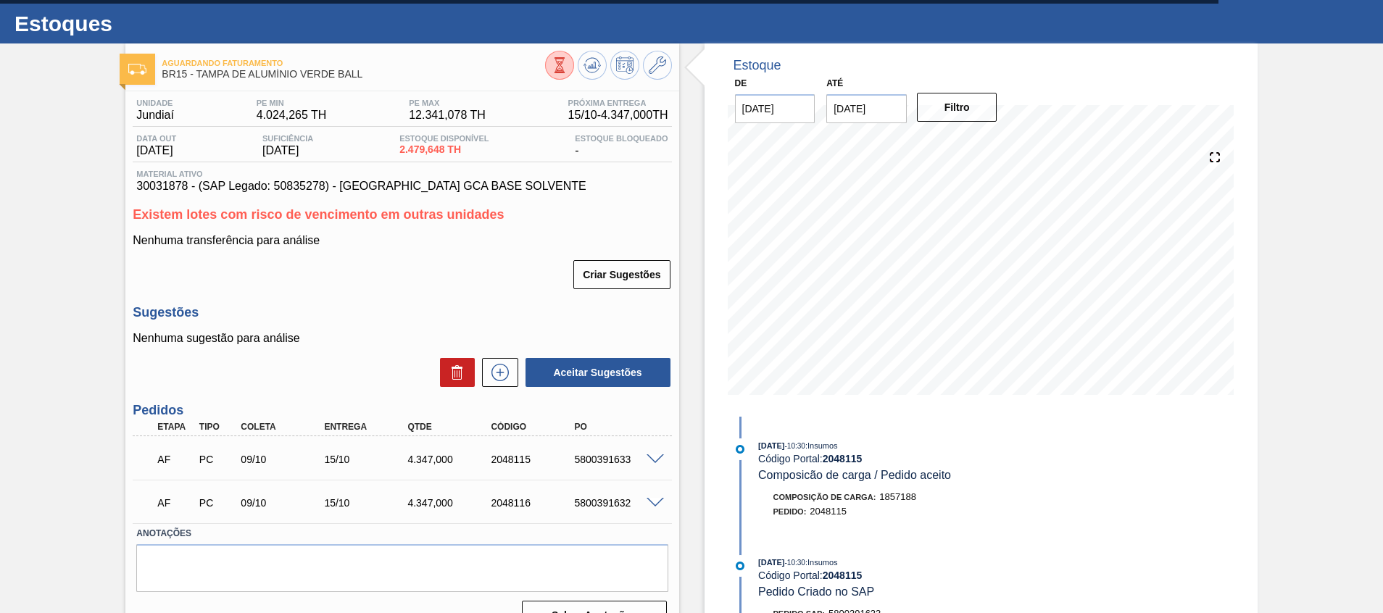
scroll to position [0, 0]
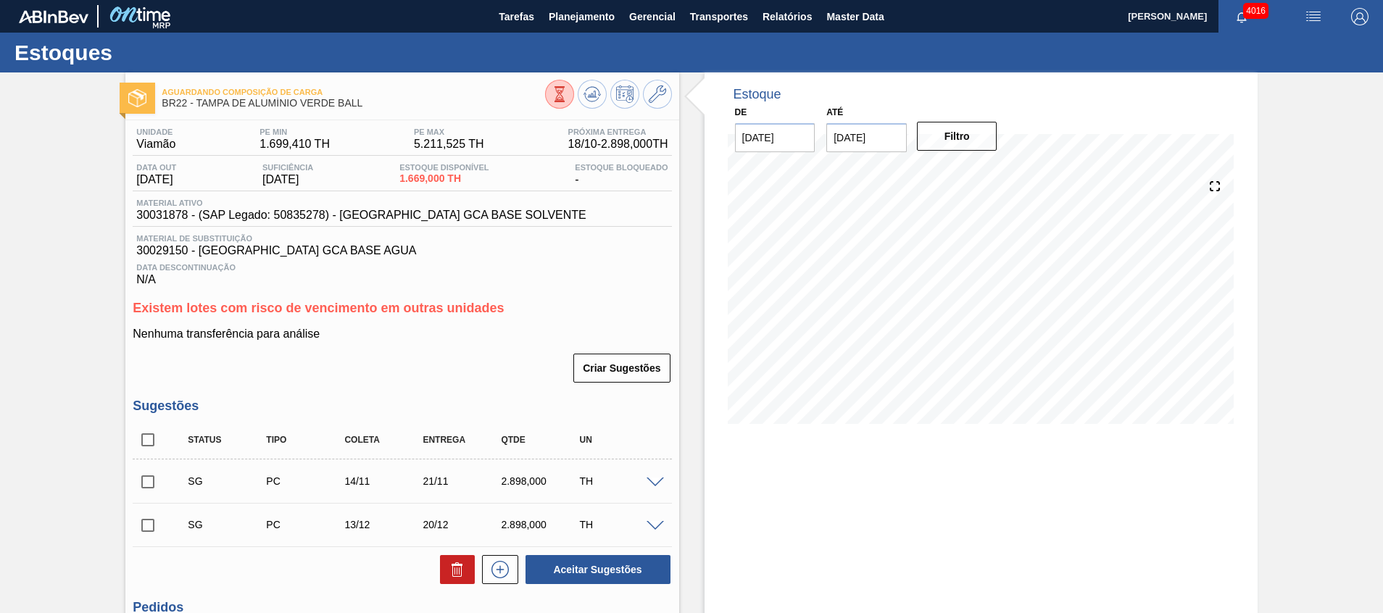
scroll to position [183, 0]
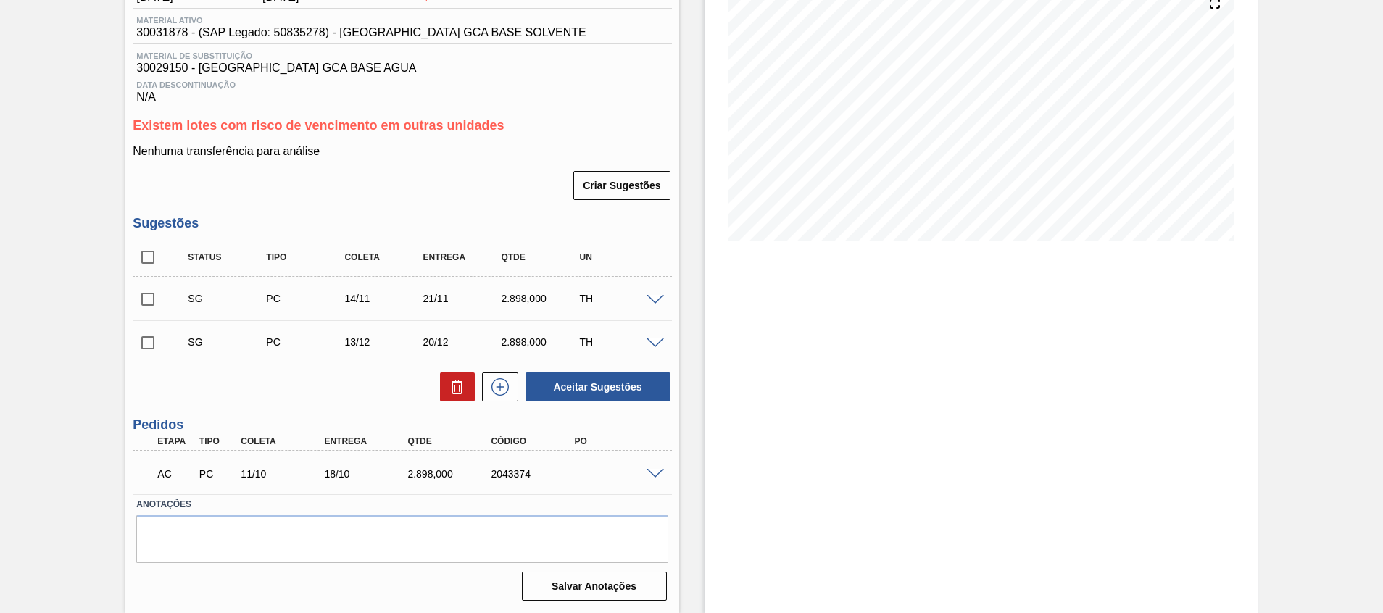
click at [647, 478] on span at bounding box center [654, 474] width 17 height 11
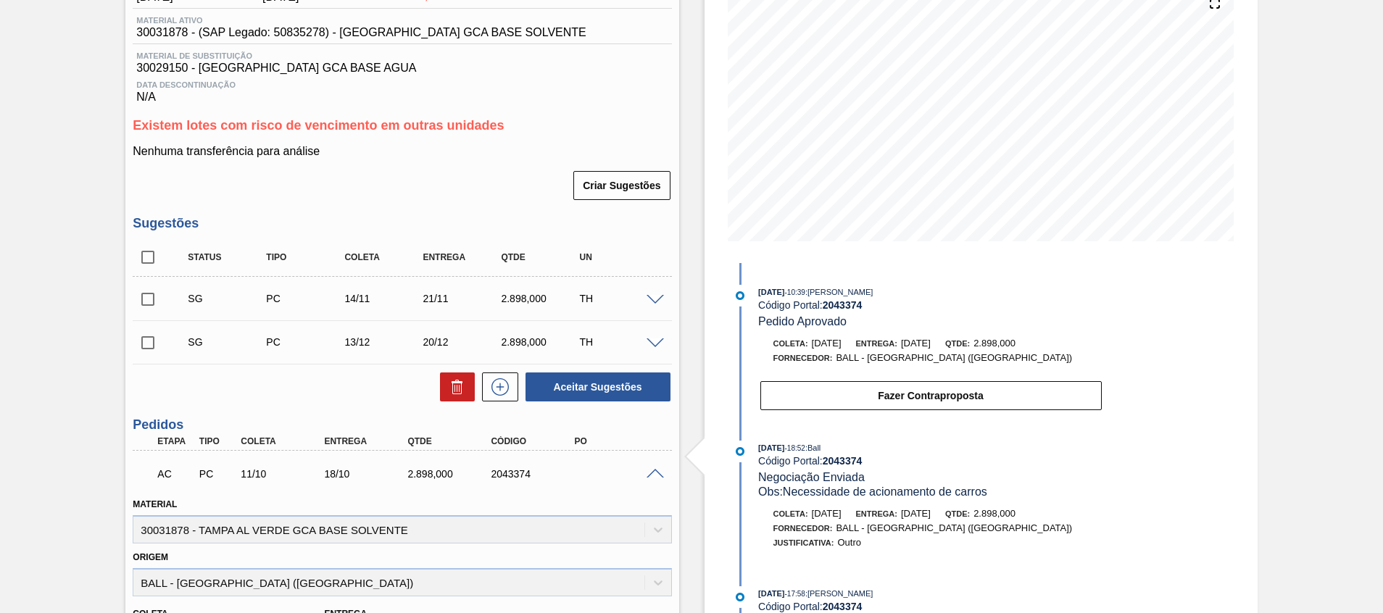
click at [656, 470] on span at bounding box center [654, 474] width 17 height 11
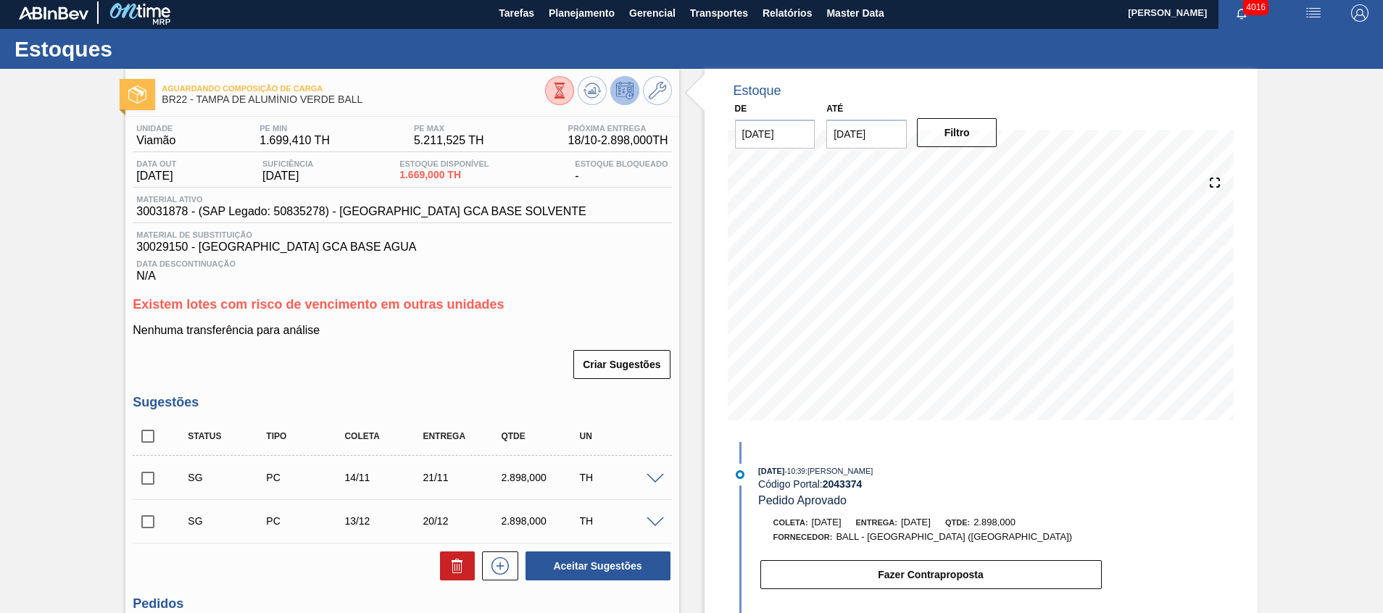
scroll to position [0, 0]
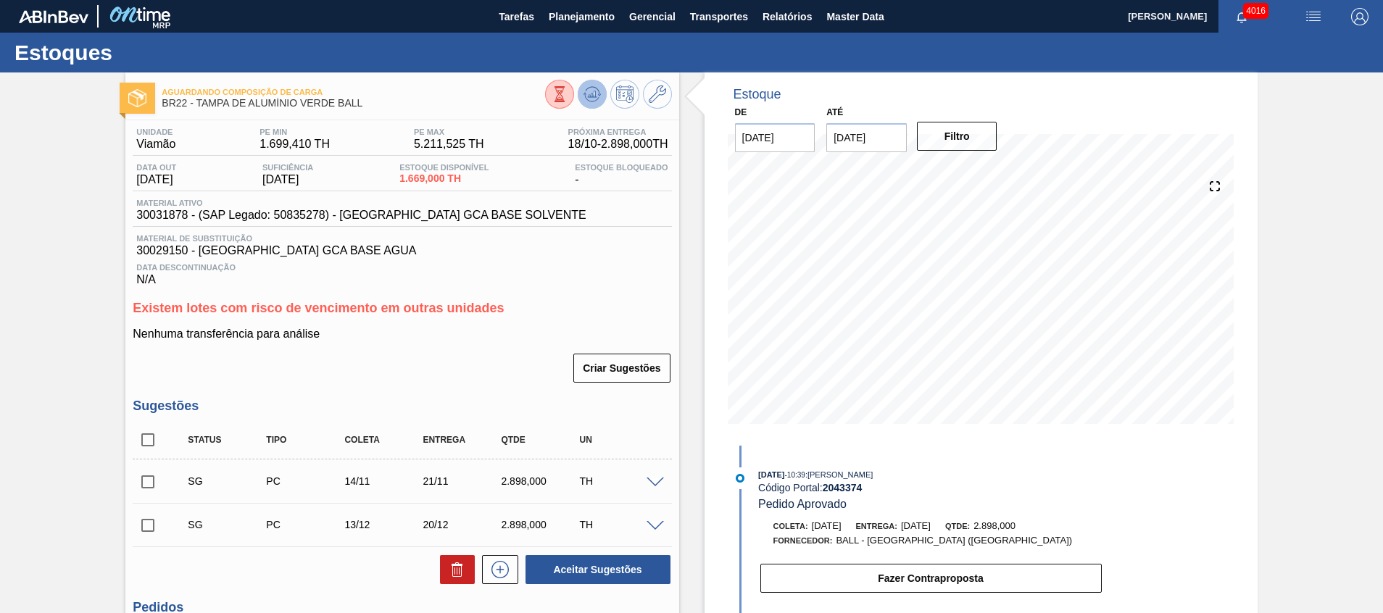
click at [592, 91] on icon at bounding box center [591, 94] width 9 height 7
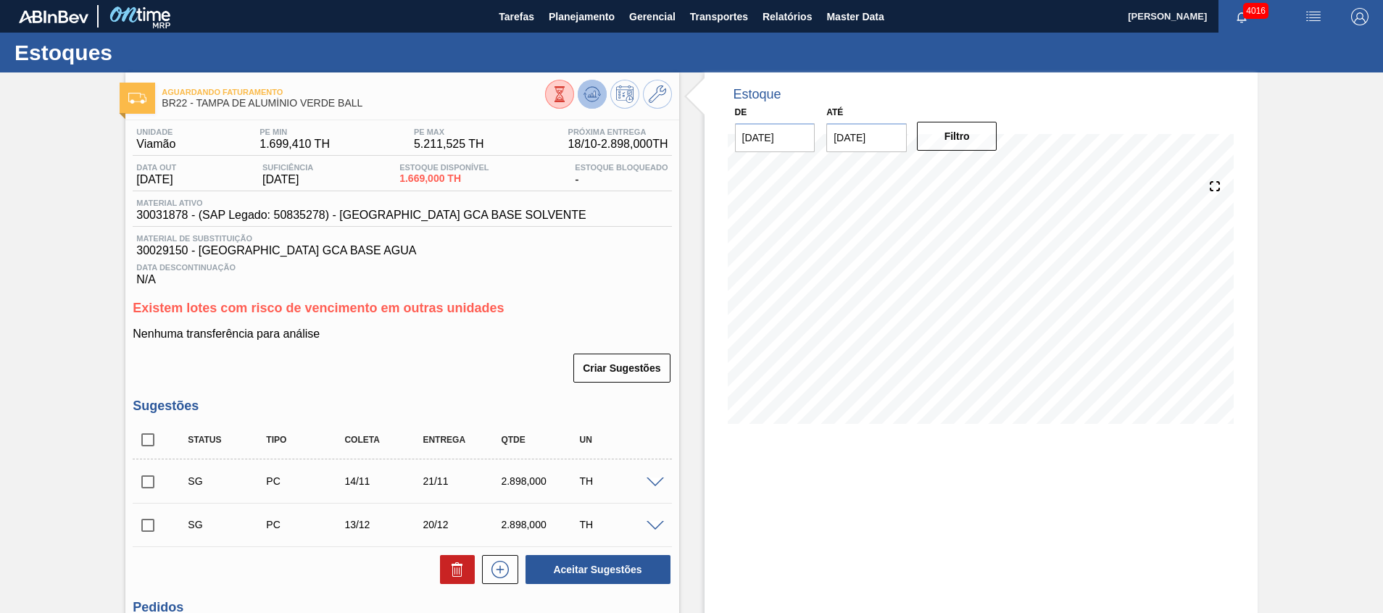
click at [588, 91] on icon at bounding box center [591, 94] width 17 height 17
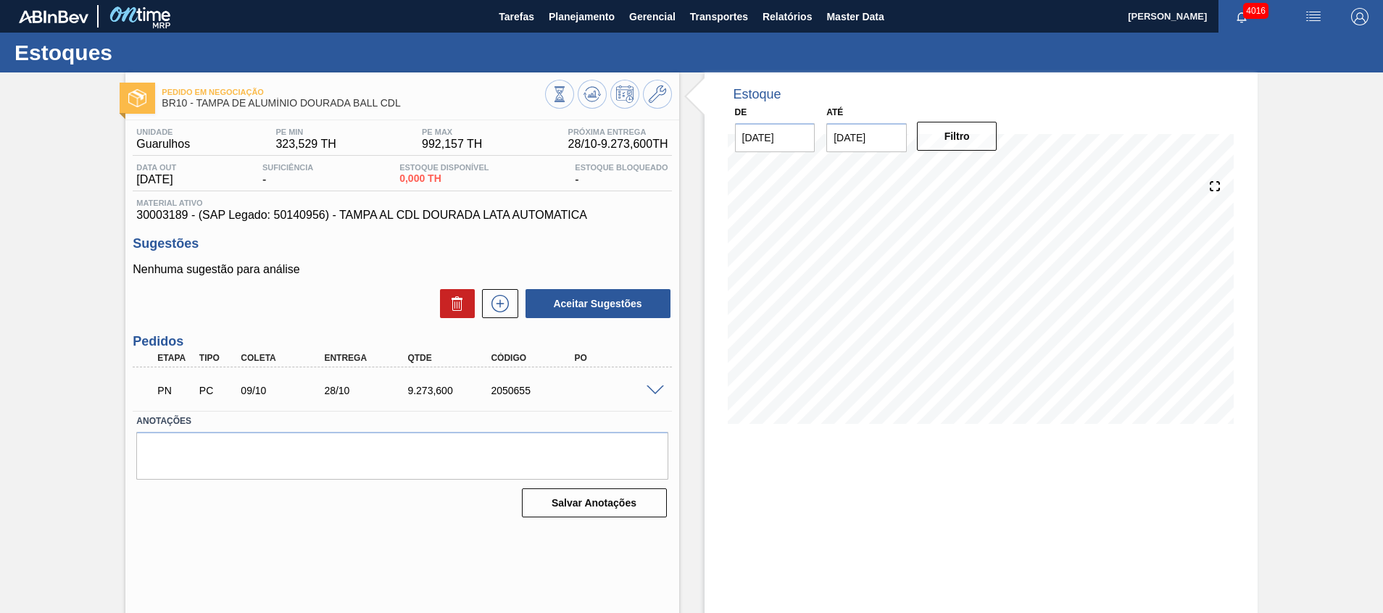
click at [654, 389] on span at bounding box center [654, 390] width 17 height 11
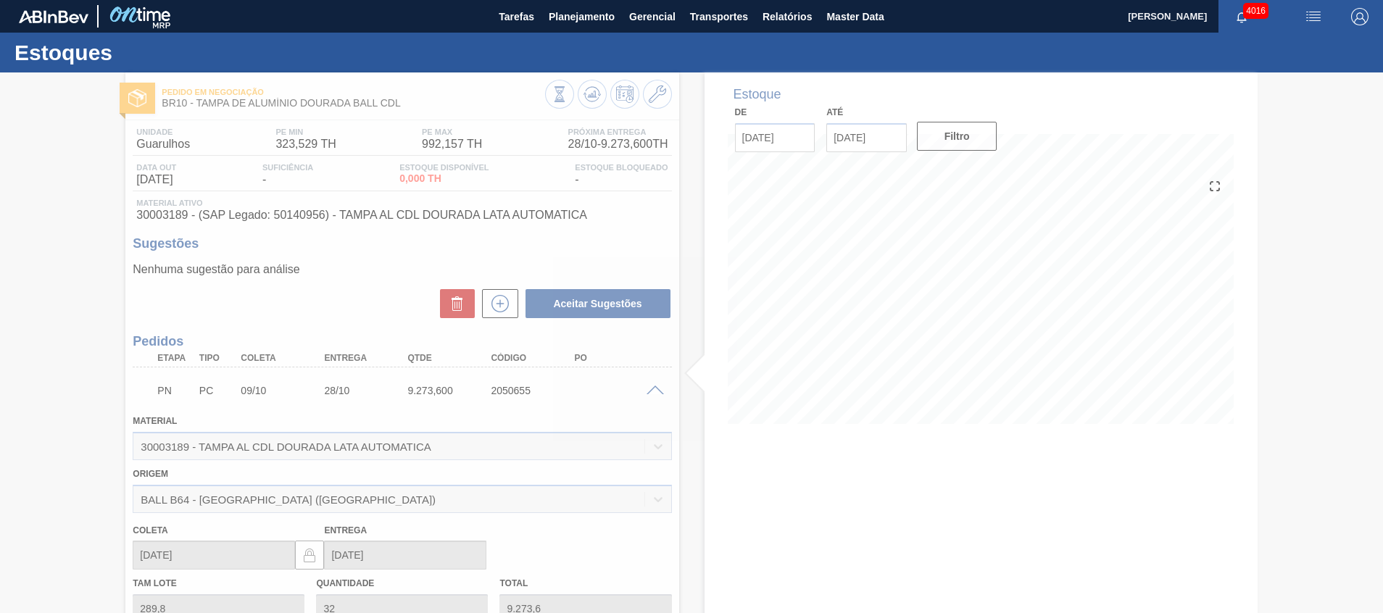
scroll to position [145, 0]
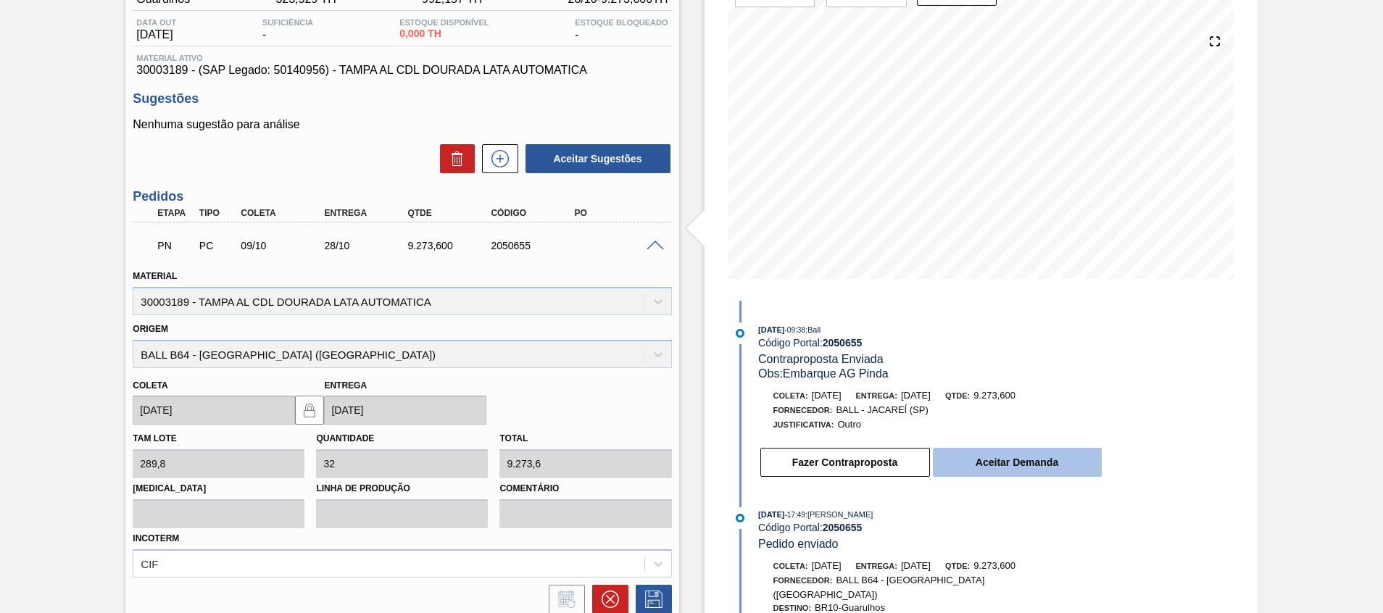
click at [1006, 454] on button "Aceitar Demanda" at bounding box center [1017, 462] width 169 height 29
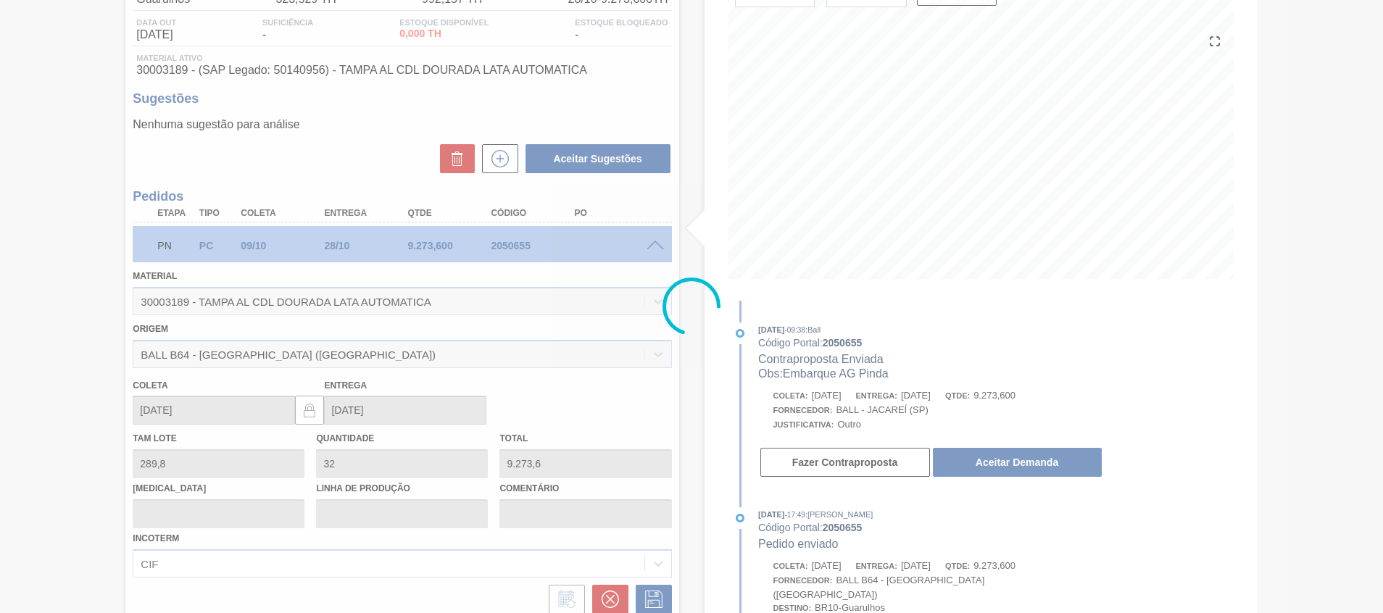
scroll to position [10, 0]
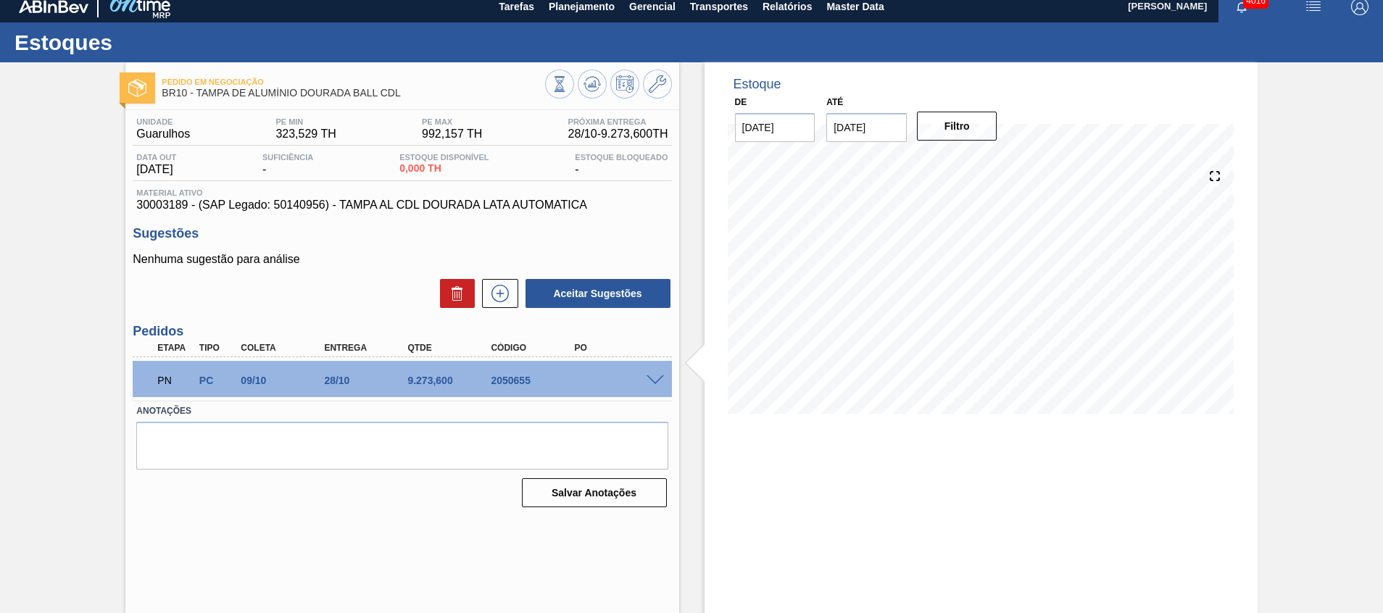
click at [651, 383] on span at bounding box center [654, 380] width 17 height 11
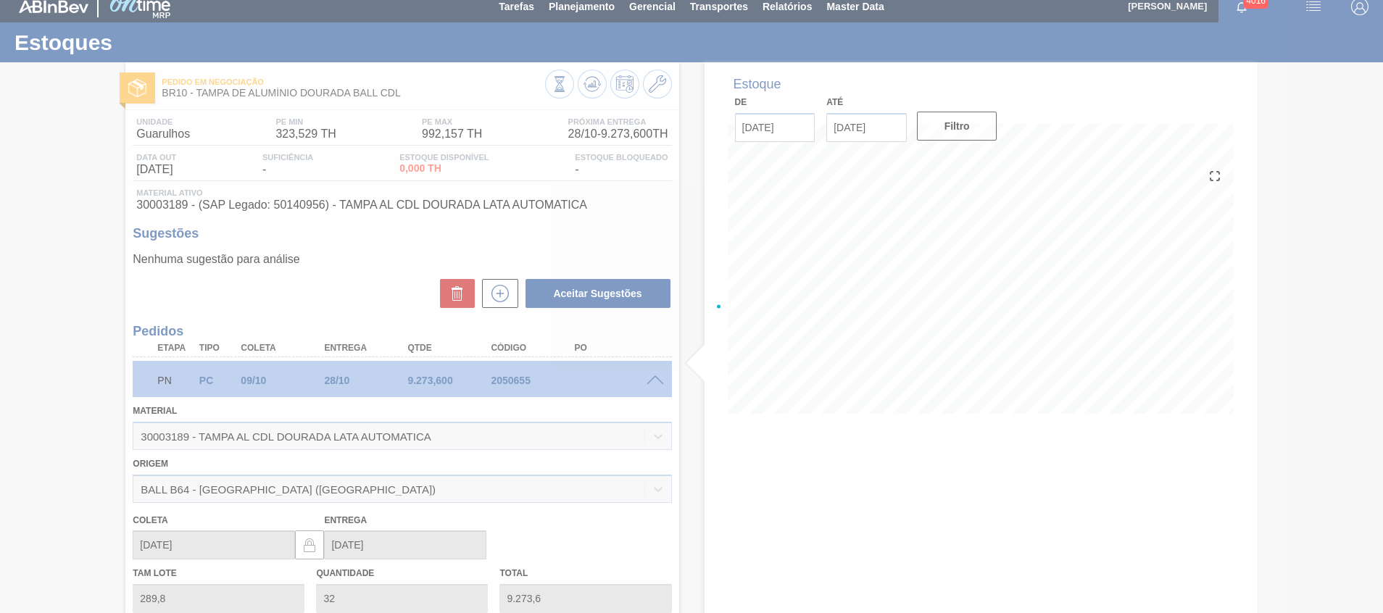
scroll to position [145, 0]
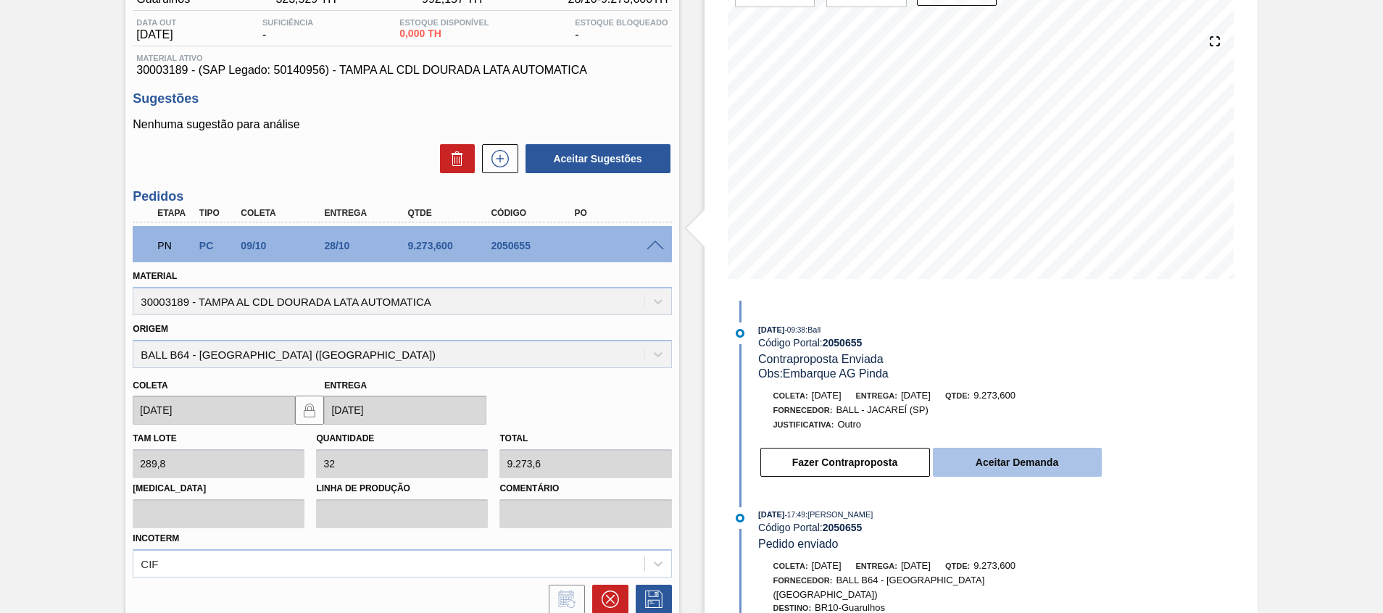
click at [960, 451] on button "Aceitar Demanda" at bounding box center [1017, 462] width 169 height 29
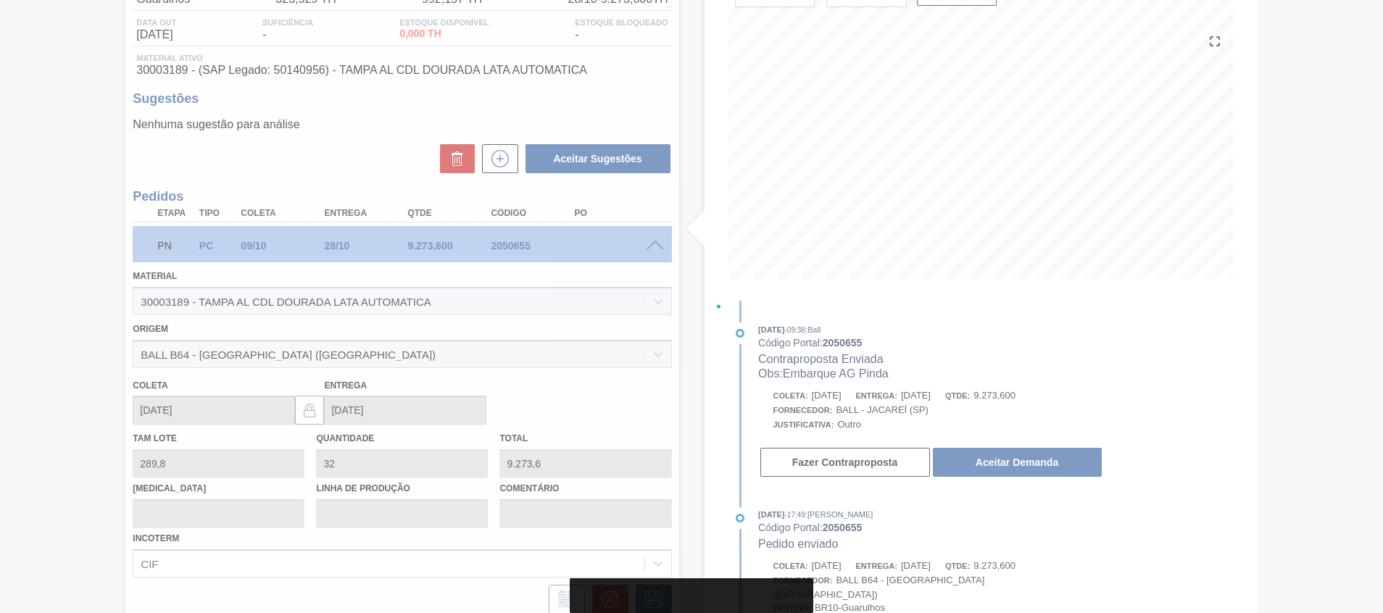
scroll to position [0, 0]
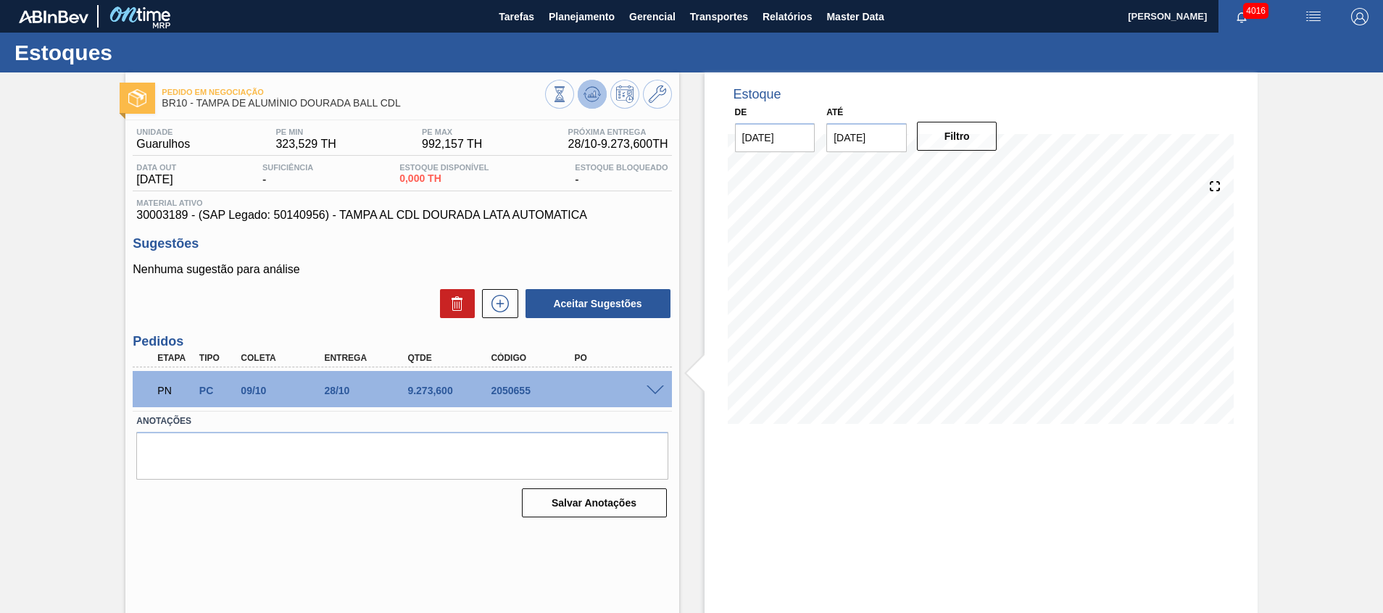
click at [586, 89] on icon at bounding box center [591, 94] width 17 height 17
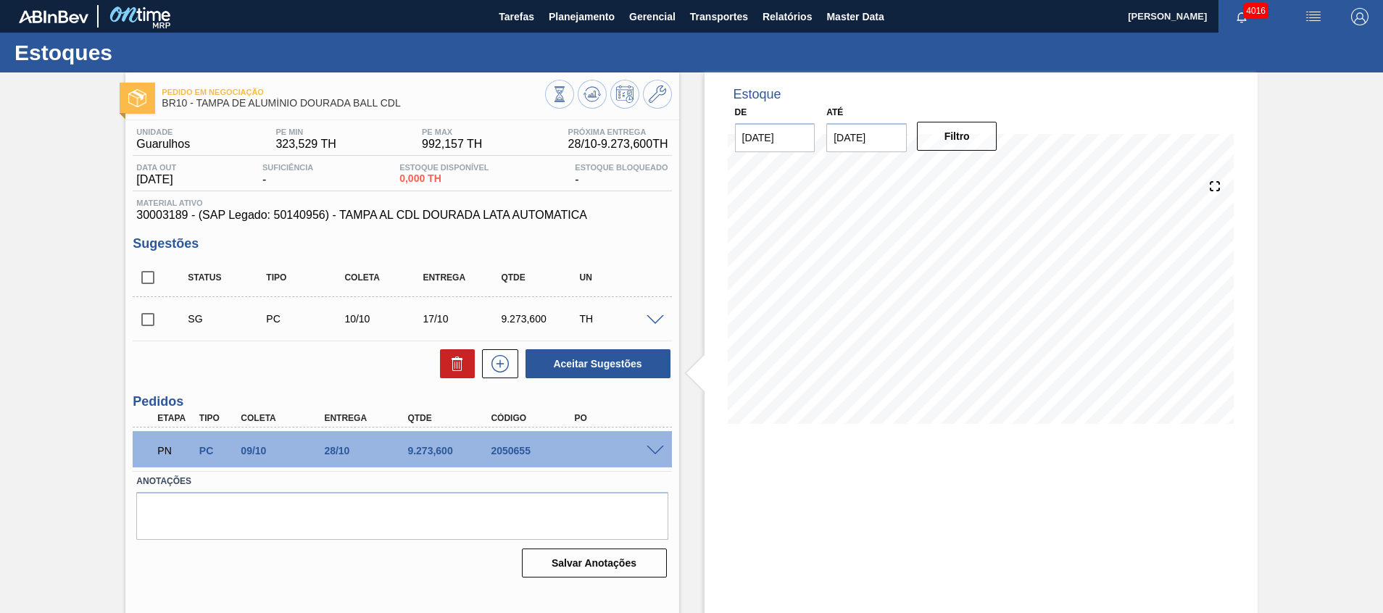
click at [653, 457] on div "PN PC 09/10 28/10 9.273,[PHONE_NUMBER]" at bounding box center [402, 449] width 538 height 36
click at [653, 449] on span at bounding box center [654, 451] width 17 height 11
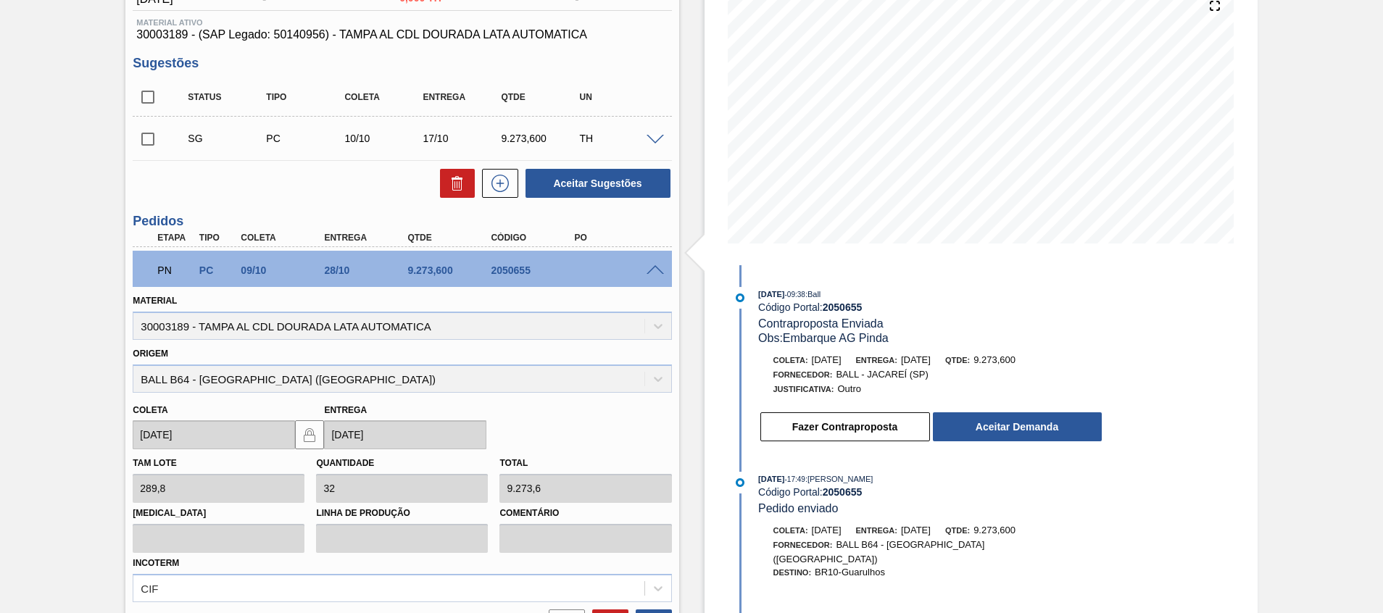
scroll to position [217, 0]
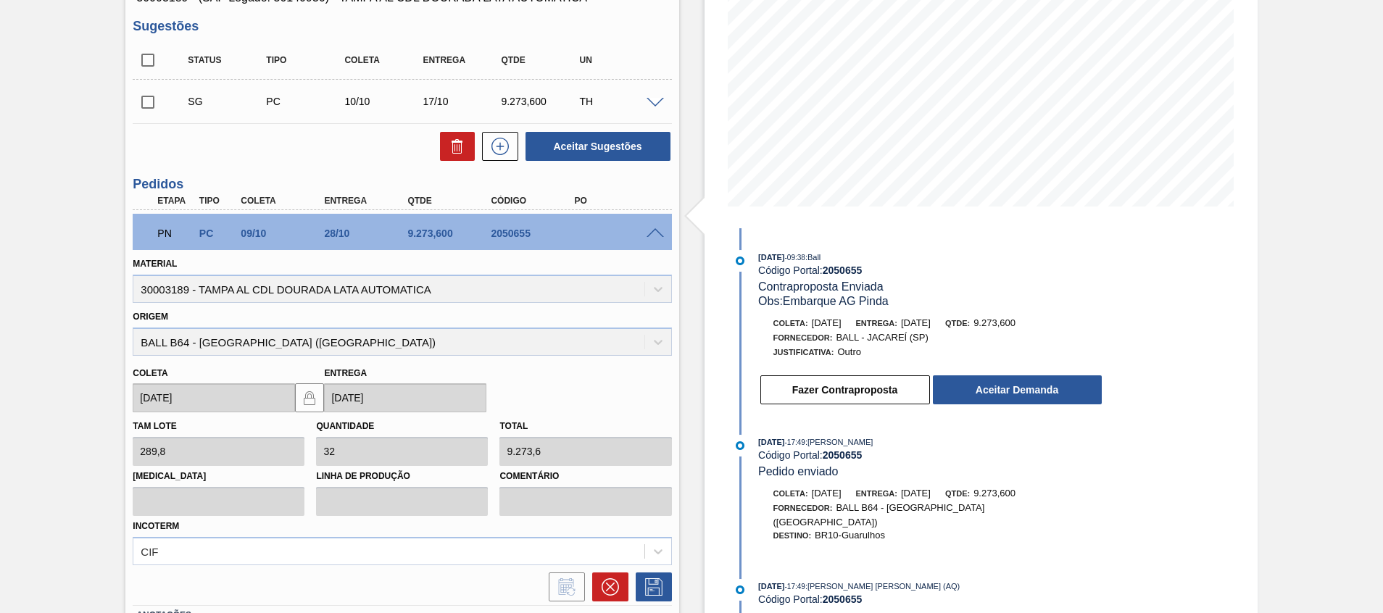
click at [1039, 369] on div "Fazer Contraproposta Aceitar Demanda" at bounding box center [916, 386] width 373 height 39
click at [1033, 388] on button "Aceitar Demanda" at bounding box center [1017, 389] width 169 height 29
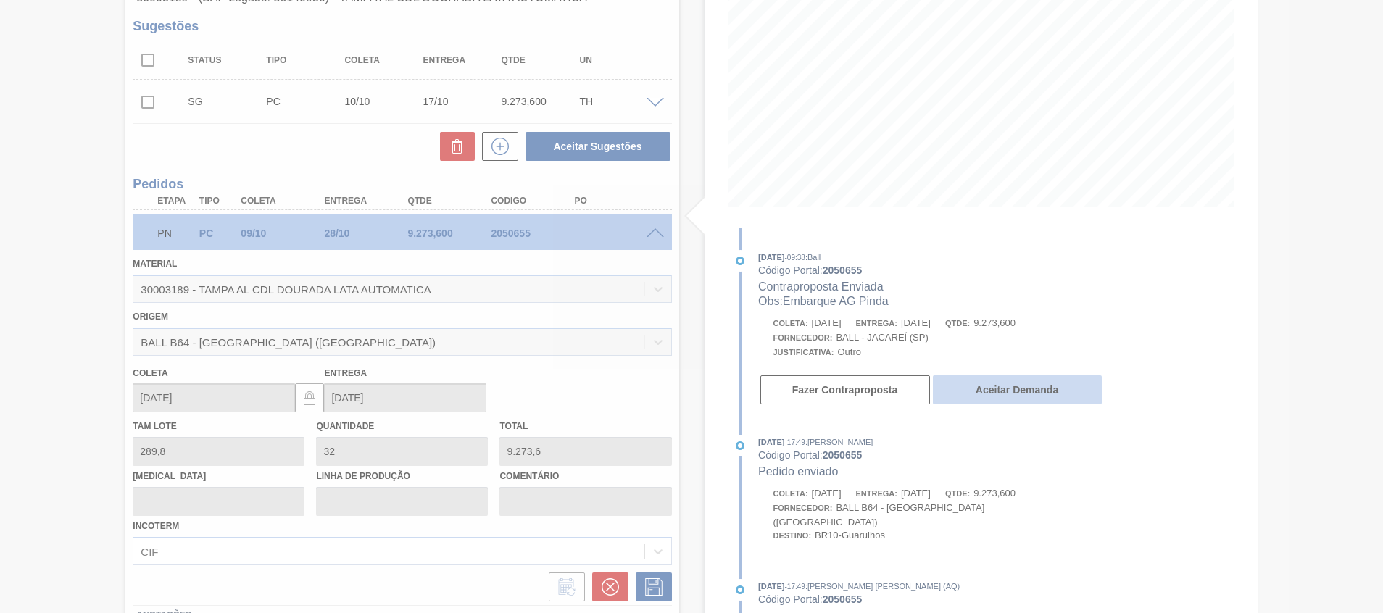
scroll to position [10, 0]
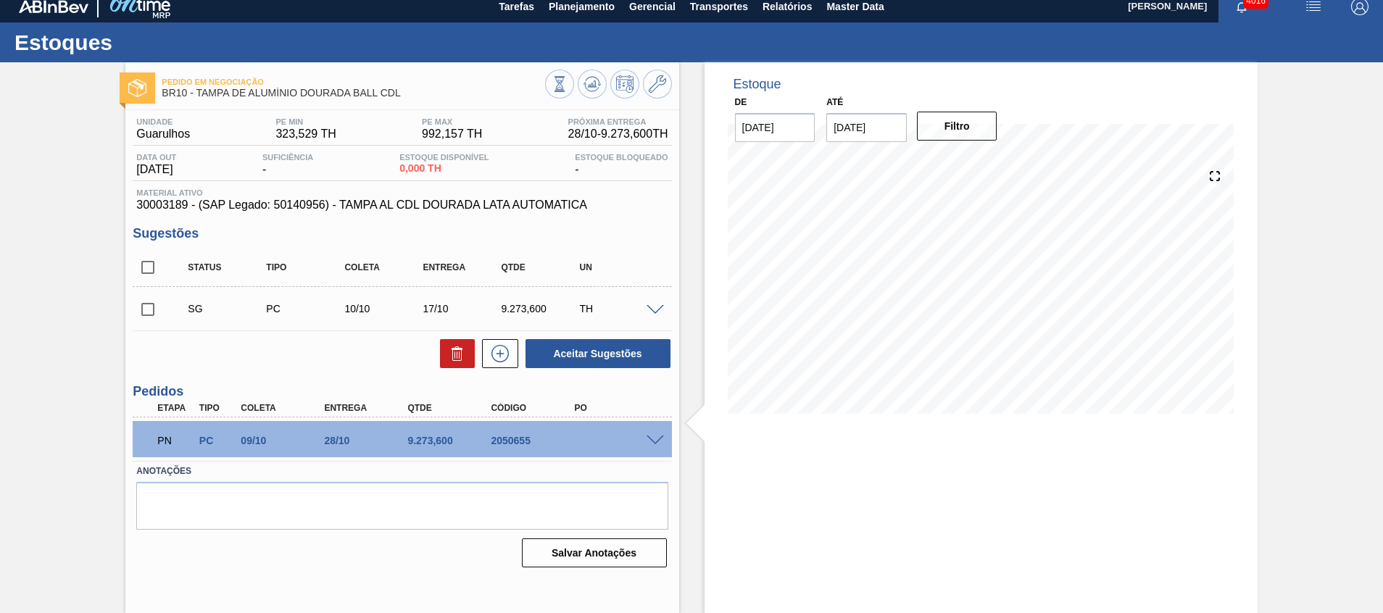
click at [659, 433] on div "PN PC 09/10 28/10 9.273,[PHONE_NUMBER]" at bounding box center [402, 439] width 538 height 36
click at [651, 443] on span at bounding box center [654, 440] width 17 height 11
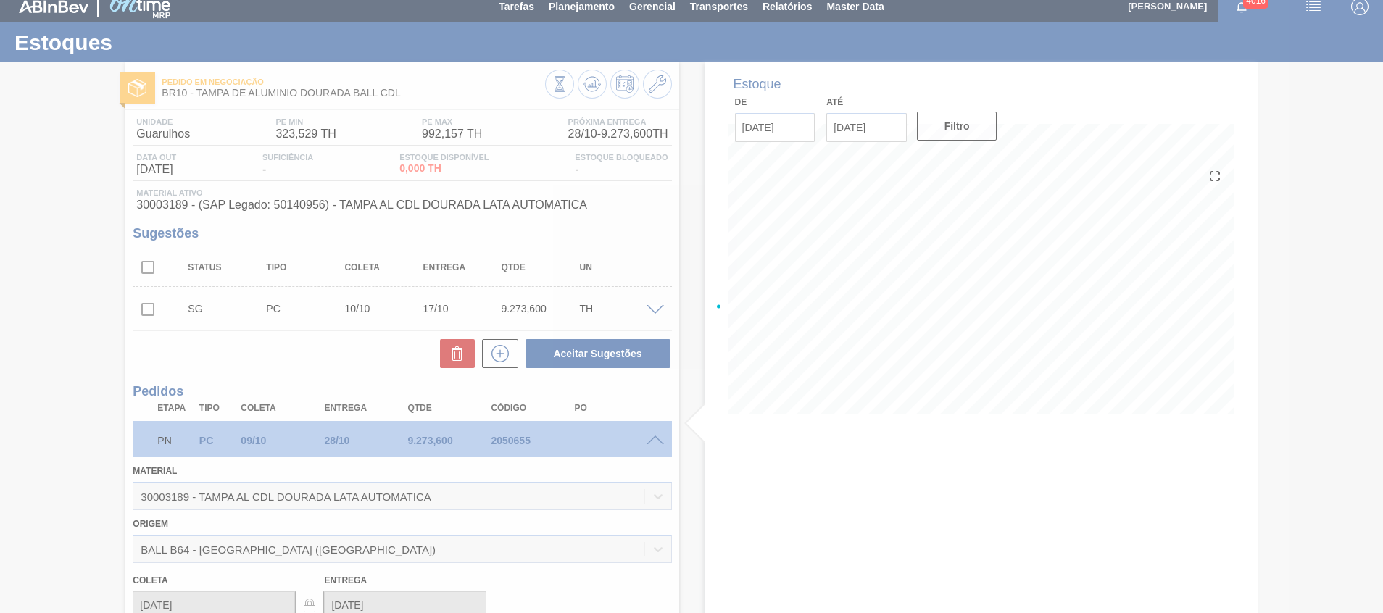
scroll to position [217, 0]
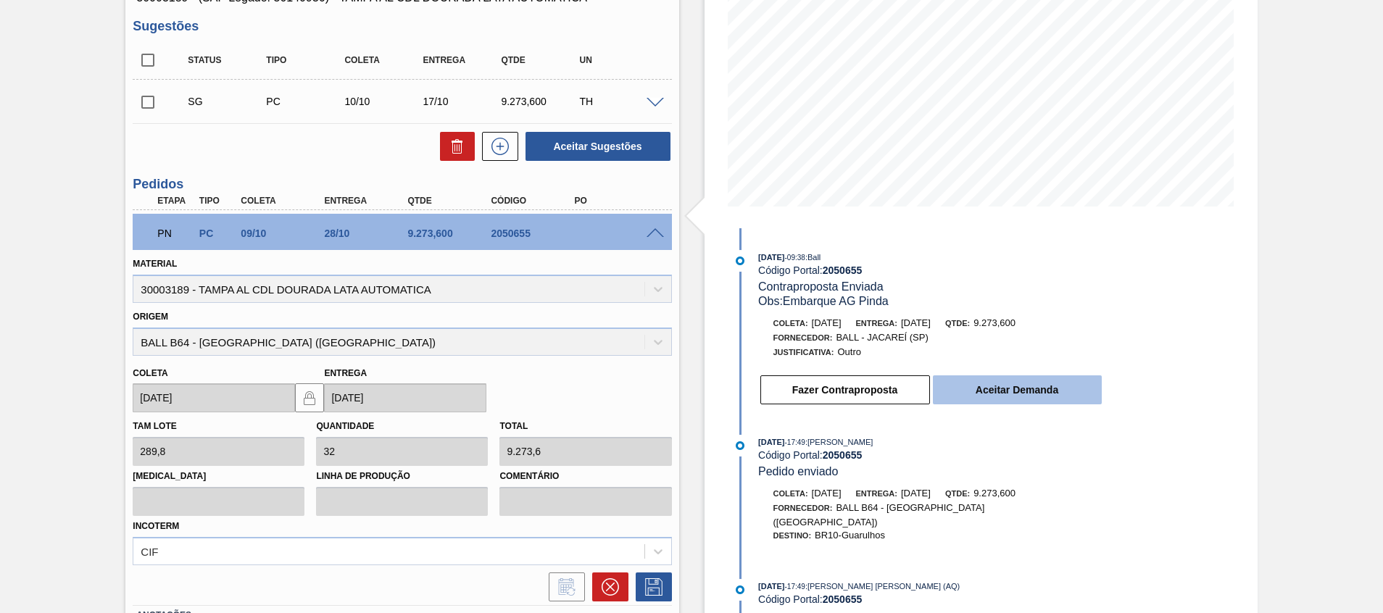
click at [997, 395] on button "Aceitar Demanda" at bounding box center [1017, 389] width 169 height 29
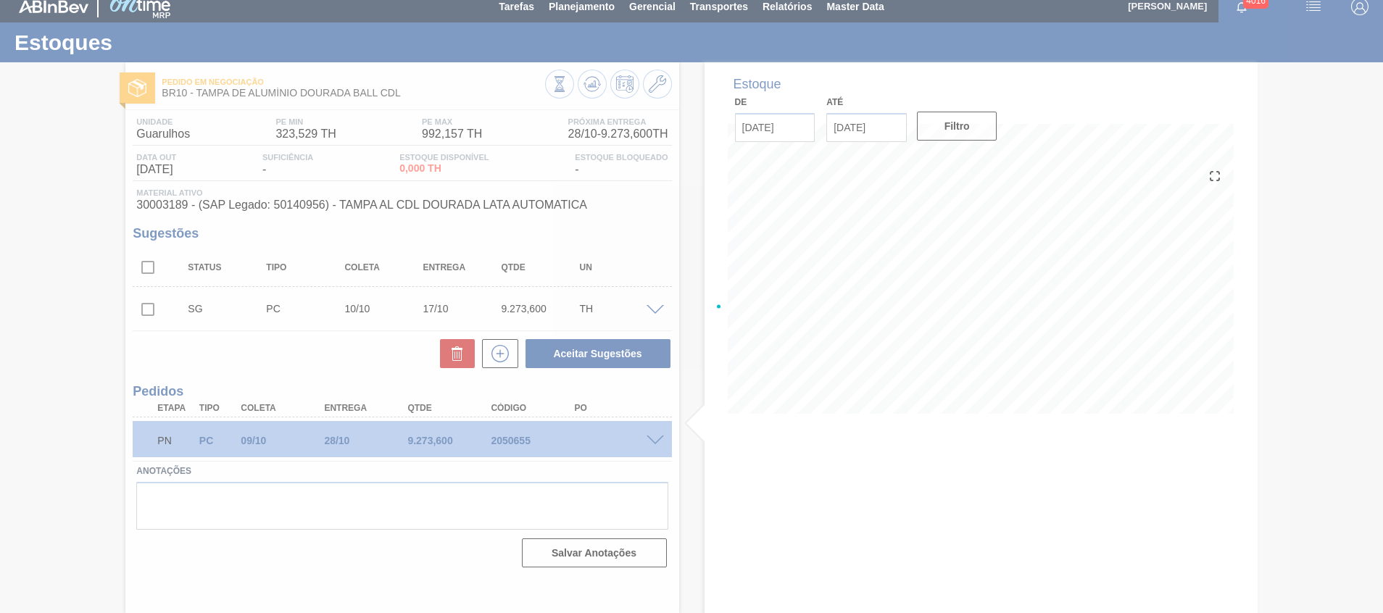
scroll to position [10, 0]
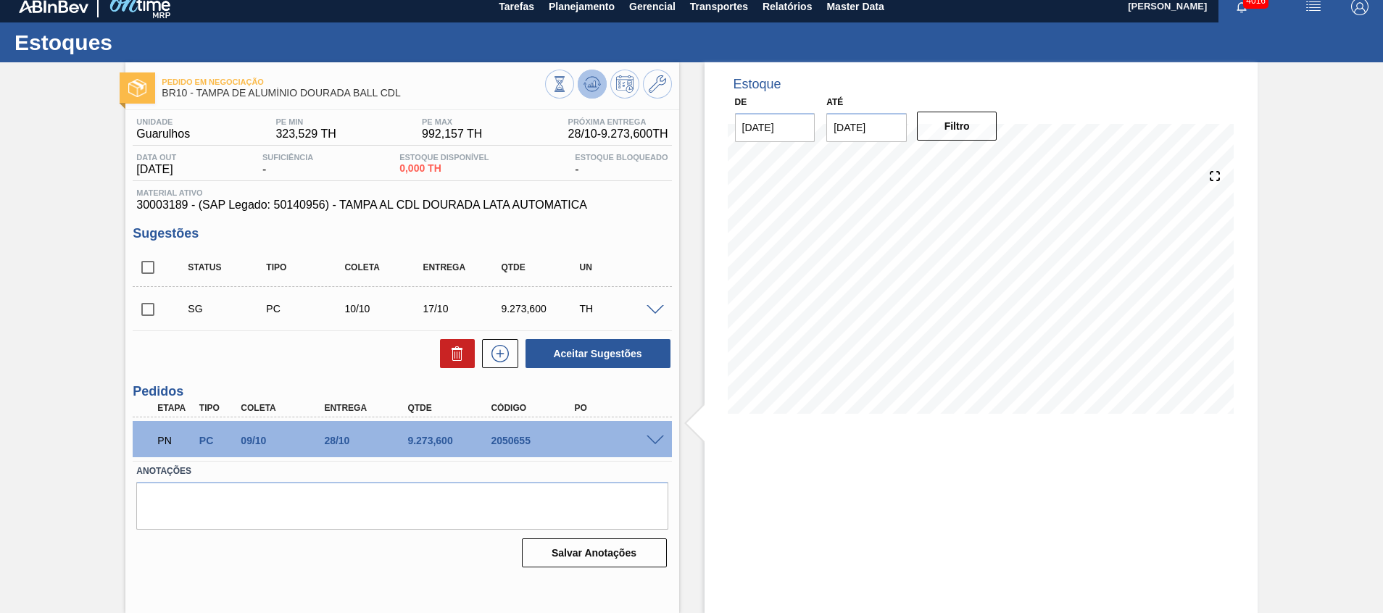
click at [588, 79] on button at bounding box center [591, 84] width 29 height 29
click at [651, 441] on span at bounding box center [654, 440] width 17 height 11
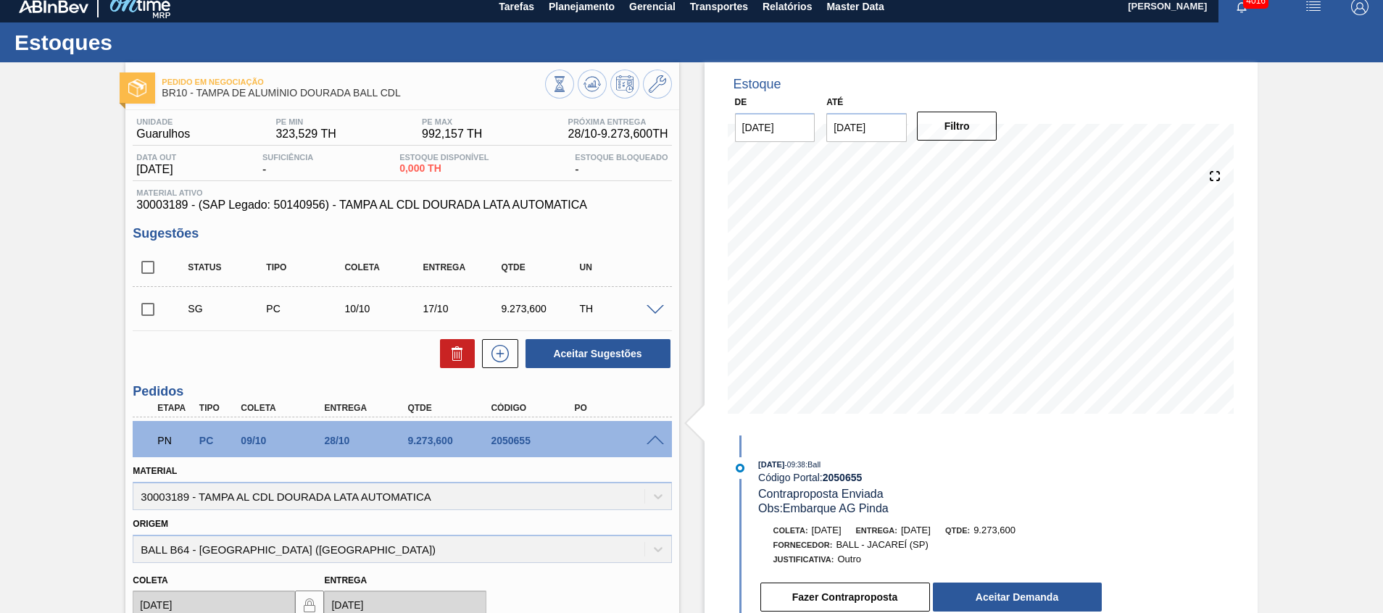
scroll to position [228, 0]
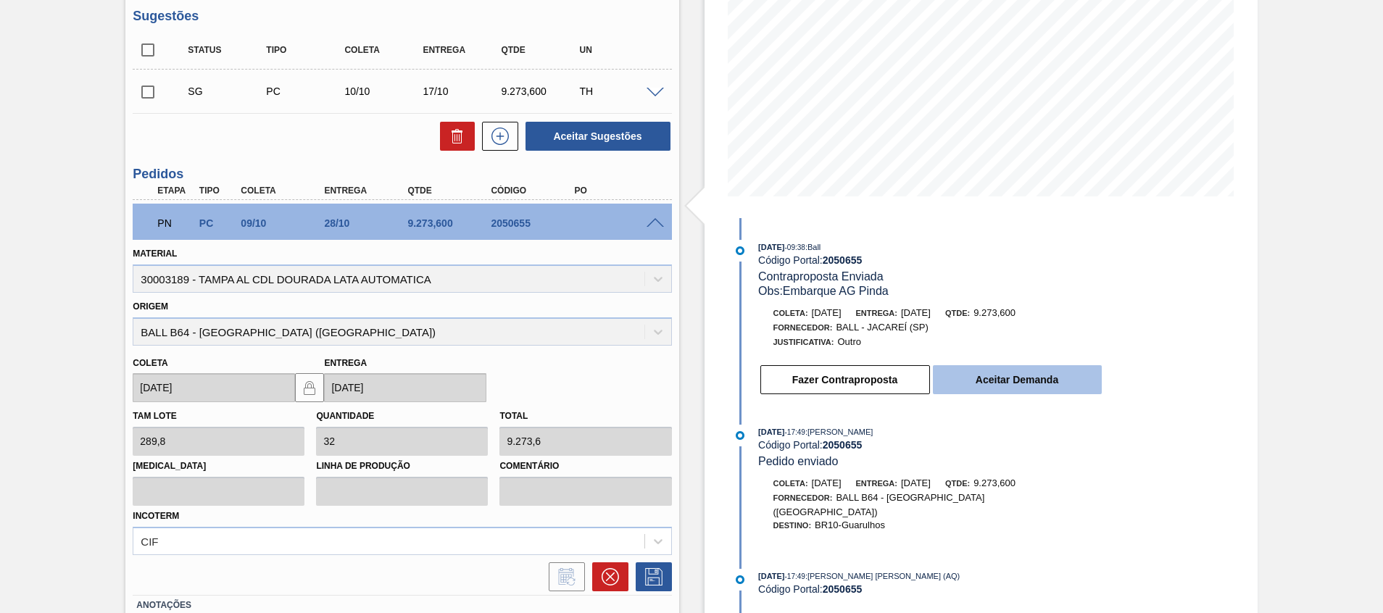
click at [985, 391] on button "Aceitar Demanda" at bounding box center [1017, 379] width 169 height 29
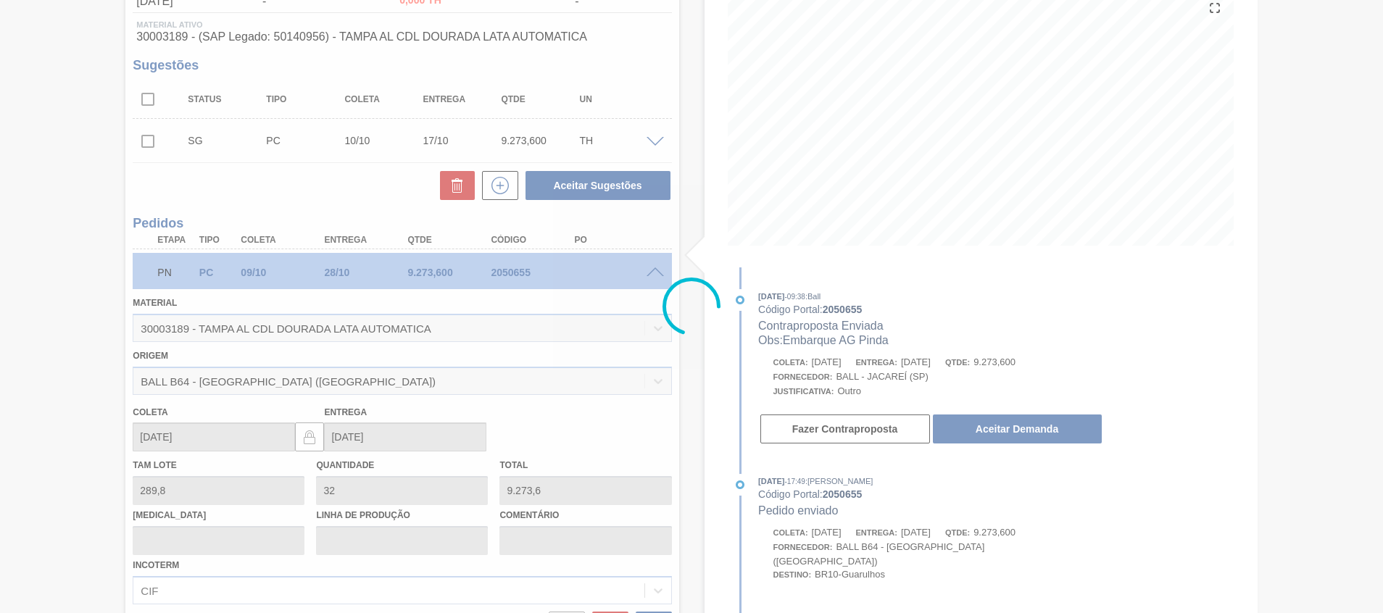
scroll to position [10, 0]
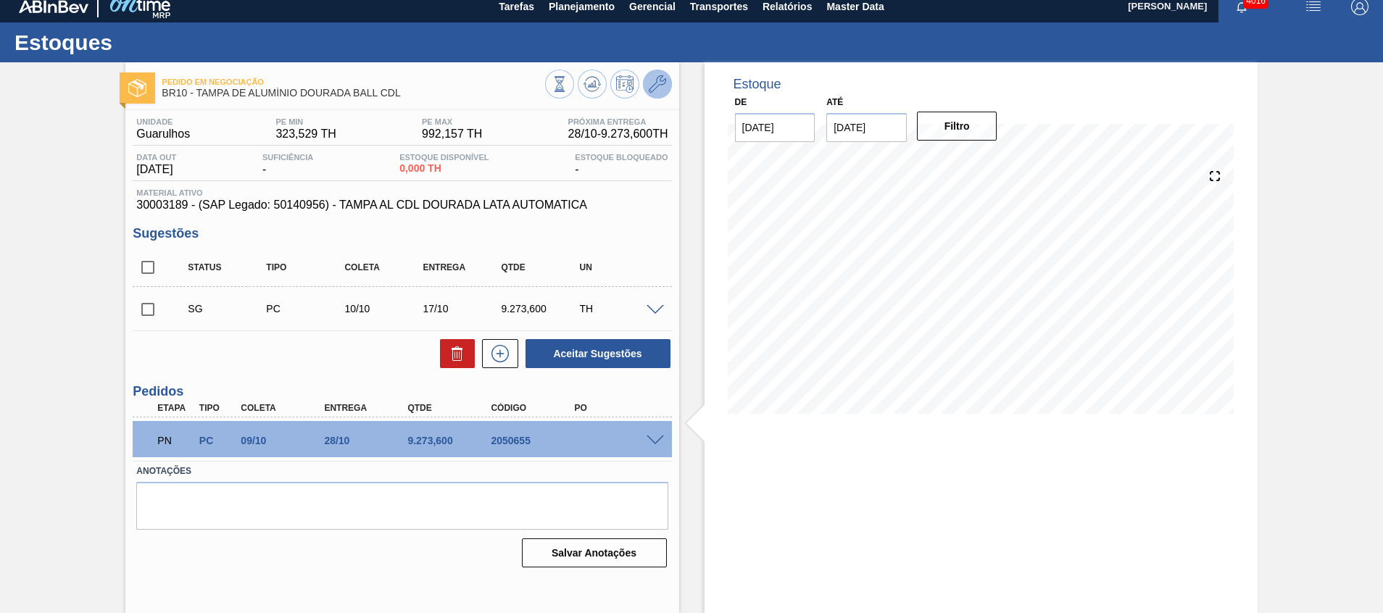
click at [649, 91] on icon at bounding box center [657, 83] width 17 height 17
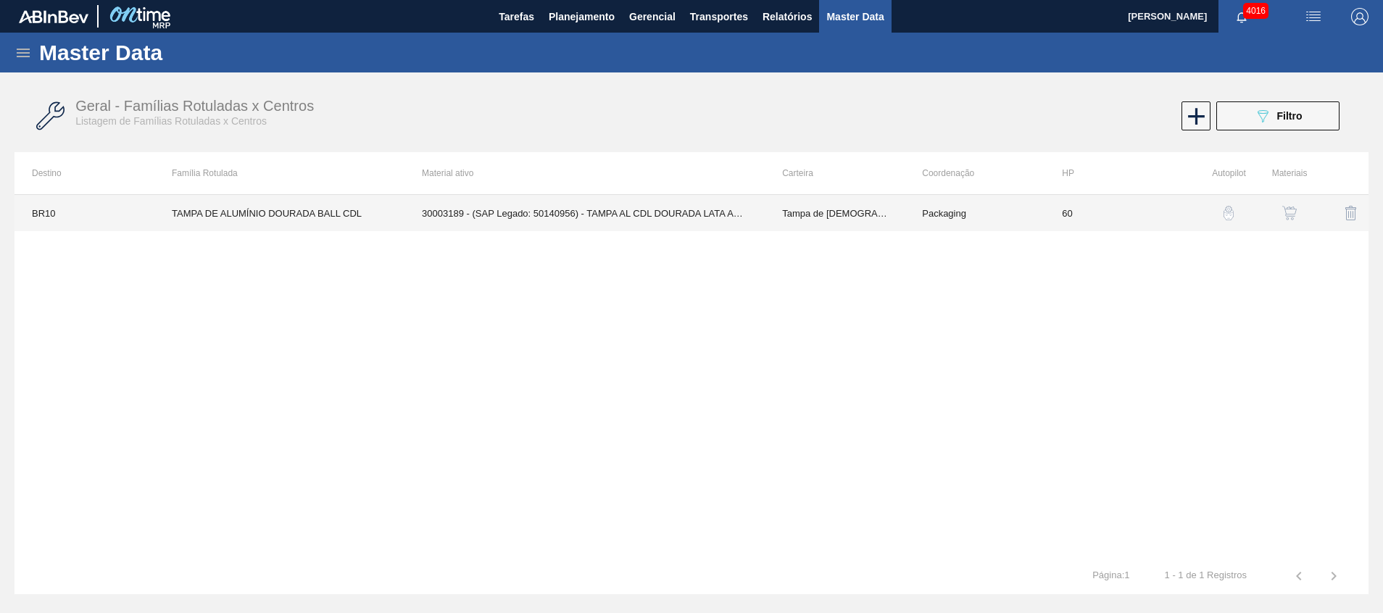
click at [591, 216] on td "30003189 - (SAP Legado: 50140956) - TAMPA AL CDL DOURADA LATA AUTOMATICA" at bounding box center [584, 213] width 360 height 36
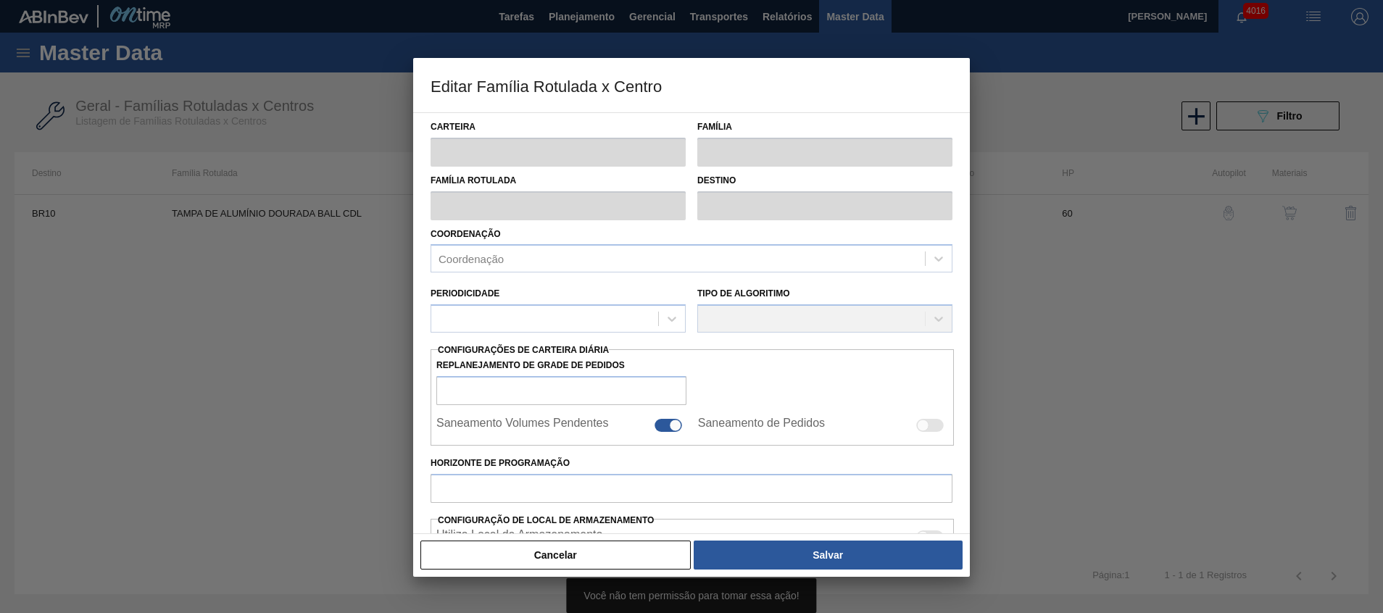
type input "Tampa de [DEMOGRAPHIC_DATA]"
type input "Tampa de Alumínio"
type input "TAMPA DE ALUMÍNIO DOURADA BALL CDL"
type input "BR10 - Guarulhos"
type input "60"
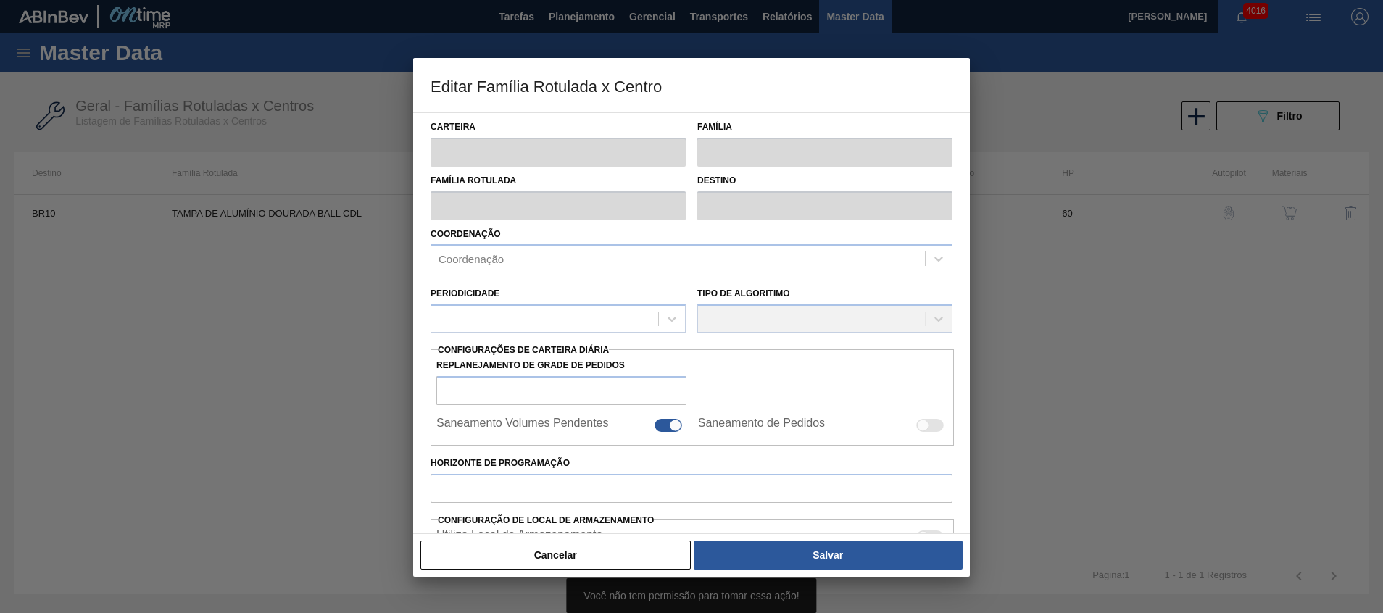
type input "323,529"
type input "992,157"
type input "80"
type input "851,978"
checkbox input "true"
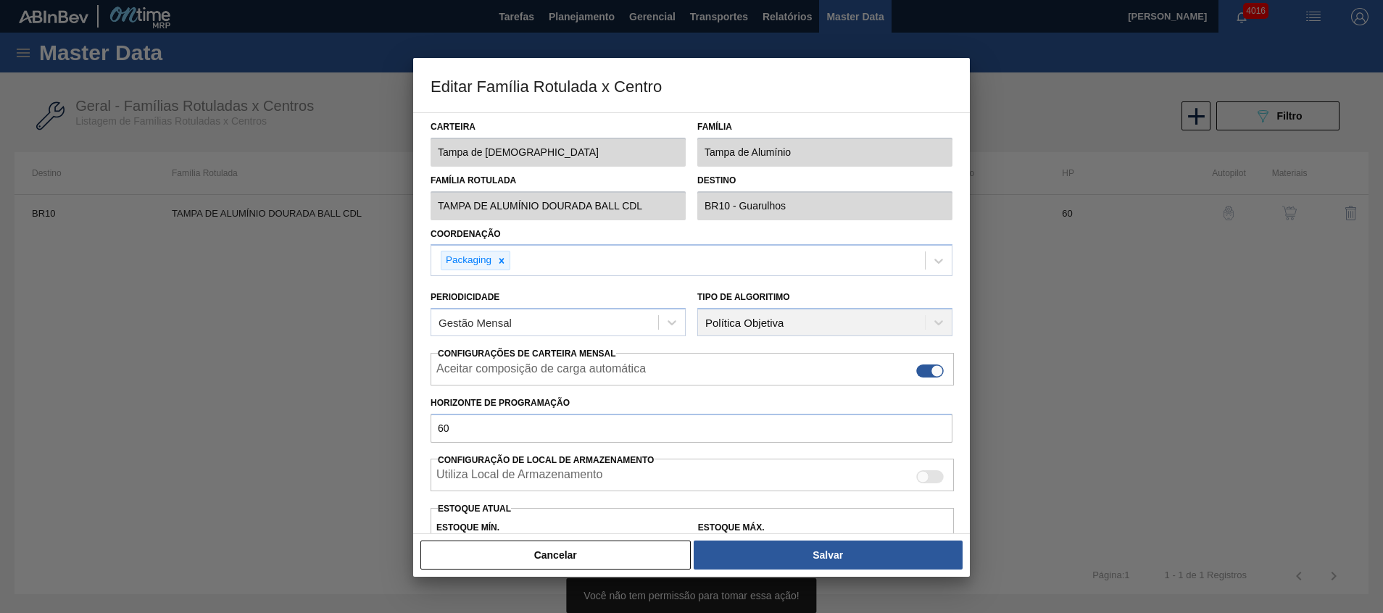
scroll to position [217, 0]
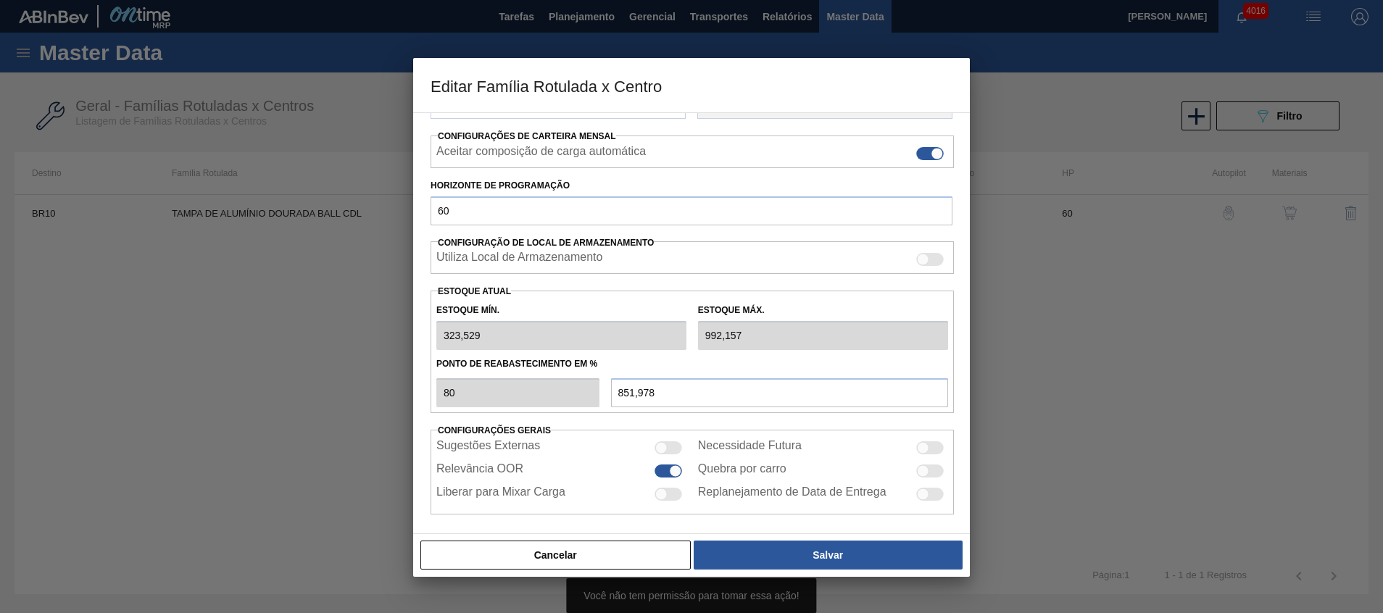
click at [579, 540] on div "Cancelar Salvar" at bounding box center [691, 555] width 545 height 32
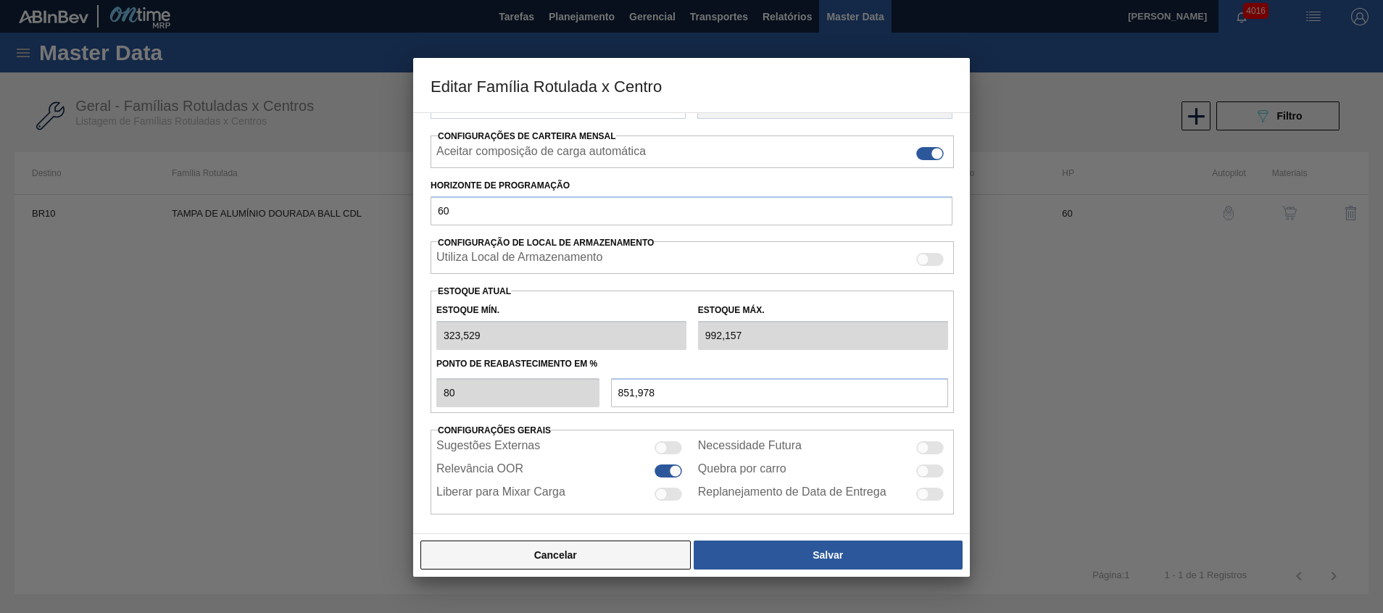
click at [597, 558] on button "Cancelar" at bounding box center [555, 555] width 270 height 29
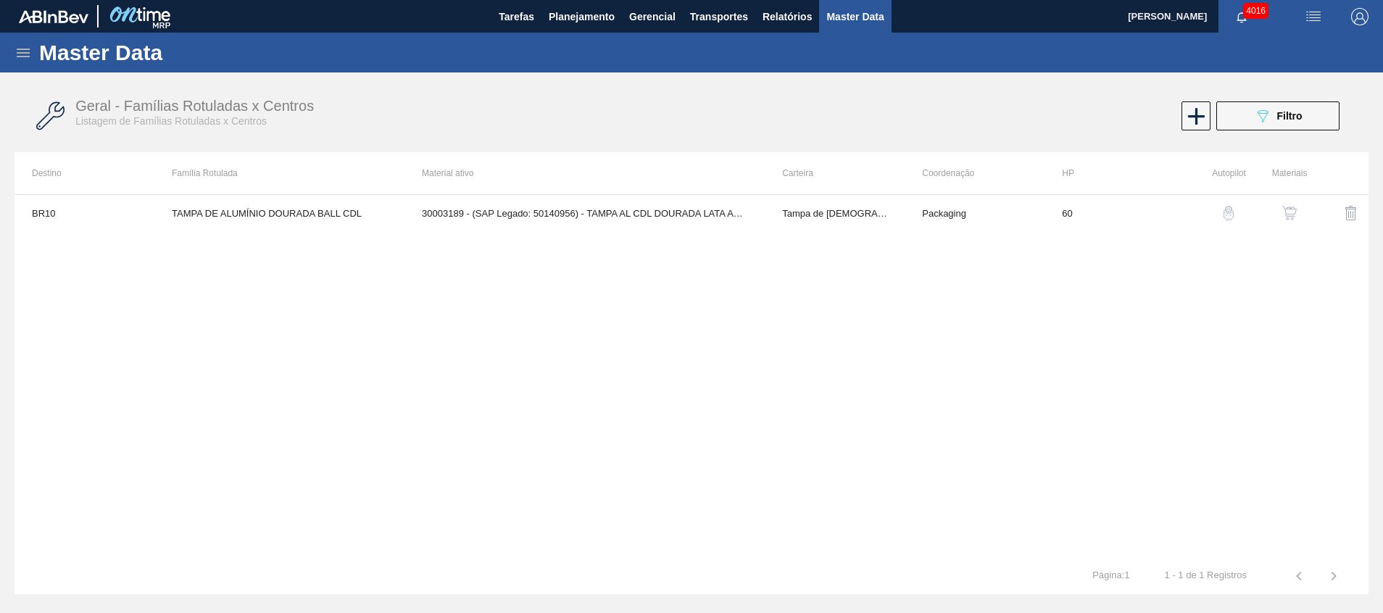
click at [1283, 211] on img "button" at bounding box center [1289, 213] width 14 height 14
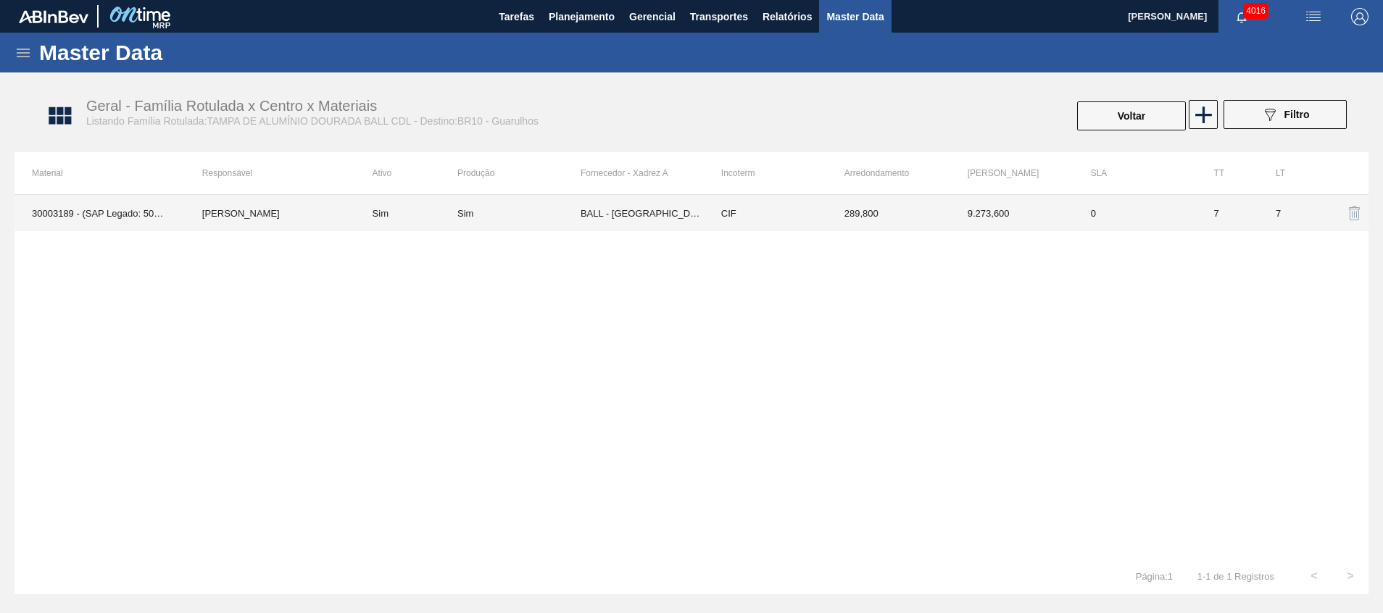
click at [624, 215] on td "BALL - [GEOGRAPHIC_DATA] ([GEOGRAPHIC_DATA])" at bounding box center [641, 213] width 123 height 36
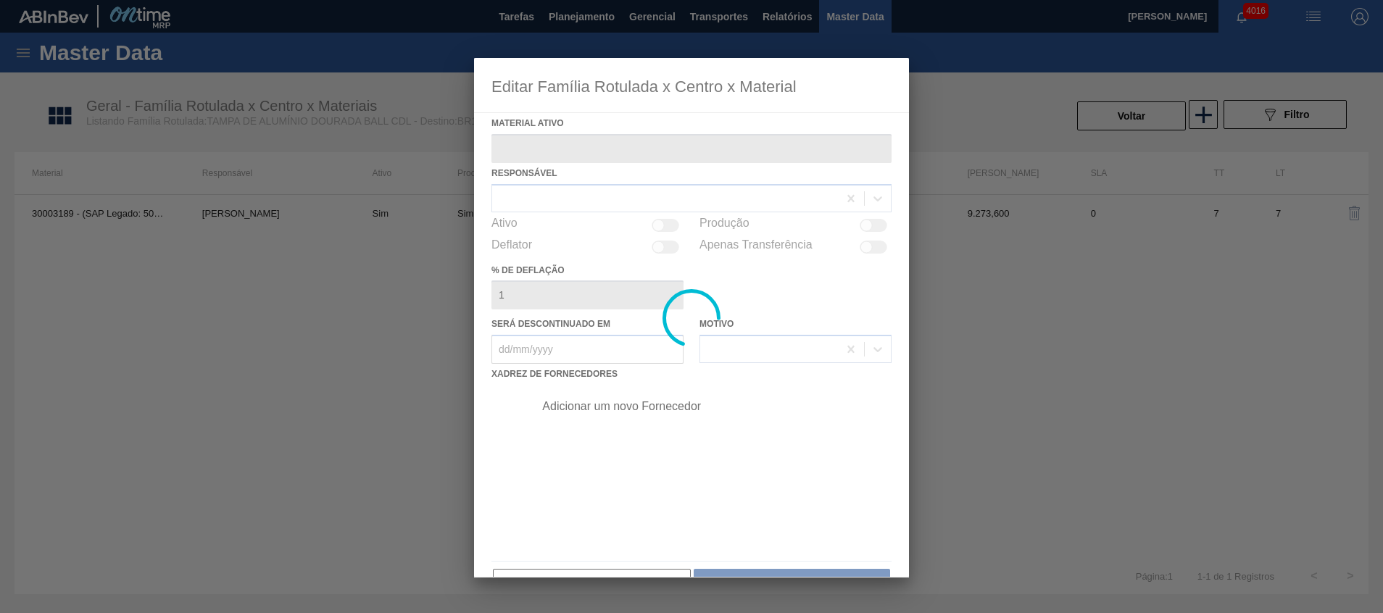
type ativo "30003189 - (SAP Legado: 50140956) - TAMPA AL CDL DOURADA LATA AUTOMATICA"
checkbox input "true"
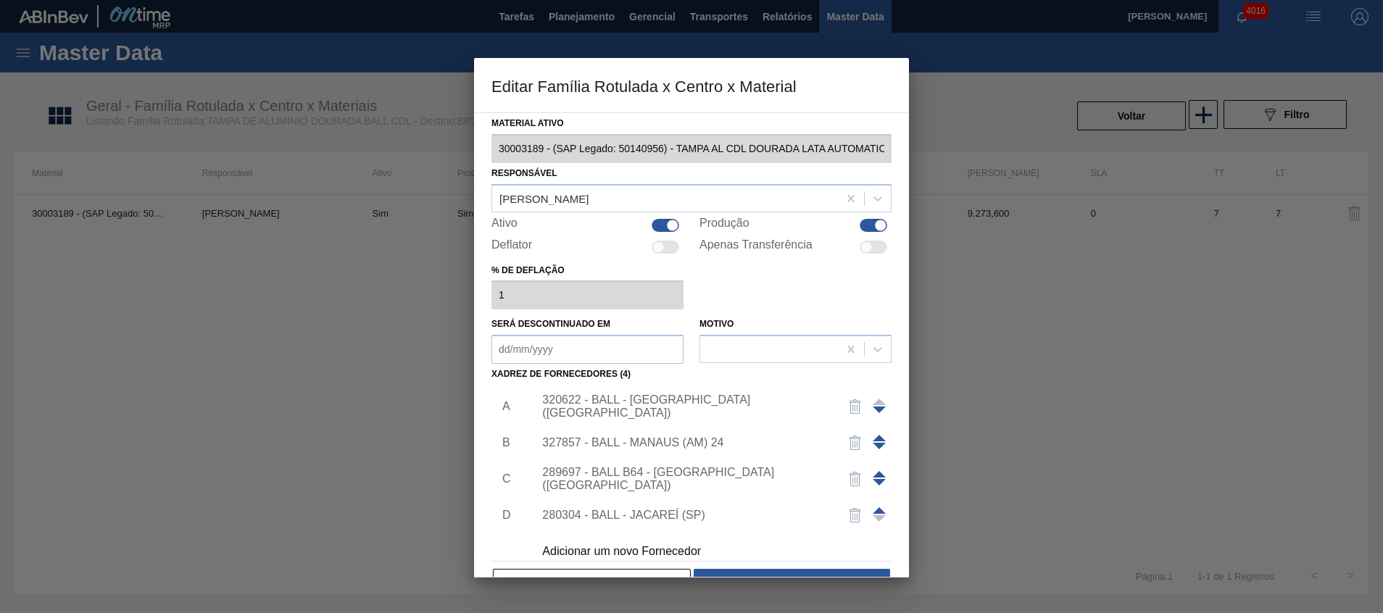
click at [873, 507] on span at bounding box center [878, 510] width 13 height 7
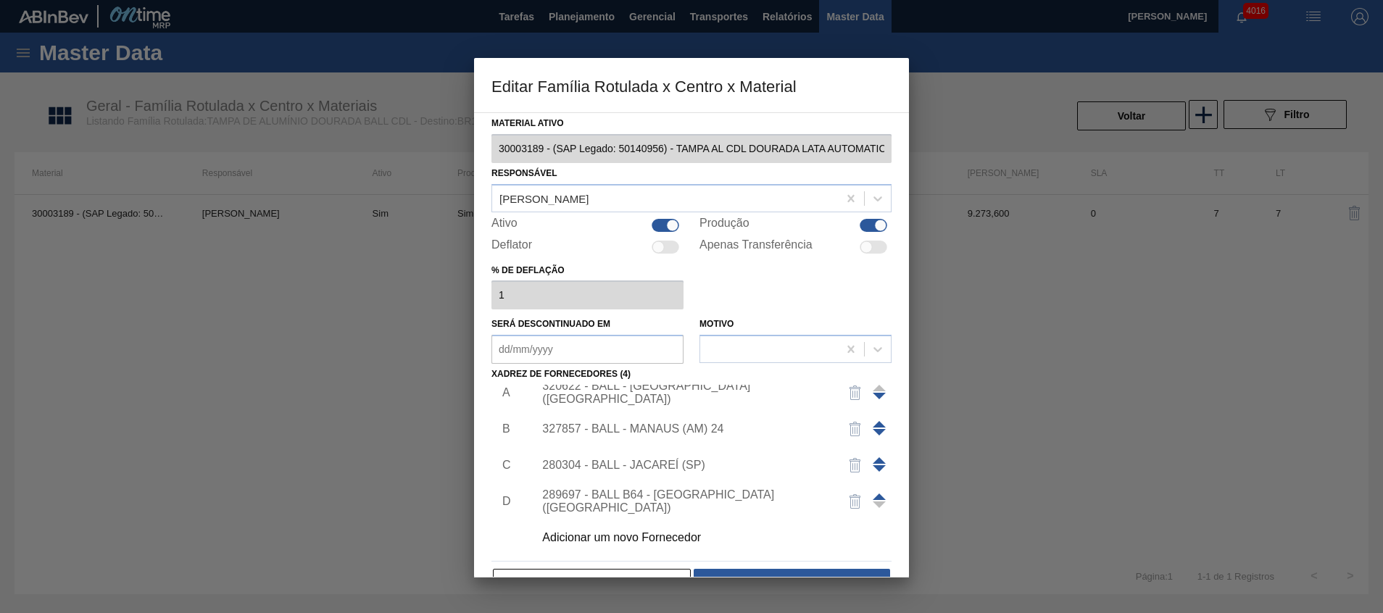
scroll to position [14, 0]
click at [808, 570] on button "Salvar" at bounding box center [791, 583] width 196 height 29
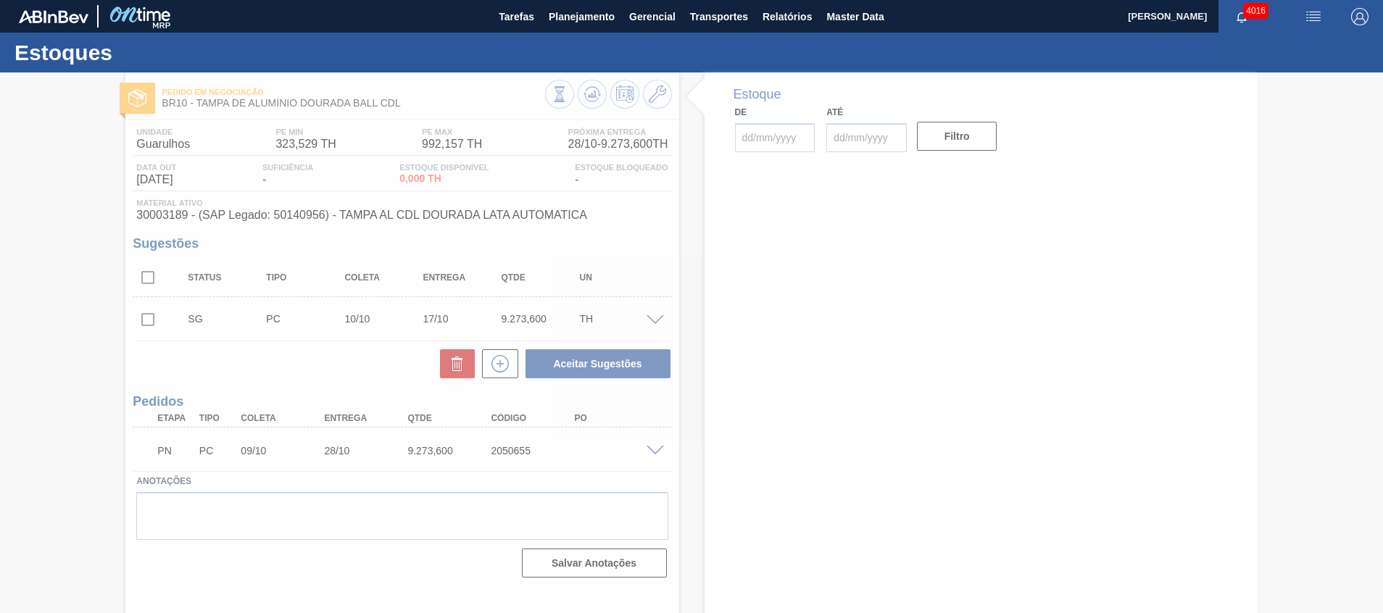
type input "[DATE]"
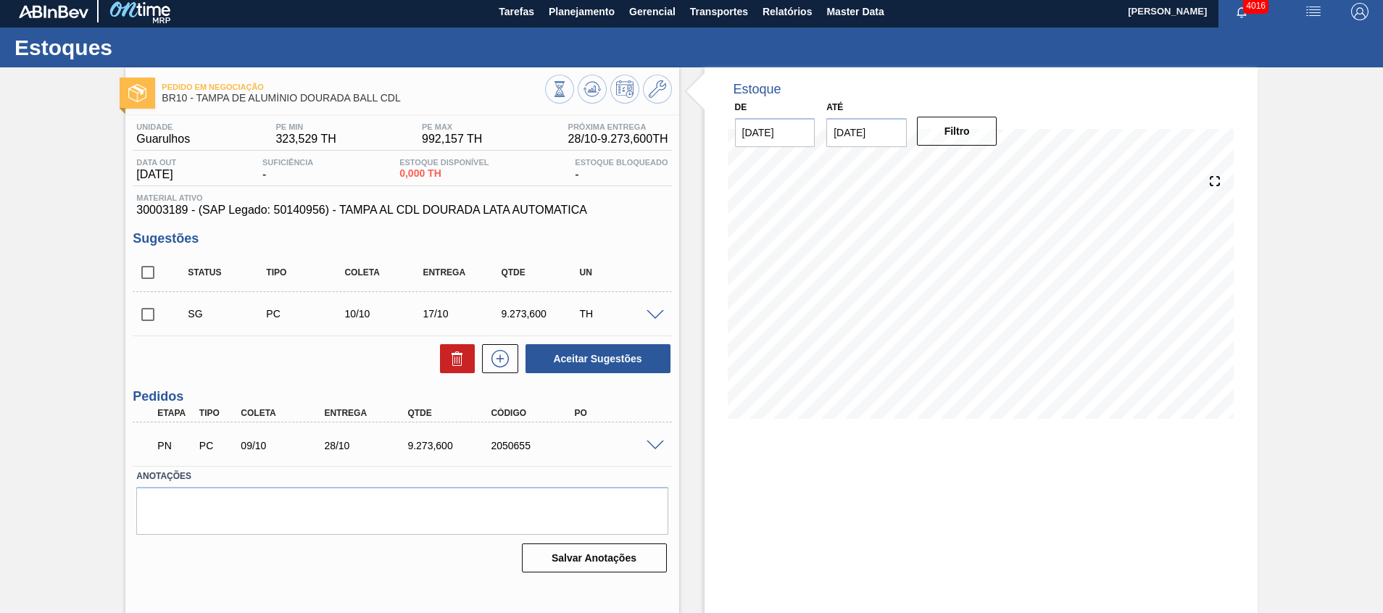
scroll to position [10, 0]
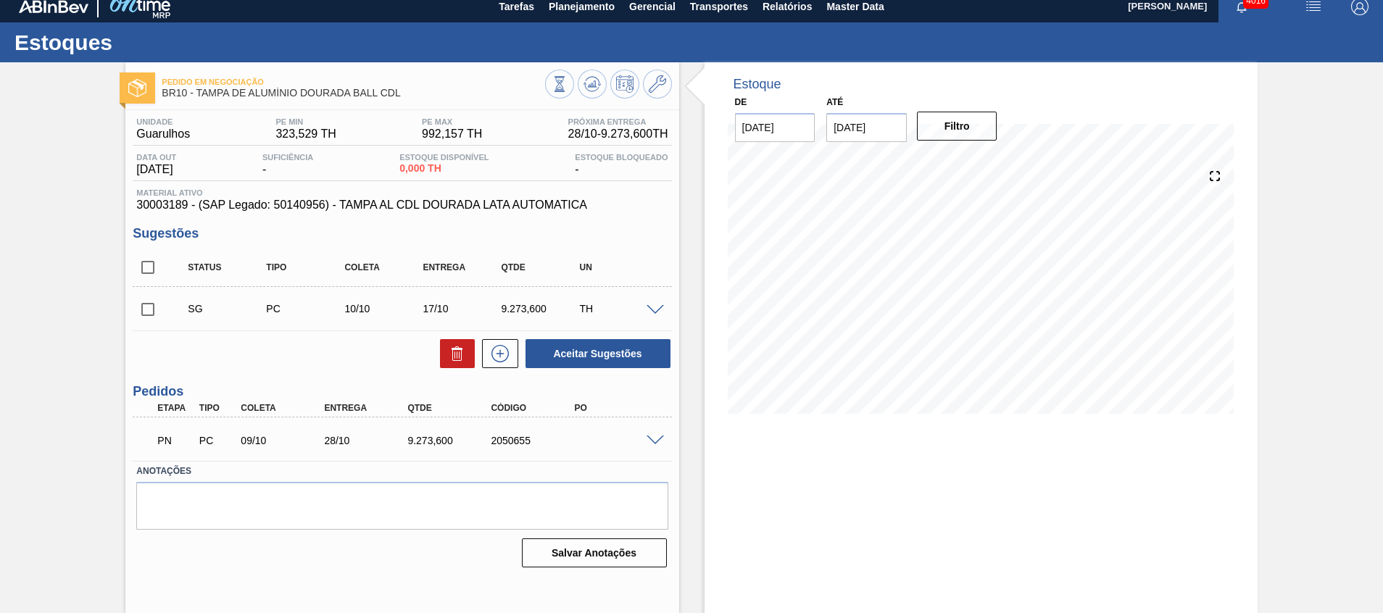
drag, startPoint x: 653, startPoint y: 432, endPoint x: 658, endPoint y: 446, distance: 15.4
click at [656, 438] on div "PN PC 09/10 28/10 9.273,[PHONE_NUMBER]" at bounding box center [402, 439] width 538 height 36
click at [659, 449] on div "PN PC 09/10 28/10 9.273,[PHONE_NUMBER]" at bounding box center [402, 439] width 538 height 36
click at [650, 434] on div at bounding box center [657, 439] width 29 height 11
click at [653, 438] on span at bounding box center [654, 440] width 17 height 11
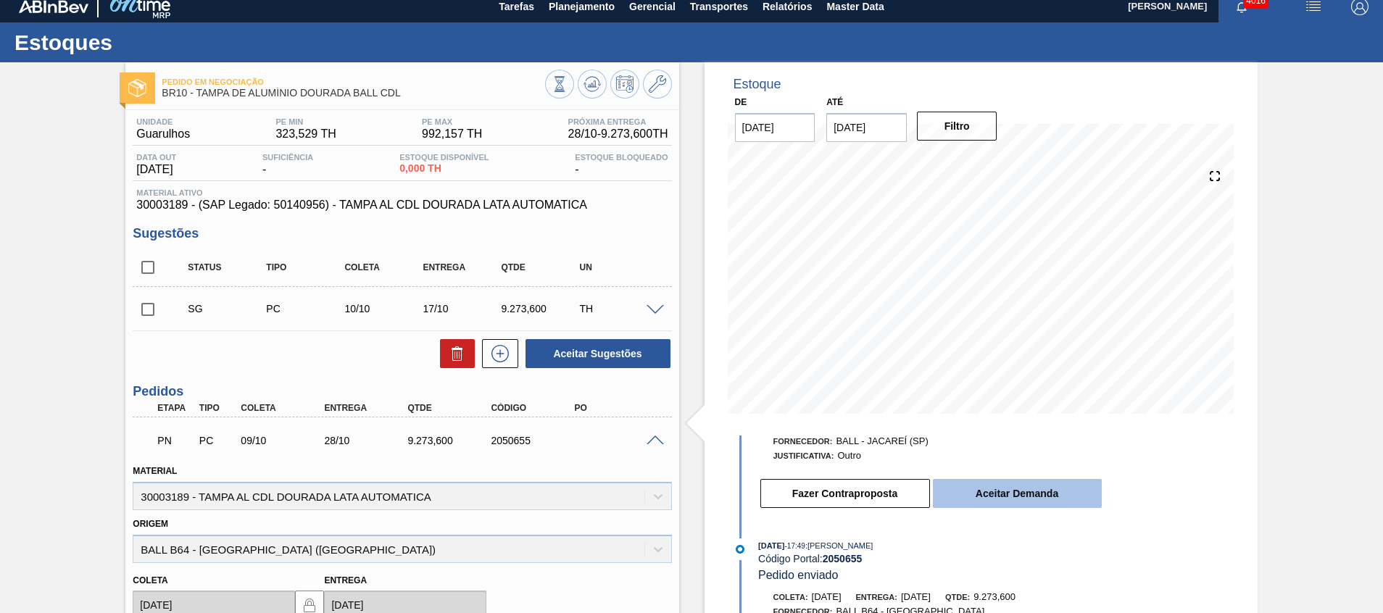
scroll to position [109, 0]
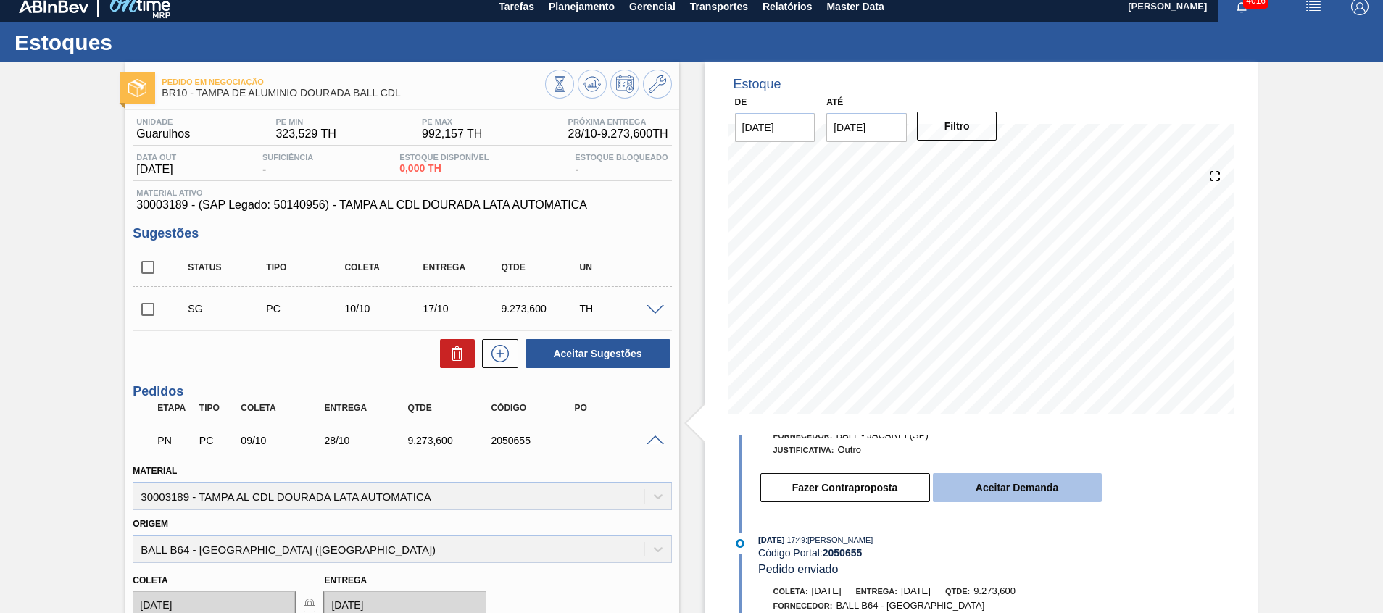
click at [1032, 491] on button "Aceitar Demanda" at bounding box center [1017, 487] width 169 height 29
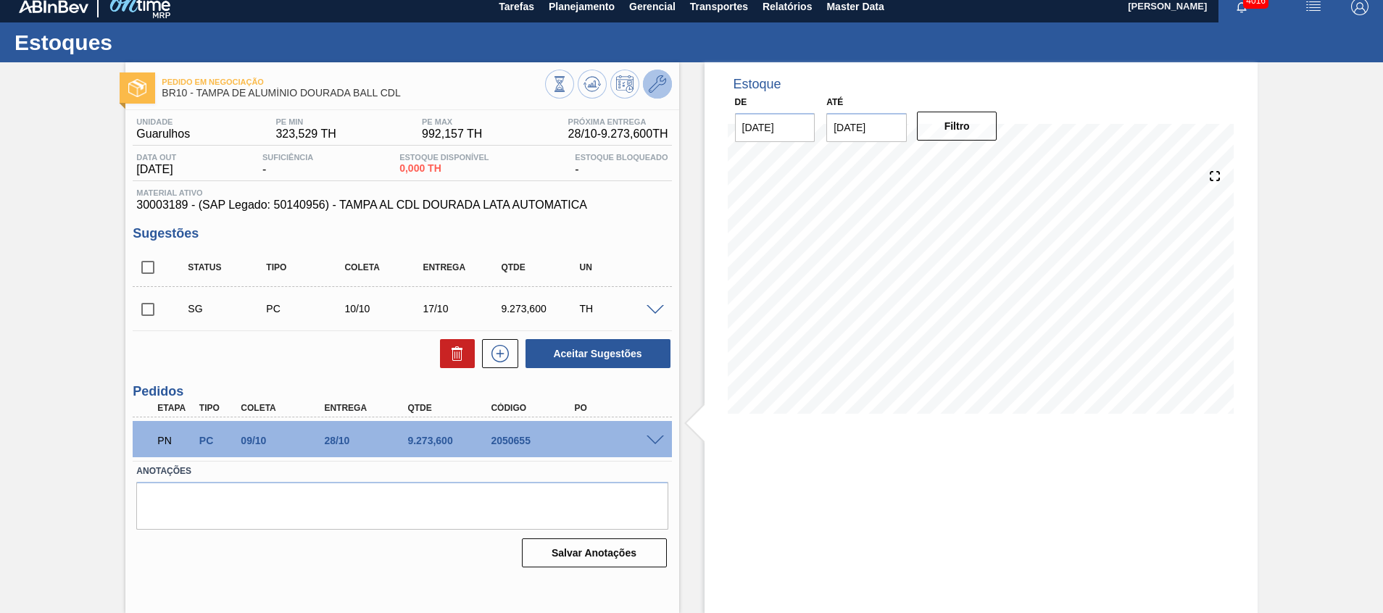
click at [646, 84] on button at bounding box center [657, 84] width 29 height 29
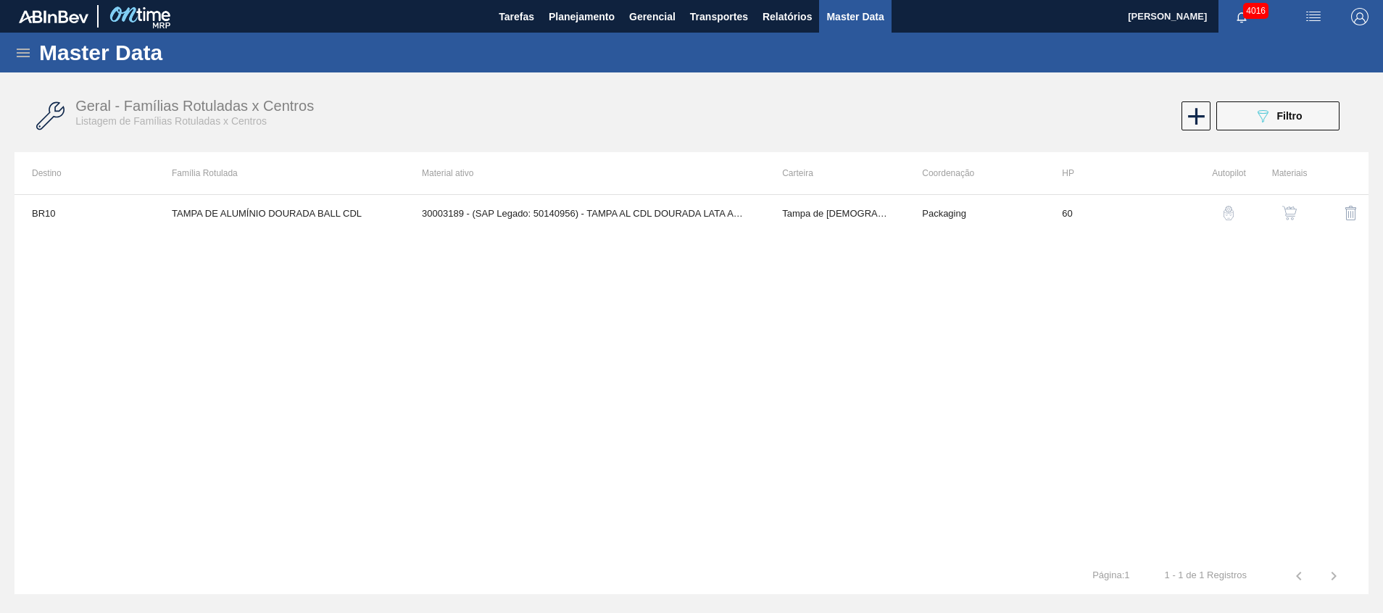
click at [1290, 213] on img "button" at bounding box center [1289, 213] width 14 height 14
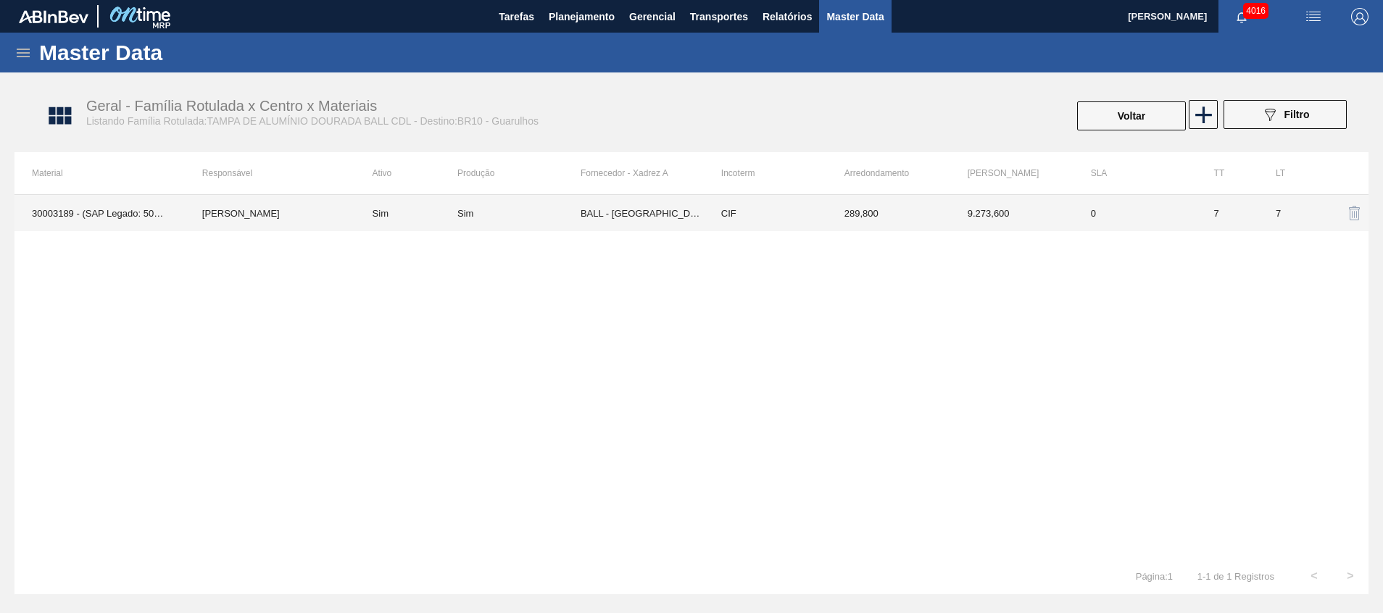
click at [646, 215] on td "BALL - [GEOGRAPHIC_DATA] ([GEOGRAPHIC_DATA])" at bounding box center [641, 213] width 123 height 36
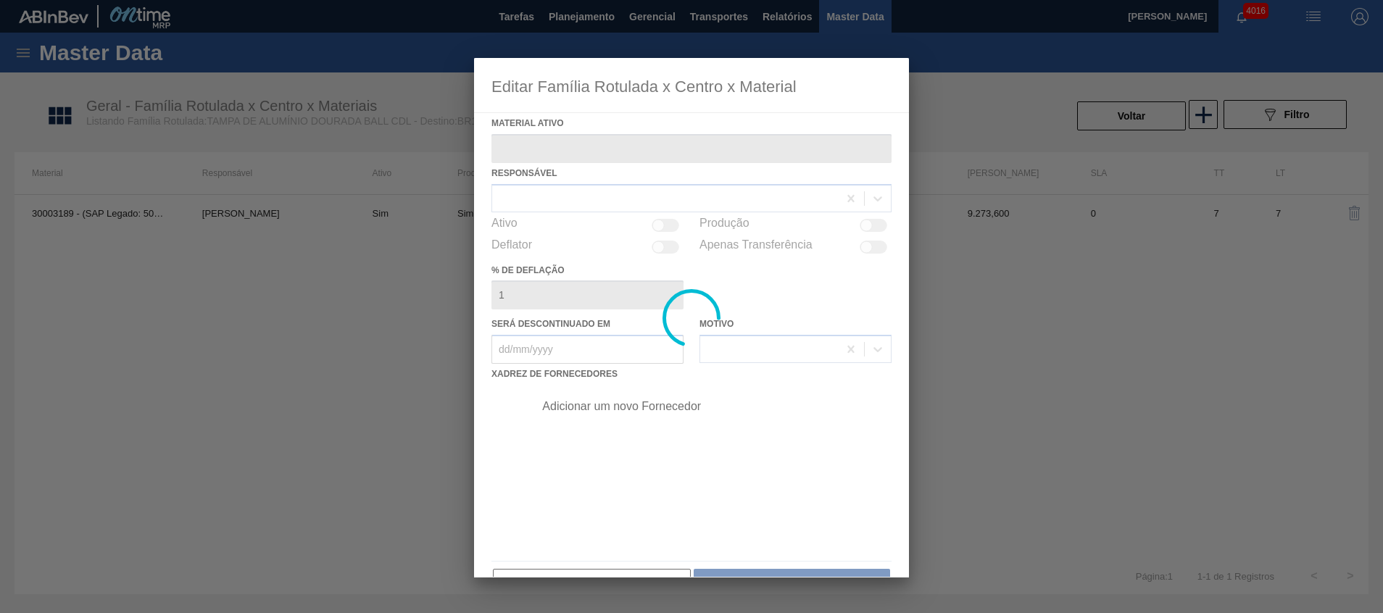
type ativo "30003189 - (SAP Legado: 50140956) - TAMPA AL CDL DOURADA LATA AUTOMATICA"
checkbox input "true"
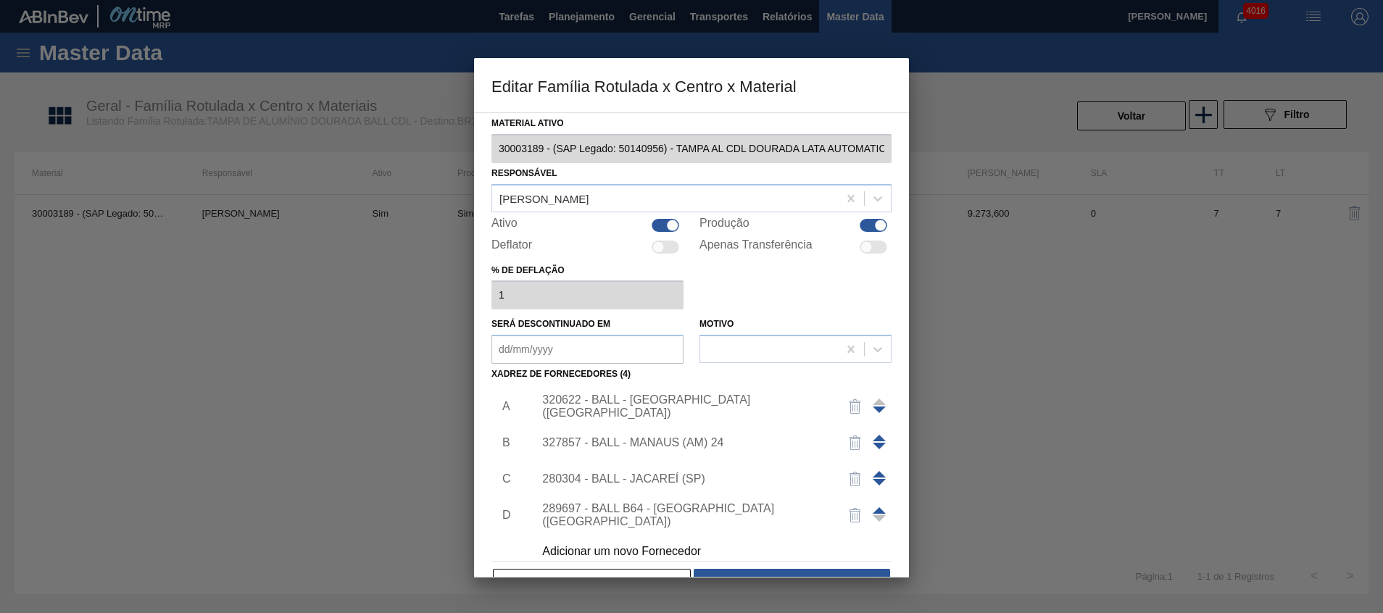
click at [667, 481] on div "280304 - BALL - JACAREÍ (SP)" at bounding box center [684, 478] width 284 height 13
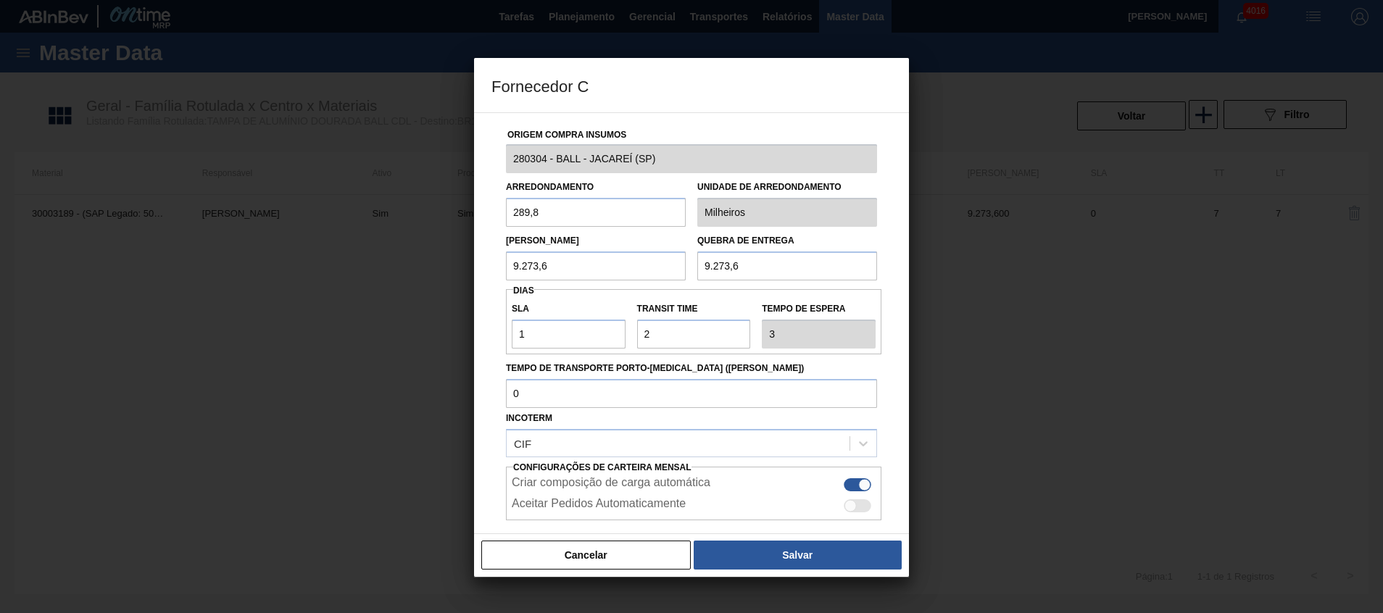
scroll to position [77, 0]
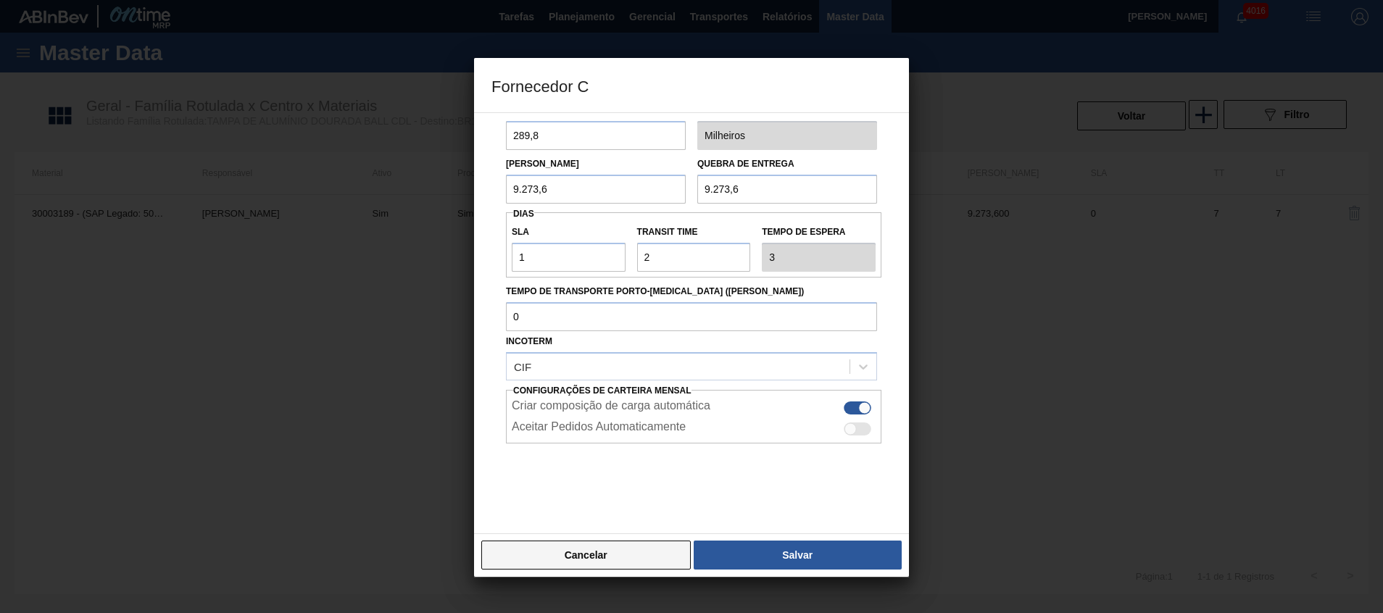
click at [597, 548] on button "Cancelar" at bounding box center [585, 555] width 209 height 29
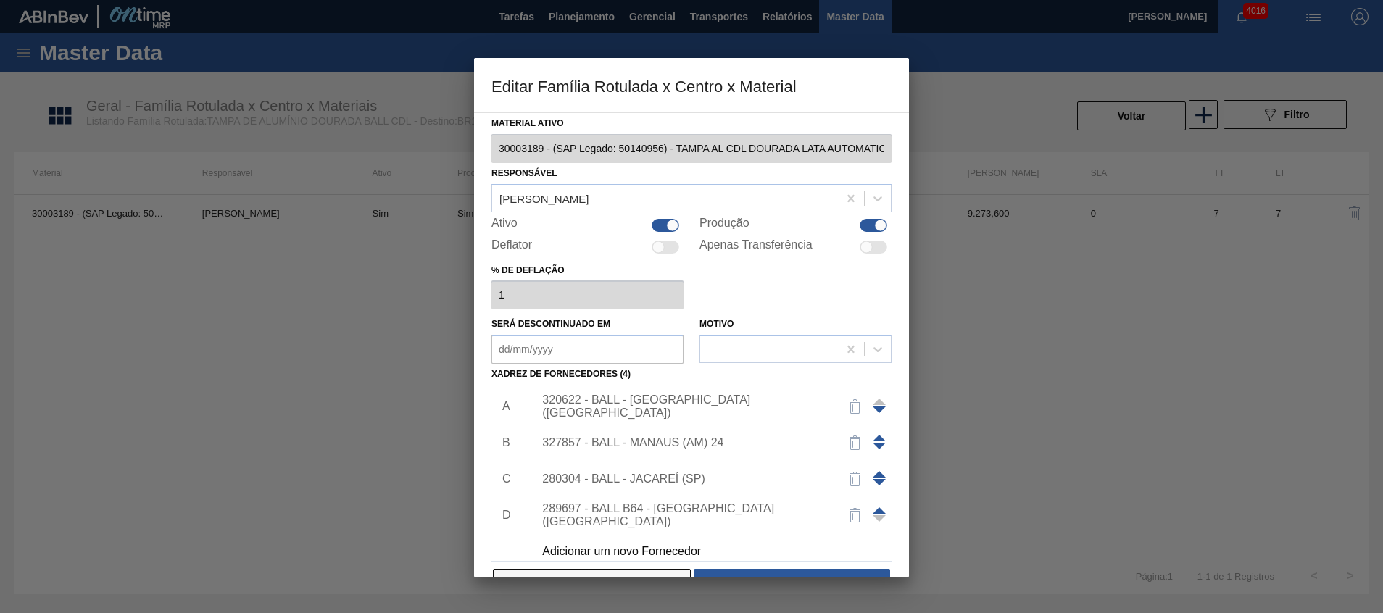
click at [593, 573] on button "Cancelar" at bounding box center [592, 583] width 198 height 29
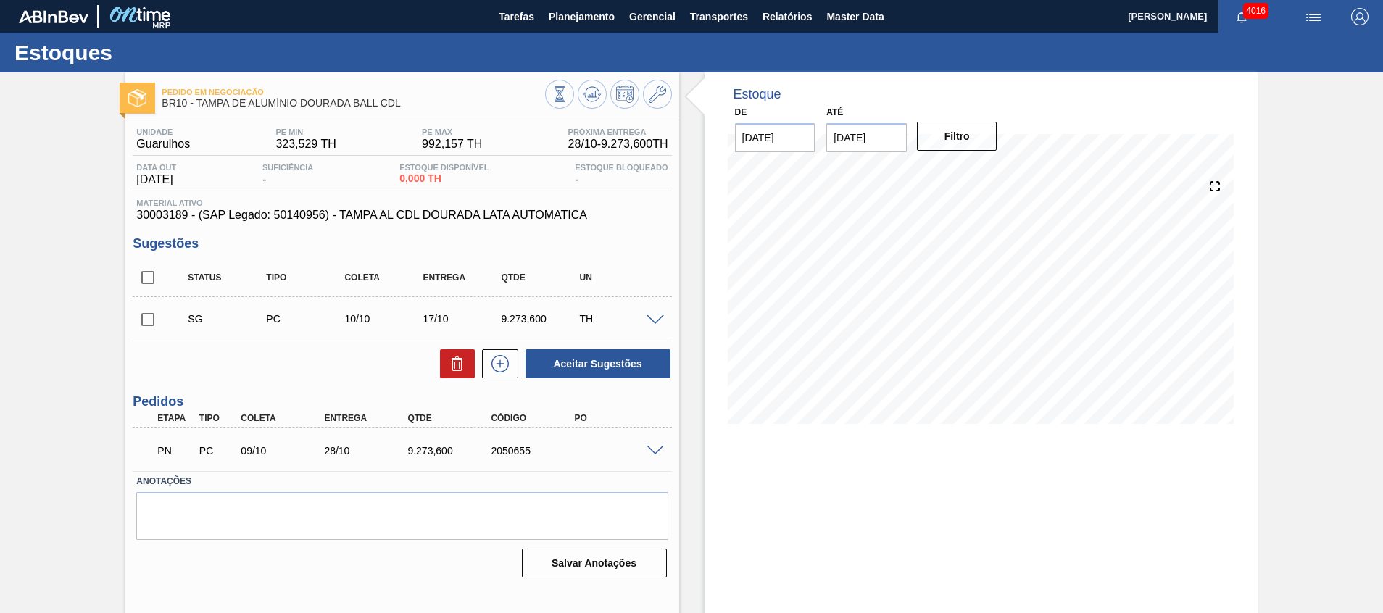
click at [656, 456] on div "PN PC 09/10 28/10 9.273,[PHONE_NUMBER]" at bounding box center [402, 449] width 538 height 36
click at [651, 452] on span at bounding box center [654, 451] width 17 height 11
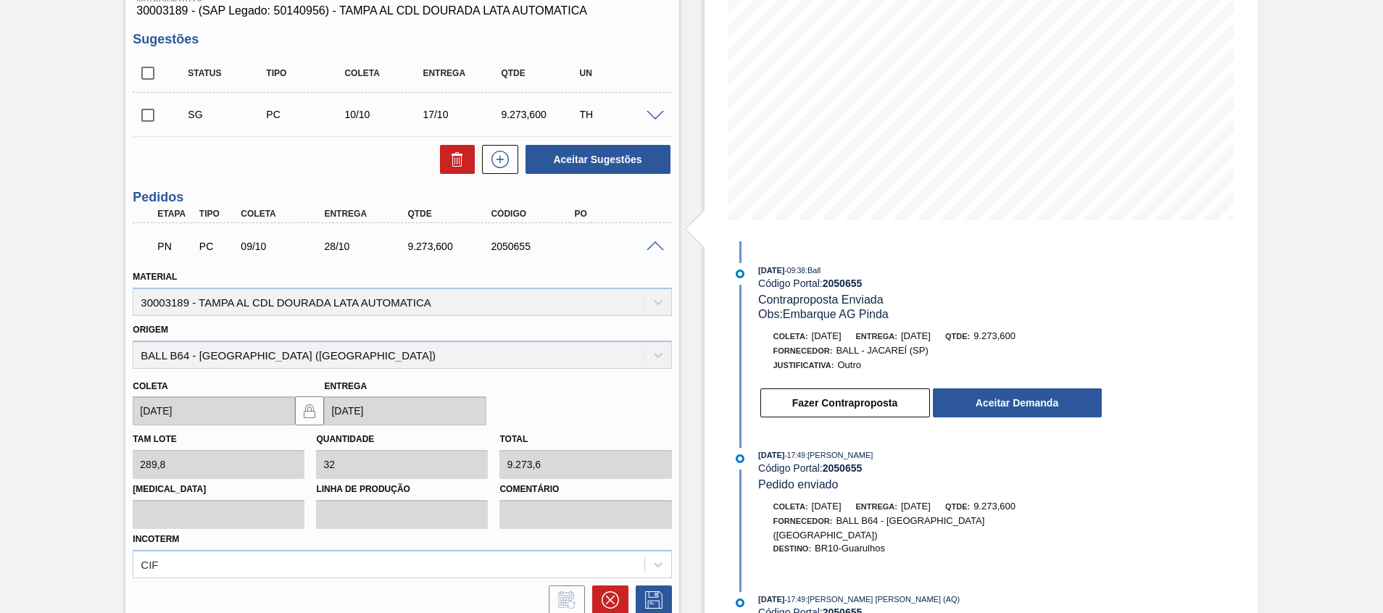
scroll to position [217, 0]
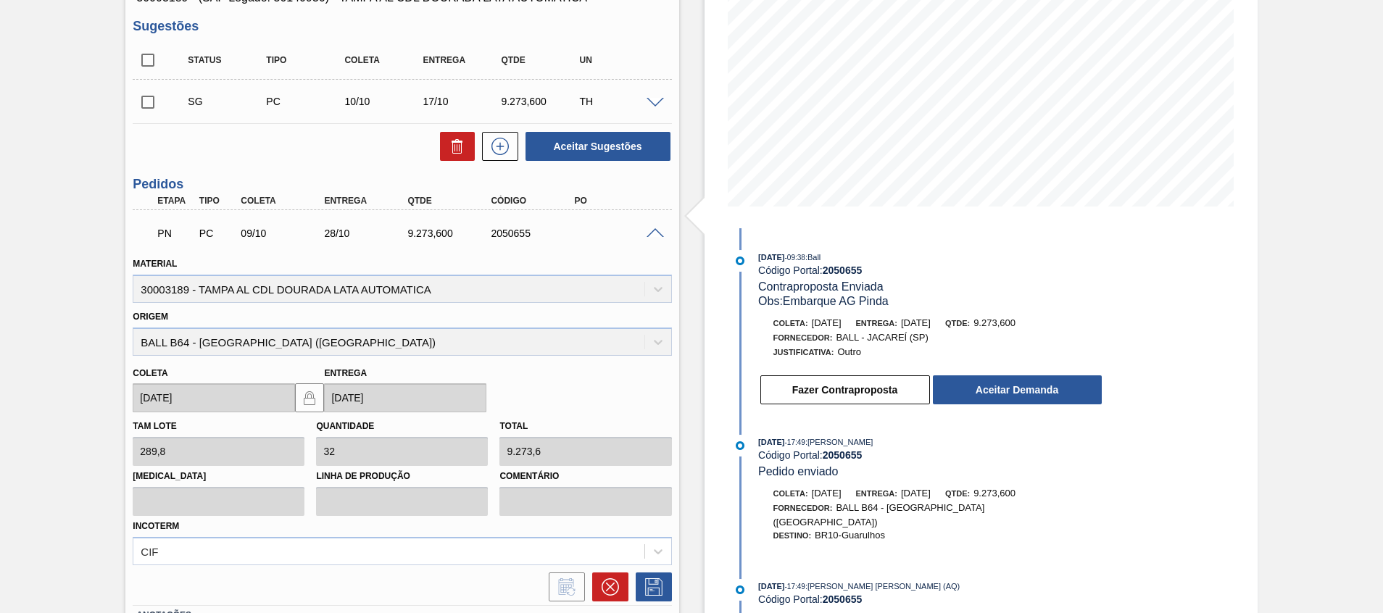
click at [1018, 406] on div "Fazer Contraproposta Aceitar Demanda" at bounding box center [931, 390] width 344 height 32
click at [1017, 396] on button "Aceitar Demanda" at bounding box center [1017, 389] width 169 height 29
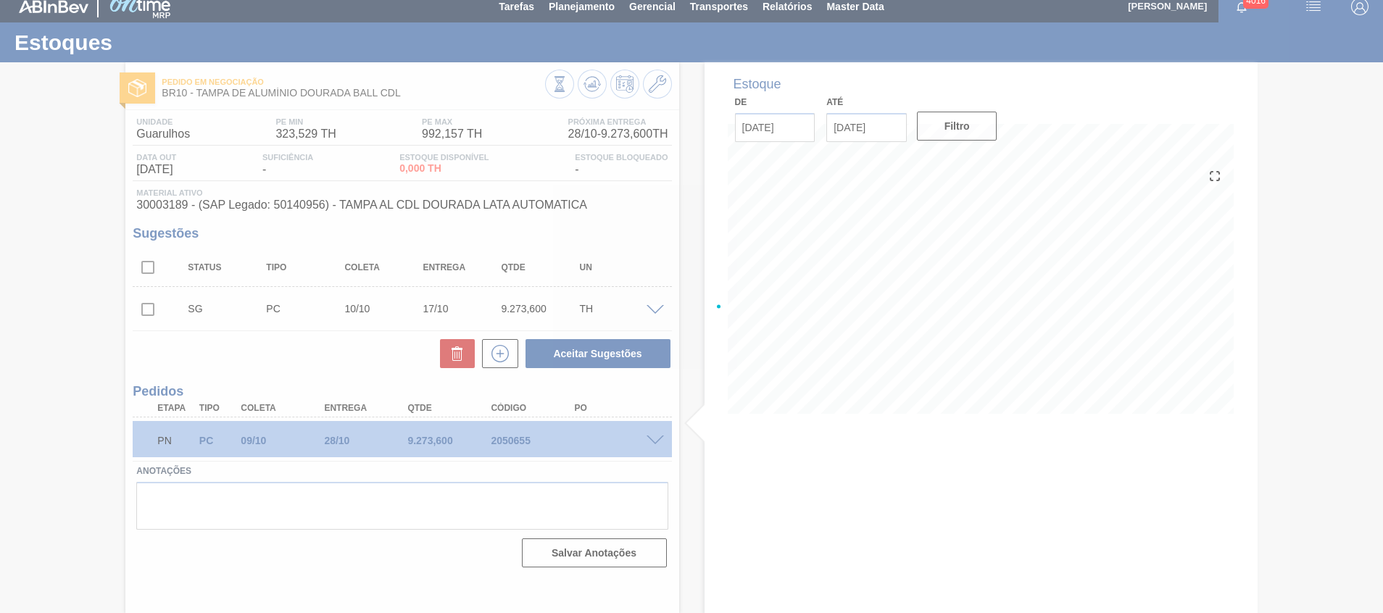
scroll to position [10, 0]
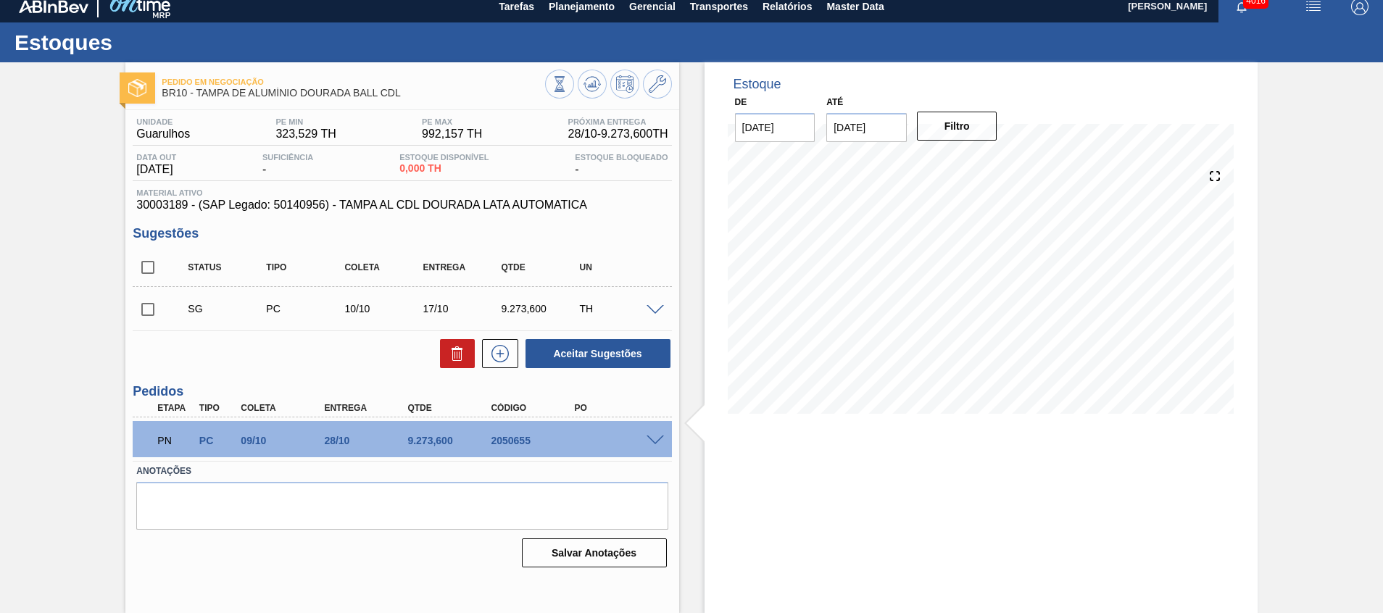
drag, startPoint x: 625, startPoint y: 86, endPoint x: 669, endPoint y: 93, distance: 44.7
click at [669, 93] on div at bounding box center [608, 86] width 127 height 33
click at [569, 85] on button at bounding box center [559, 84] width 29 height 29
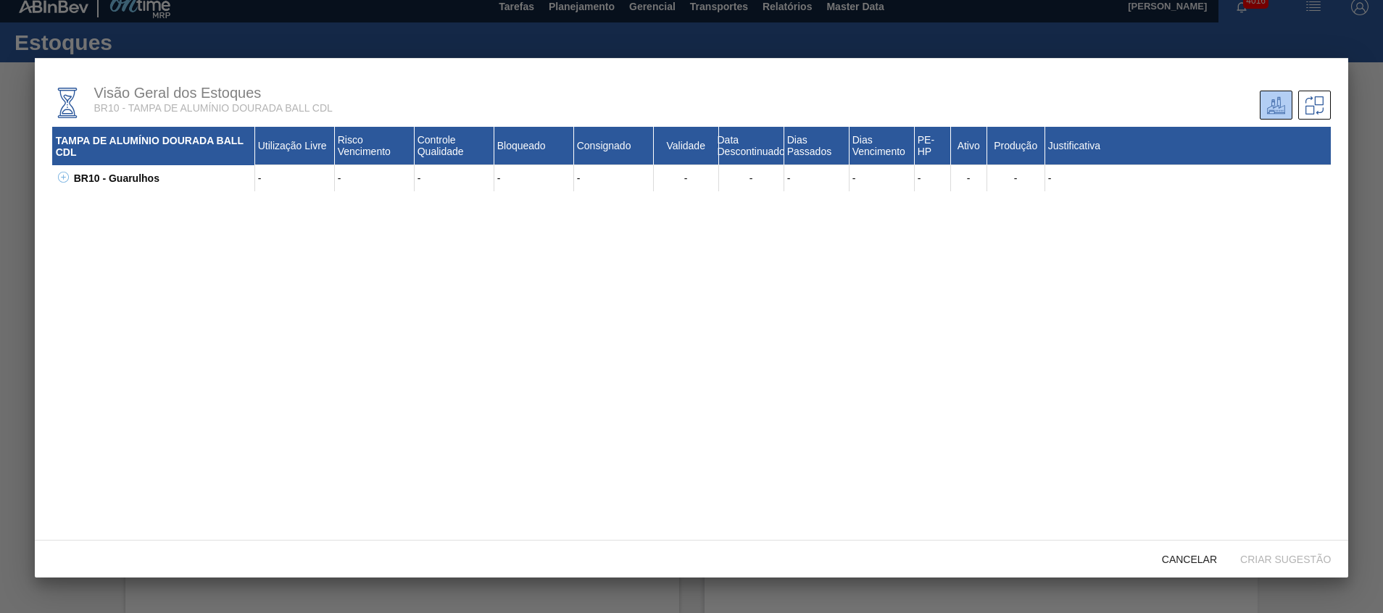
click at [1361, 184] on div at bounding box center [691, 306] width 1383 height 613
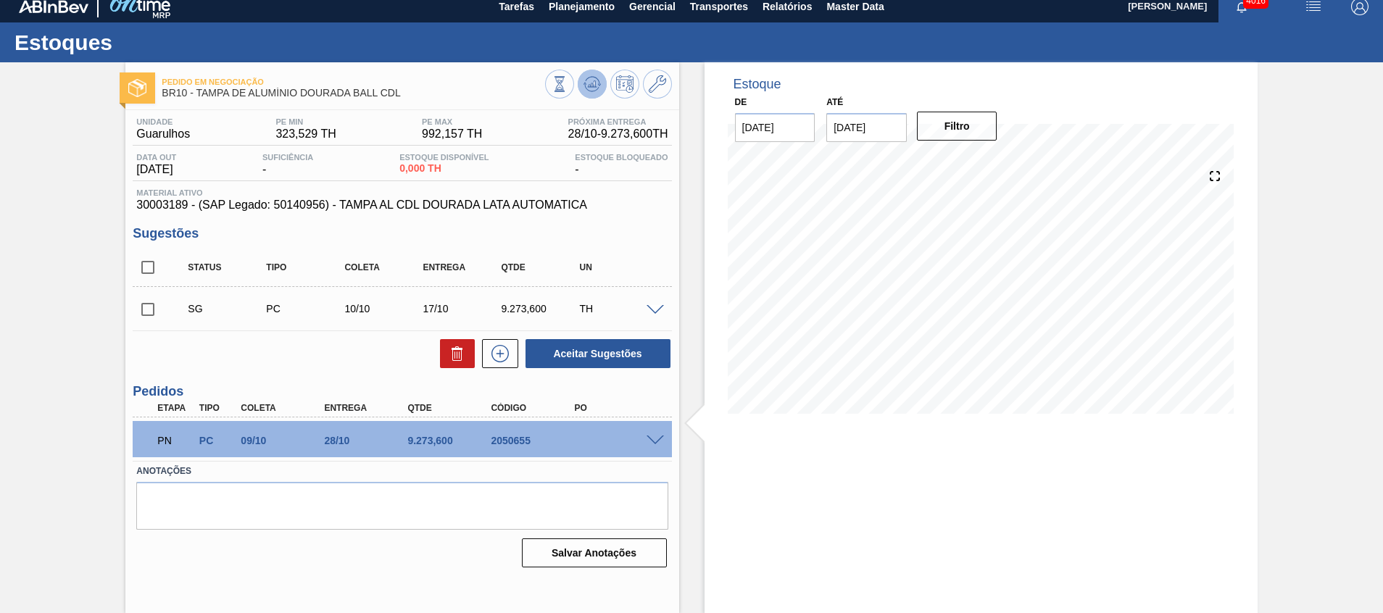
click at [580, 82] on button at bounding box center [591, 84] width 29 height 29
click at [640, 441] on div "PN PC 09/10 28/10 9.273,[PHONE_NUMBER]" at bounding box center [398, 439] width 500 height 29
click at [655, 443] on span at bounding box center [654, 440] width 17 height 11
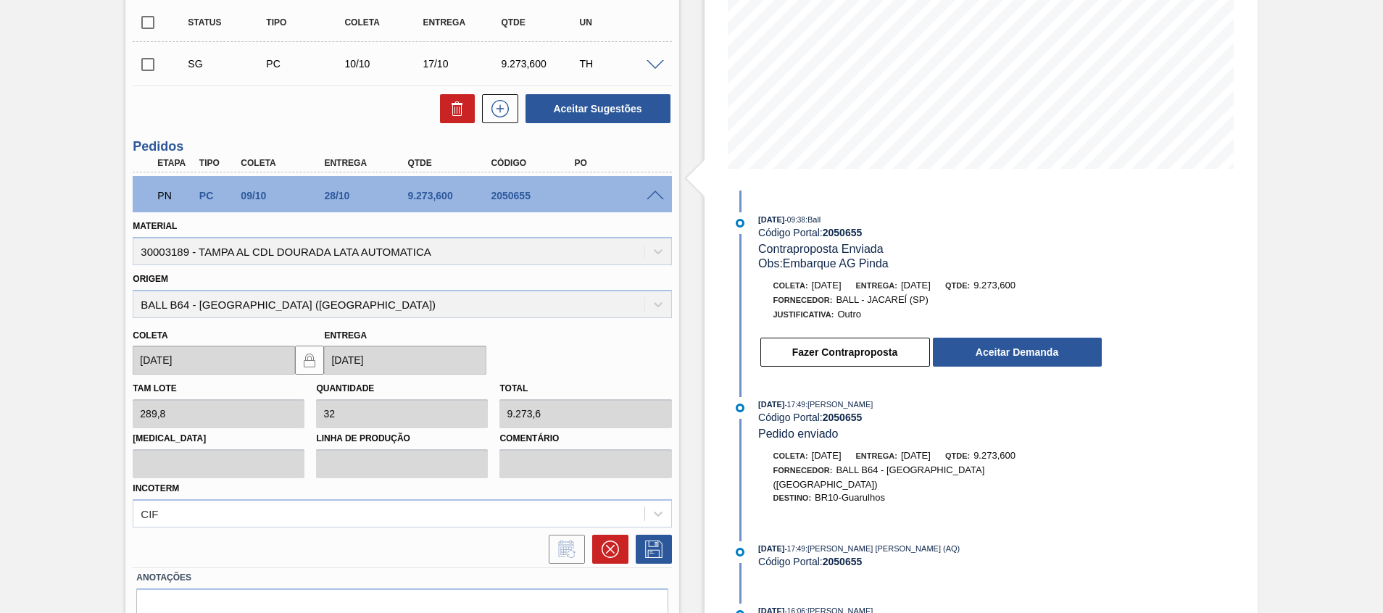
scroll to position [328, 0]
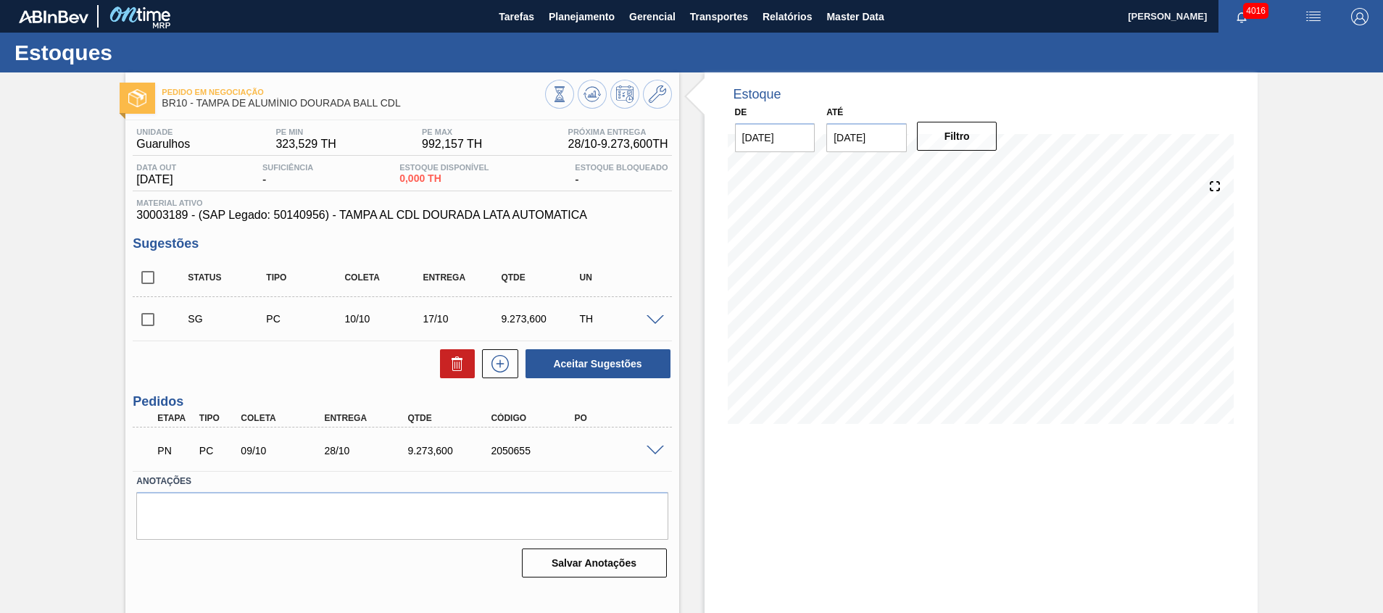
click at [651, 448] on span at bounding box center [654, 451] width 17 height 11
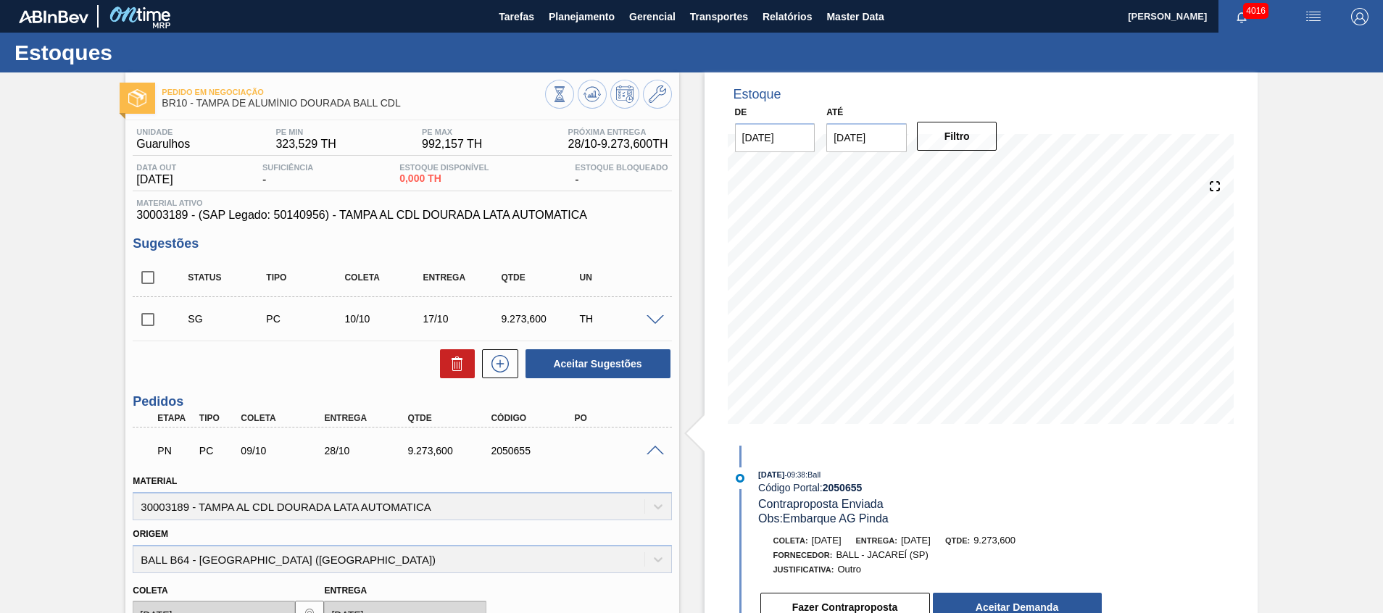
scroll to position [109, 0]
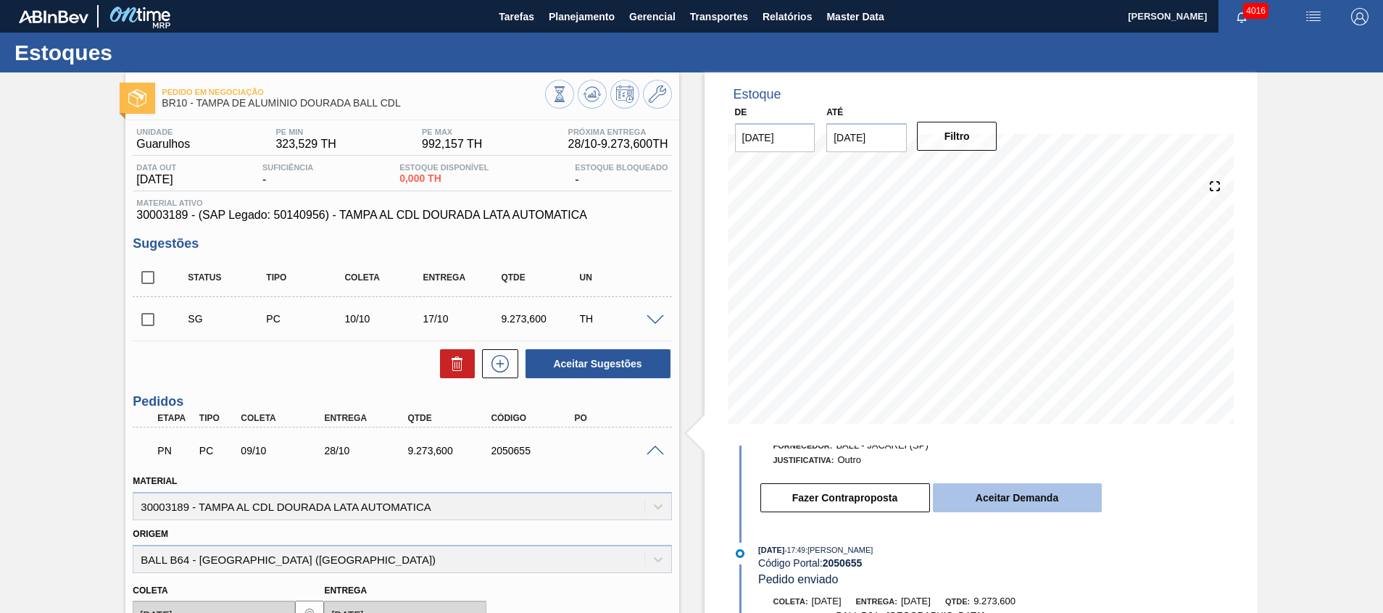
click at [981, 501] on button "Aceitar Demanda" at bounding box center [1017, 497] width 169 height 29
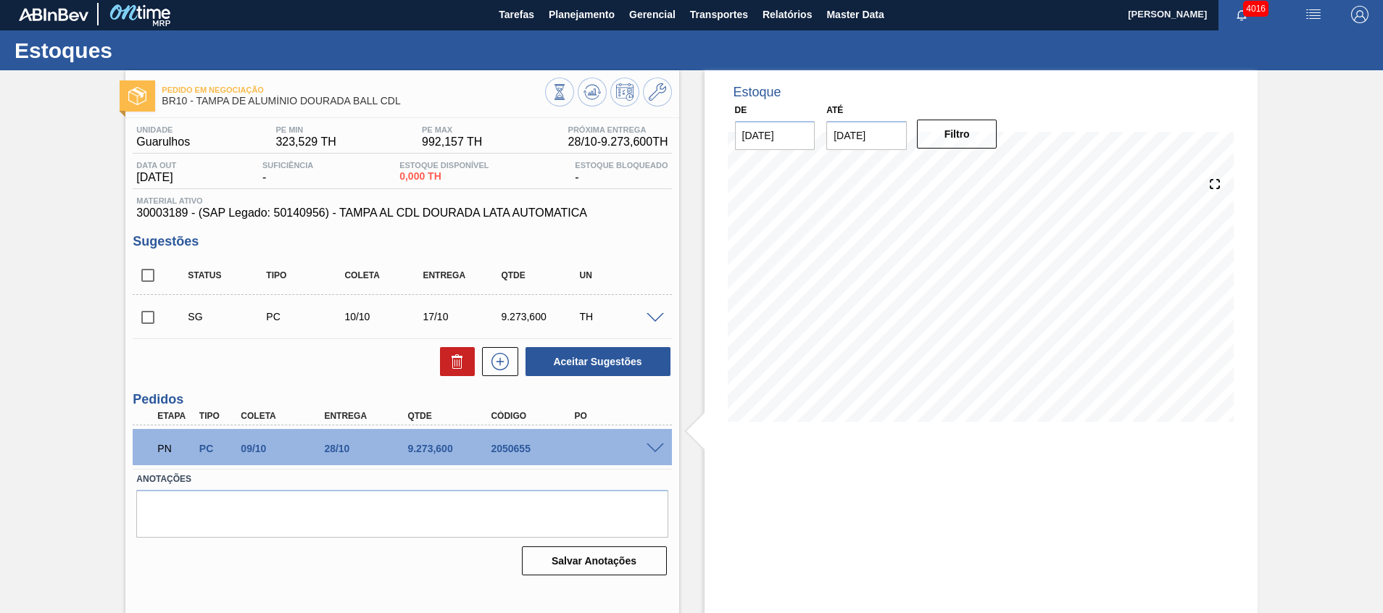
scroll to position [0, 0]
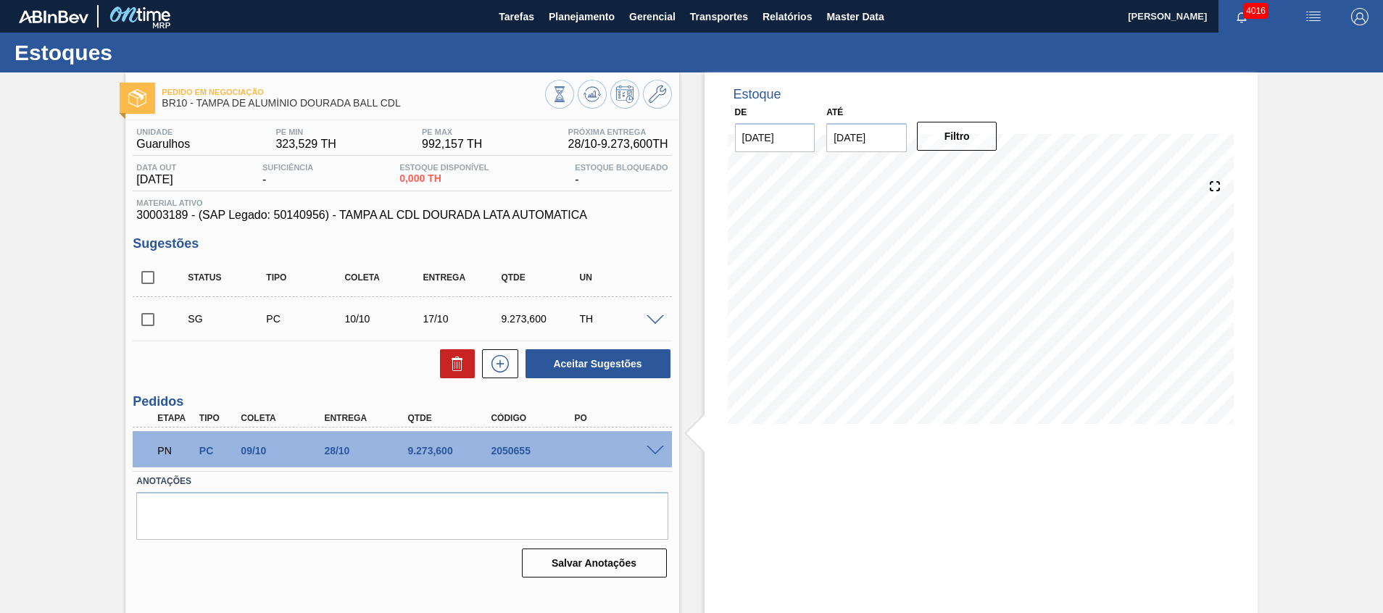
click at [656, 447] on span at bounding box center [654, 451] width 17 height 11
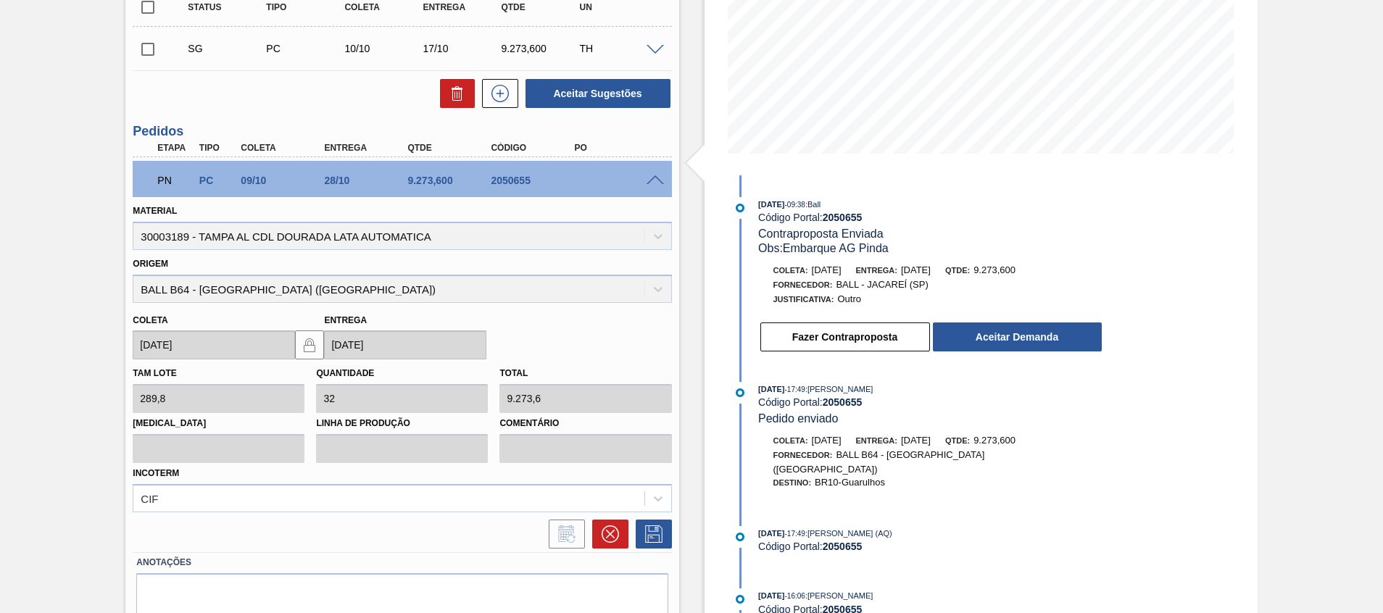
scroll to position [326, 0]
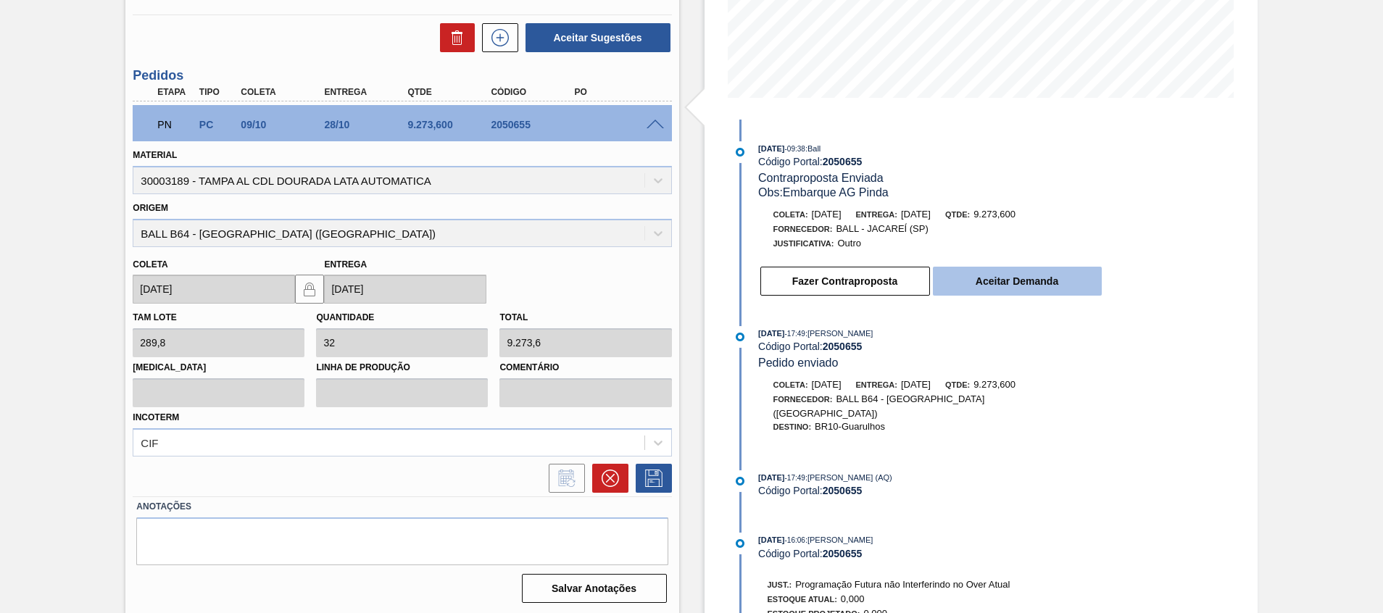
click at [1067, 292] on button "Aceitar Demanda" at bounding box center [1017, 281] width 169 height 29
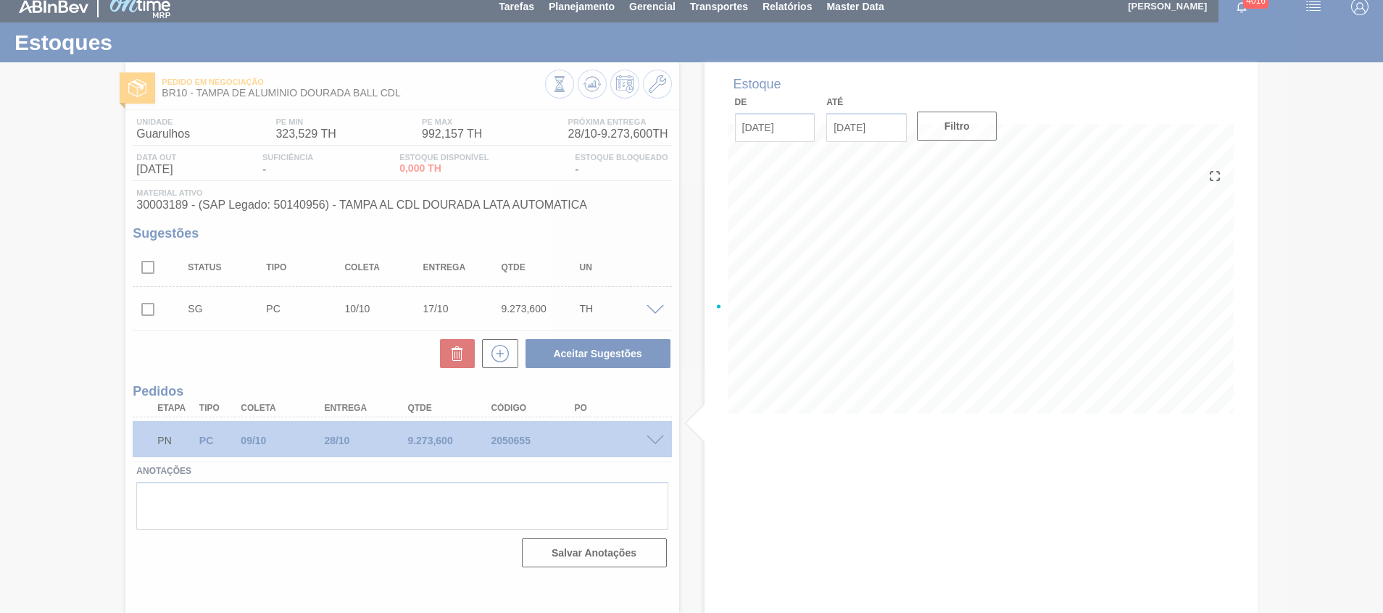
scroll to position [10, 0]
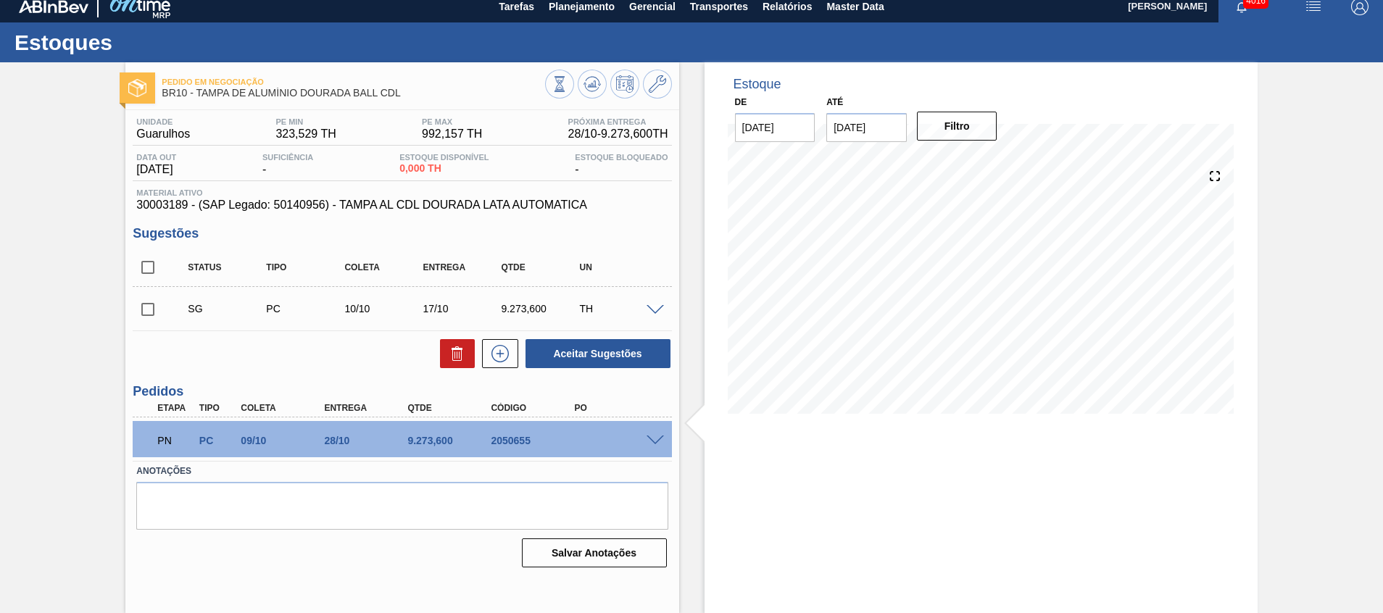
drag, startPoint x: 665, startPoint y: 441, endPoint x: 630, endPoint y: 443, distance: 35.6
click at [659, 441] on div at bounding box center [657, 439] width 29 height 11
click at [653, 442] on span at bounding box center [654, 440] width 17 height 11
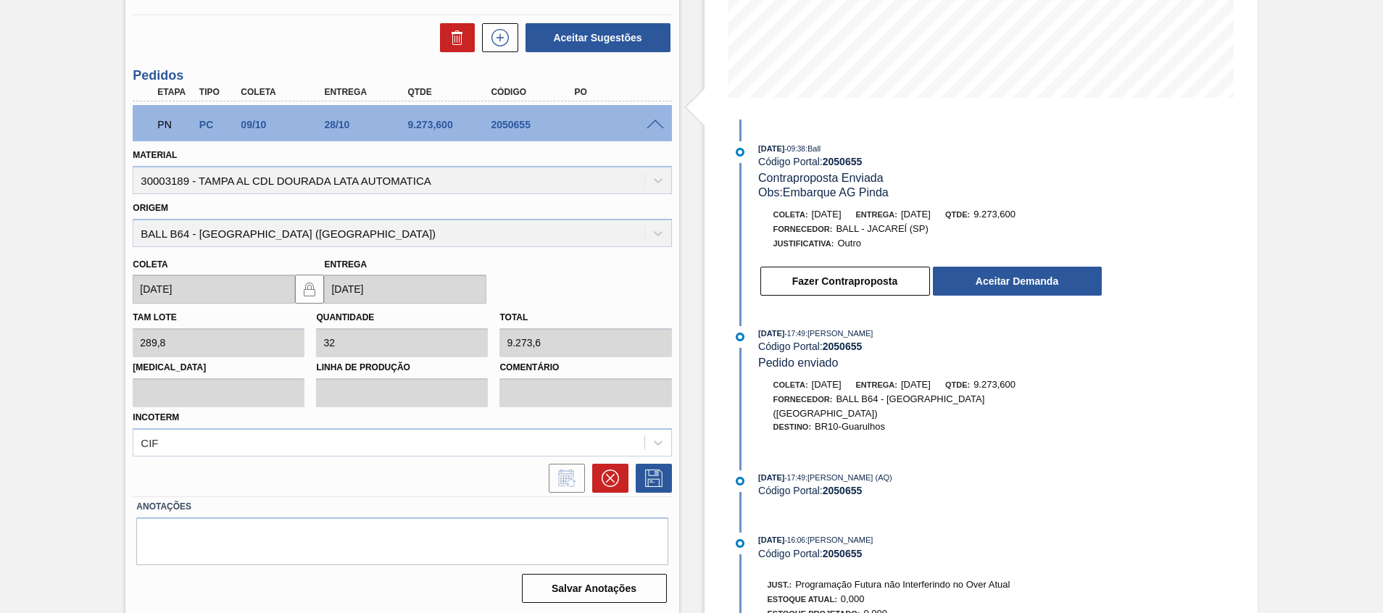
scroll to position [109, 0]
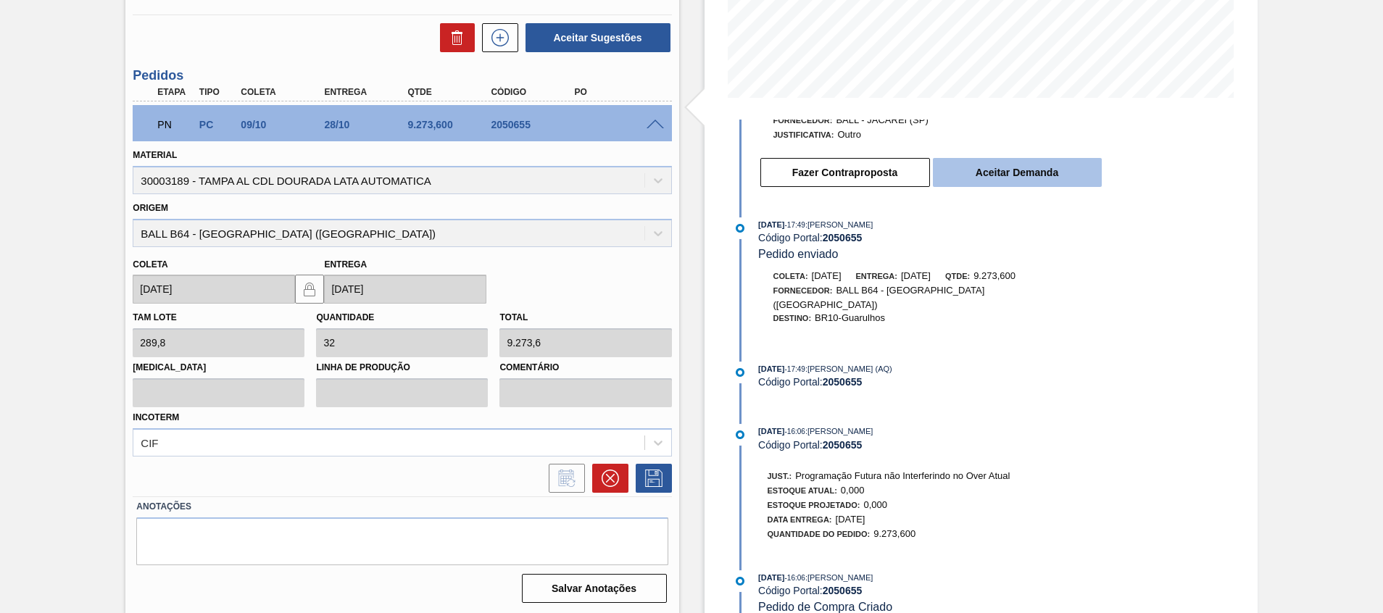
click at [1048, 172] on button "Aceitar Demanda" at bounding box center [1017, 172] width 169 height 29
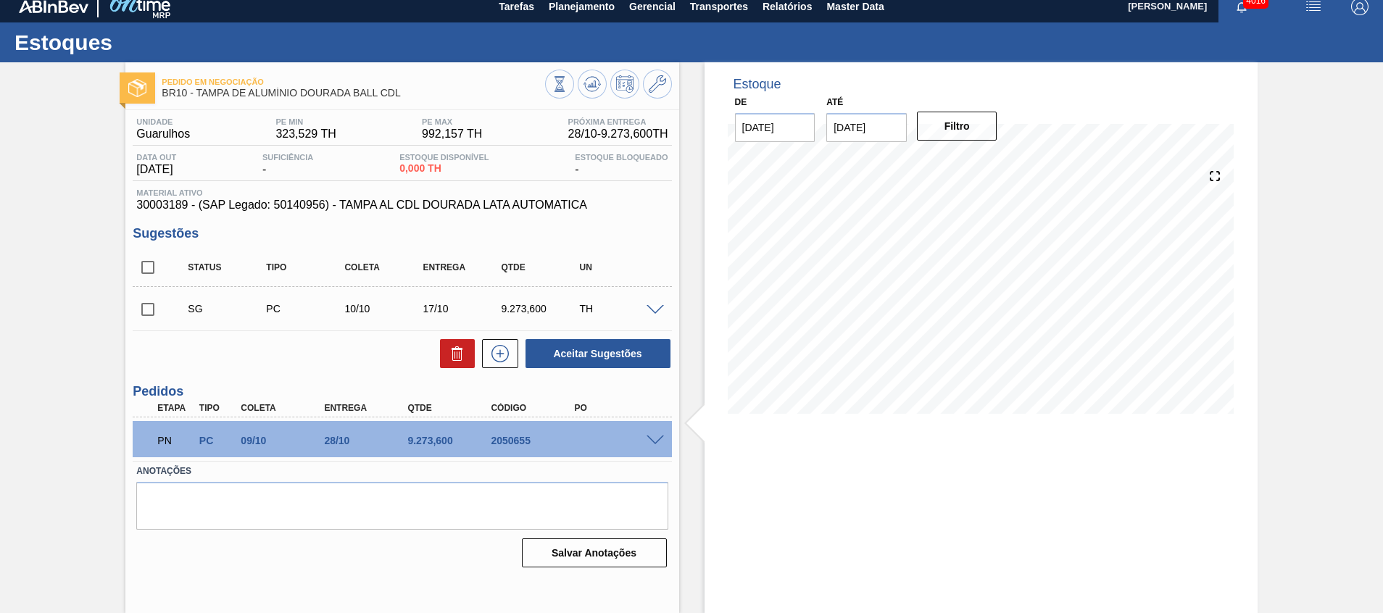
scroll to position [0, 0]
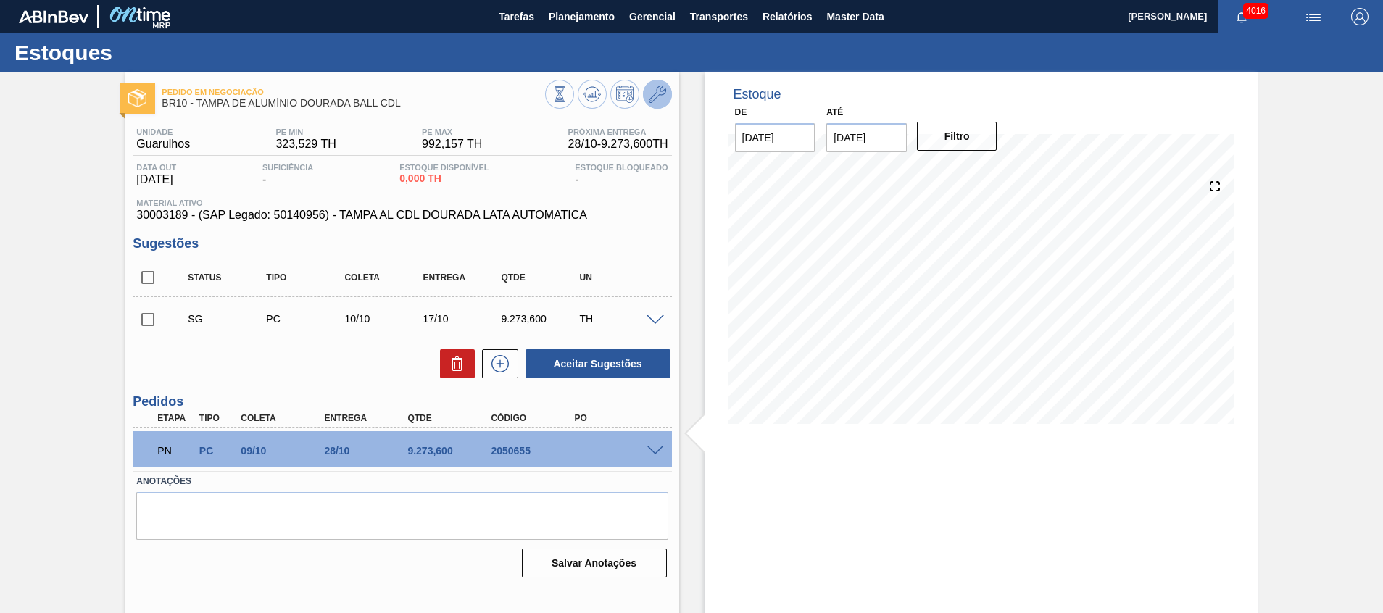
click at [665, 87] on button at bounding box center [657, 94] width 29 height 29
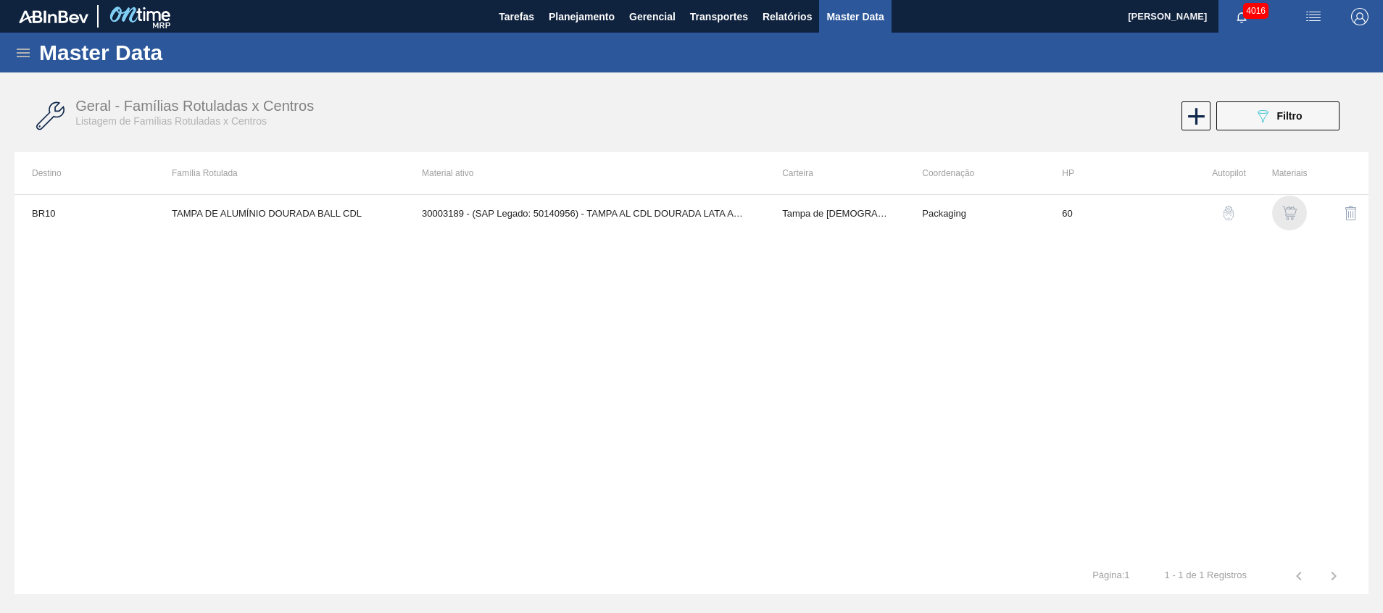
click at [1286, 208] on img "button" at bounding box center [1289, 213] width 14 height 14
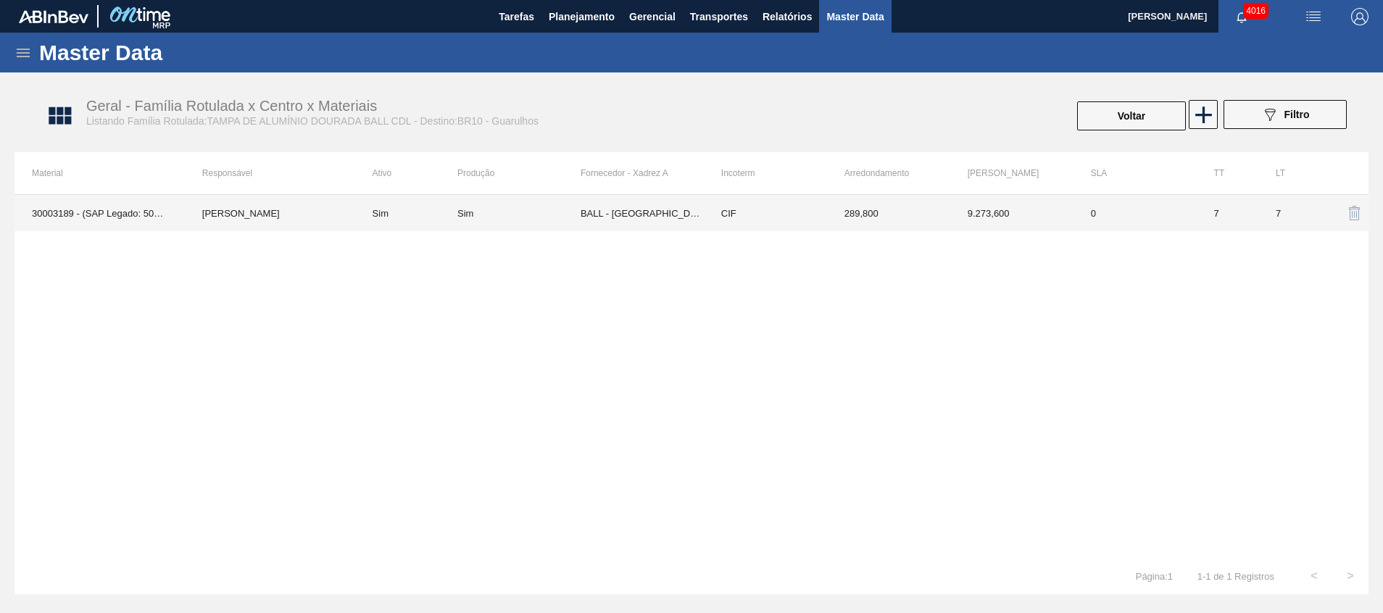
click at [591, 204] on td "BALL - [GEOGRAPHIC_DATA] ([GEOGRAPHIC_DATA])" at bounding box center [641, 213] width 123 height 36
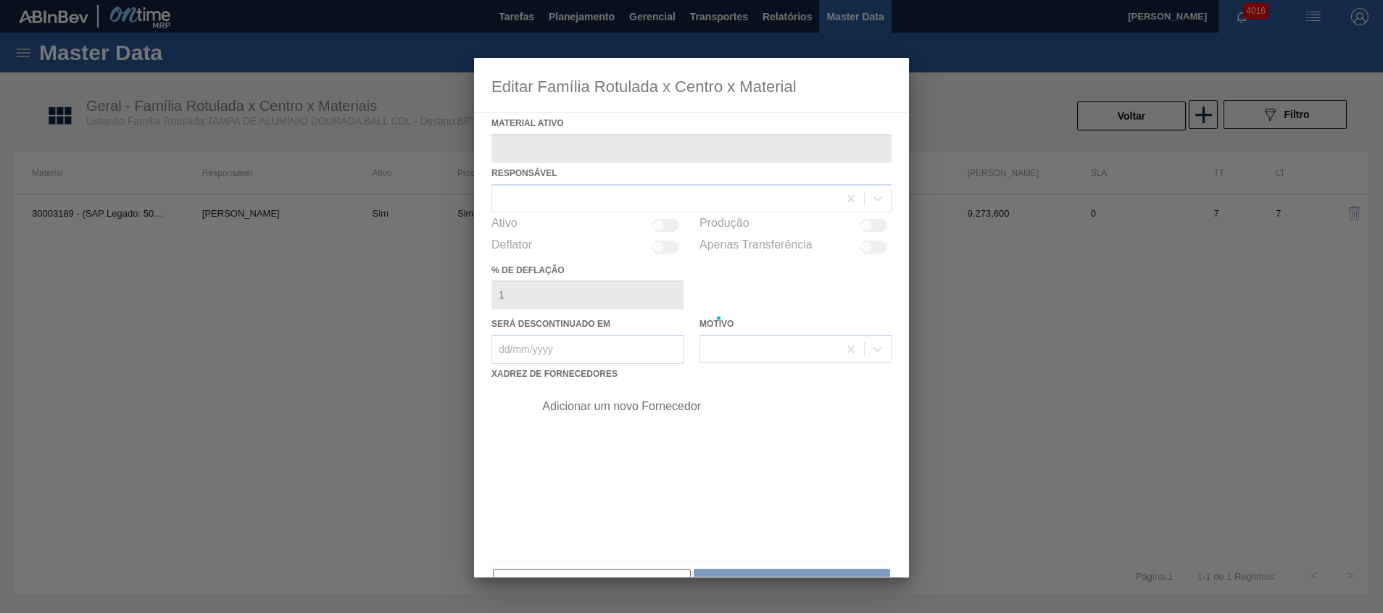
type ativo "30003189 - (SAP Legado: 50140956) - TAMPA AL CDL DOURADA LATA AUTOMATICA"
checkbox input "true"
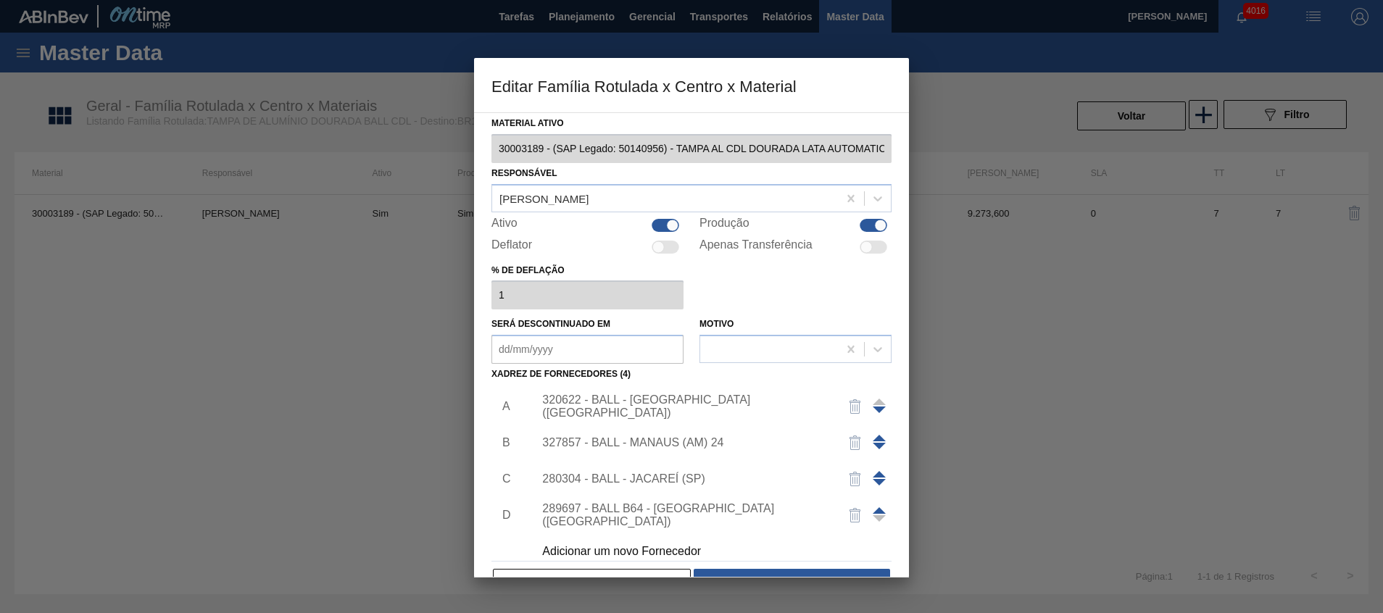
click at [853, 512] on img "button" at bounding box center [854, 514] width 17 height 17
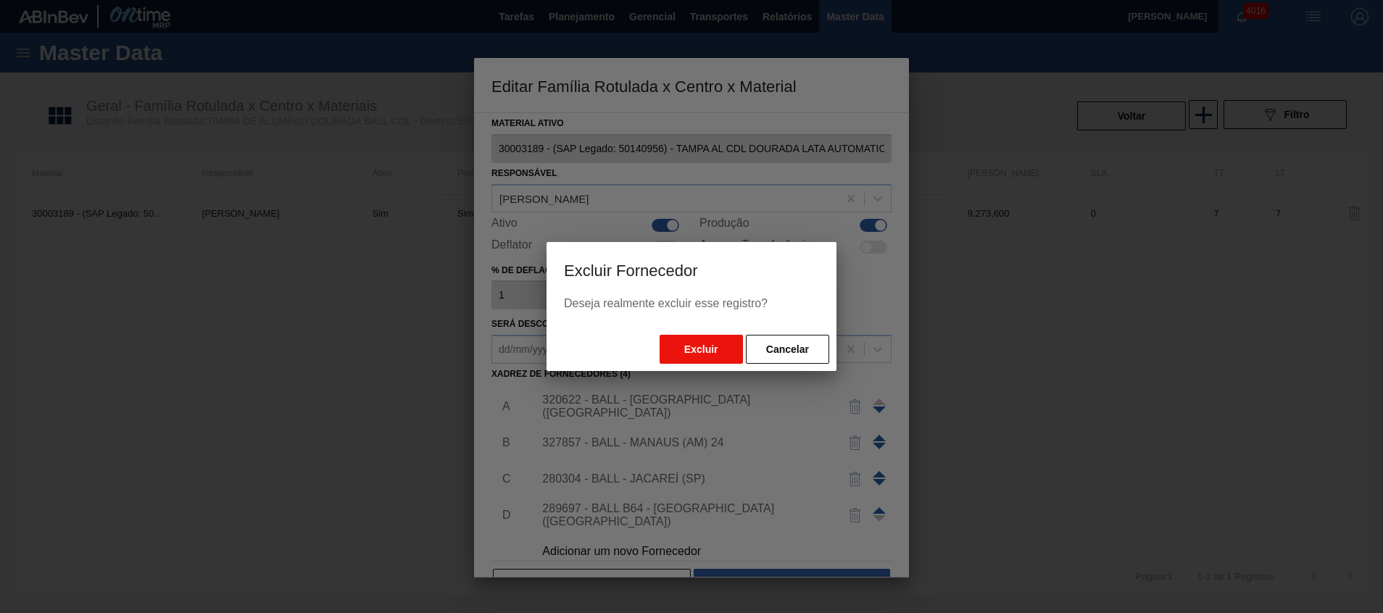
click at [707, 354] on button "Excluir" at bounding box center [700, 349] width 83 height 29
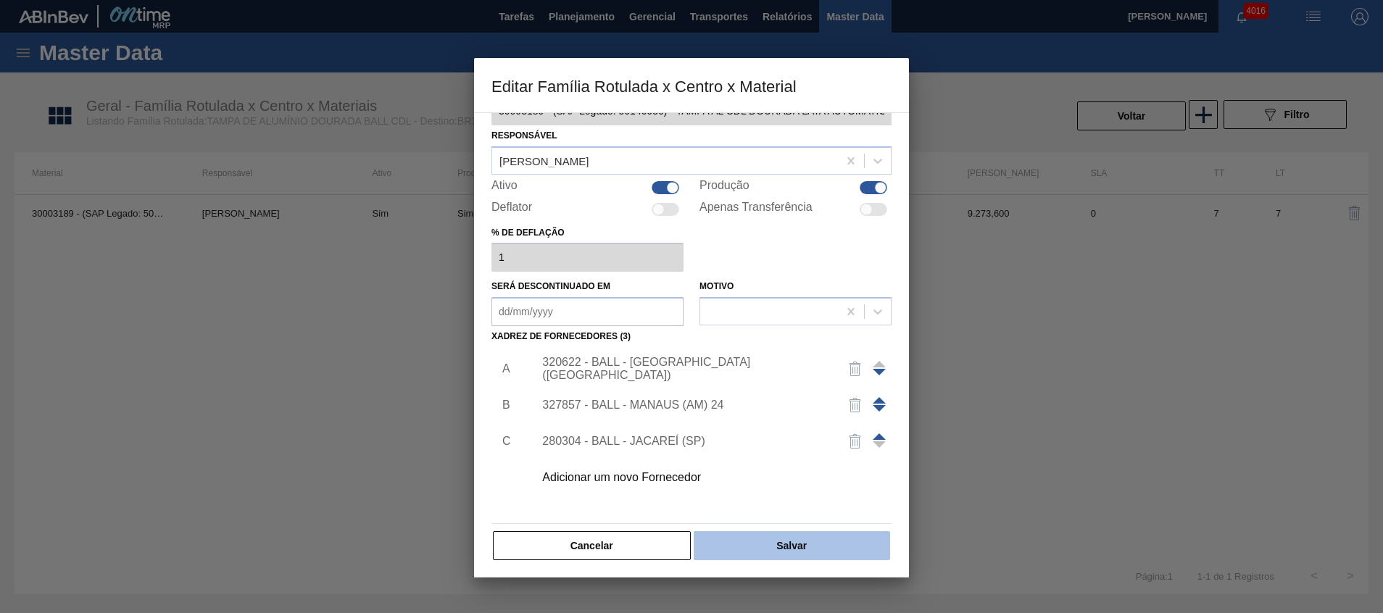
scroll to position [40, 0]
click at [722, 545] on button "Salvar" at bounding box center [791, 543] width 196 height 29
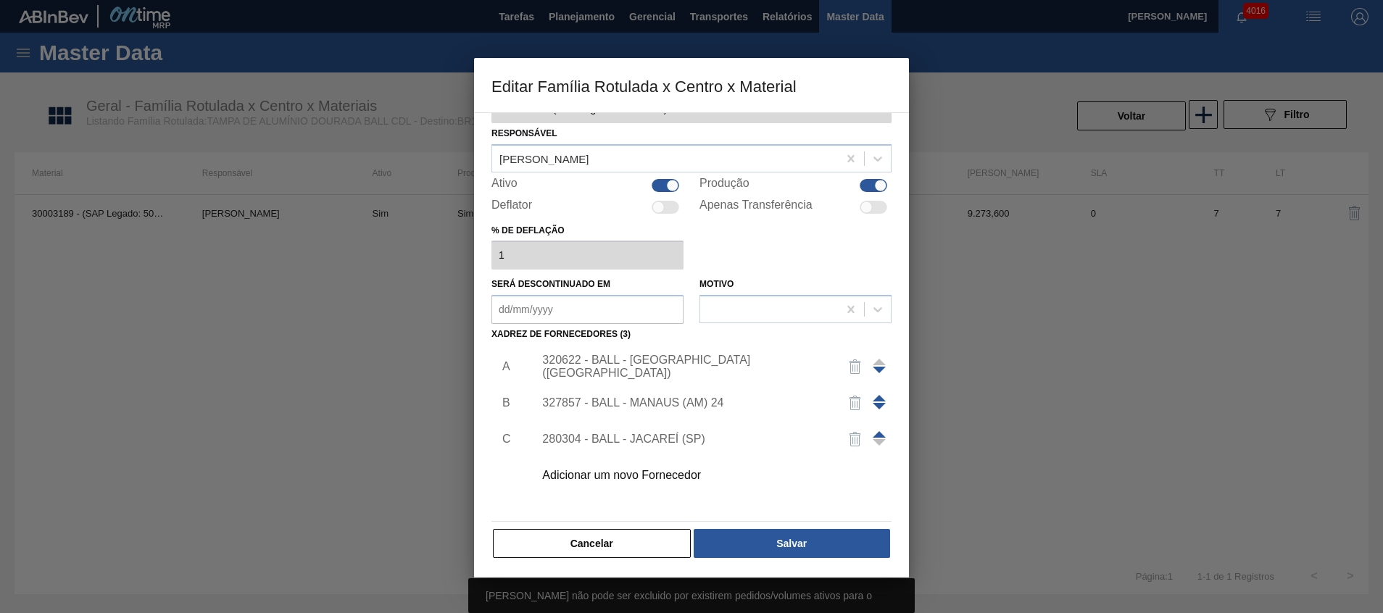
click at [661, 525] on div "Material ativo 30003189 - (SAP Legado: 50140956) - TAMPA AL CDL DOURADA LATA AU…" at bounding box center [691, 316] width 400 height 486
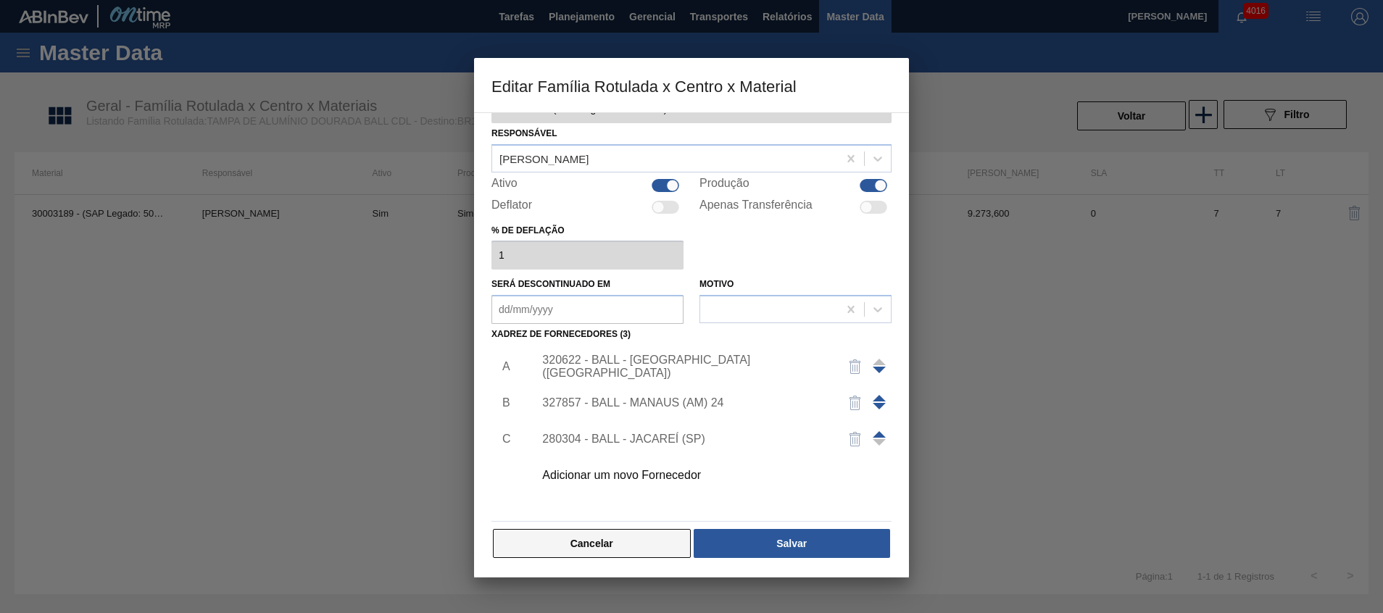
click at [617, 536] on button "Cancelar" at bounding box center [592, 543] width 198 height 29
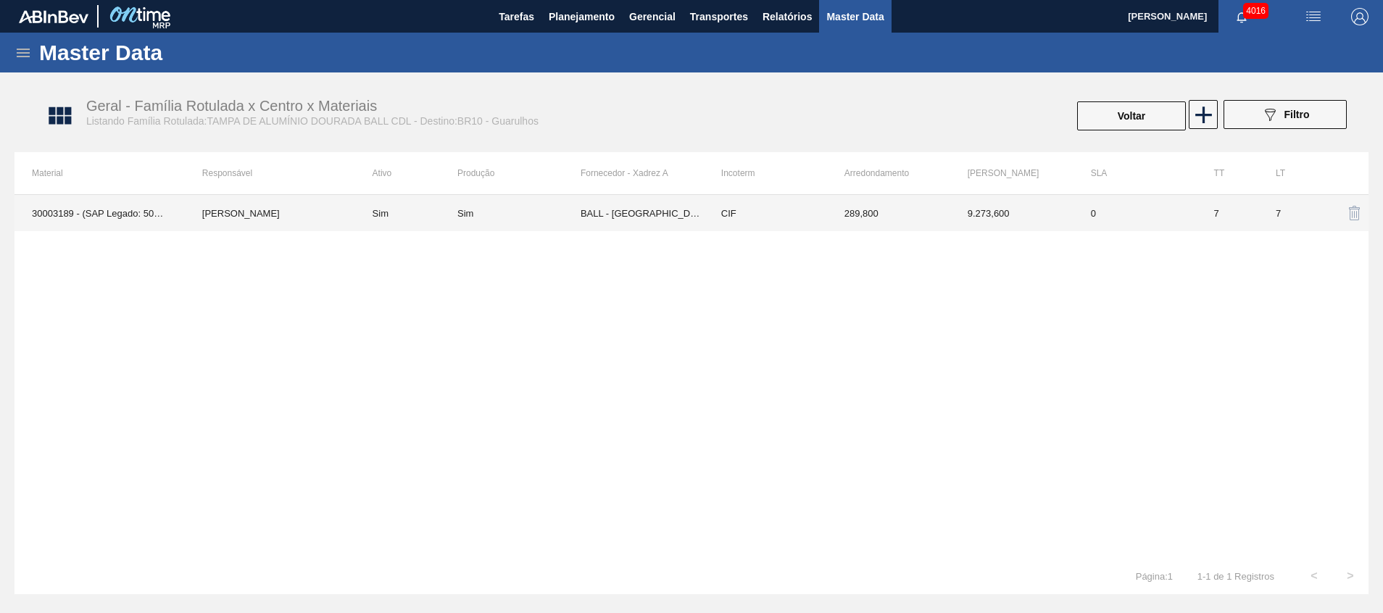
click at [1189, 222] on td "0" at bounding box center [1134, 213] width 123 height 36
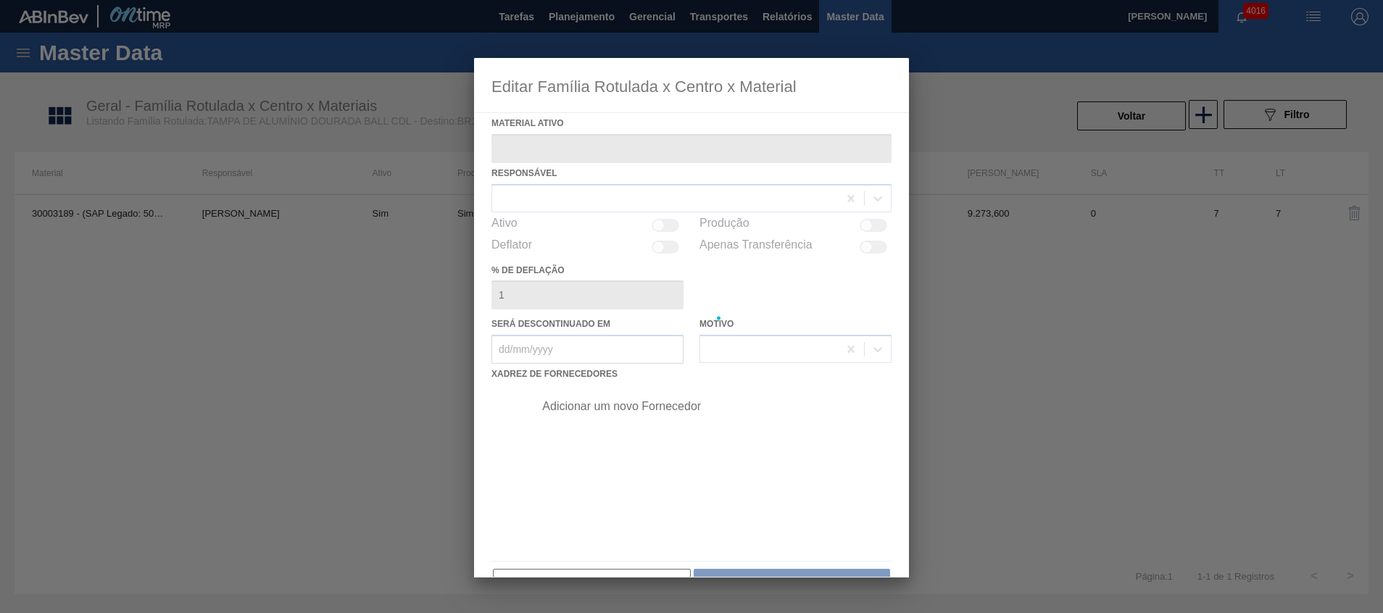
type ativo "30003189 - (SAP Legado: 50140956) - TAMPA AL CDL DOURADA LATA AUTOMATICA"
checkbox input "true"
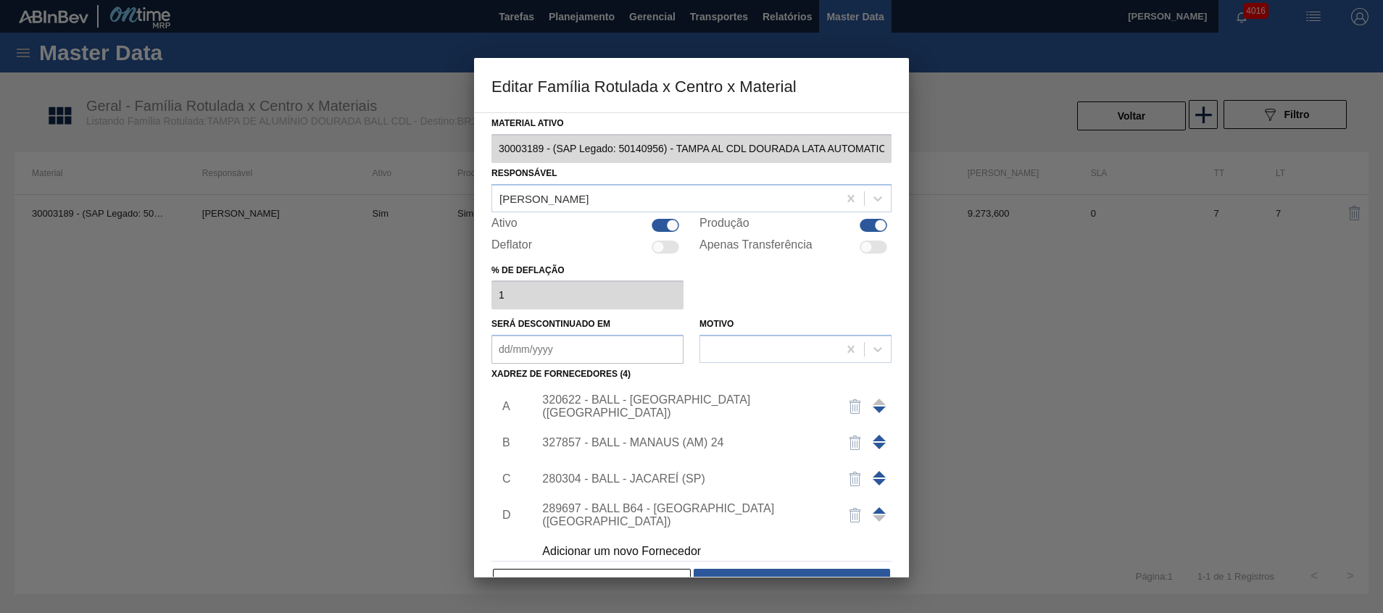
click at [731, 436] on div "327857 - BALL - MANAUS (AM) 24" at bounding box center [684, 442] width 284 height 13
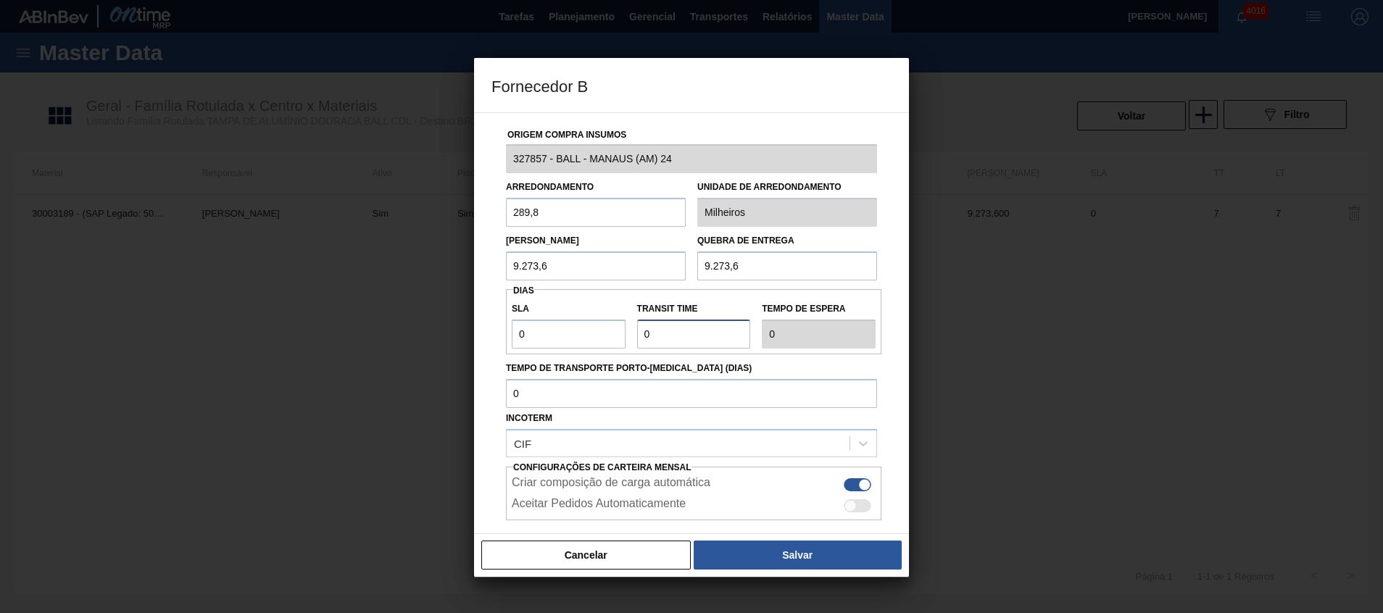
drag, startPoint x: 704, startPoint y: 334, endPoint x: 464, endPoint y: 377, distance: 244.3
click at [522, 367] on div "Origem Compra Insumos 327857 - BALL - MANAUS (AM) 24 Arredondamento 289,8 Unida…" at bounding box center [691, 353] width 400 height 480
type input "2"
type input "25"
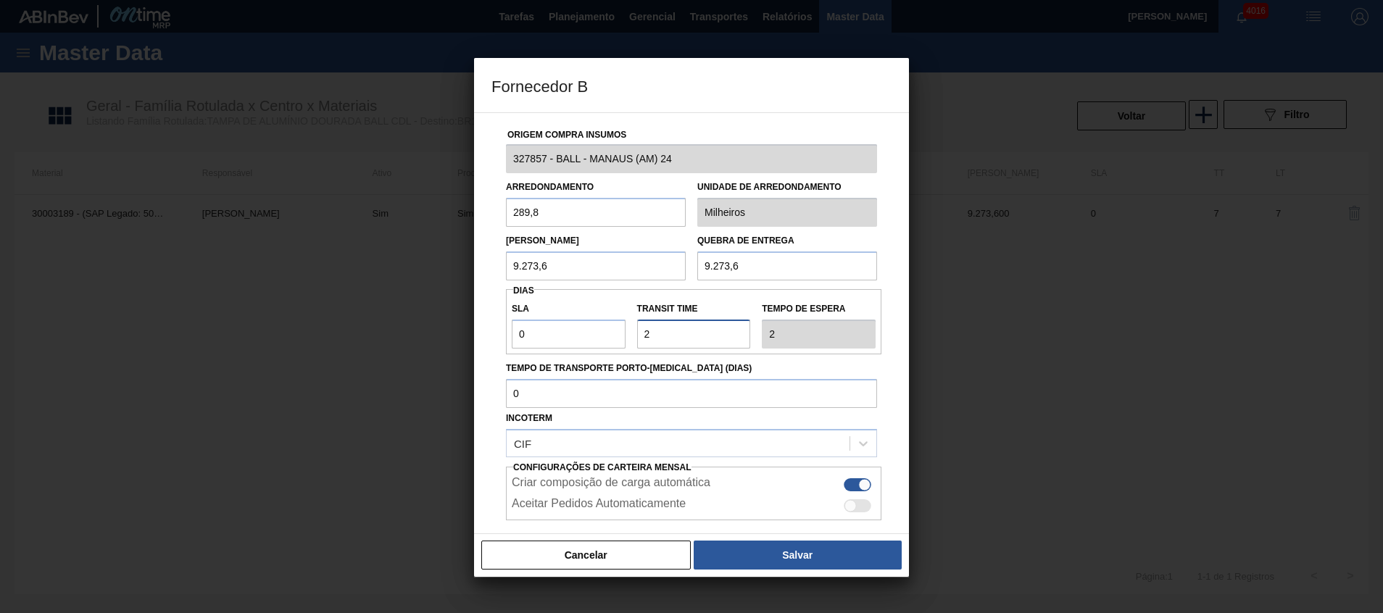
type input "25"
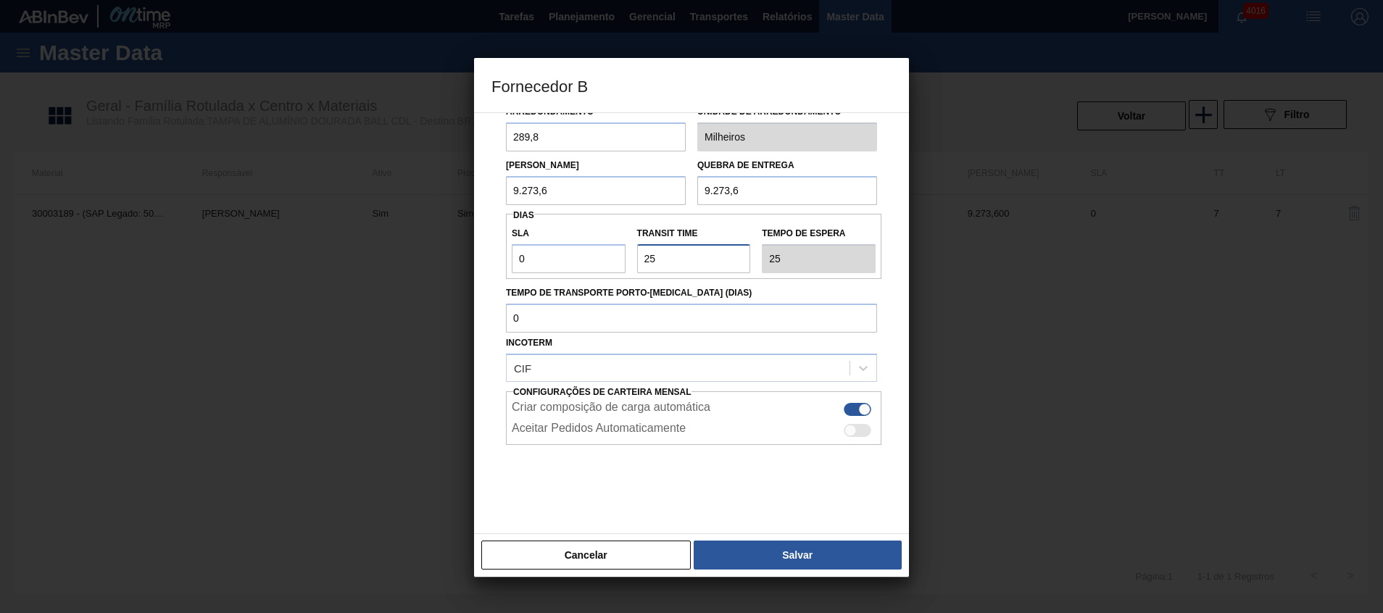
scroll to position [77, 0]
type input "25"
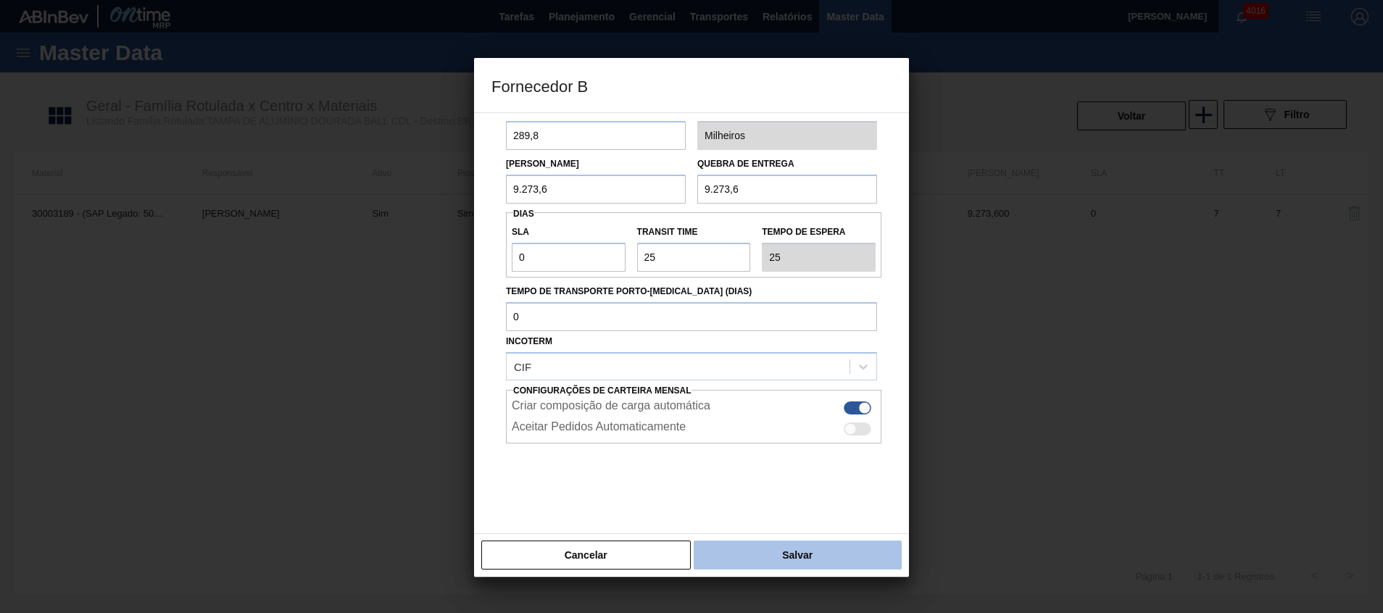
click at [756, 555] on button "Salvar" at bounding box center [797, 555] width 208 height 29
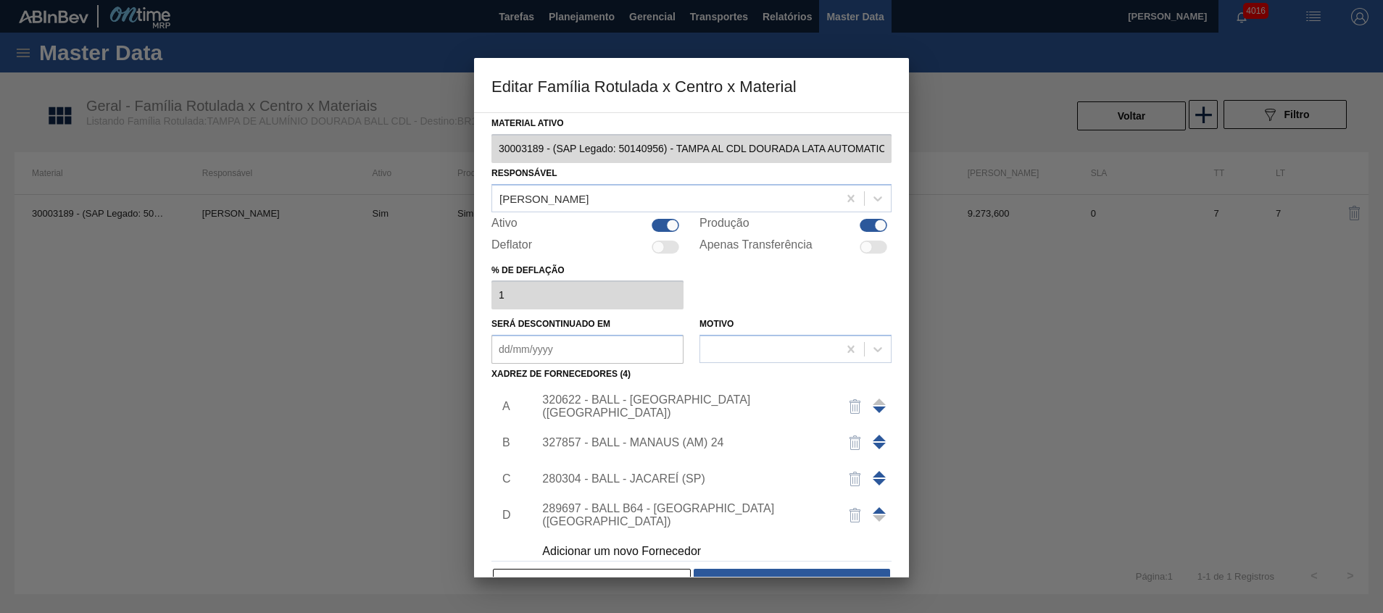
click at [720, 409] on div "320622 - BALL - [GEOGRAPHIC_DATA] ([GEOGRAPHIC_DATA])" at bounding box center [684, 406] width 284 height 26
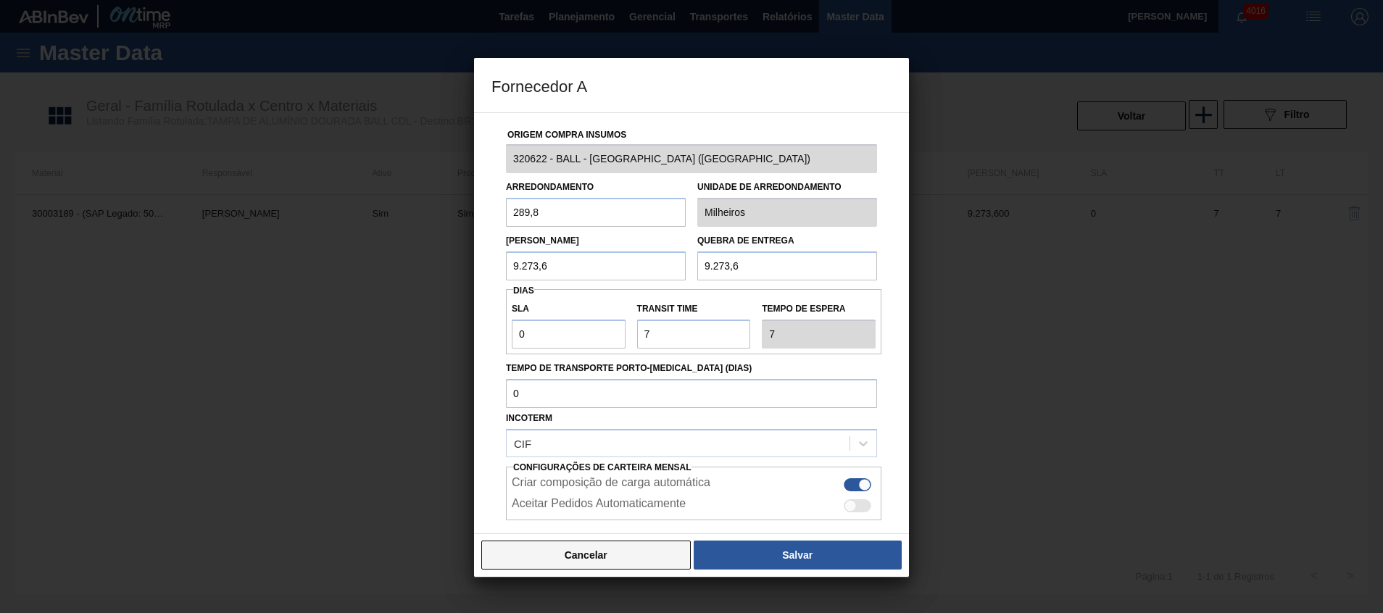
click at [625, 552] on button "Cancelar" at bounding box center [585, 555] width 209 height 29
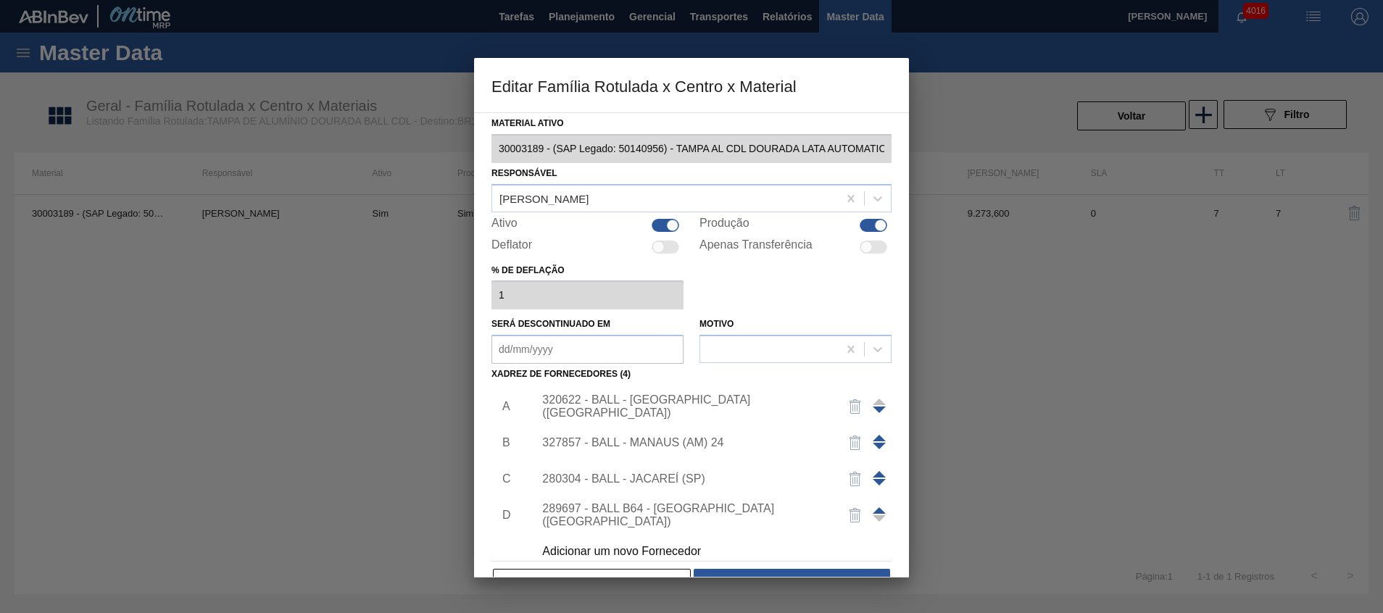
click at [700, 476] on div "280304 - BALL - JACAREÍ (SP)" at bounding box center [684, 478] width 284 height 13
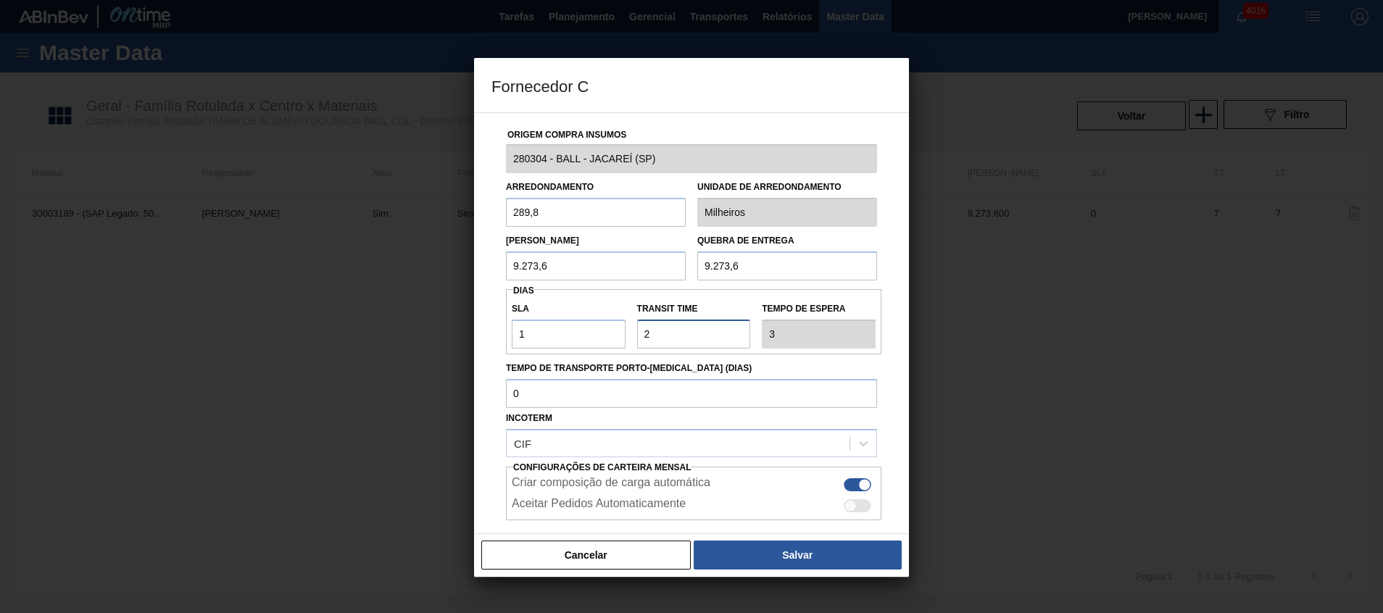
drag, startPoint x: 685, startPoint y: 328, endPoint x: 375, endPoint y: 322, distance: 310.9
click at [383, 323] on div "Fornecedor C Origem Compra Insumos 280304 - BALL - JACAREÍ ([GEOGRAPHIC_DATA]) …" at bounding box center [691, 306] width 1383 height 613
type input "0"
type input "1"
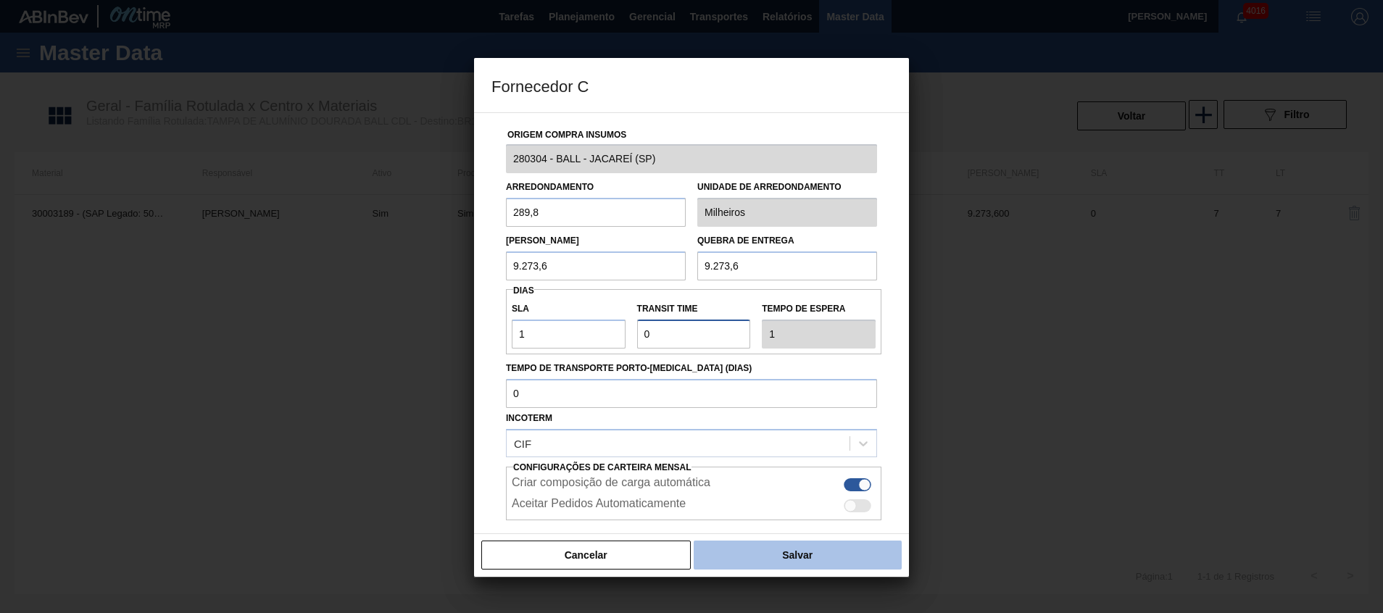
type input "0"
click at [768, 550] on button "Salvar" at bounding box center [797, 555] width 208 height 29
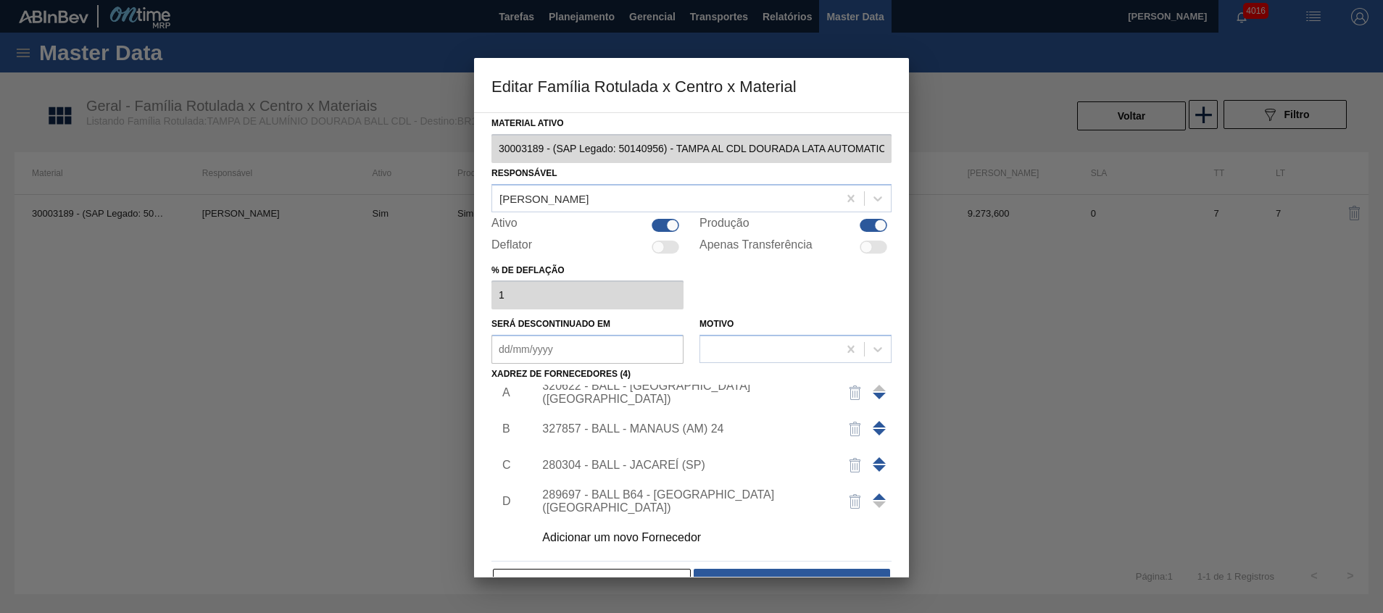
scroll to position [14, 0]
click at [702, 545] on div "Adicionar um novo Fornecedor" at bounding box center [708, 537] width 366 height 36
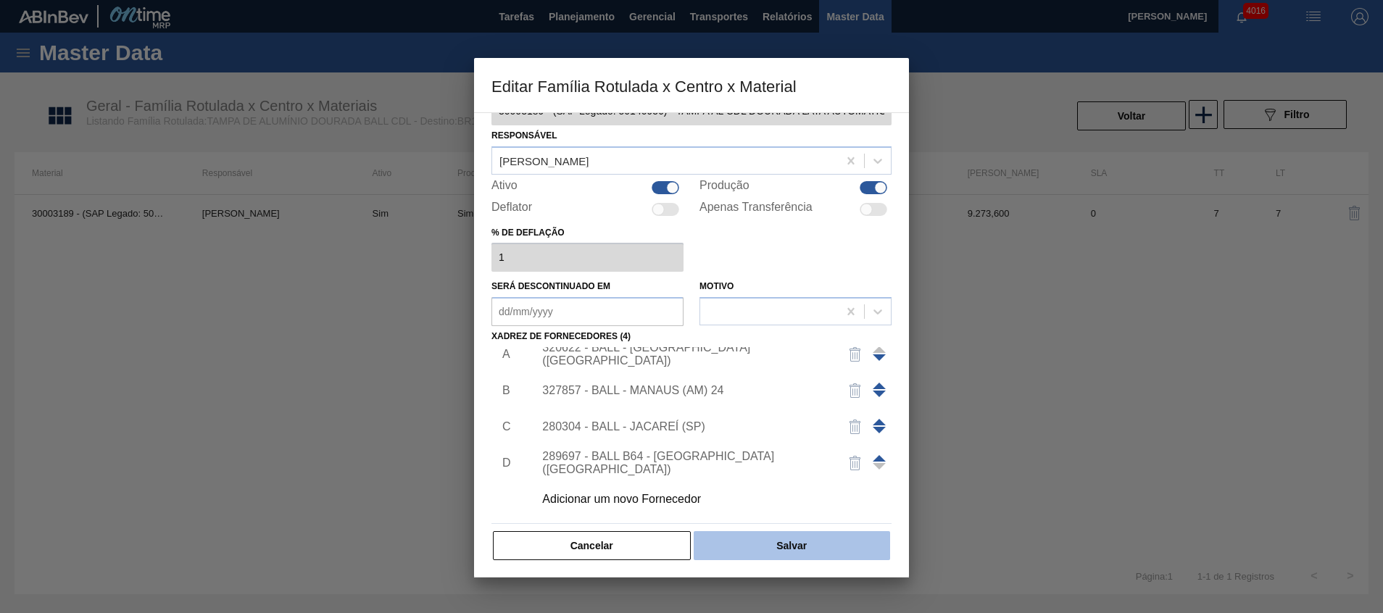
scroll to position [40, 0]
click at [743, 536] on button "Salvar" at bounding box center [791, 543] width 196 height 29
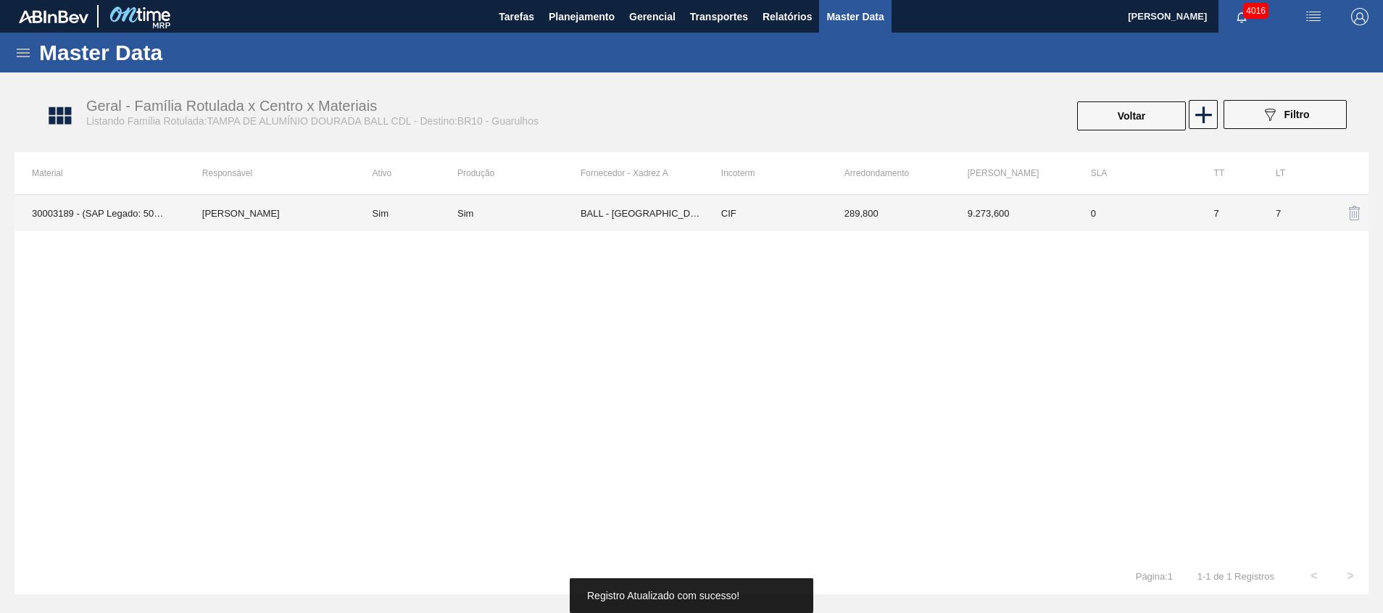
click at [1259, 207] on td "7" at bounding box center [1289, 213] width 62 height 36
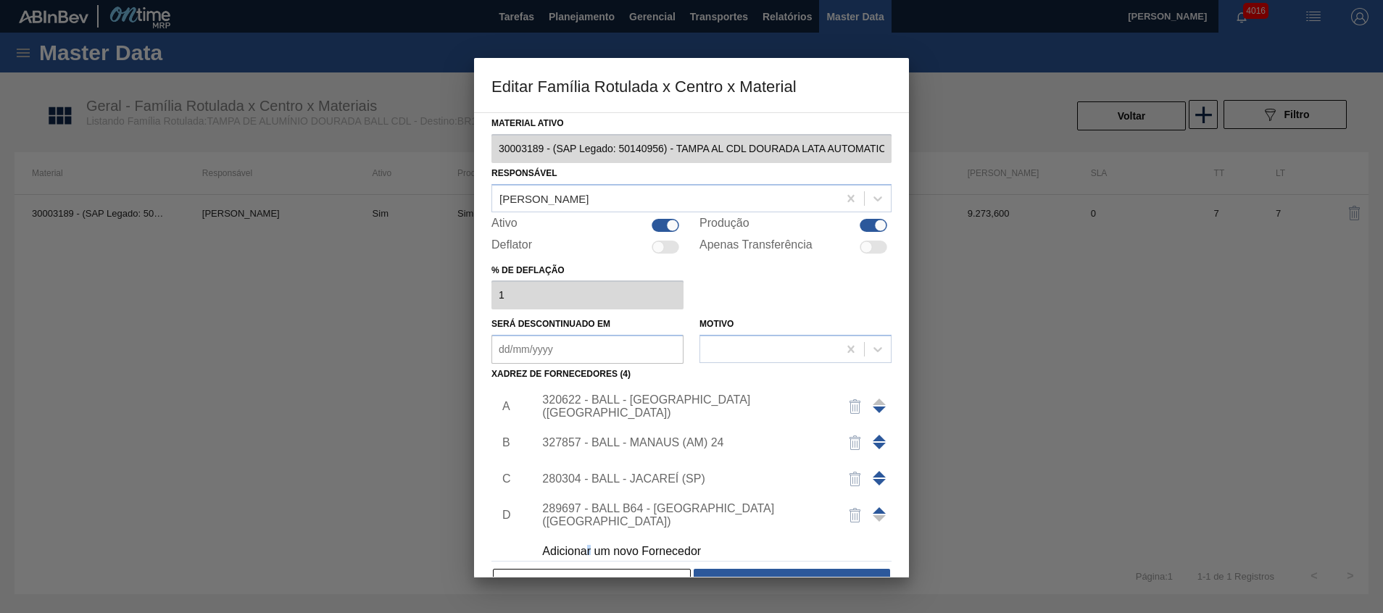
click at [590, 545] on div "Adicionar um novo Fornecedor" at bounding box center [684, 551] width 284 height 13
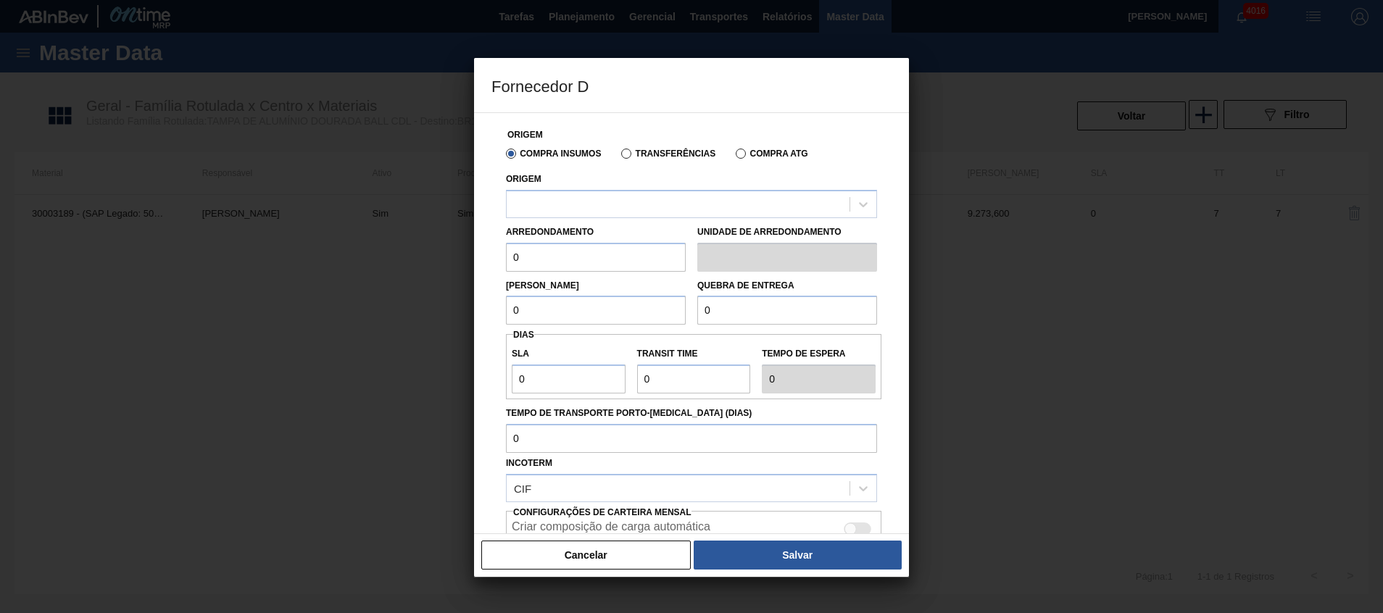
scroll to position [10, 0]
click at [628, 217] on div "Origem Compra Insumos Transferências Compra ATG Origem Arredondamento 0 Unidade…" at bounding box center [691, 375] width 400 height 524
click at [631, 203] on div at bounding box center [677, 203] width 343 height 21
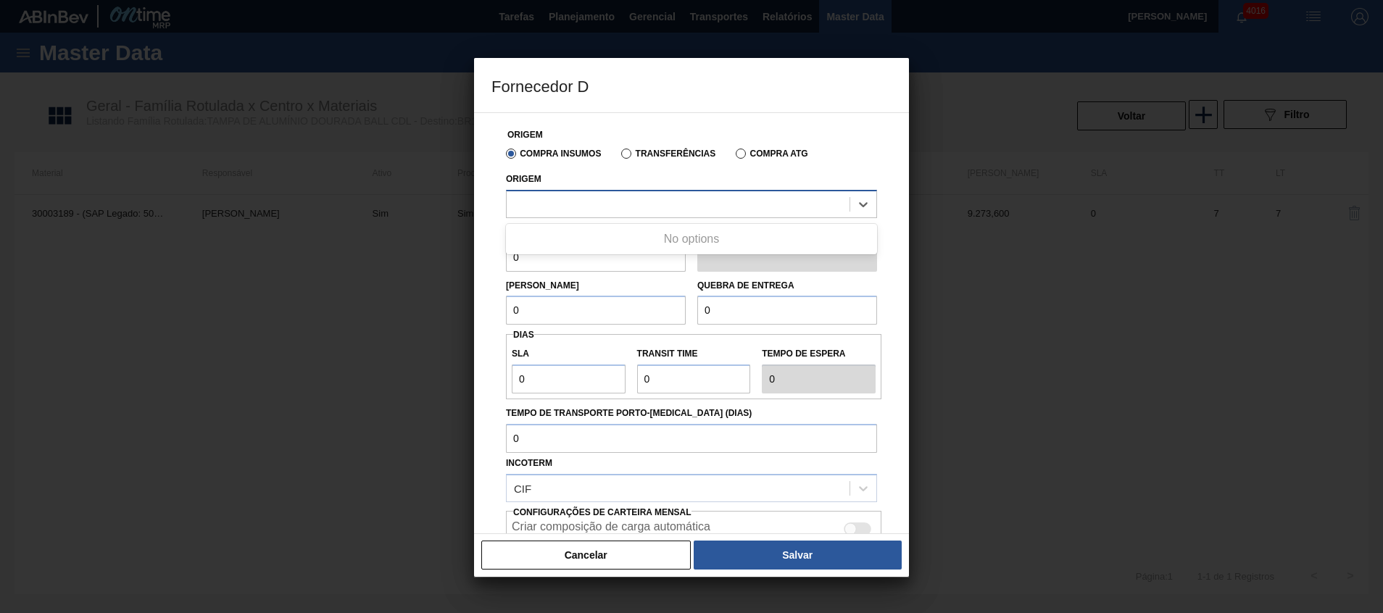
click at [631, 203] on div at bounding box center [677, 203] width 343 height 21
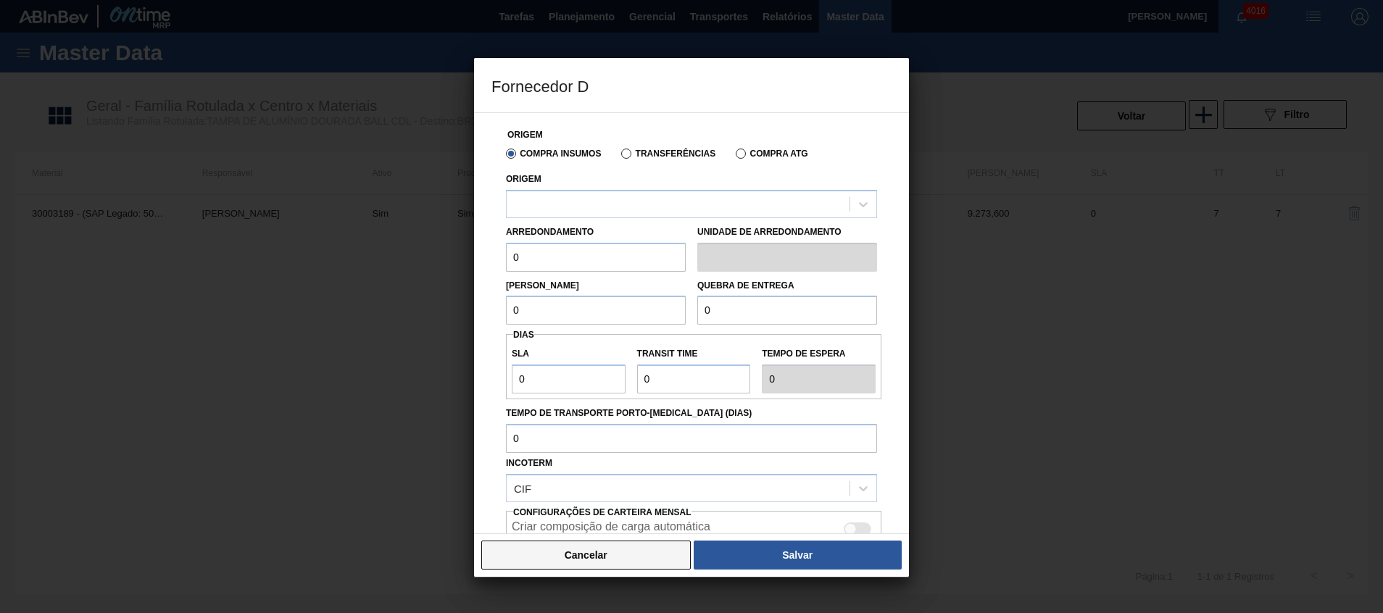
click at [606, 554] on button "Cancelar" at bounding box center [585, 555] width 209 height 29
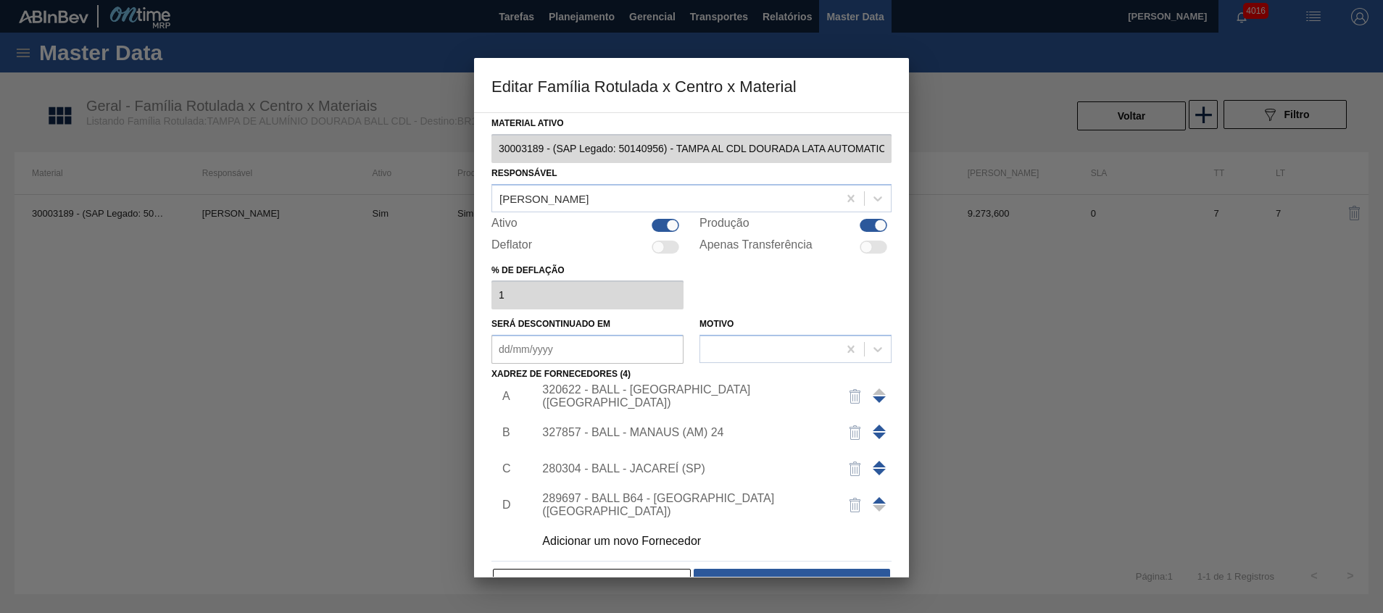
click at [702, 549] on div "Adicionar um novo Fornecedor" at bounding box center [708, 541] width 366 height 36
click at [601, 538] on div "Adicionar um novo Fornecedor" at bounding box center [684, 541] width 284 height 13
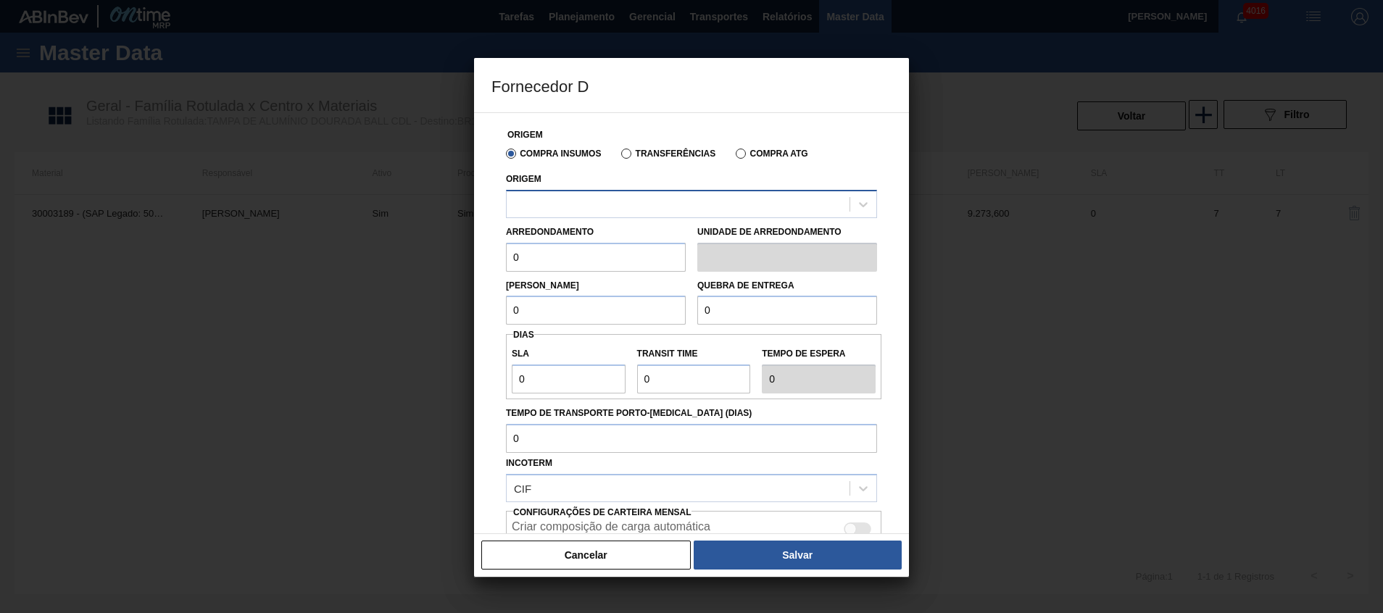
click at [649, 218] on div "Arredondamento 0 Unidade de arredondamento" at bounding box center [691, 245] width 383 height 54
click at [652, 207] on div at bounding box center [677, 203] width 343 height 21
click at [600, 562] on button "Cancelar" at bounding box center [585, 555] width 209 height 29
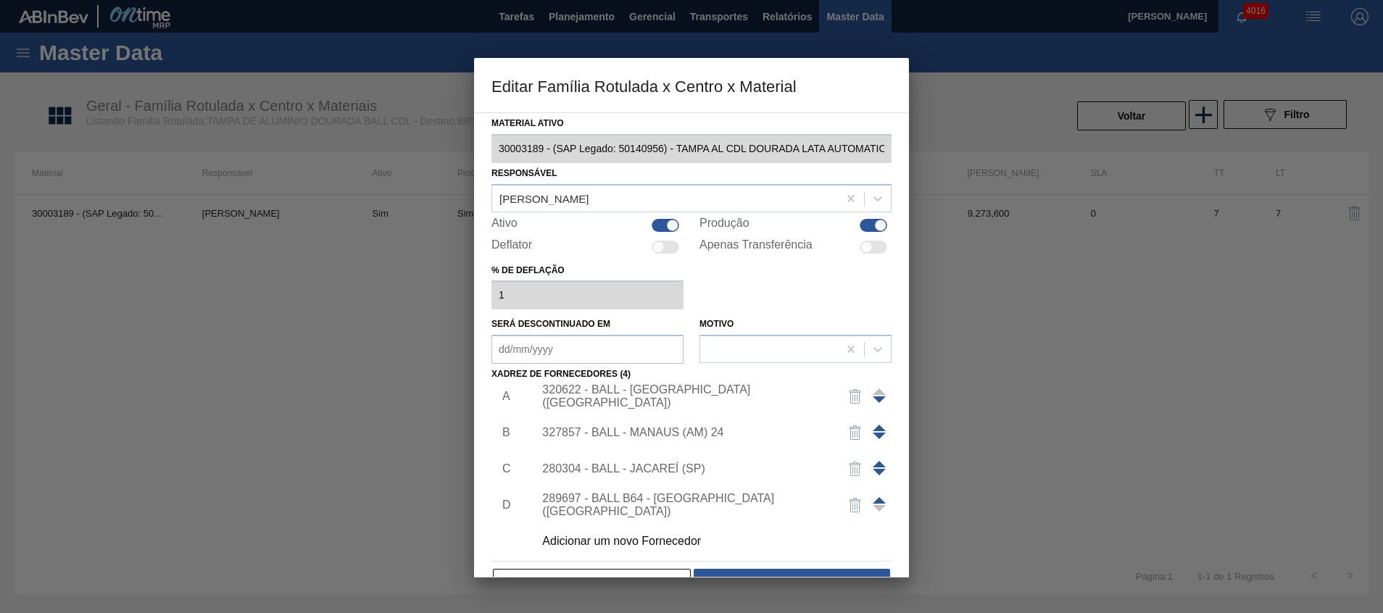
scroll to position [40, 0]
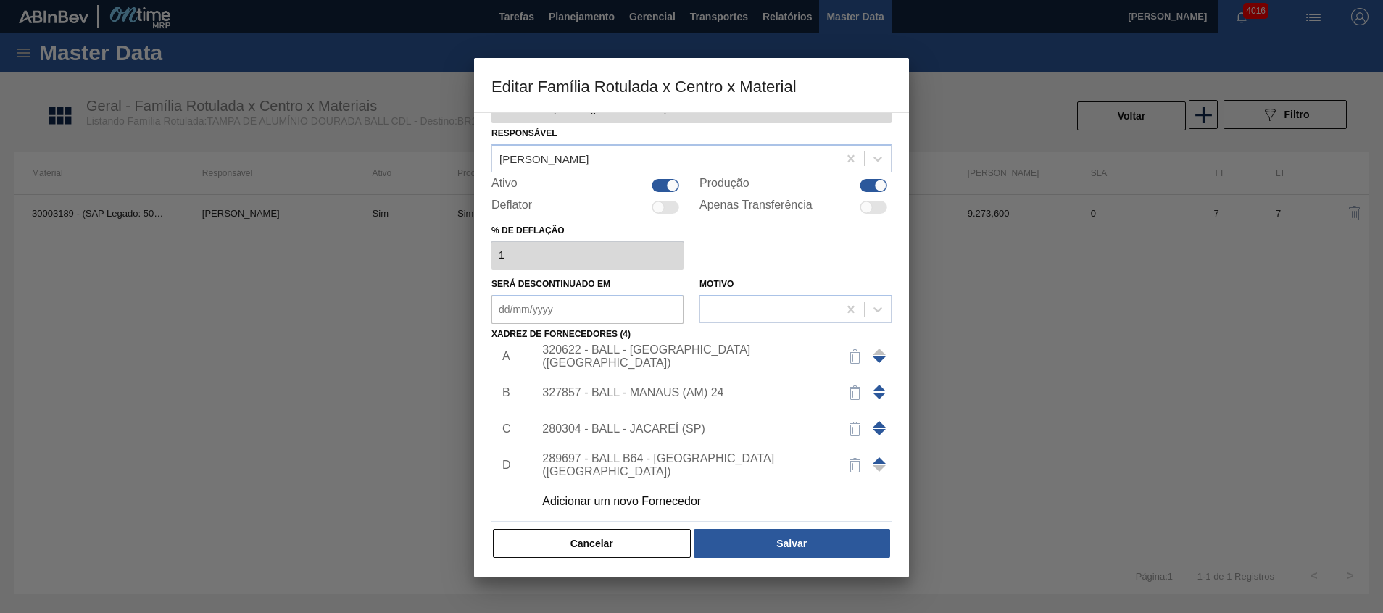
click at [600, 562] on div "Material ativo 30003189 - (SAP Legado: 50140956) - TAMPA AL CDL DOURADA LATA AU…" at bounding box center [691, 344] width 435 height 465
click at [600, 556] on button "Cancelar" at bounding box center [592, 543] width 198 height 29
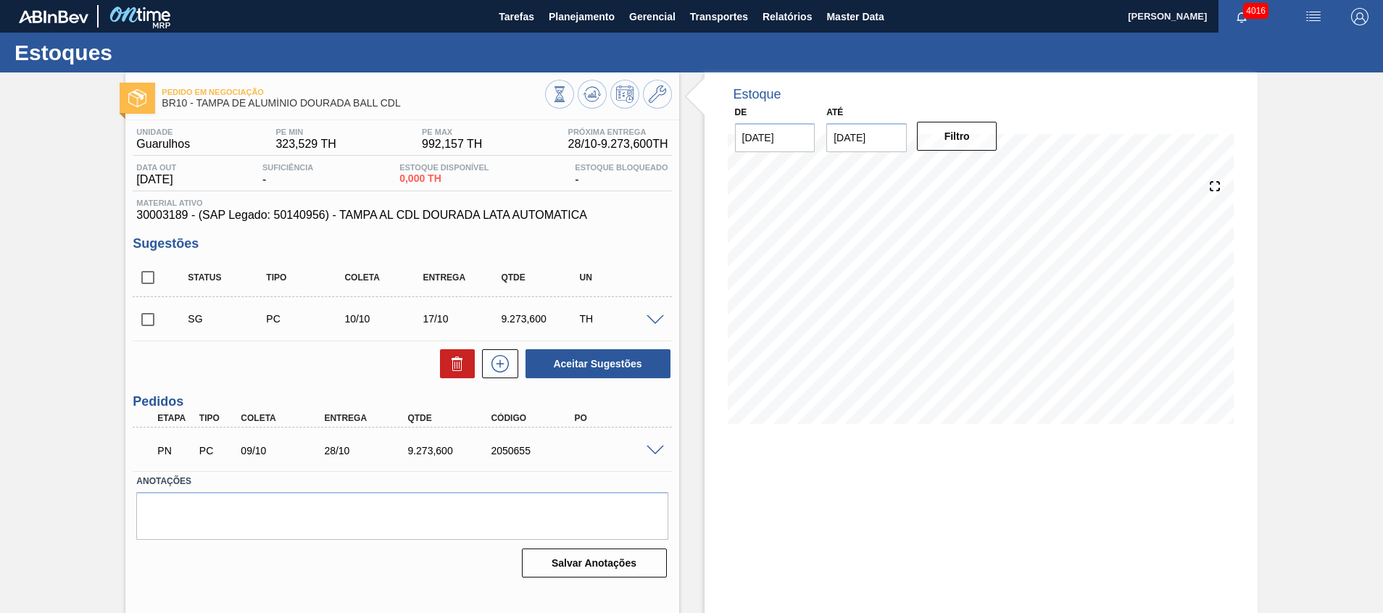
click at [651, 448] on span at bounding box center [654, 451] width 17 height 11
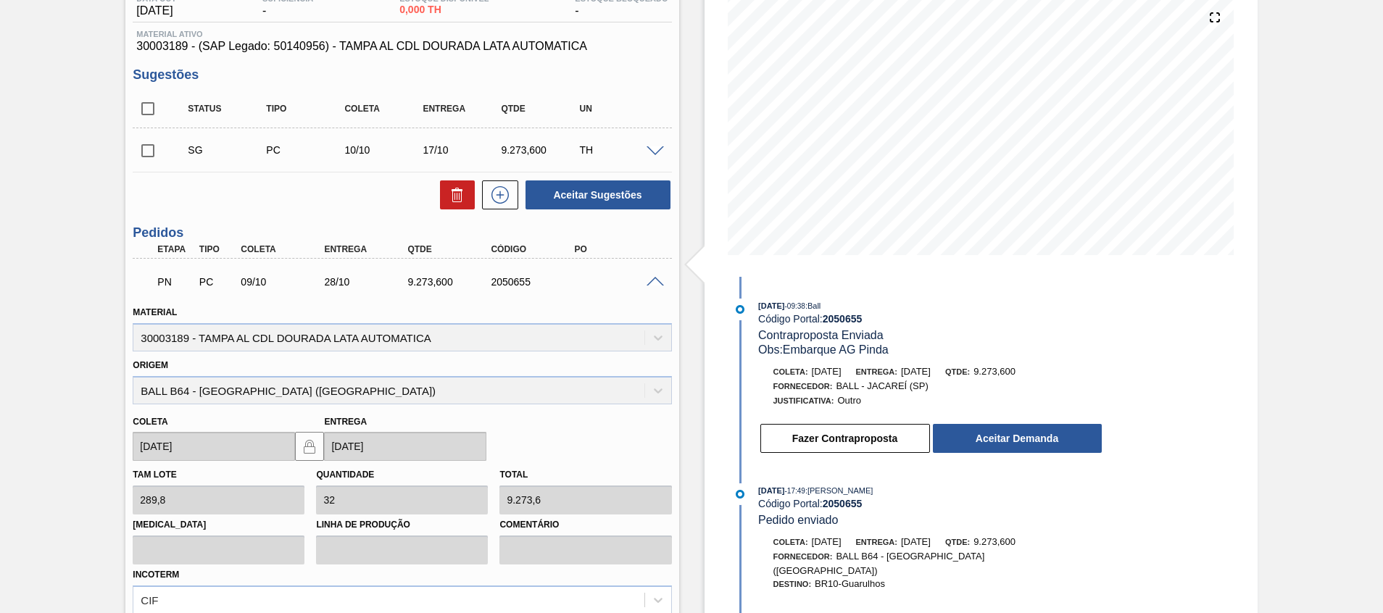
scroll to position [254, 0]
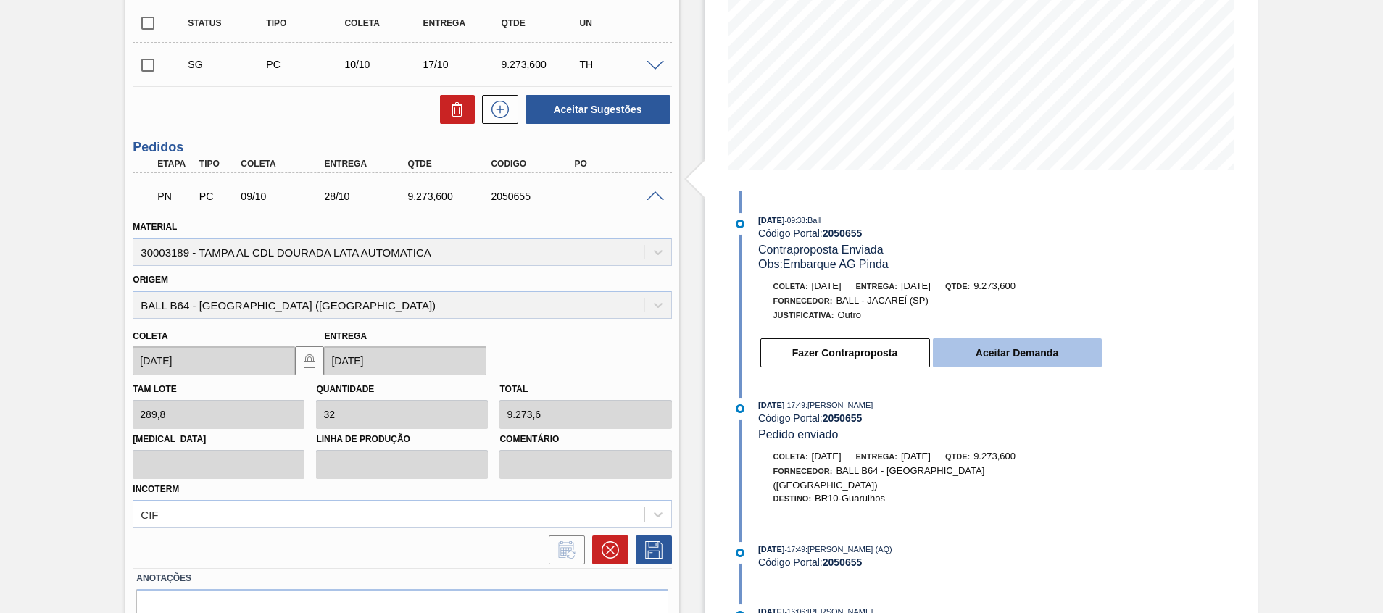
click at [1027, 339] on button "Aceitar Demanda" at bounding box center [1017, 352] width 169 height 29
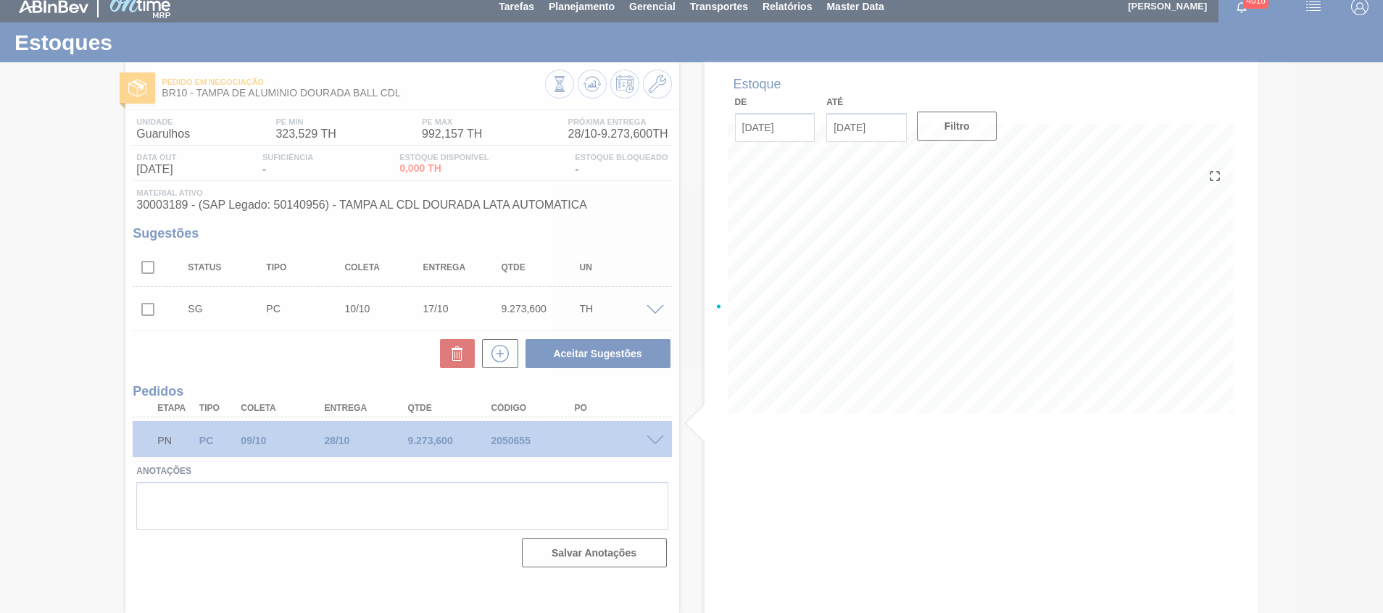
scroll to position [10, 0]
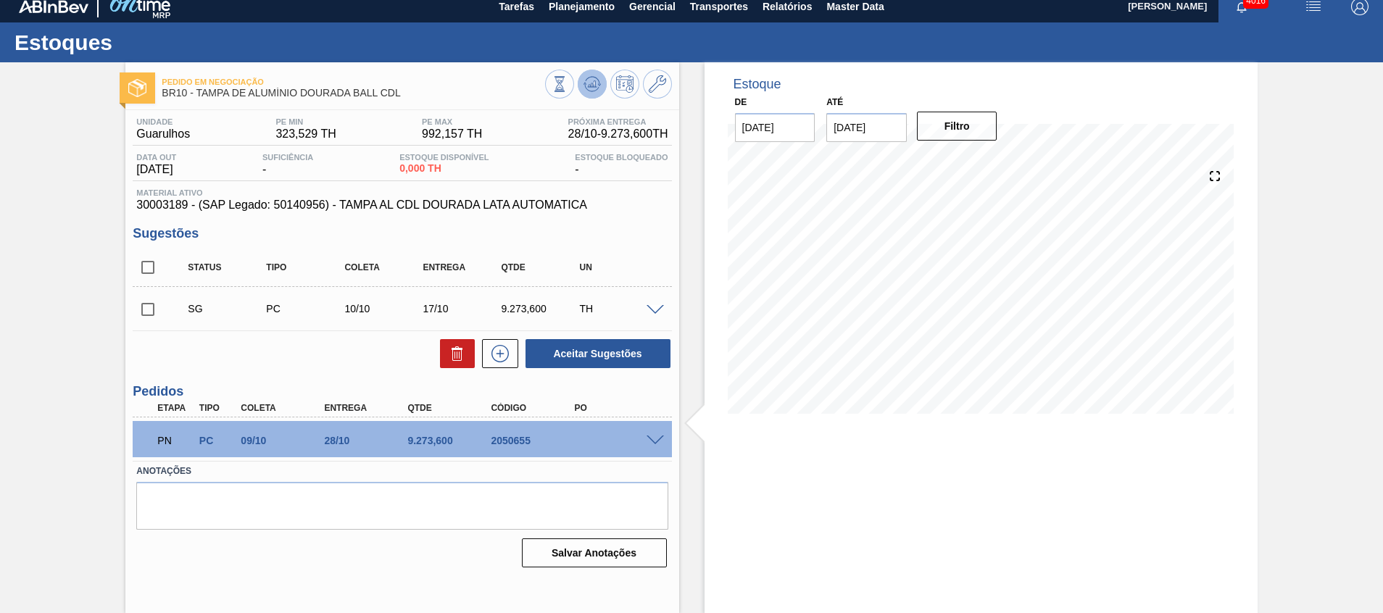
click at [591, 89] on icon at bounding box center [591, 83] width 17 height 17
drag, startPoint x: 404, startPoint y: 88, endPoint x: 214, endPoint y: 113, distance: 192.2
click at [214, 113] on div "Pedido em Negociação BR10 - [GEOGRAPHIC_DATA] DE ALUMÍNIO DOURADA BALL CDL Unid…" at bounding box center [401, 337] width 553 height 551
click at [161, 197] on div "Material ativo 30003189 - (SAP Legado: 50140956) - TAMPA AL CDL DOURADA LATA AU…" at bounding box center [402, 199] width 538 height 23
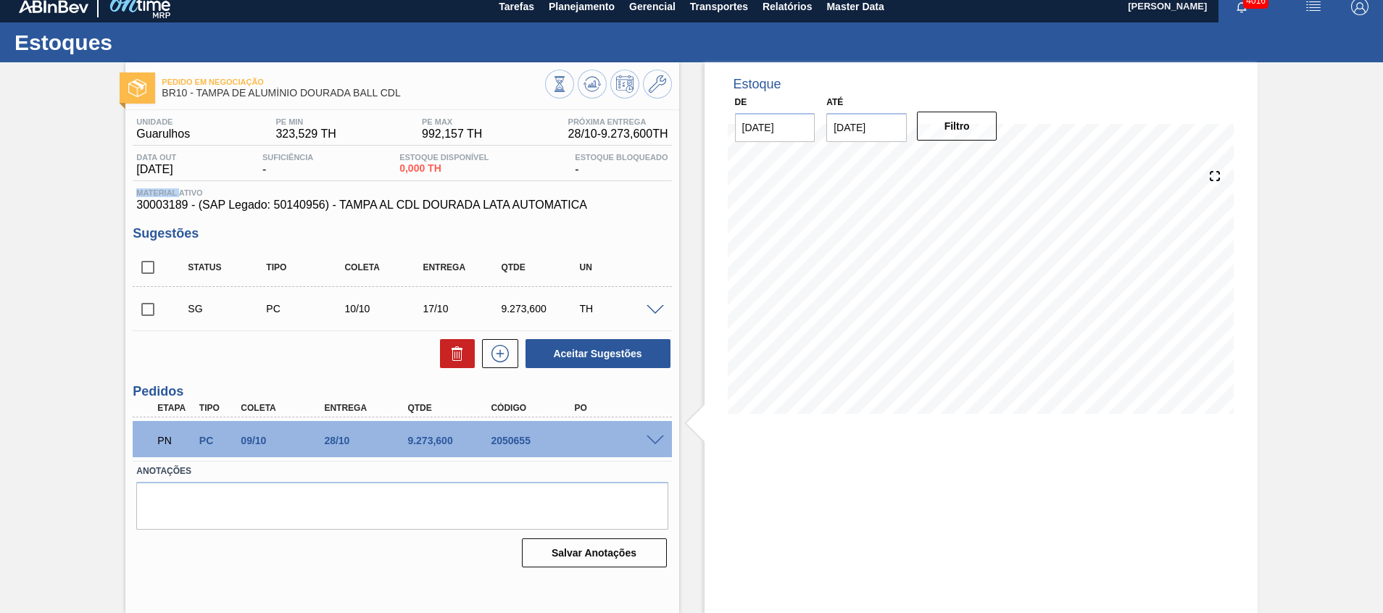
click at [161, 197] on div "Material ativo 30003189 - (SAP Legado: 50140956) - TAMPA AL CDL DOURADA LATA AU…" at bounding box center [402, 199] width 538 height 23
click at [162, 207] on span "30003189 - (SAP Legado: 50140956) - TAMPA AL CDL DOURADA LATA AUTOMATICA" at bounding box center [401, 205] width 531 height 13
copy span "30003189"
click at [584, 12] on span "Planejamento" at bounding box center [582, 6] width 66 height 17
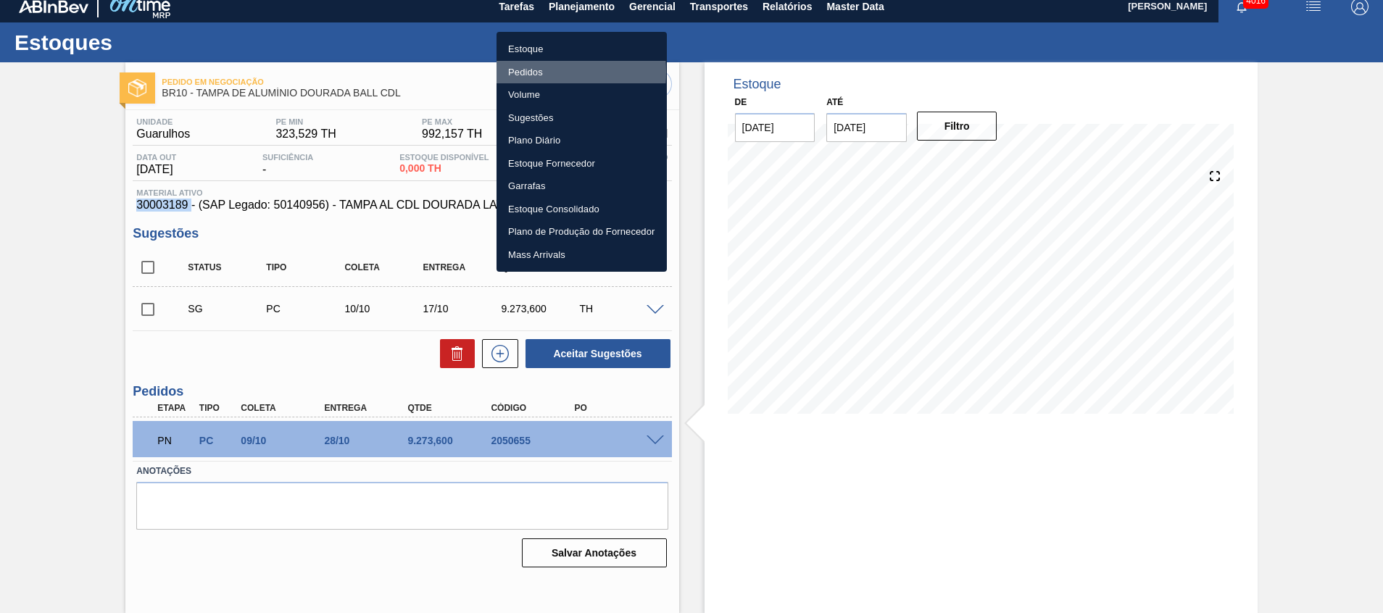
click at [516, 72] on li "Pedidos" at bounding box center [581, 72] width 170 height 23
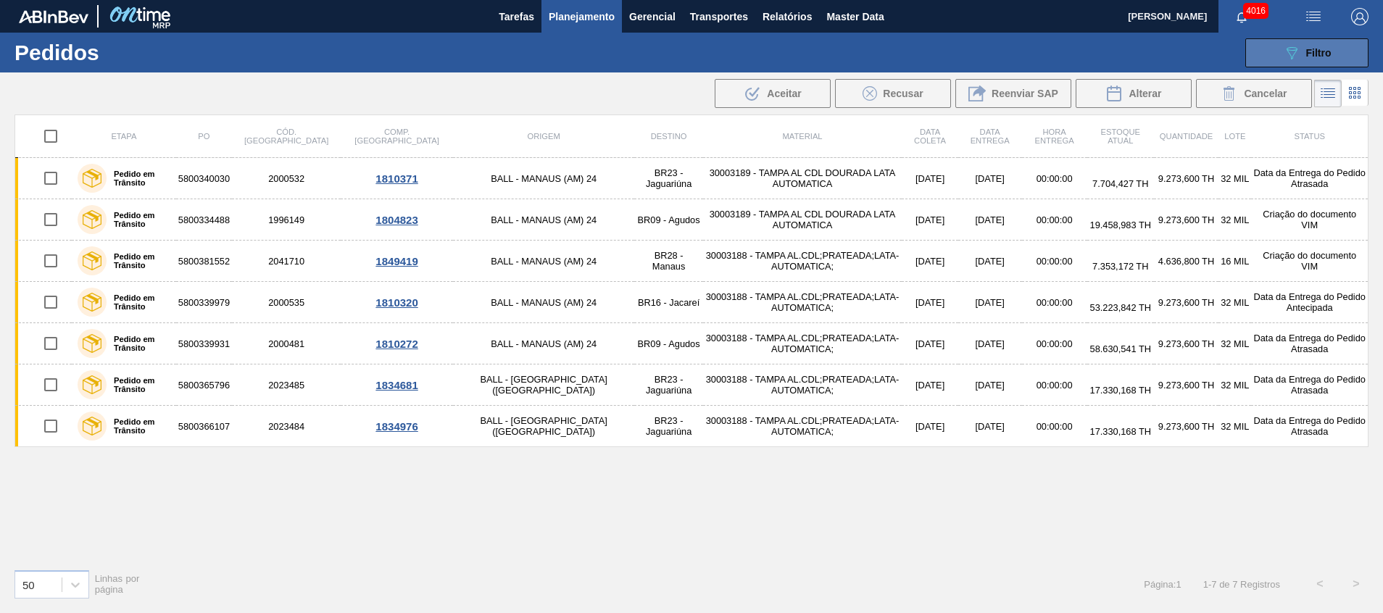
click at [1269, 61] on button "089F7B8B-B2A5-4AFE-B5C0-19BA573D28AC Filtro" at bounding box center [1306, 52] width 123 height 29
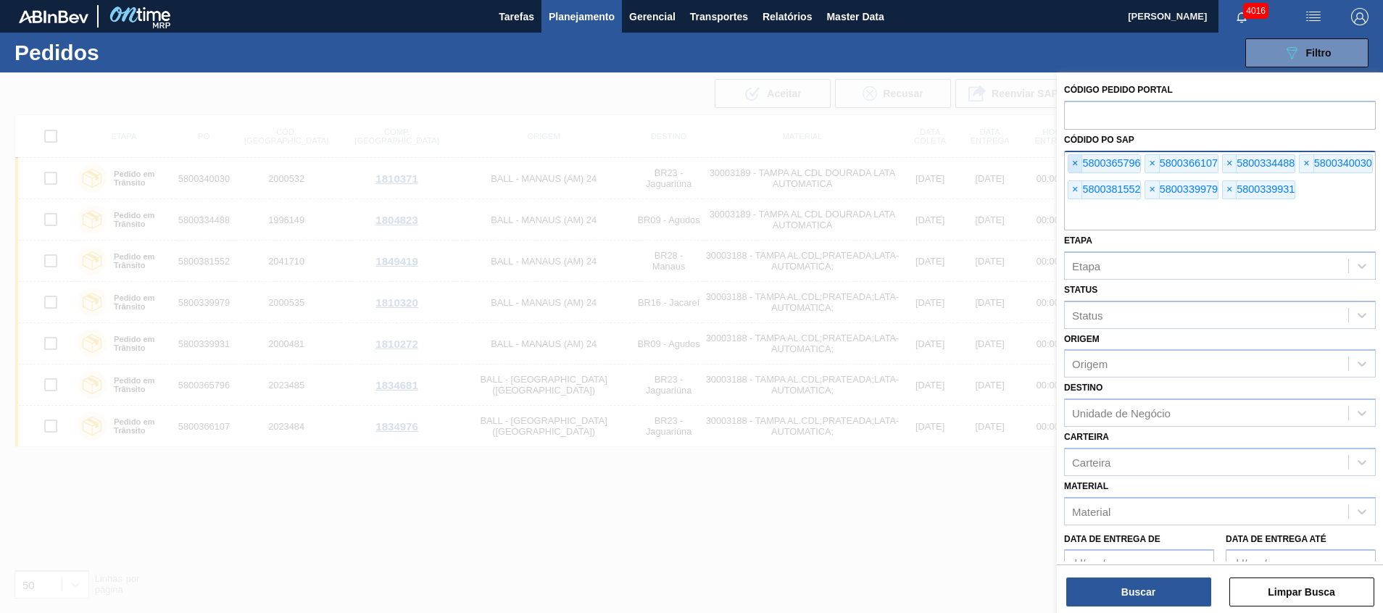
click at [1078, 164] on span "×" at bounding box center [1075, 163] width 14 height 17
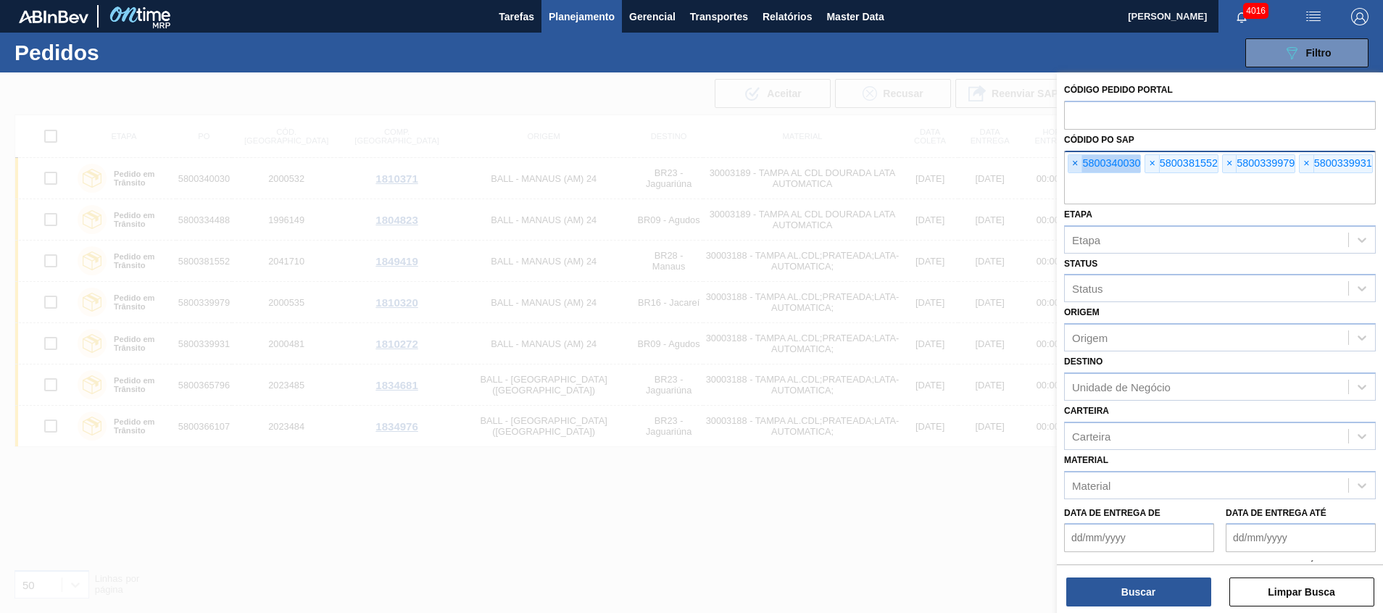
click at [1078, 164] on span "×" at bounding box center [1075, 163] width 14 height 17
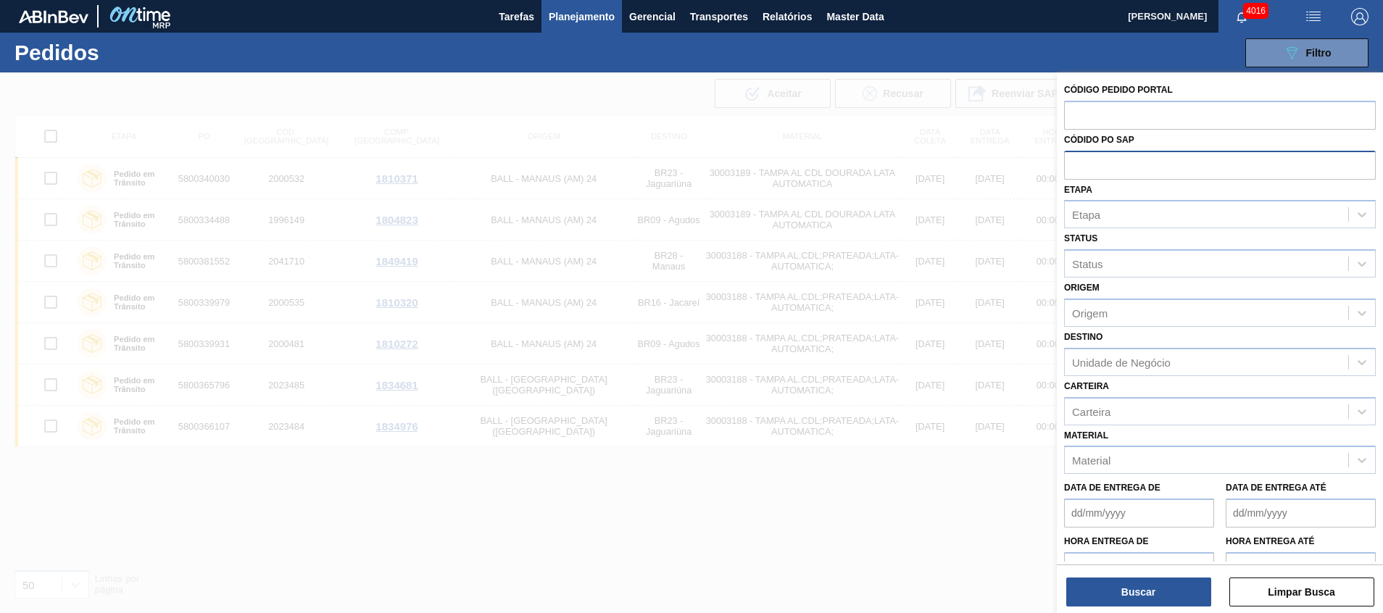
click at [1078, 164] on input "text" at bounding box center [1220, 165] width 312 height 28
click at [1125, 472] on div "Material" at bounding box center [1220, 460] width 312 height 28
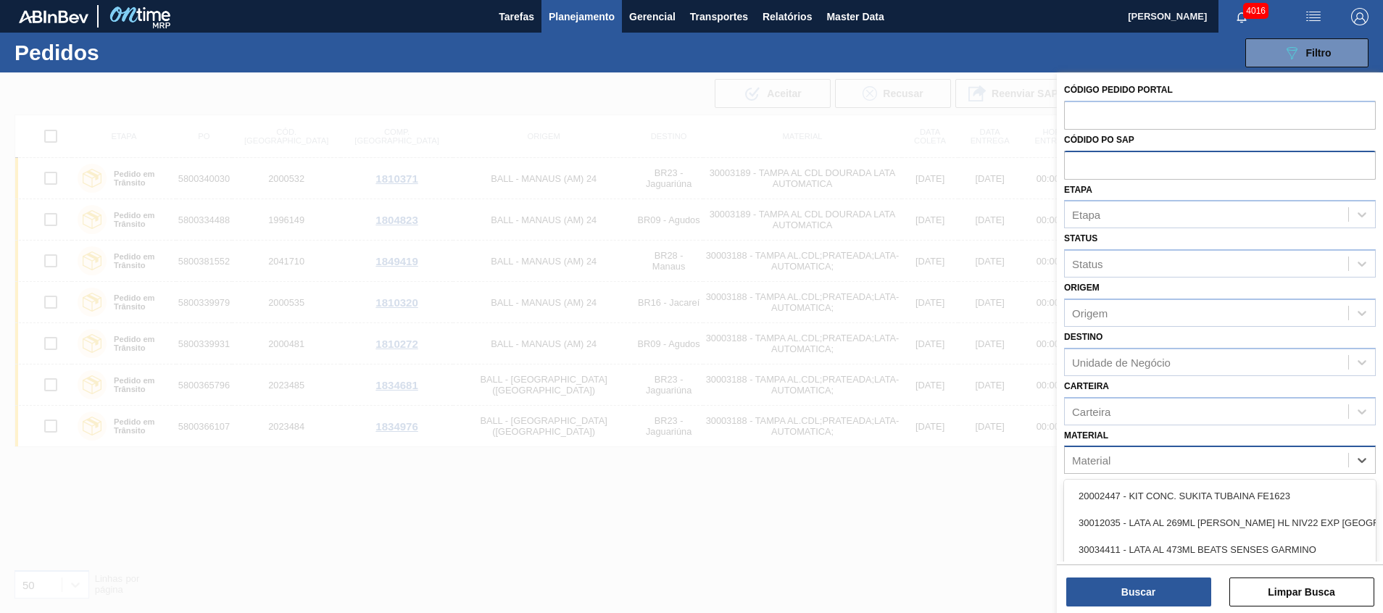
paste input "30003189"
type input "30003189"
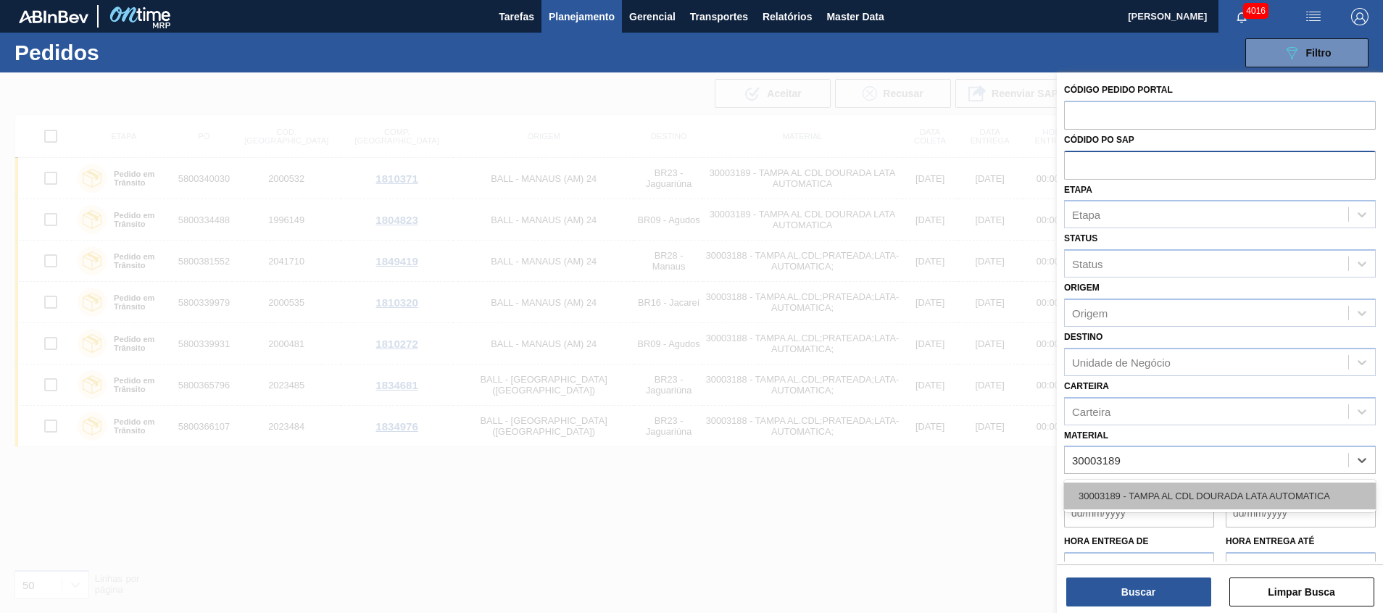
click at [1125, 493] on div "30003189 - TAMPA AL CDL DOURADA LATA AUTOMATICA" at bounding box center [1220, 496] width 312 height 27
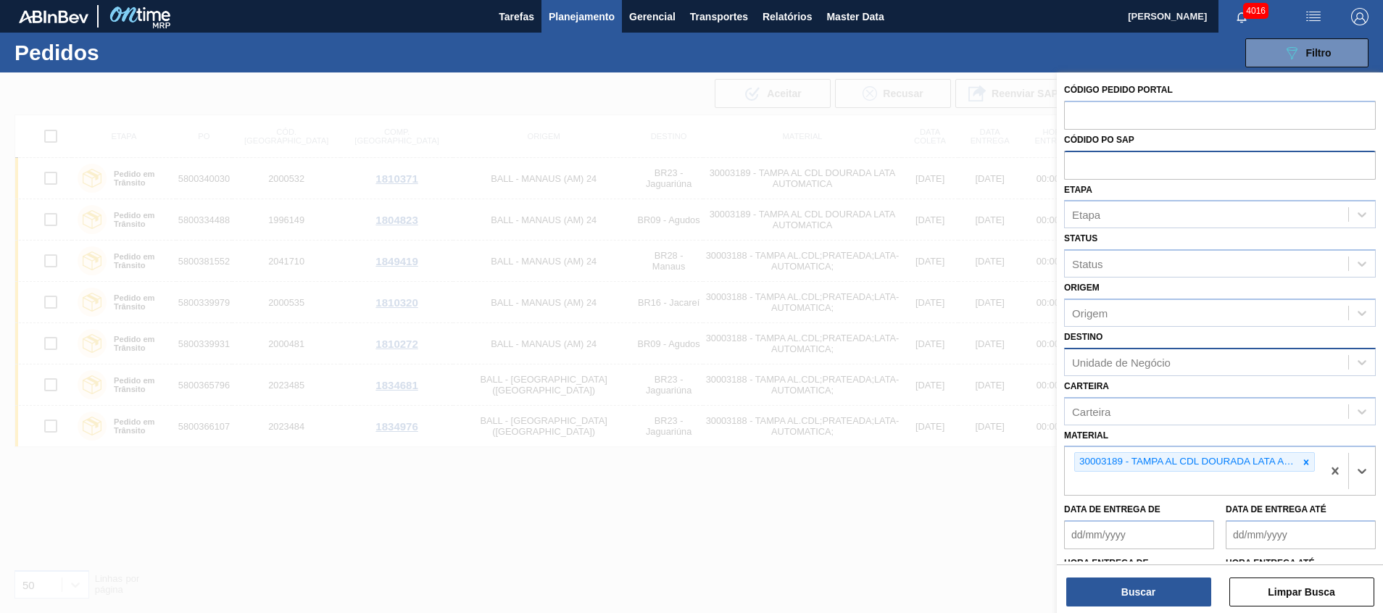
click at [1109, 368] on div "Unidade de Negócio" at bounding box center [1121, 362] width 99 height 12
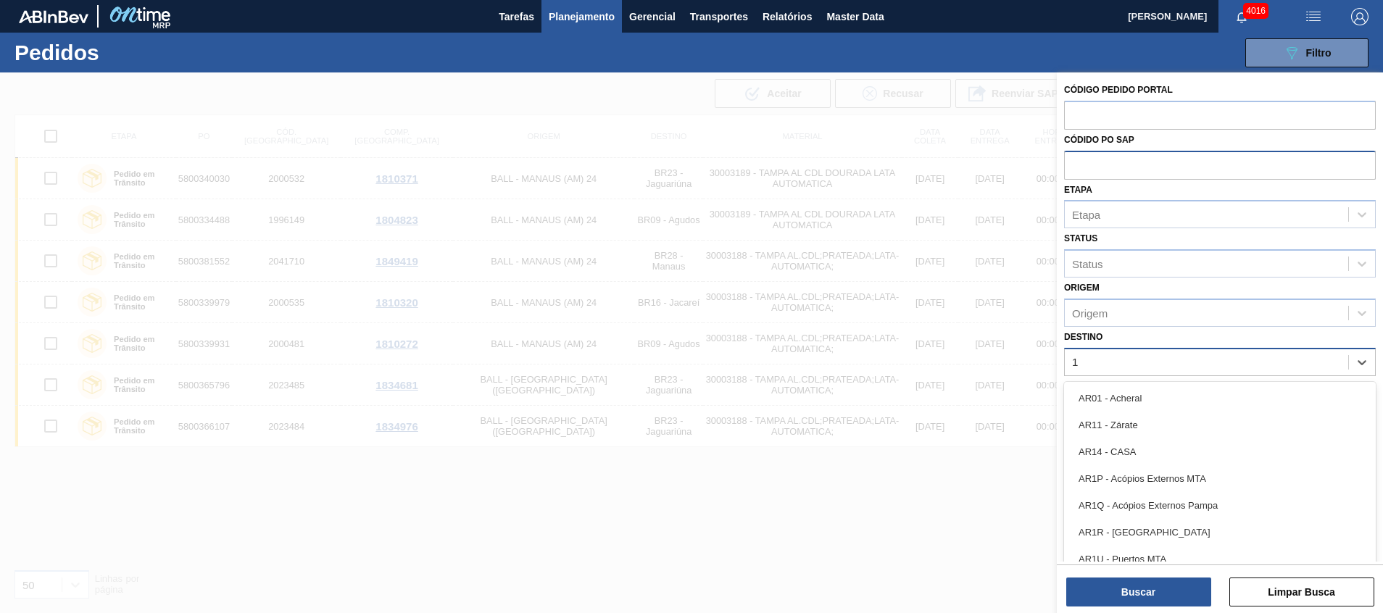
type input "10"
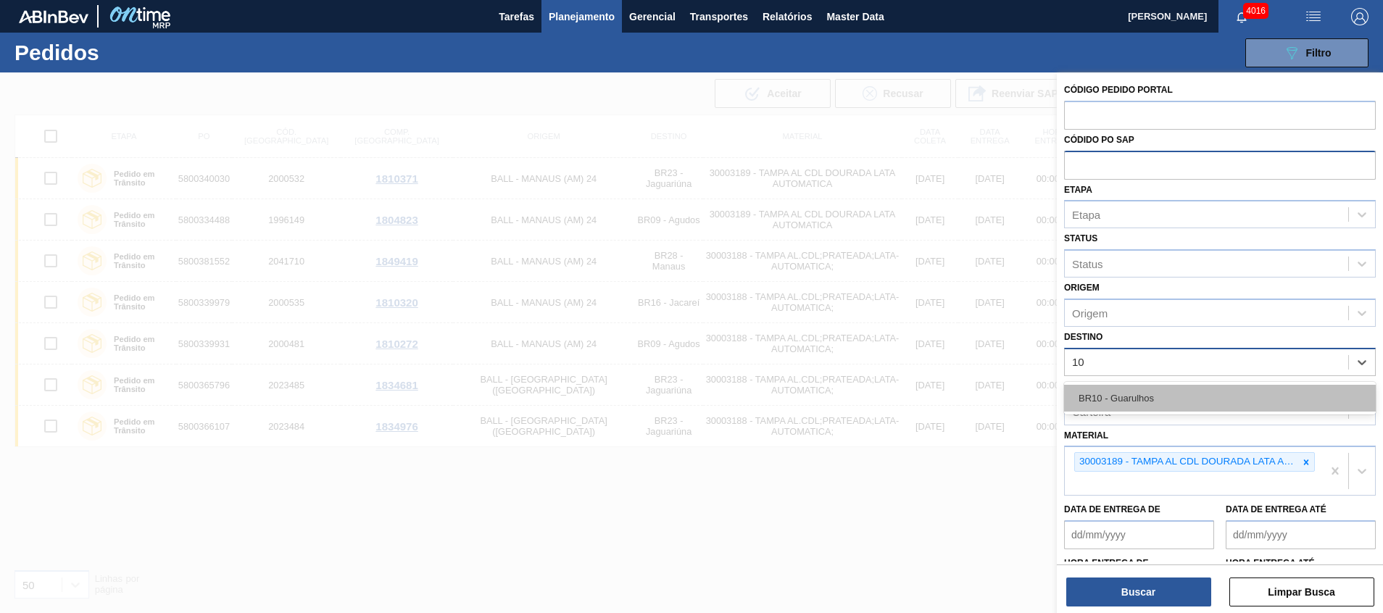
click at [1109, 399] on div "BR10 - Guarulhos" at bounding box center [1220, 398] width 312 height 27
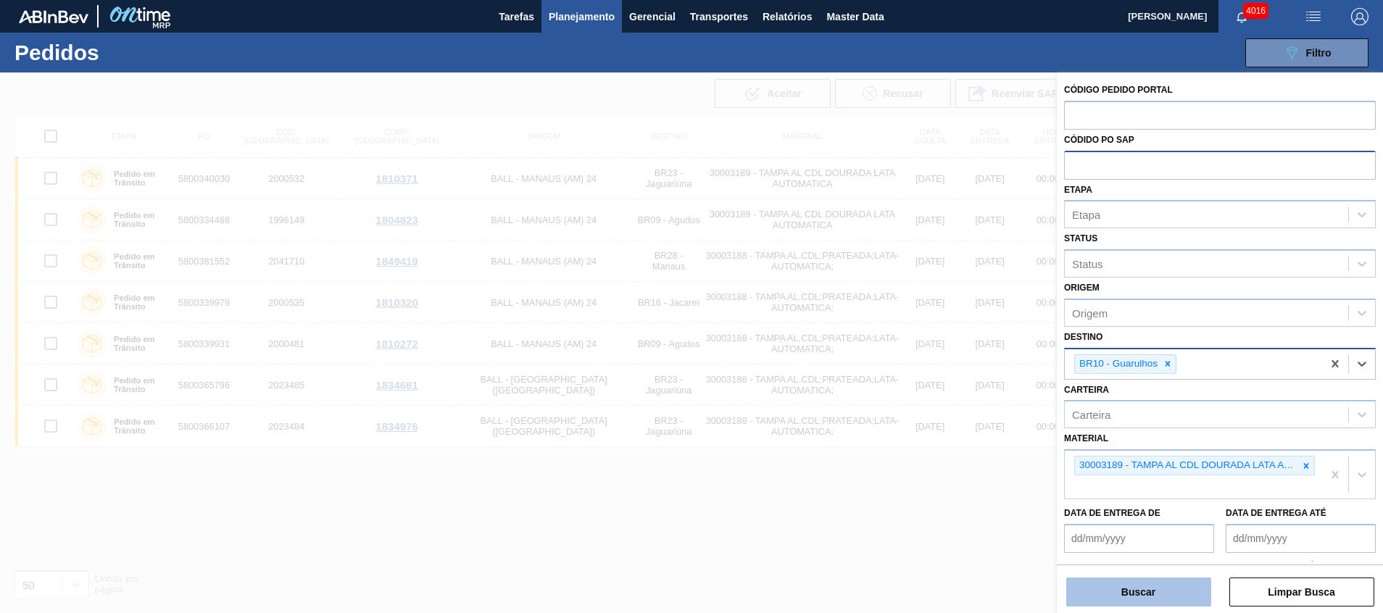
click at [1138, 587] on button "Buscar" at bounding box center [1138, 591] width 145 height 29
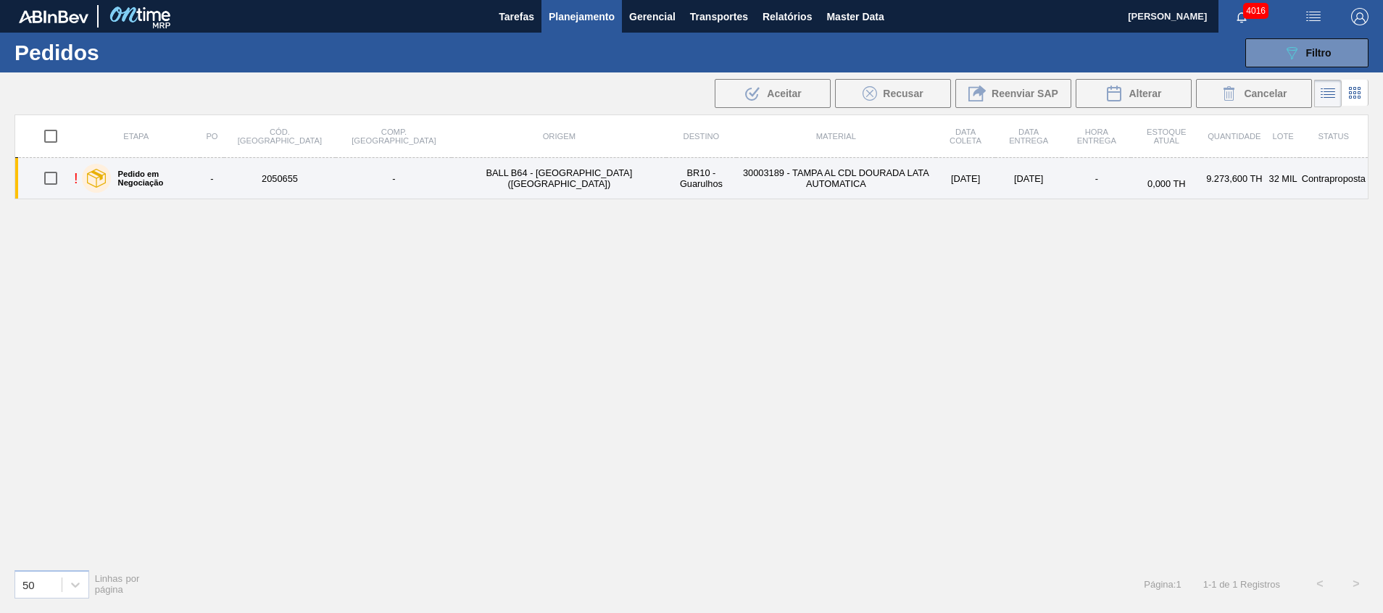
click at [55, 183] on input "checkbox" at bounding box center [51, 178] width 30 height 30
checkbox input "true"
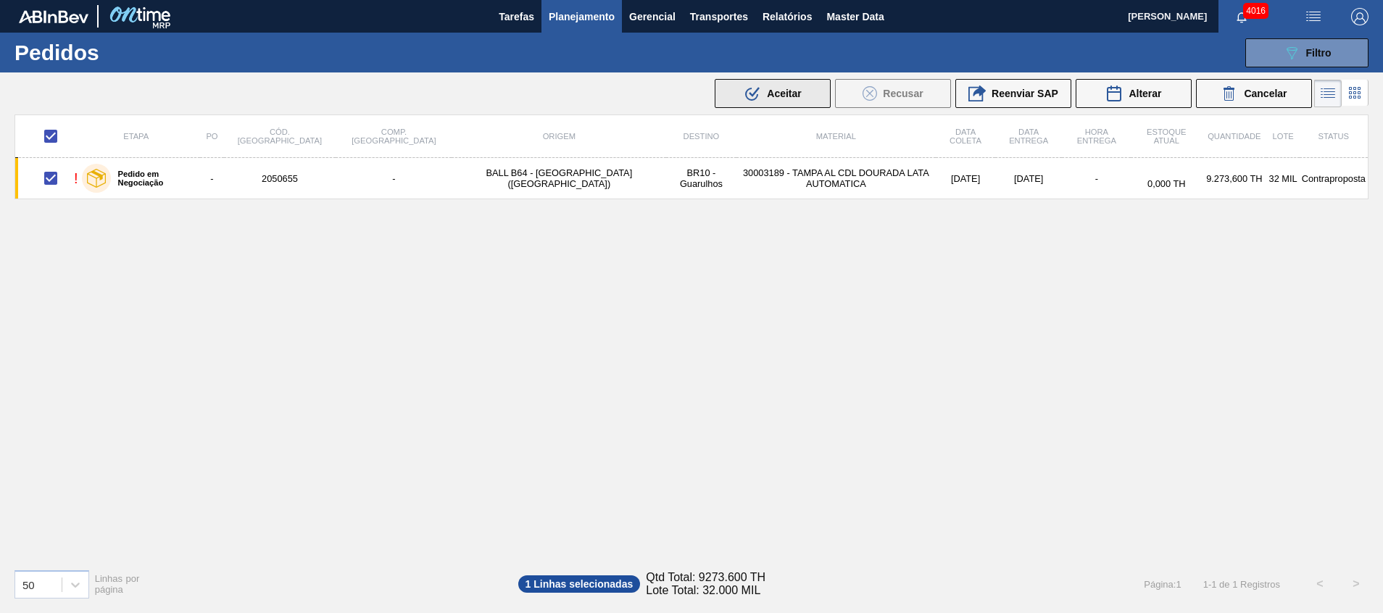
click at [751, 96] on icon at bounding box center [754, 92] width 11 height 10
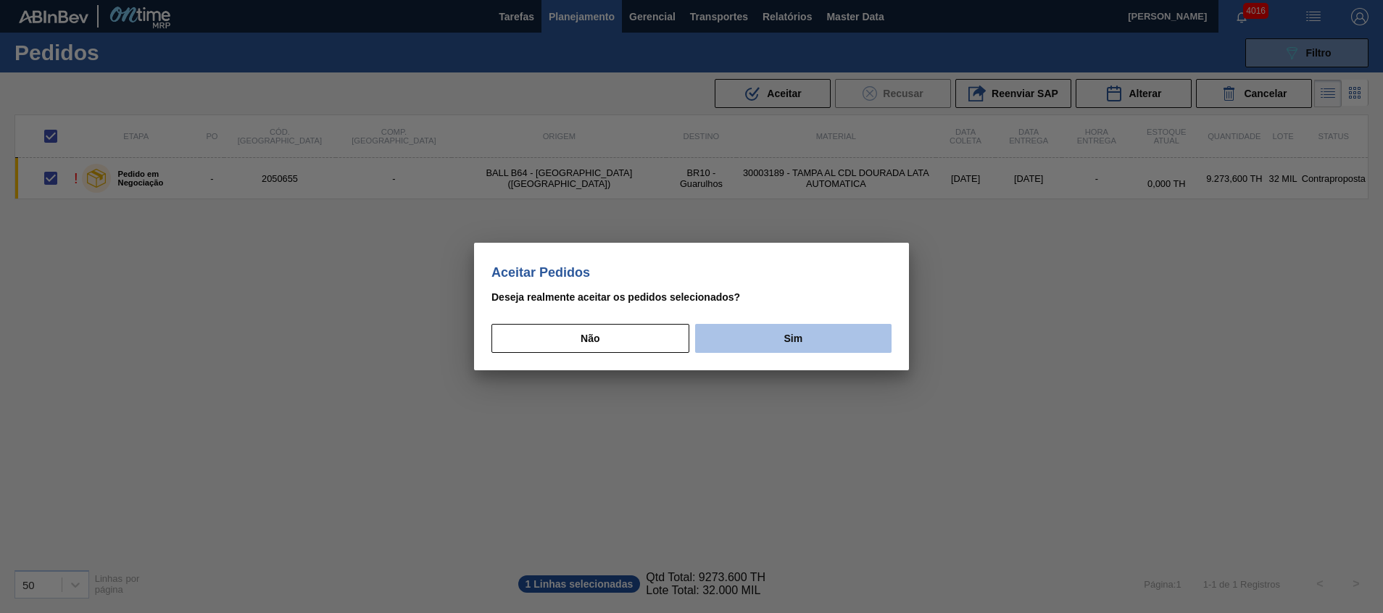
click at [793, 331] on button "Sim" at bounding box center [793, 338] width 196 height 29
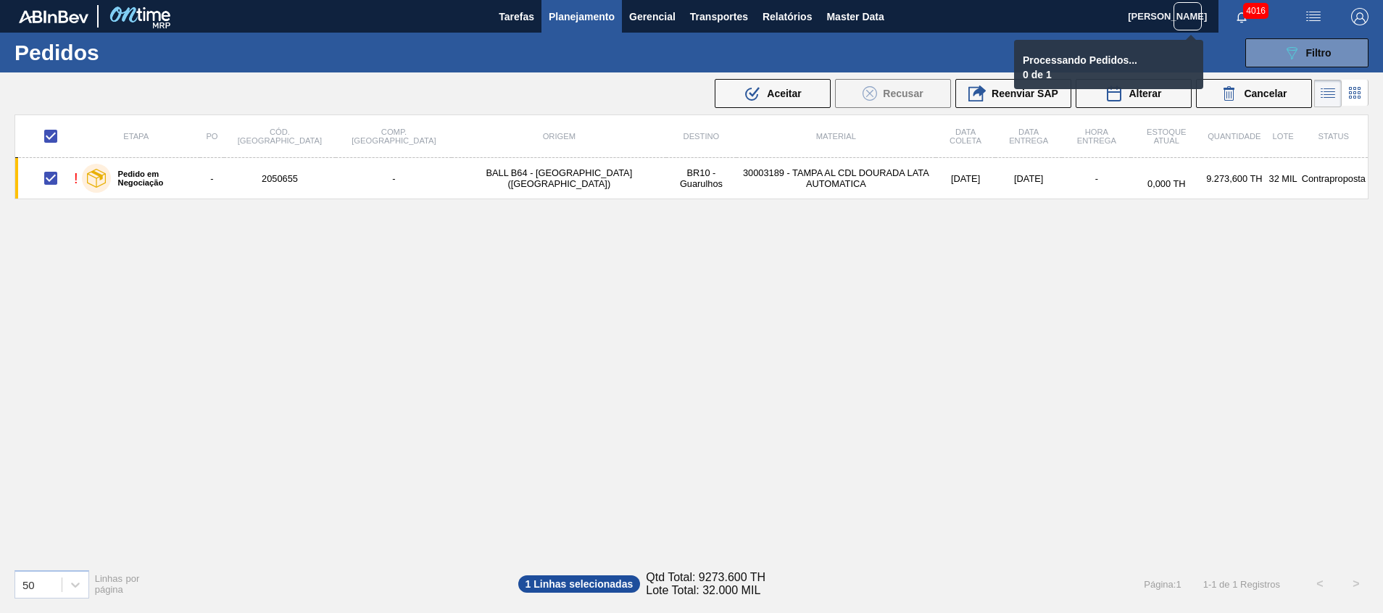
checkbox input "false"
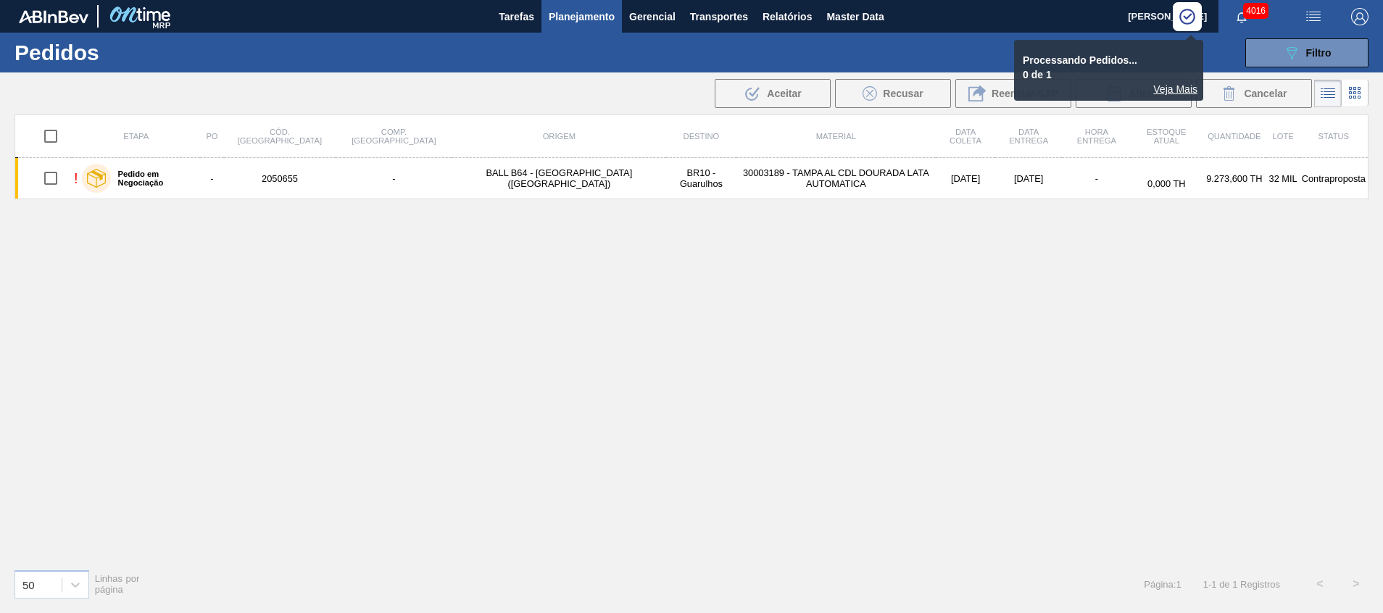
click at [814, 349] on div "Etapa PO Cód. Pedido Comp. Carga Origem Destino Material Data coleta Data Entre…" at bounding box center [691, 335] width 1354 height 443
click at [1175, 89] on div "Veja Mais" at bounding box center [1108, 89] width 178 height 12
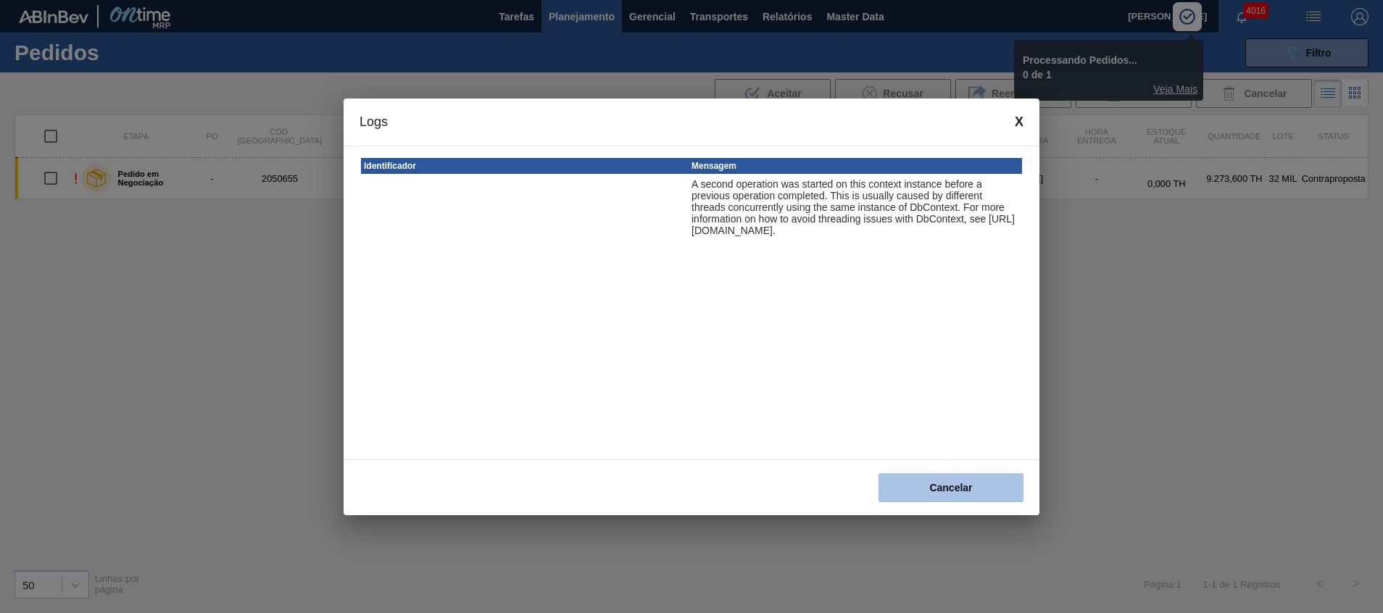
click at [926, 493] on button "Cancelar" at bounding box center [950, 487] width 145 height 29
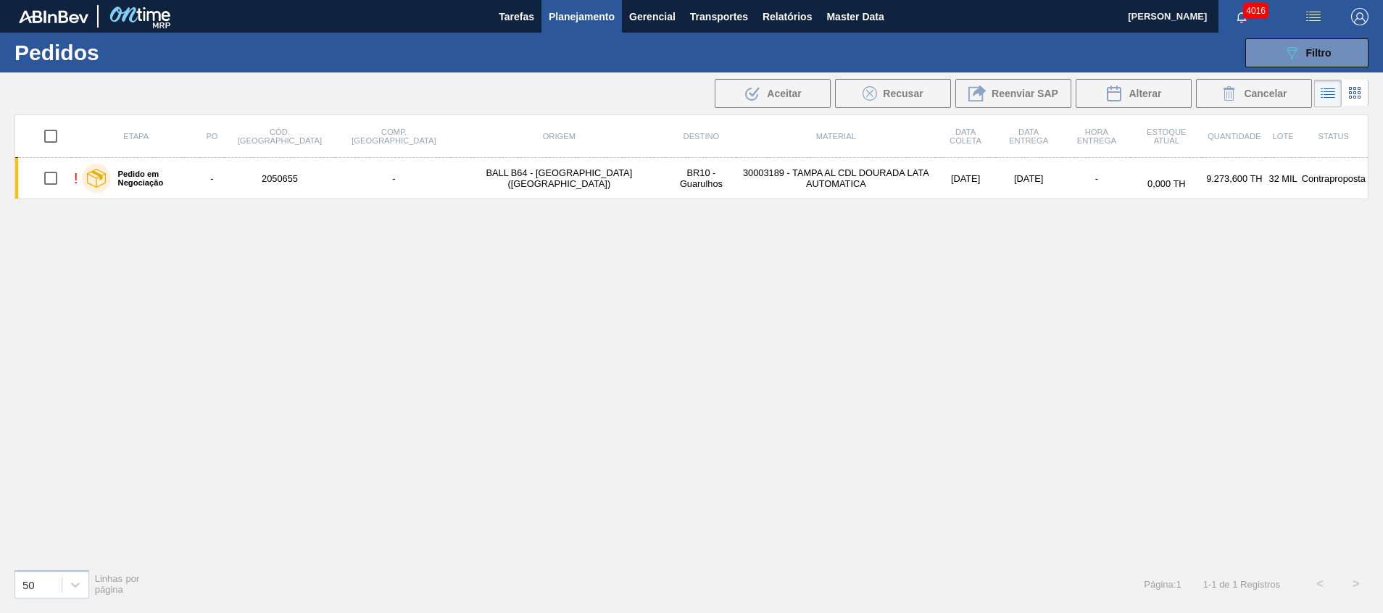
click at [417, 330] on div "Etapa PO Cód. Pedido Comp. Carga Origem Destino Material Data coleta Data Entre…" at bounding box center [691, 335] width 1354 height 443
click at [441, 277] on div "Etapa PO Cód. Pedido Comp. Carga Origem Destino Material Data coleta Data Entre…" at bounding box center [691, 335] width 1354 height 443
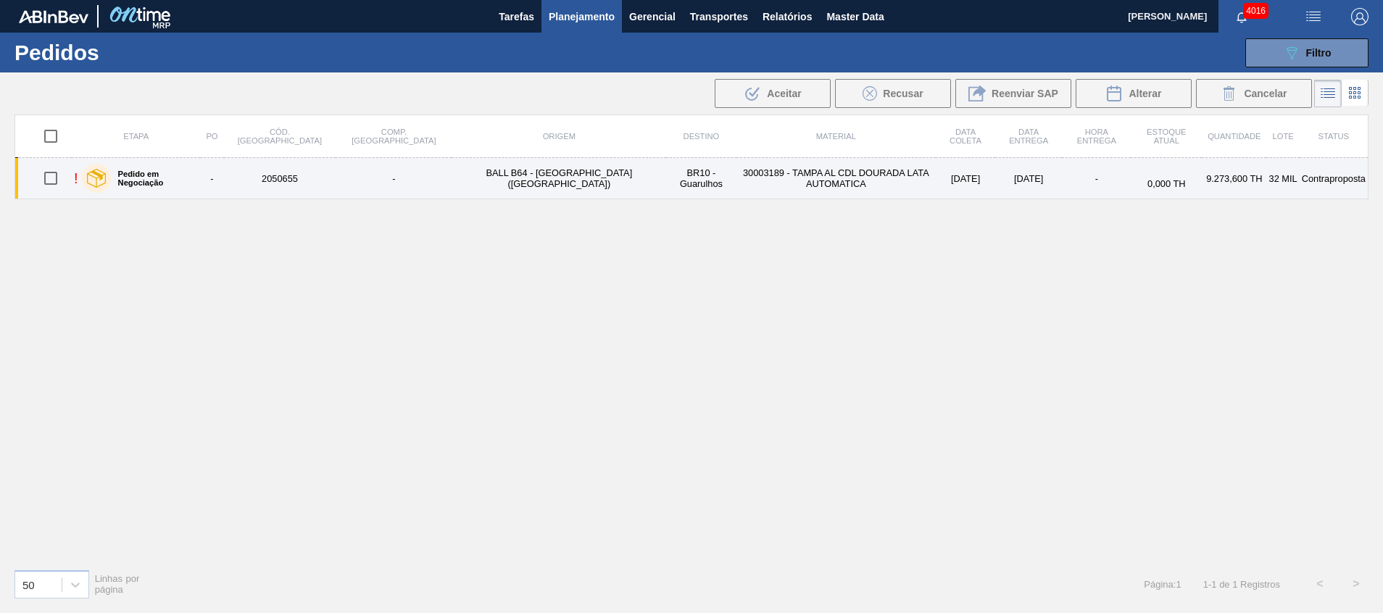
click at [467, 178] on td "BALL B64 - [GEOGRAPHIC_DATA] ([GEOGRAPHIC_DATA])" at bounding box center [558, 178] width 214 height 41
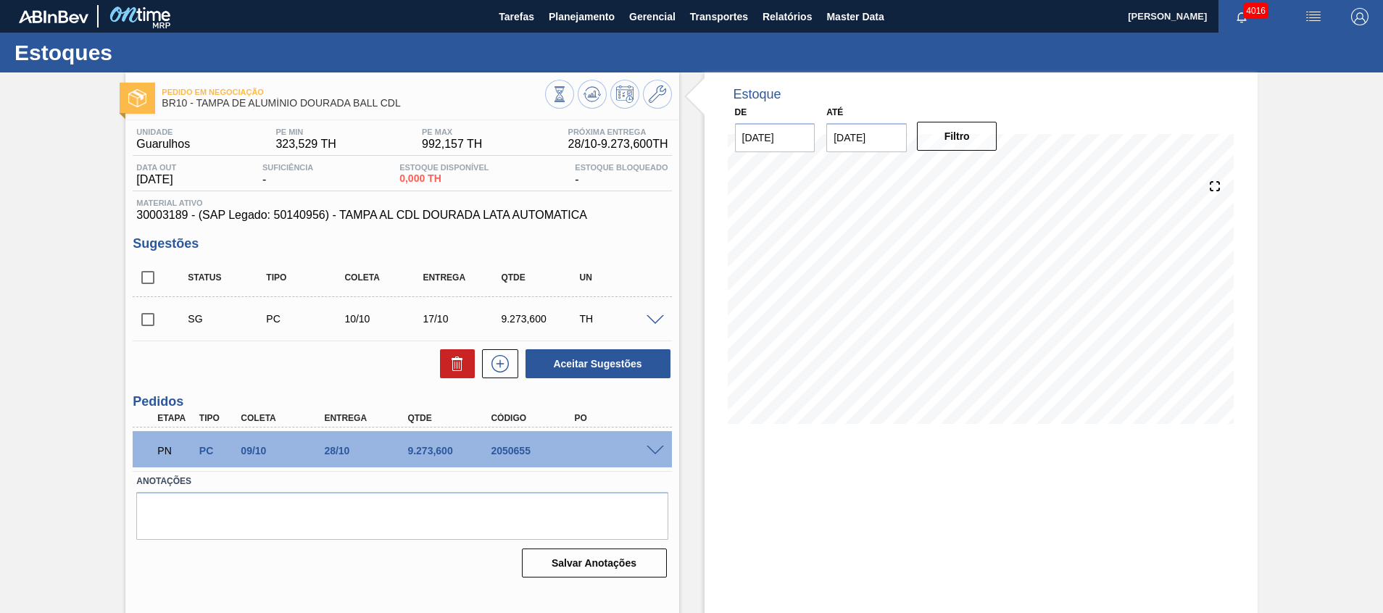
drag, startPoint x: 640, startPoint y: 441, endPoint x: 652, endPoint y: 449, distance: 14.7
click at [652, 449] on div "PN PC 09/10 28/10 9.273,[PHONE_NUMBER]" at bounding box center [402, 449] width 538 height 36
click at [652, 449] on span at bounding box center [654, 451] width 17 height 11
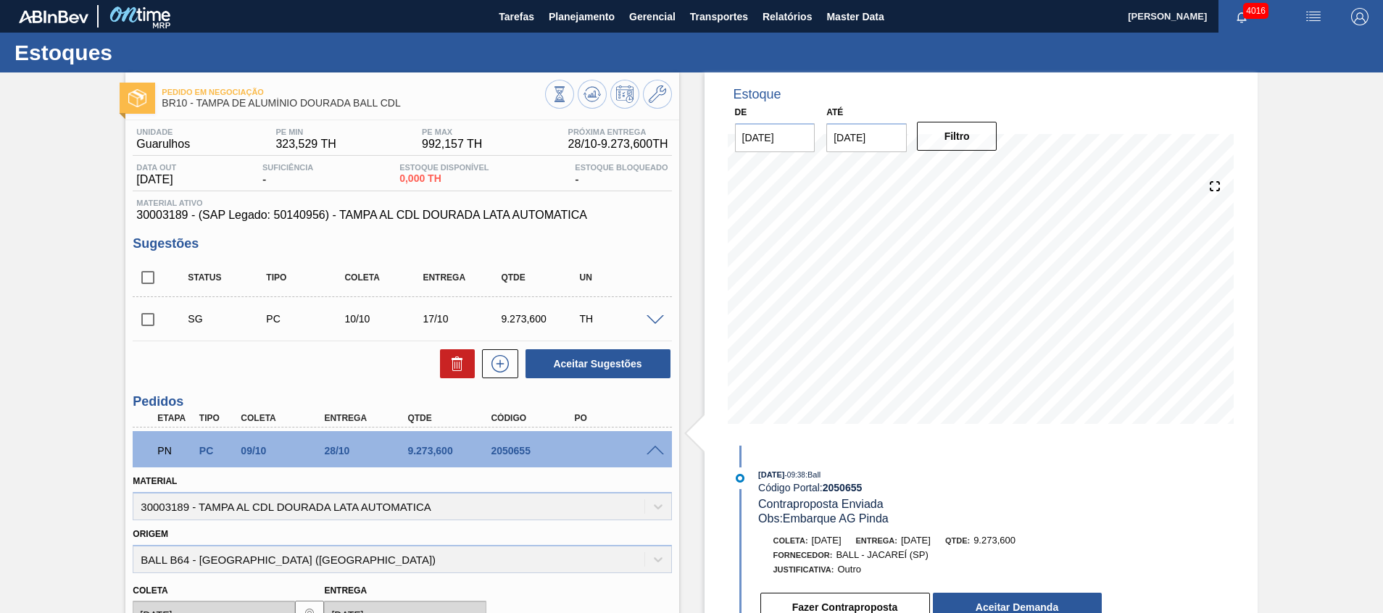
scroll to position [109, 0]
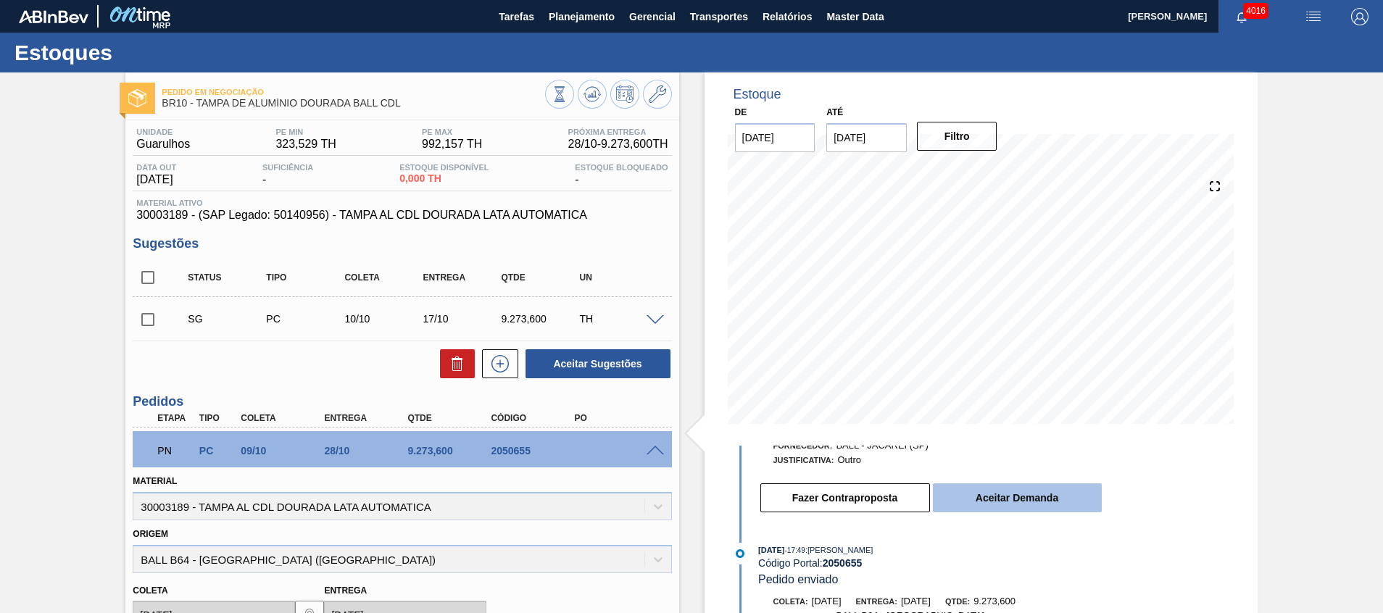
click at [953, 494] on button "Aceitar Demanda" at bounding box center [1017, 497] width 169 height 29
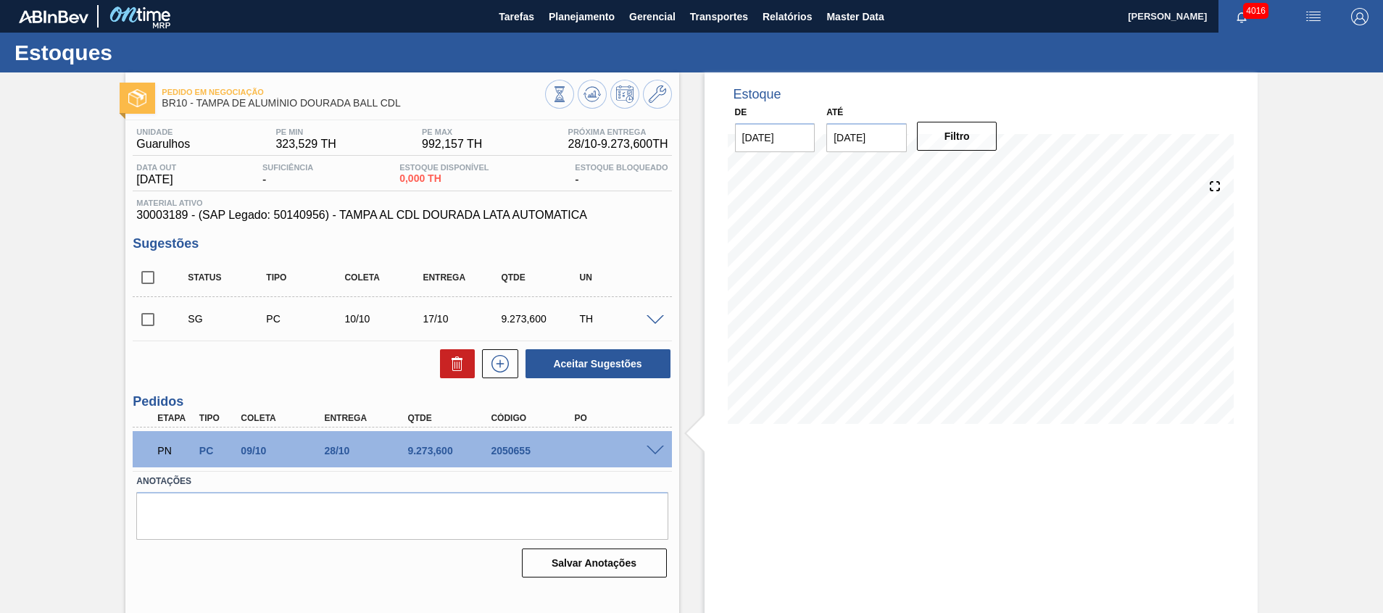
click at [645, 457] on div "PN PC 09/10 28/10 9.273,[PHONE_NUMBER]" at bounding box center [398, 449] width 500 height 29
click at [659, 449] on span at bounding box center [654, 451] width 17 height 11
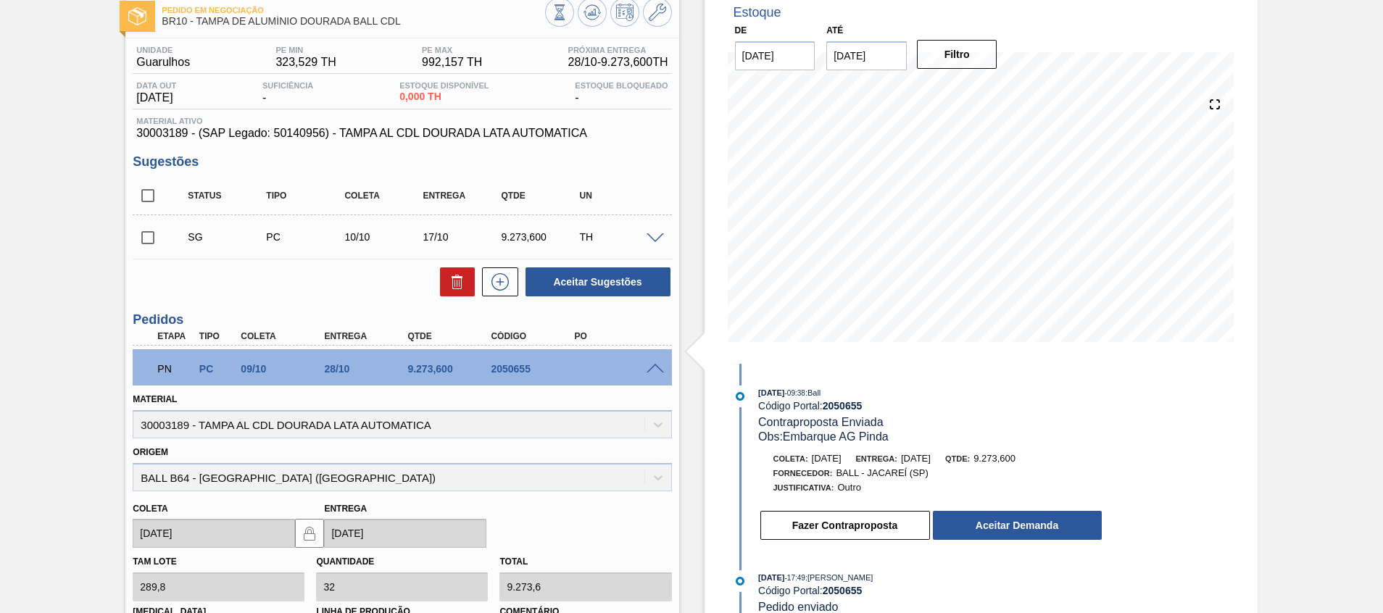
scroll to position [84, 0]
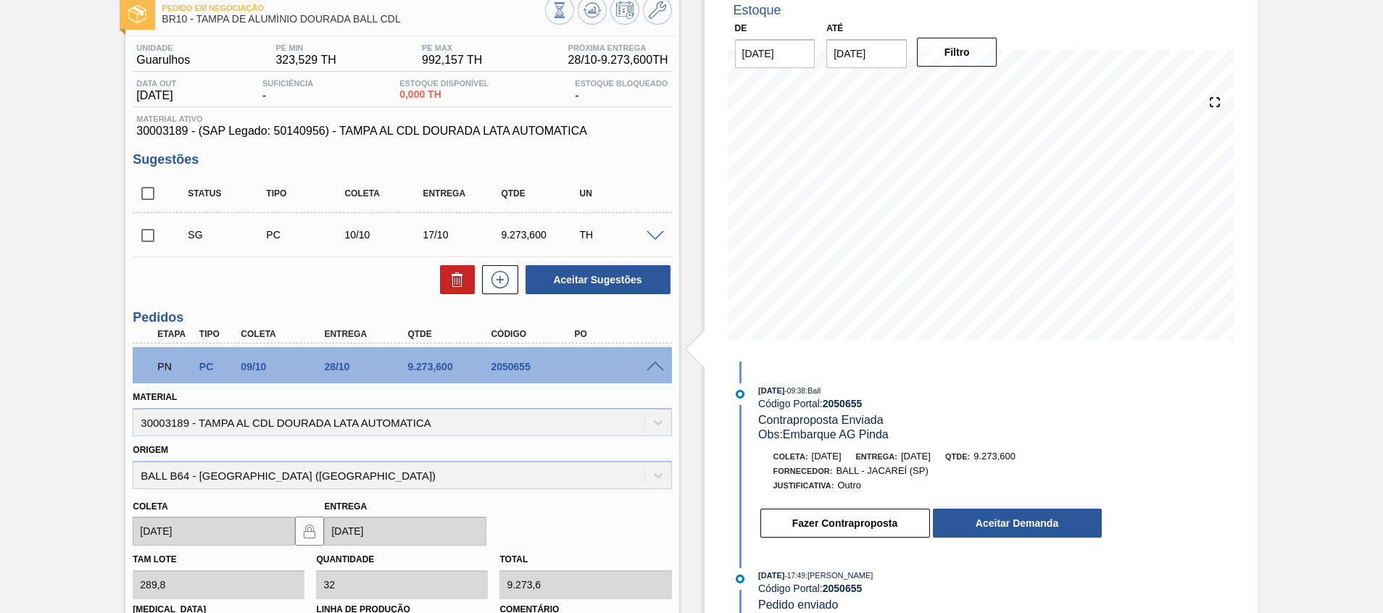
click at [510, 363] on div "2050655" at bounding box center [533, 367] width 93 height 12
copy div "2050655"
click at [967, 526] on button "Aceitar Demanda" at bounding box center [1017, 523] width 169 height 29
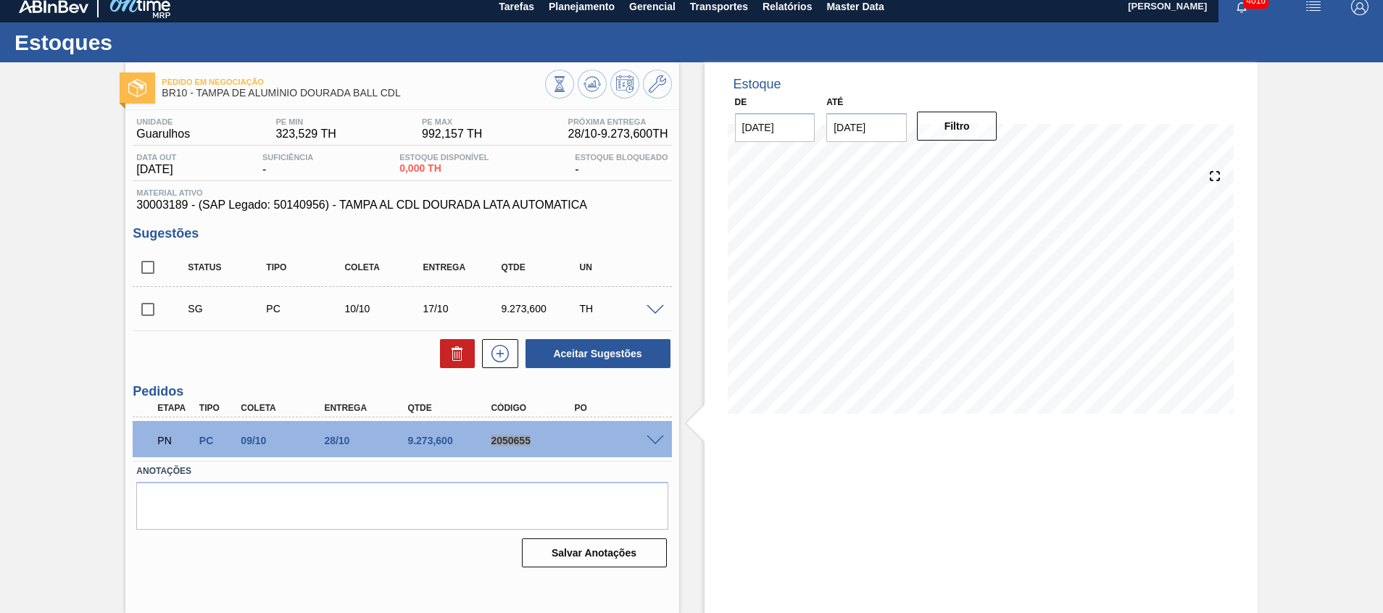
scroll to position [10, 0]
click at [661, 440] on span at bounding box center [654, 440] width 17 height 11
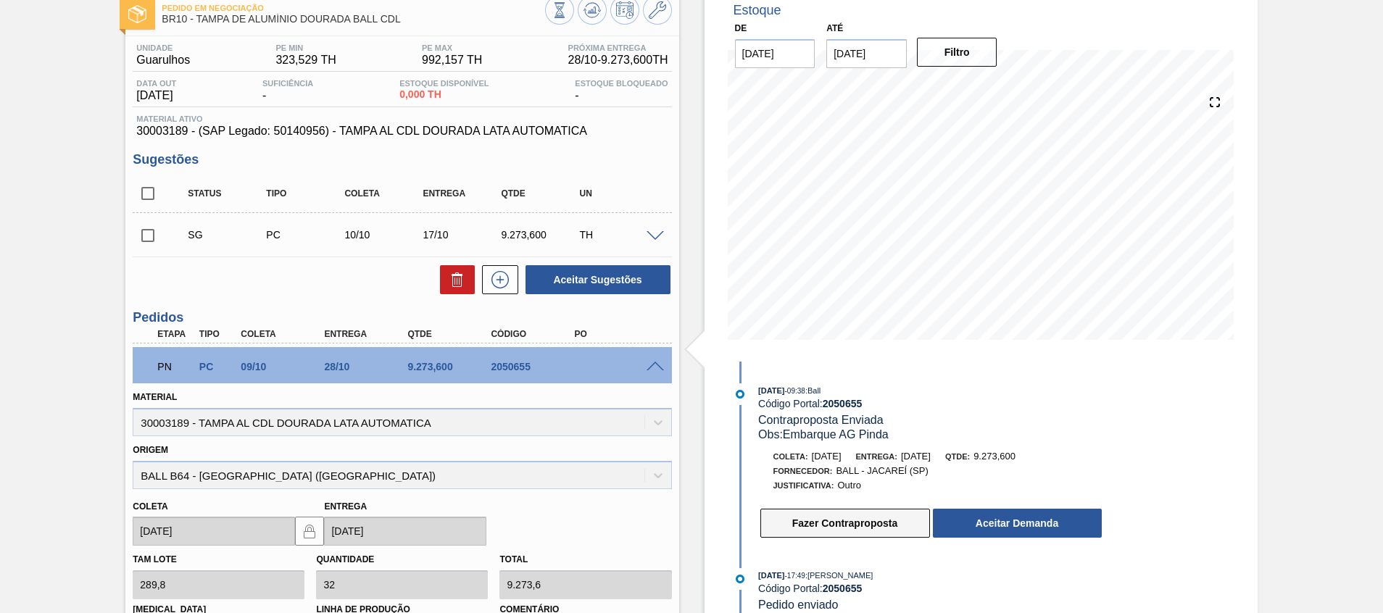
click at [809, 522] on button "Fazer Contraproposta" at bounding box center [845, 523] width 170 height 29
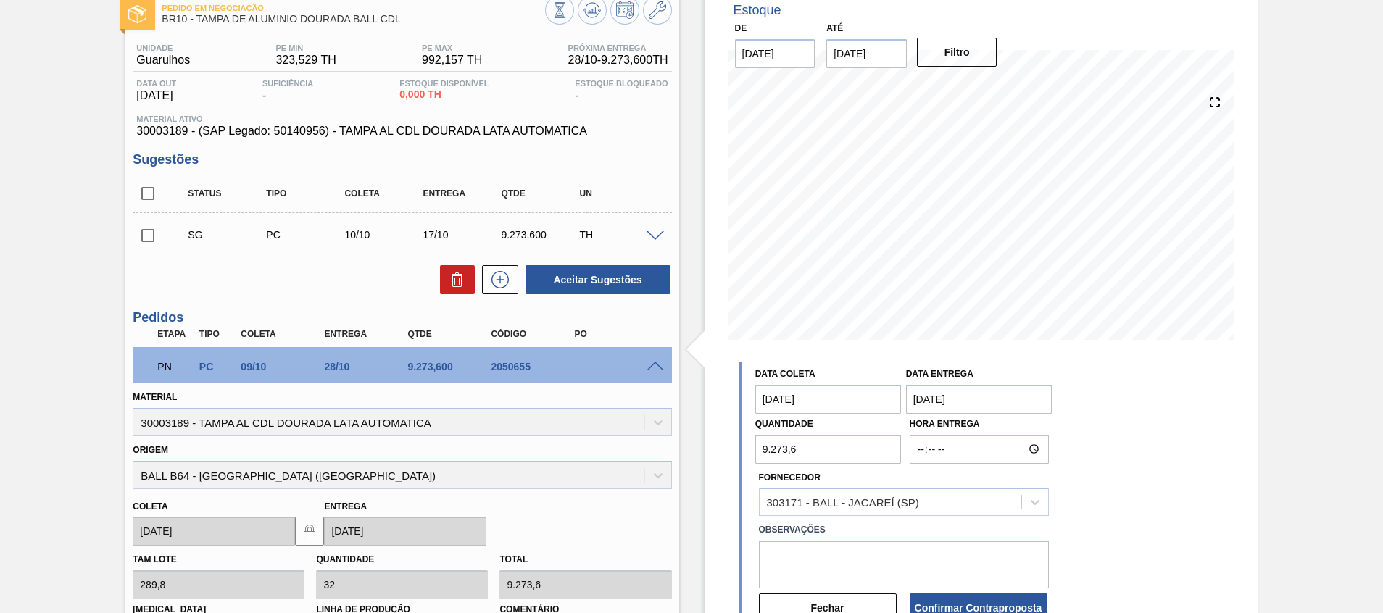
scroll to position [109, 0]
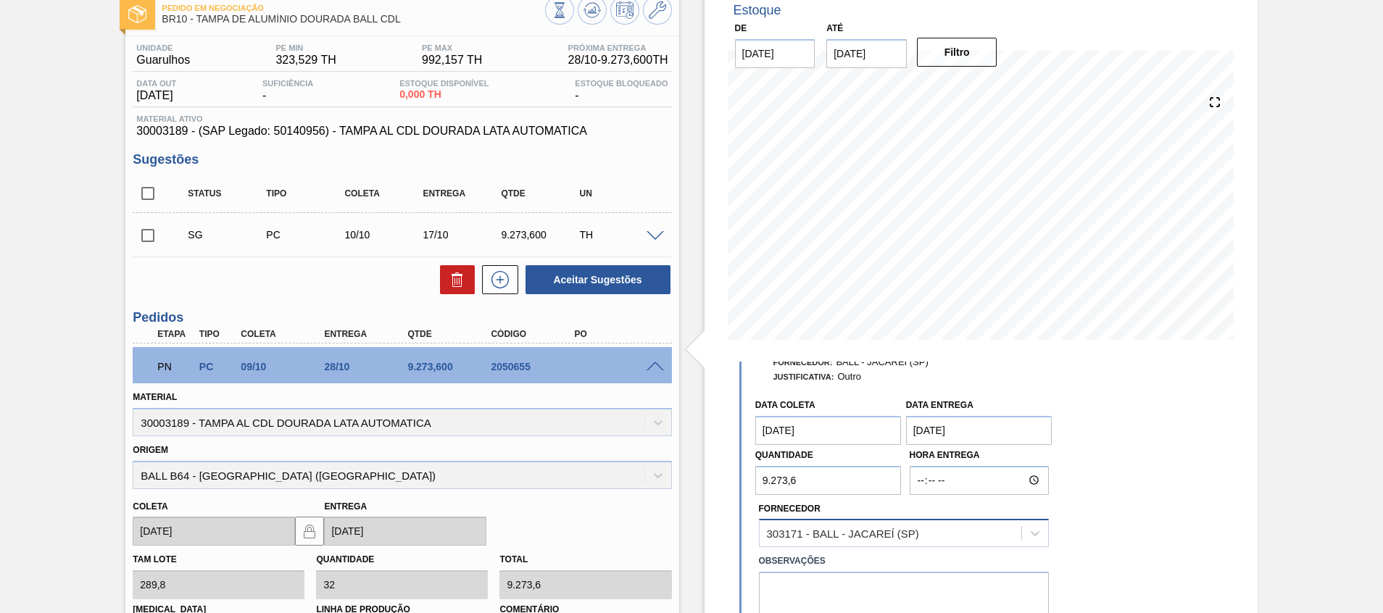
click at [877, 535] on div "303171 - BALL - JACAREÍ (SP)" at bounding box center [904, 533] width 290 height 28
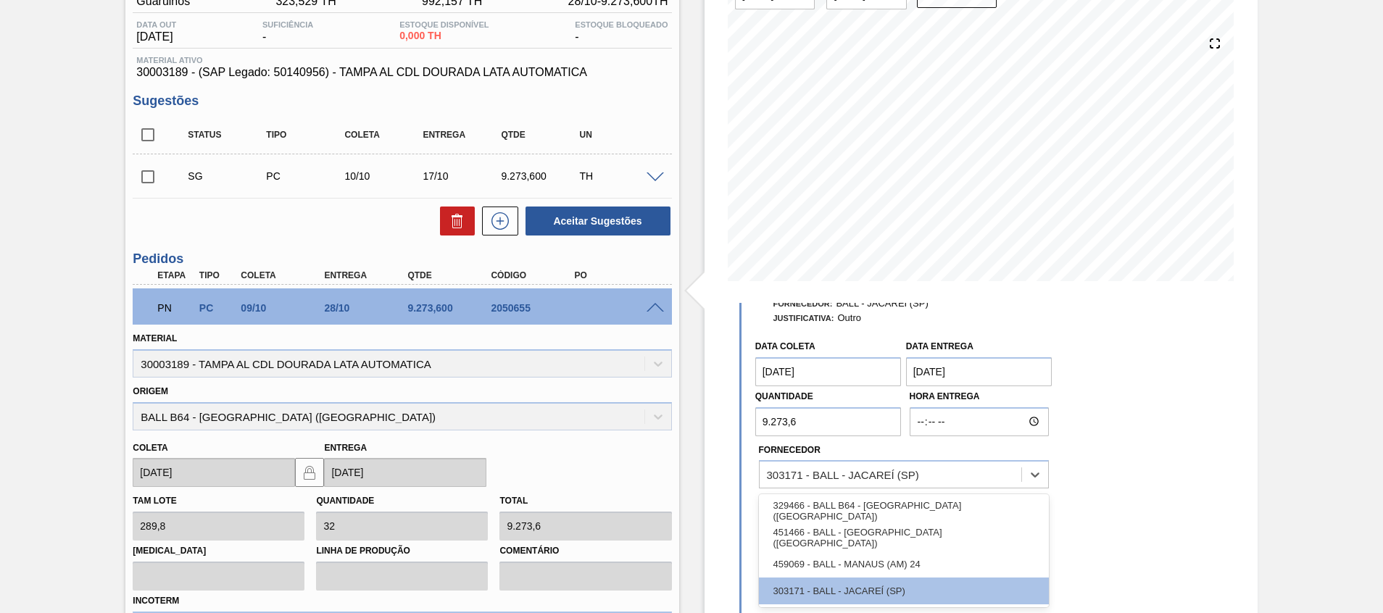
drag, startPoint x: 1227, startPoint y: 510, endPoint x: 1197, endPoint y: 512, distance: 30.5
click at [1227, 509] on div "Estoque De [DATE] Até [DATE] Filtro 13/10 Projeção de Estoque 0 [DOMAIN_NAME] 0…" at bounding box center [980, 364] width 553 height 869
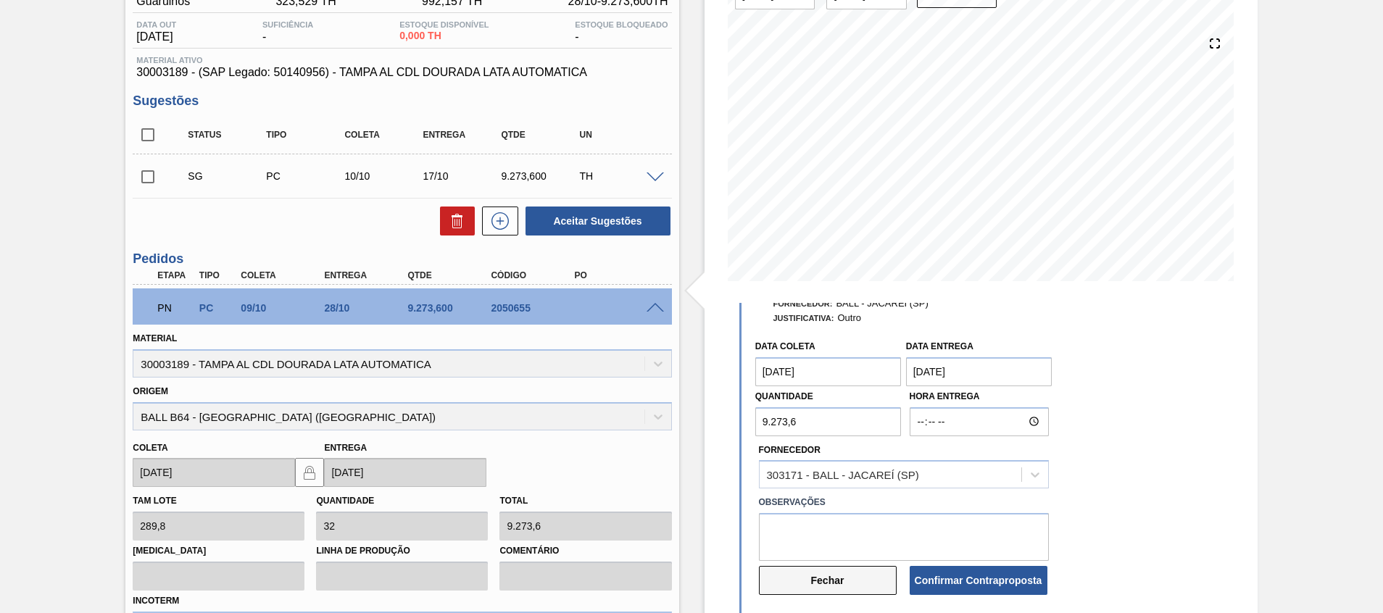
click at [853, 575] on button "Fechar" at bounding box center [828, 580] width 138 height 29
